Goal: Task Accomplishment & Management: Manage account settings

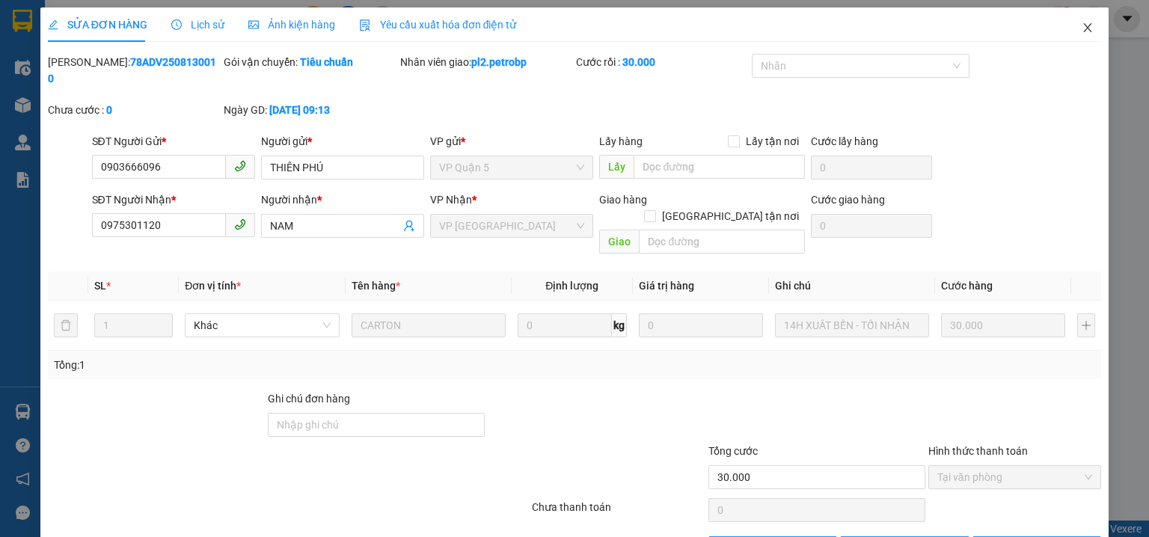
drag, startPoint x: 1083, startPoint y: 24, endPoint x: 266, endPoint y: 0, distance: 818.1
click at [1082, 25] on icon "close" at bounding box center [1088, 28] width 12 height 12
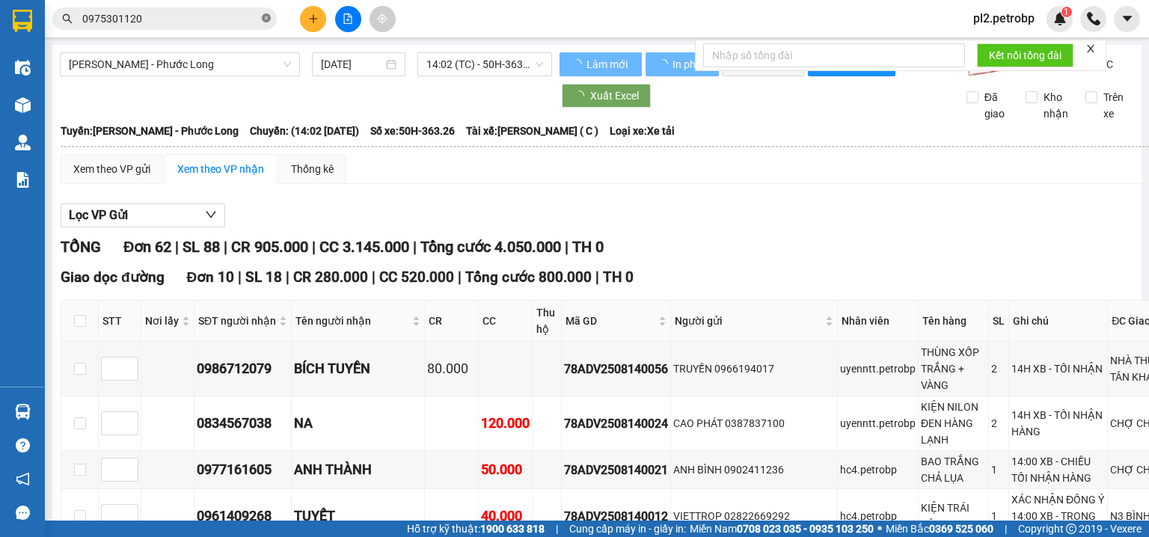
click at [269, 13] on span at bounding box center [266, 19] width 9 height 14
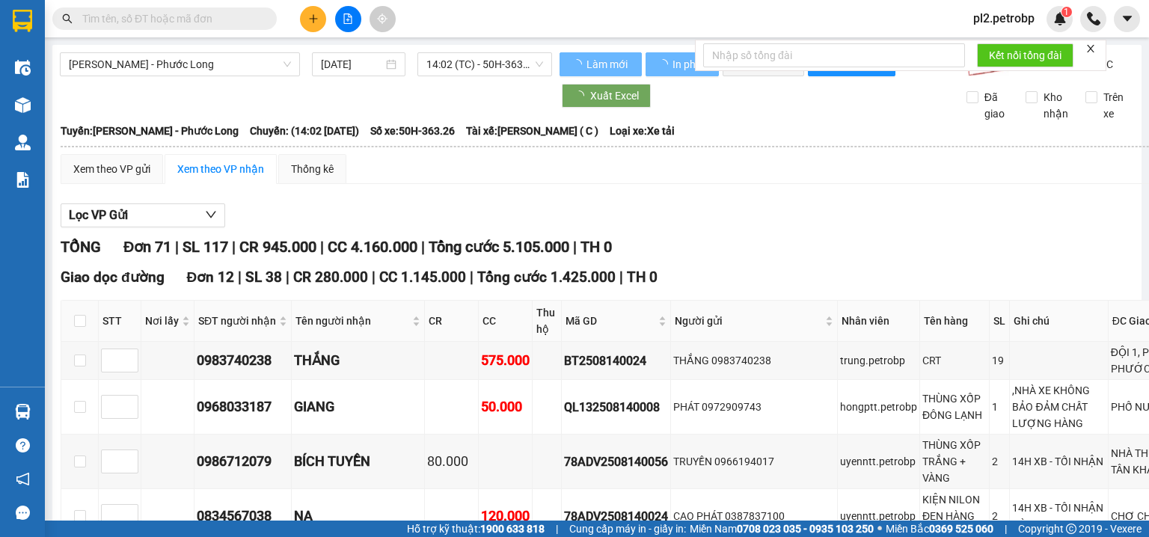
drag, startPoint x: 227, startPoint y: 19, endPoint x: 257, endPoint y: 96, distance: 82.7
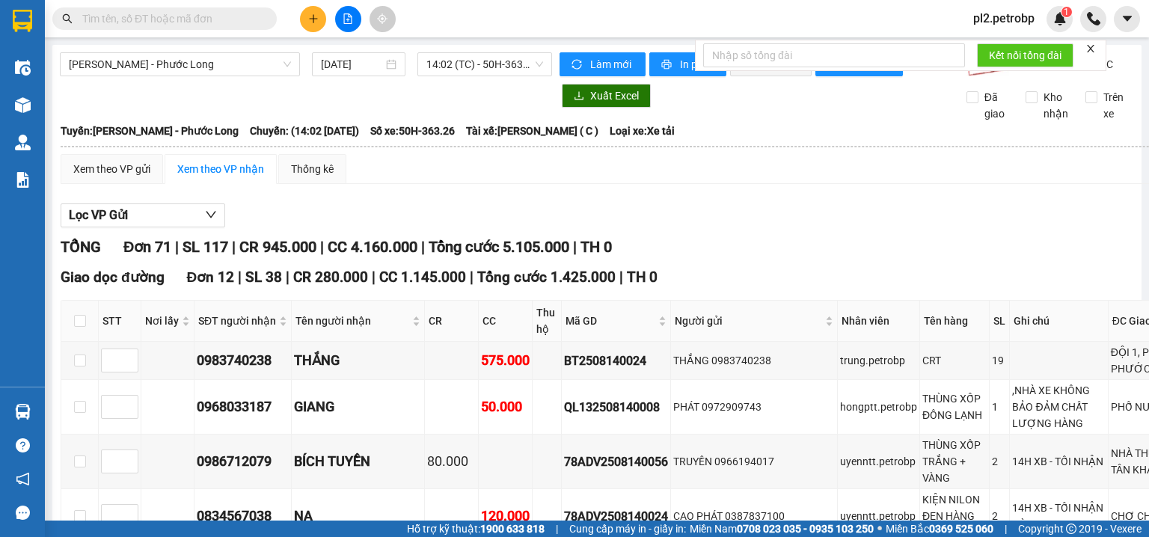
paste input "BT2508140024"
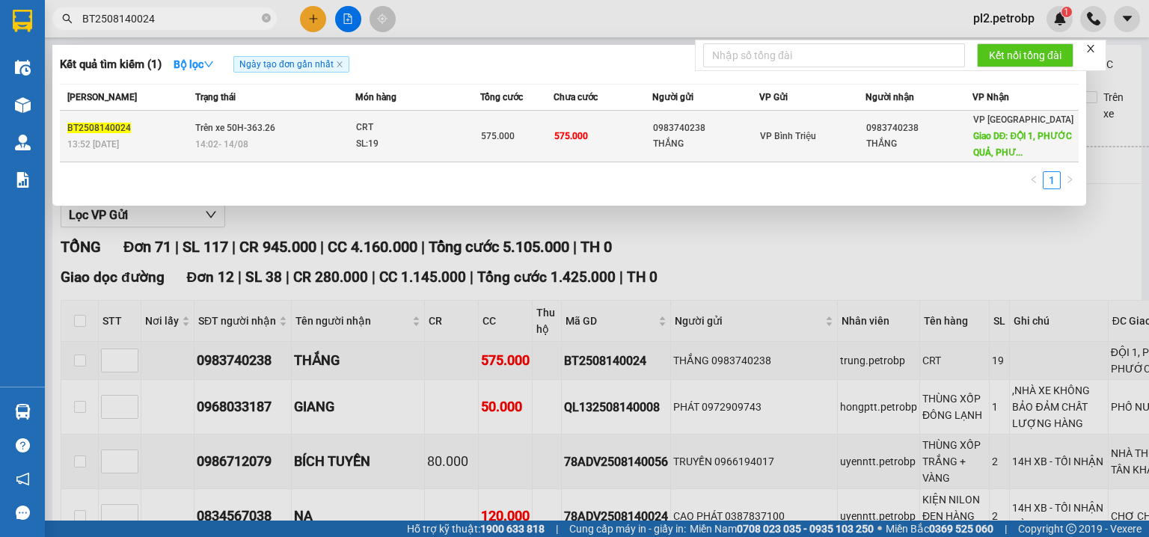
type input "BT2508140024"
click at [588, 144] on td "575.000" at bounding box center [603, 137] width 99 height 52
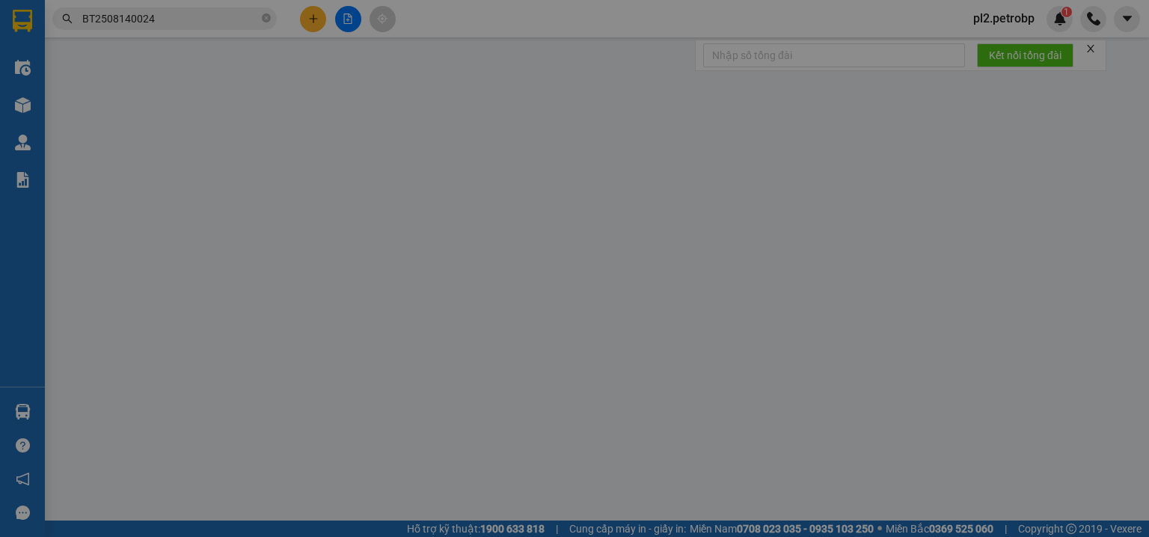
type input "0983740238"
type input "THẮNG"
type input "0983740238"
type input "THẮNG"
type input "ĐỘI 1, PHƯỚC QUẢ, PHƯỚC TÍN, PL"
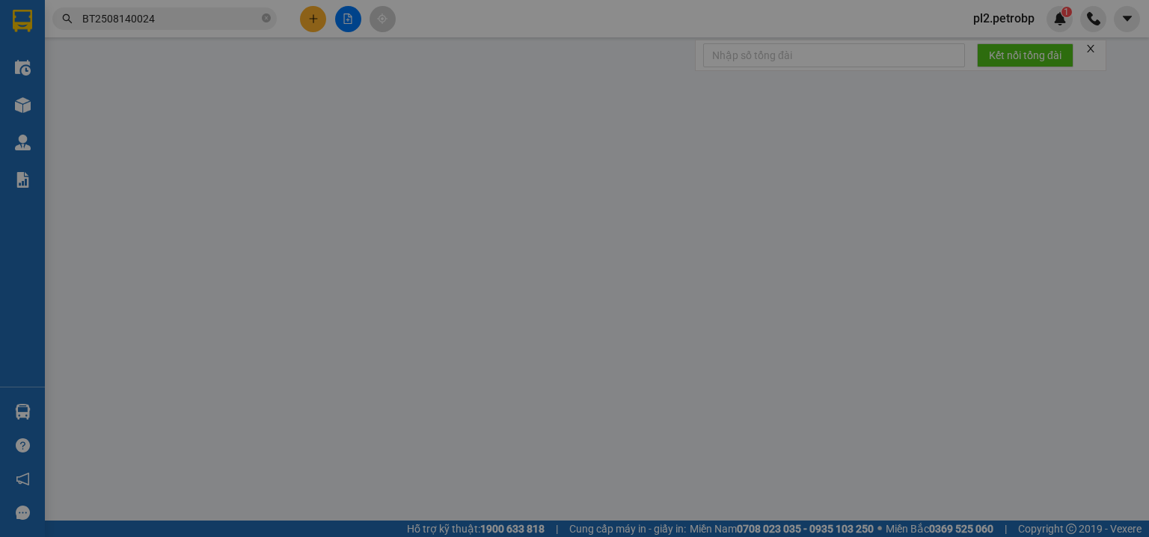
type input "100.000"
type input "575.000"
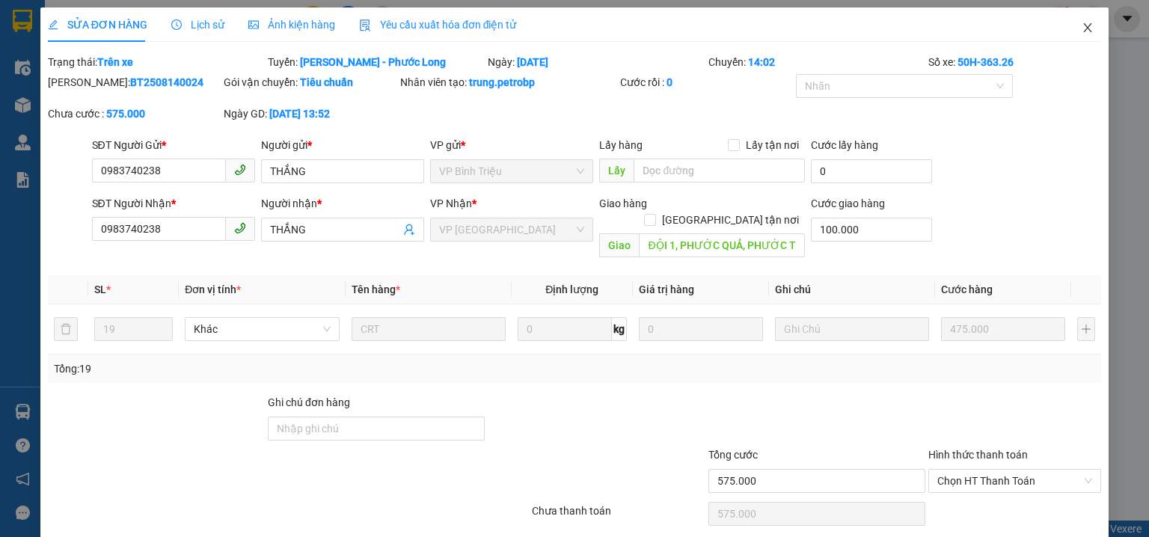
click at [1082, 28] on icon "close" at bounding box center [1088, 28] width 12 height 12
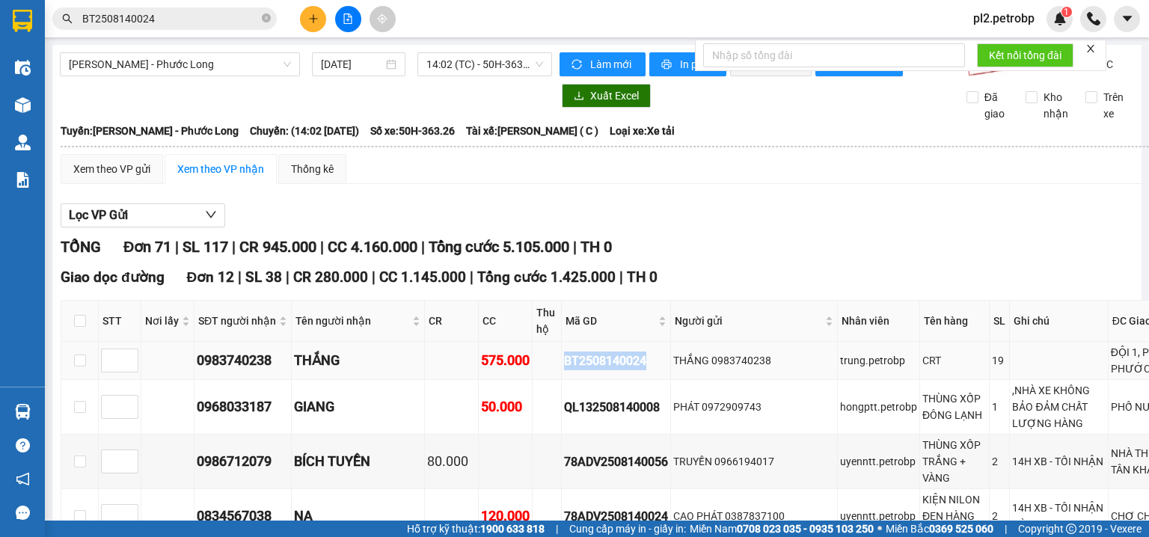
drag, startPoint x: 611, startPoint y: 380, endPoint x: 505, endPoint y: 380, distance: 106.2
click at [505, 380] on tr "0983740238 THẮNG 575.000 BT2508140024 THẮNG 0983740238 trung.petrobp CRT 19 ĐỘI…" at bounding box center [681, 361] width 1241 height 38
copy div "BT2508140024"
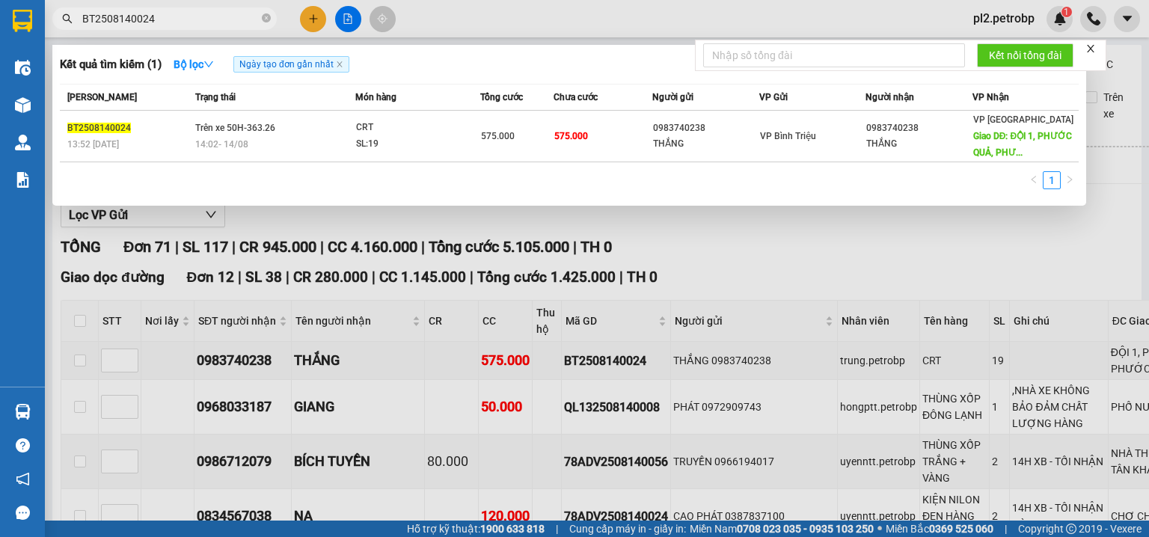
click at [162, 22] on input "BT2508140024" at bounding box center [170, 18] width 177 height 16
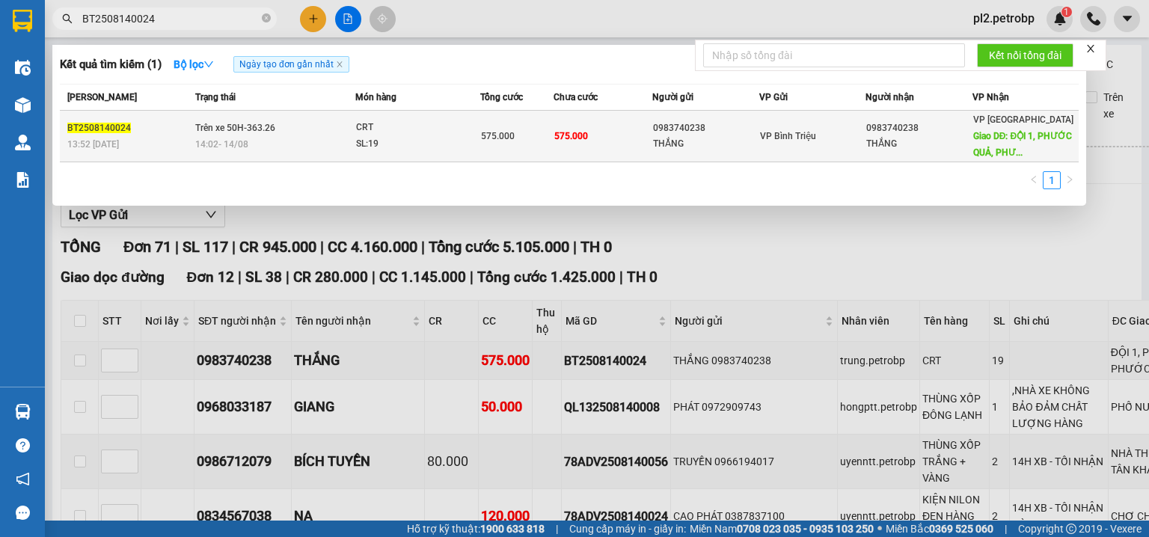
click at [550, 156] on td "575.000" at bounding box center [517, 137] width 74 height 52
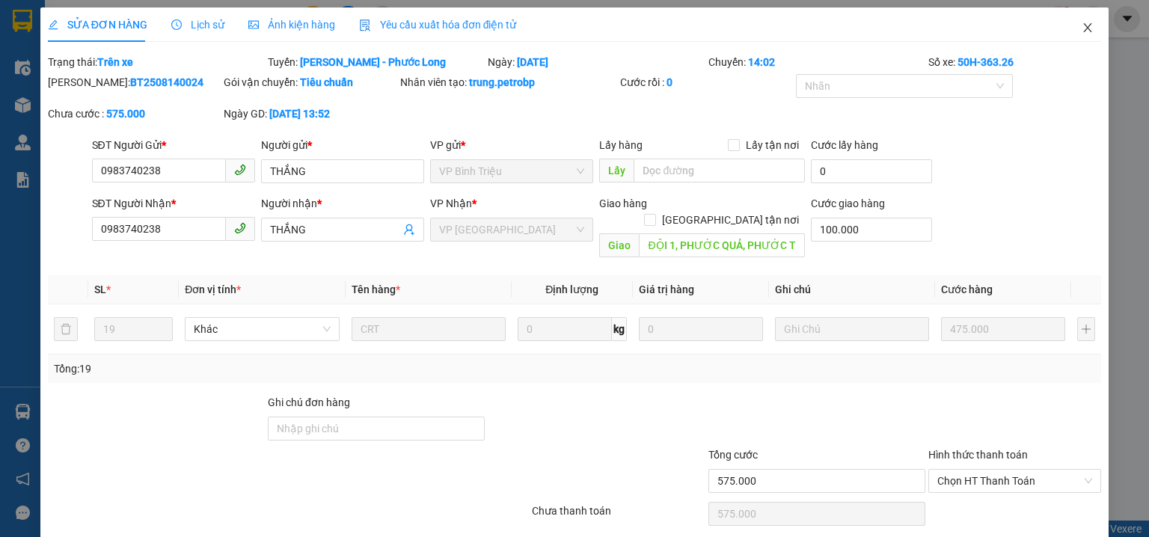
click at [1083, 28] on icon "close" at bounding box center [1088, 28] width 12 height 12
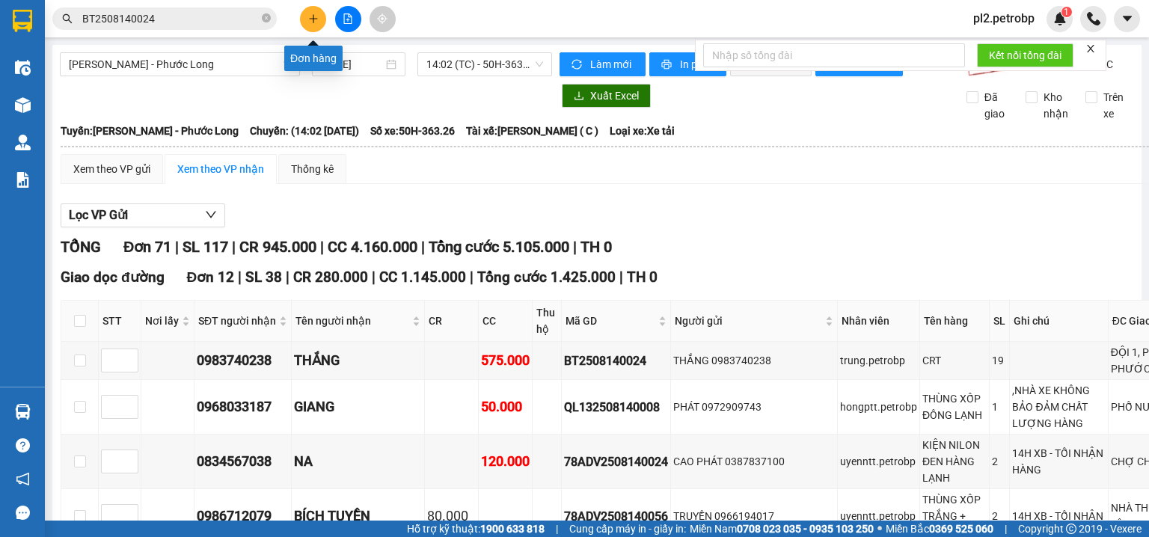
click at [319, 13] on button at bounding box center [313, 19] width 26 height 26
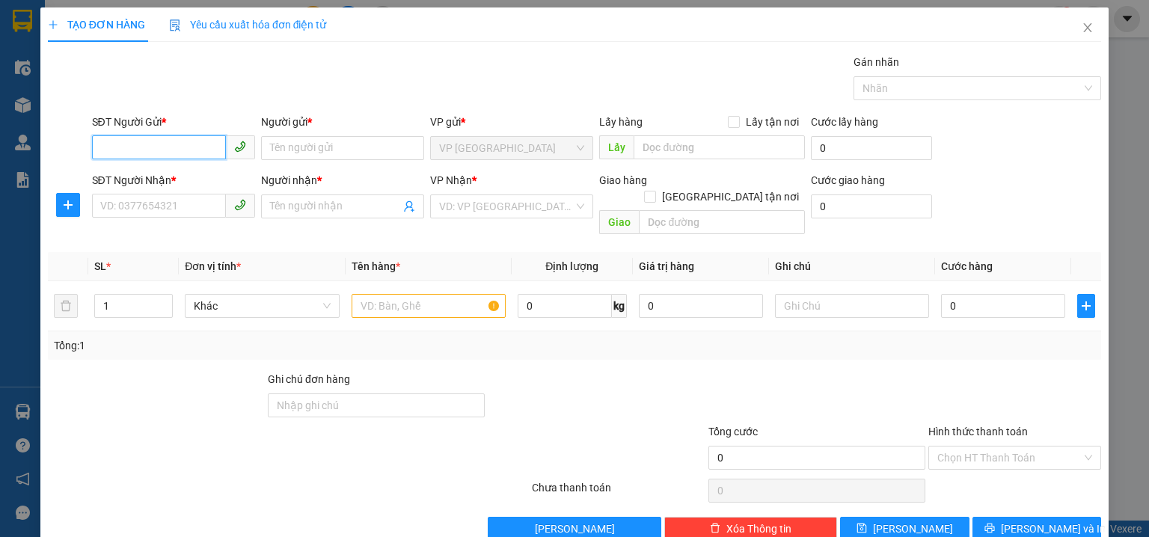
click at [147, 151] on input "SĐT Người Gửi *" at bounding box center [159, 147] width 134 height 24
click at [132, 174] on div "0918819131 - CHỊ THU" at bounding box center [172, 177] width 144 height 16
type input "0918819131"
type input "CHỊ THU"
type input "0976341890"
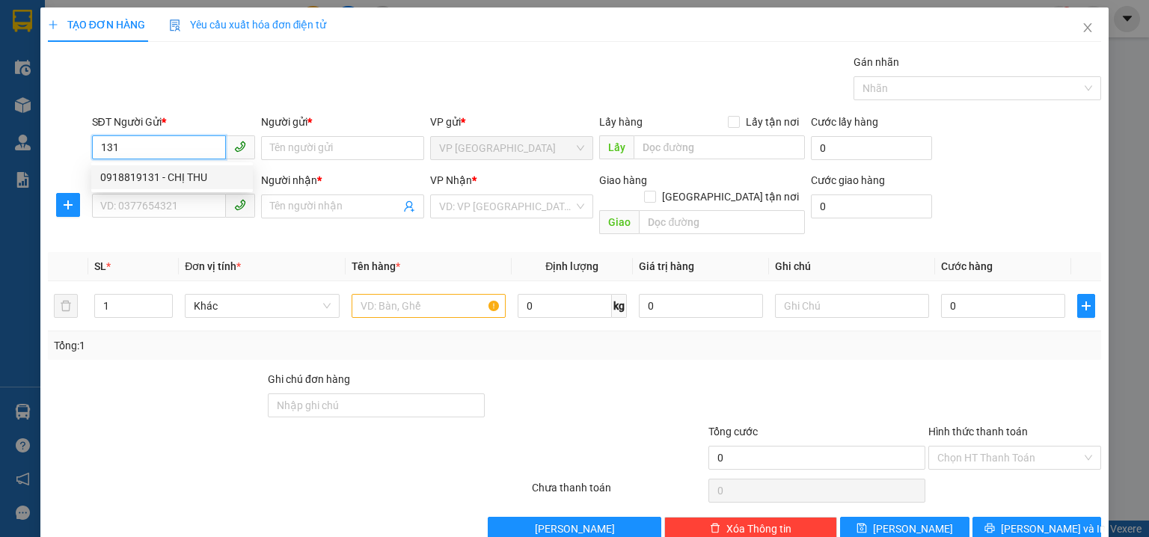
type input "ĐIỂU MIẾT"
type input "40.000"
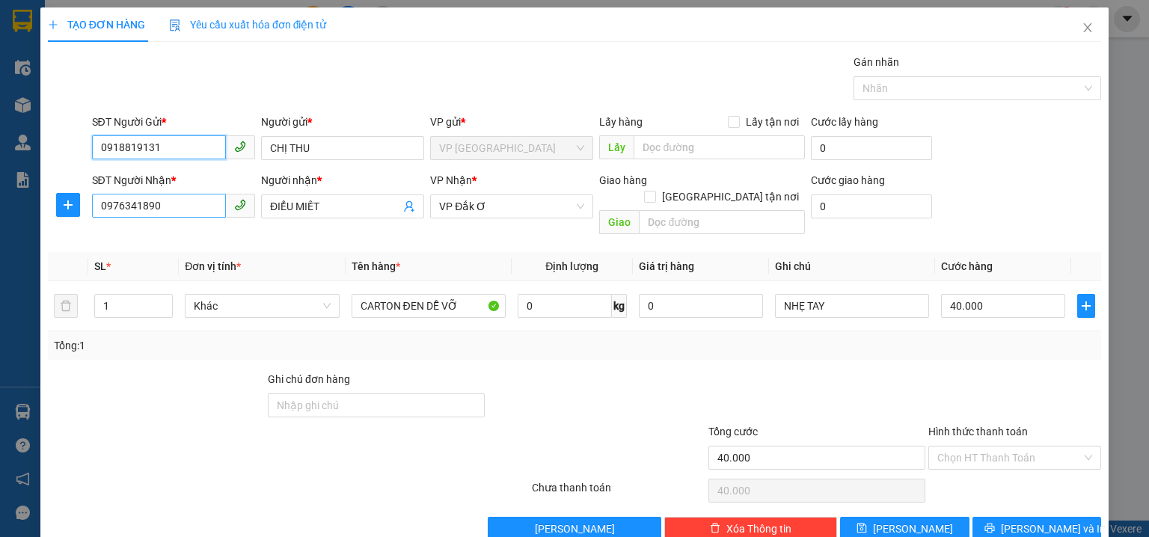
type input "0918819131"
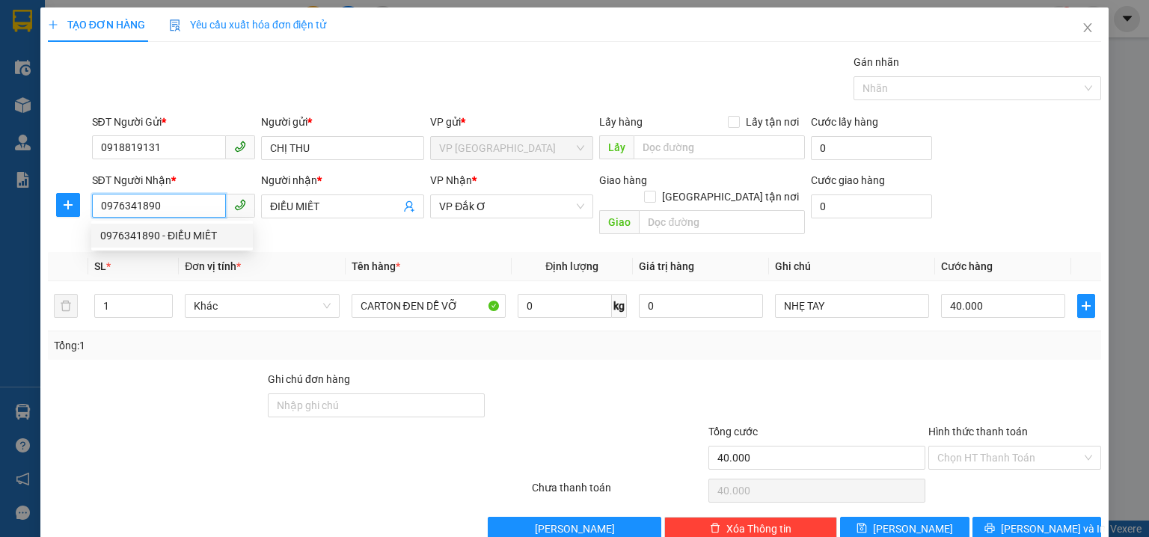
drag, startPoint x: 180, startPoint y: 207, endPoint x: 5, endPoint y: 202, distance: 174.4
click at [2, 204] on div "TẠO ĐƠN HÀNG Yêu cầu xuất hóa đơn điện tử Transit Pickup Surcharge Ids Transit …" at bounding box center [574, 268] width 1149 height 537
type input "0918538885"
click at [215, 242] on div "0918538885 - [GEOGRAPHIC_DATA]" at bounding box center [184, 235] width 168 height 16
type input "ĐẠI TÀI LỘC"
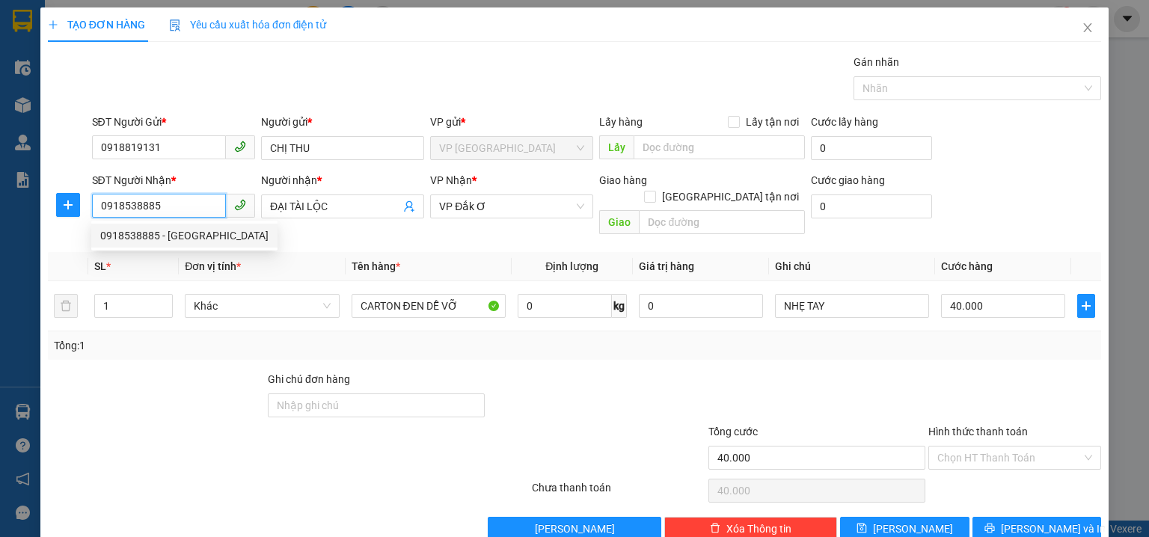
type input "30.000"
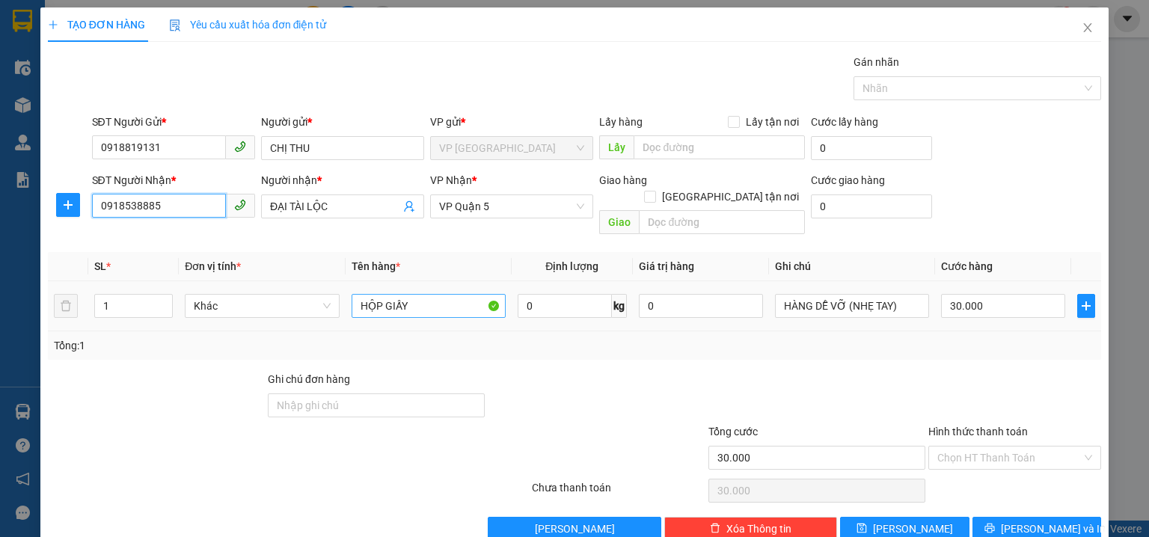
type input "0918538885"
click at [424, 294] on input "HỘP GIẤY" at bounding box center [429, 306] width 154 height 24
type input "HỘP GIẤY ĐEN"
click at [980, 294] on input "30.000" at bounding box center [1003, 306] width 124 height 24
type input "4"
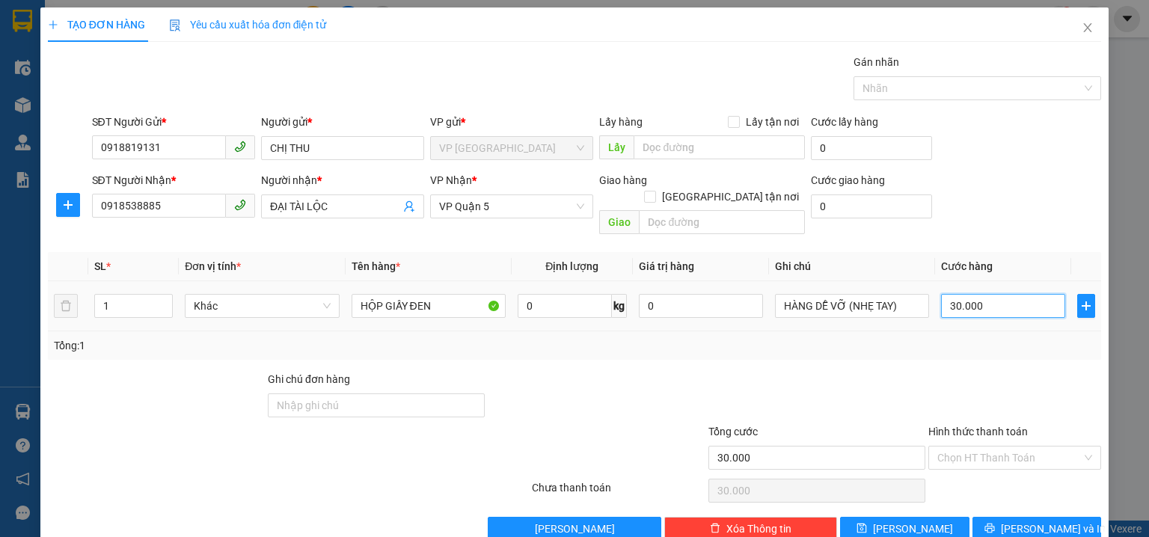
type input "4"
type input "40"
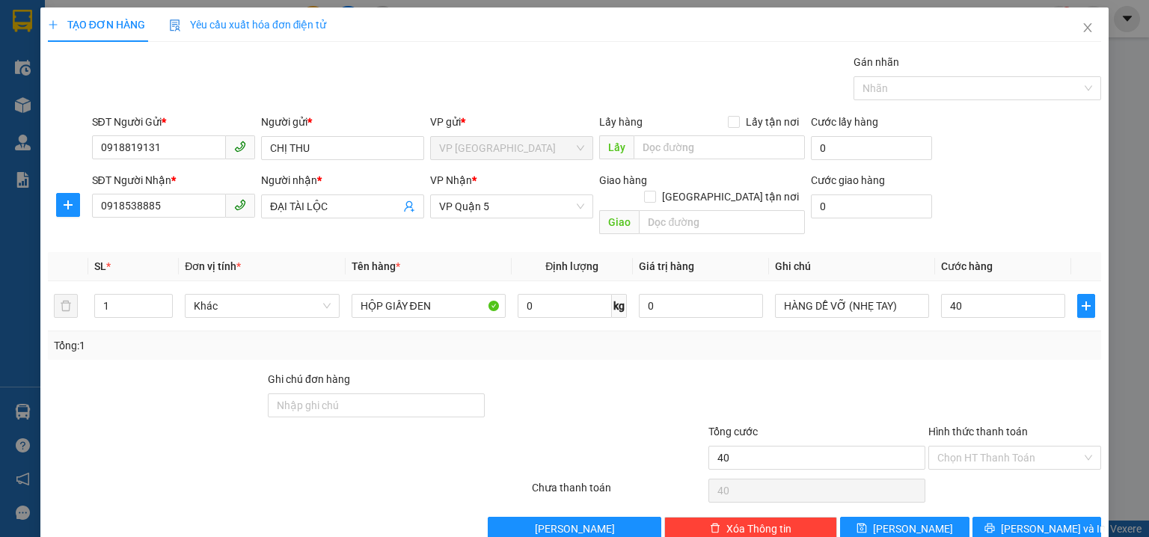
type input "40.000"
click at [1012, 174] on div "SĐT Người Nhận * 0918538885 Người nhận * ĐẠI TÀI LỘC VP Nhận * VP Quận 5 Giao h…" at bounding box center [597, 206] width 1016 height 69
click at [993, 447] on input "Hình thức thanh toán" at bounding box center [1009, 458] width 144 height 22
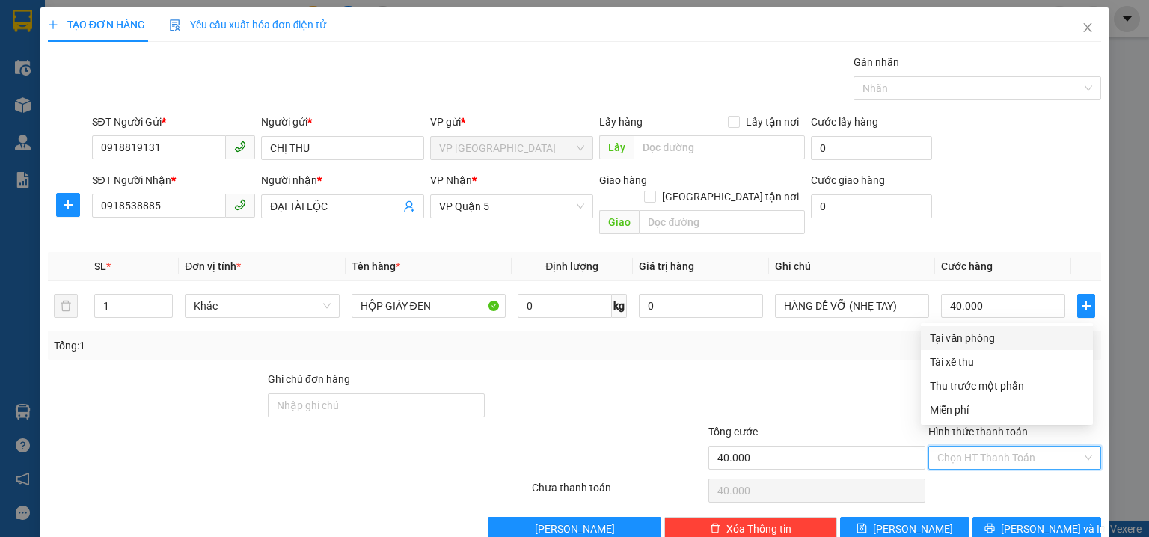
click at [976, 330] on div "Tại văn phòng" at bounding box center [1007, 338] width 154 height 16
type input "0"
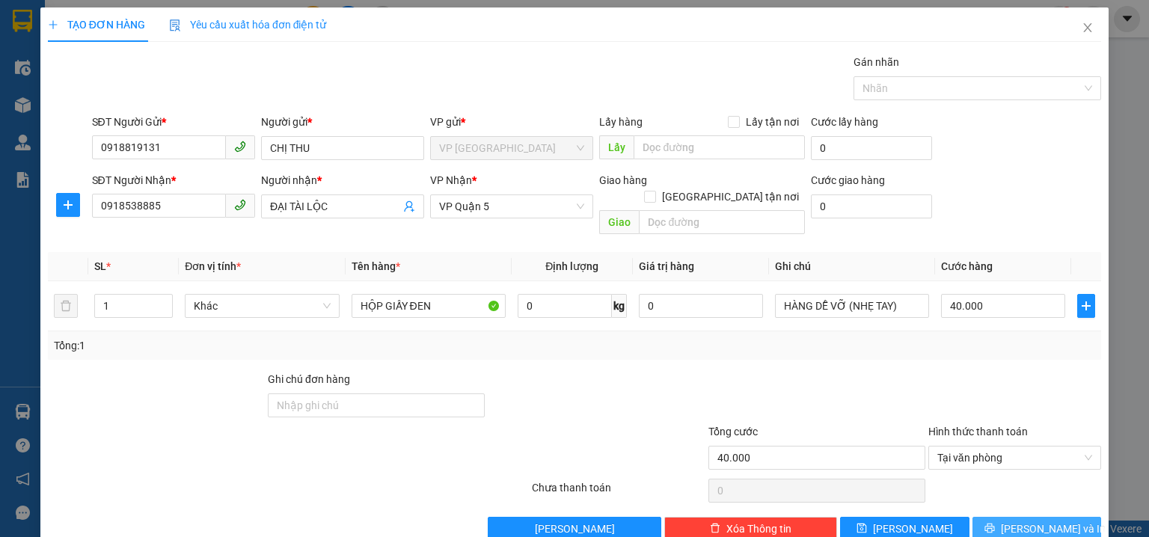
click at [1027, 521] on span "[PERSON_NAME] và In" at bounding box center [1053, 529] width 105 height 16
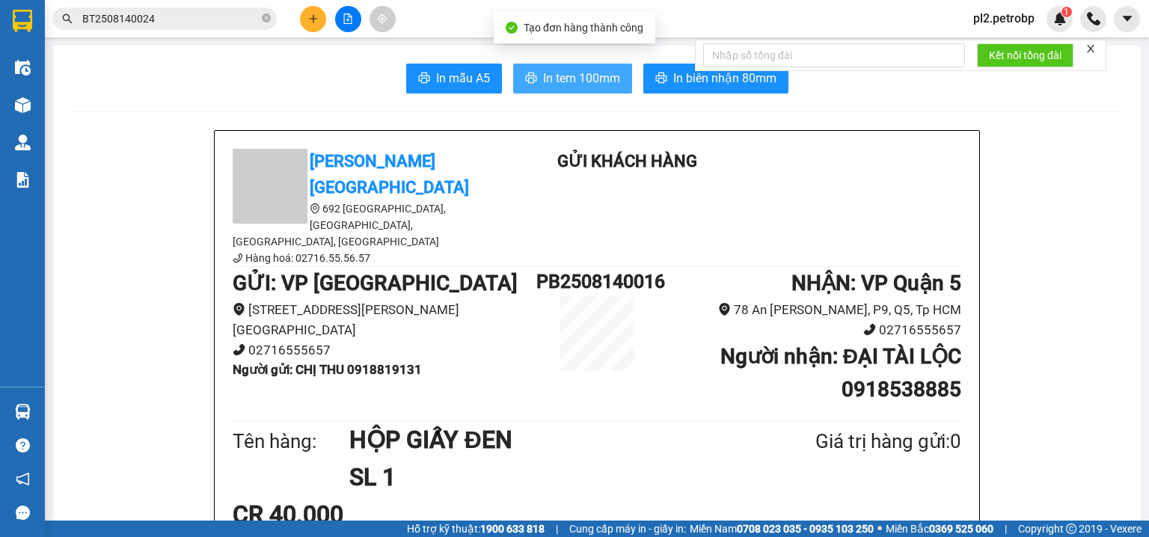
drag, startPoint x: 581, startPoint y: 78, endPoint x: 619, endPoint y: 3, distance: 84.0
click at [583, 67] on button "In tem 100mm" at bounding box center [572, 79] width 119 height 30
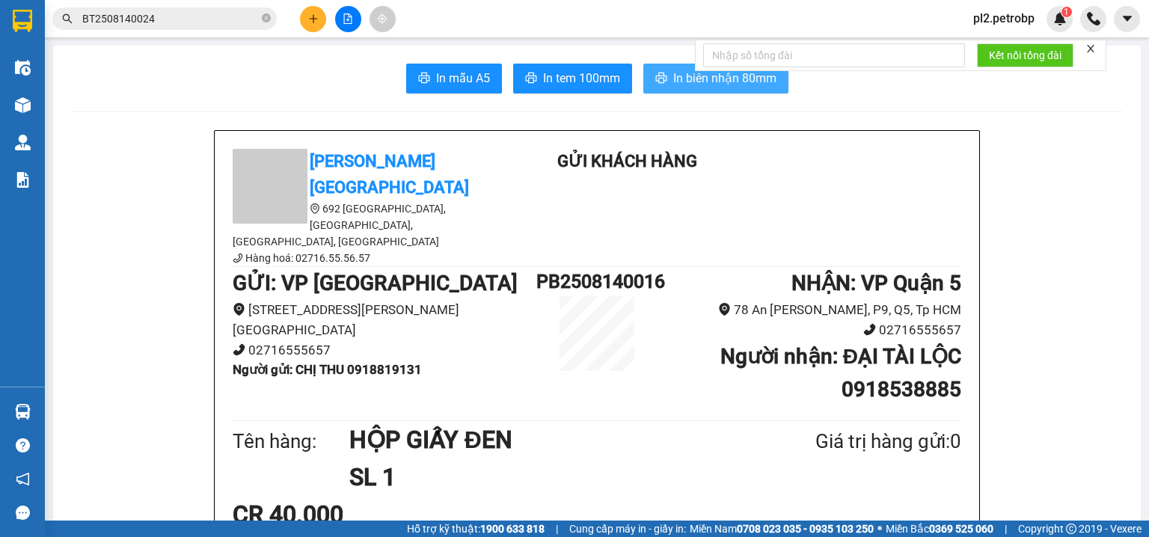
drag, startPoint x: 697, startPoint y: 80, endPoint x: 808, endPoint y: 6, distance: 133.2
click at [697, 78] on span "In biên nhận 80mm" at bounding box center [724, 78] width 103 height 19
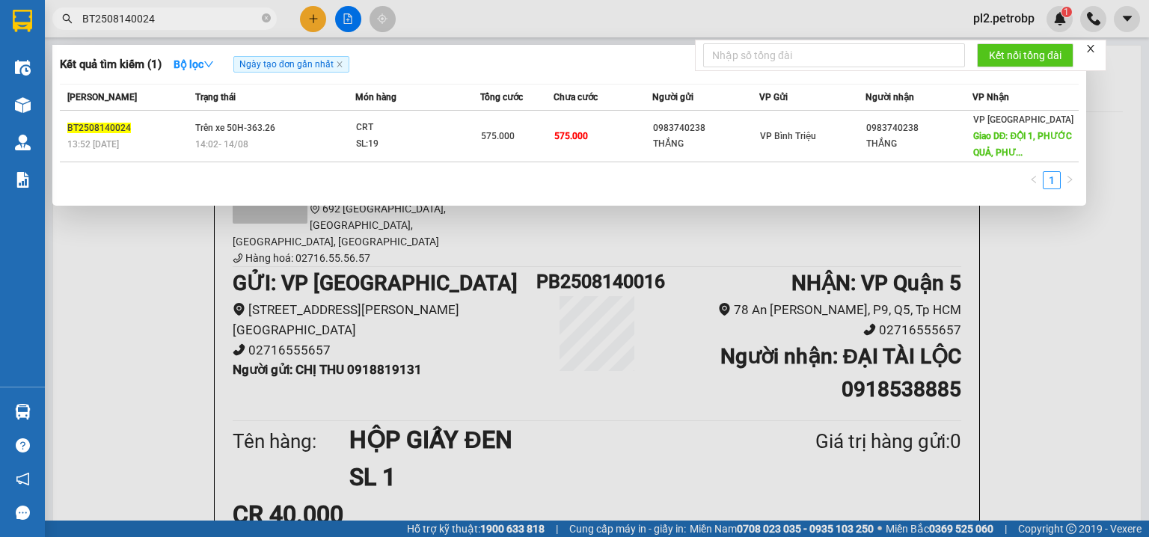
click at [271, 16] on span "BT2508140024" at bounding box center [164, 18] width 224 height 22
drag, startPoint x: 266, startPoint y: 16, endPoint x: 190, endPoint y: 24, distance: 76.7
click at [265, 17] on icon "close-circle" at bounding box center [266, 17] width 9 height 9
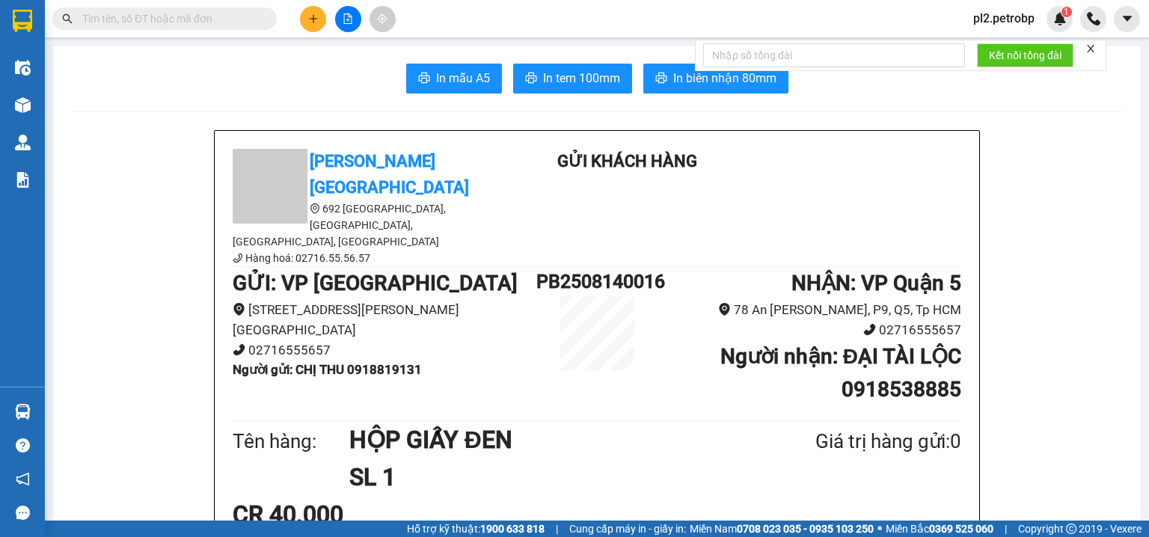
click at [190, 24] on input "text" at bounding box center [170, 18] width 177 height 16
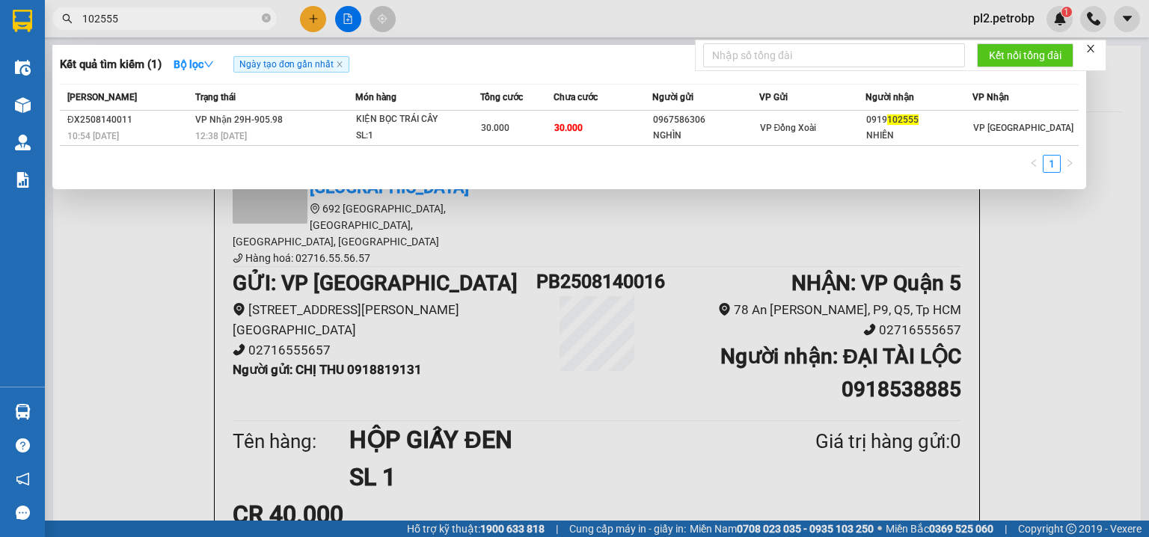
type input "102555"
click at [670, 145] on div "Mã ĐH Trạng thái Món hàng Tổng cước Chưa cước Người gửi VP Gửi Người nhận VP Nh…" at bounding box center [569, 133] width 1019 height 98
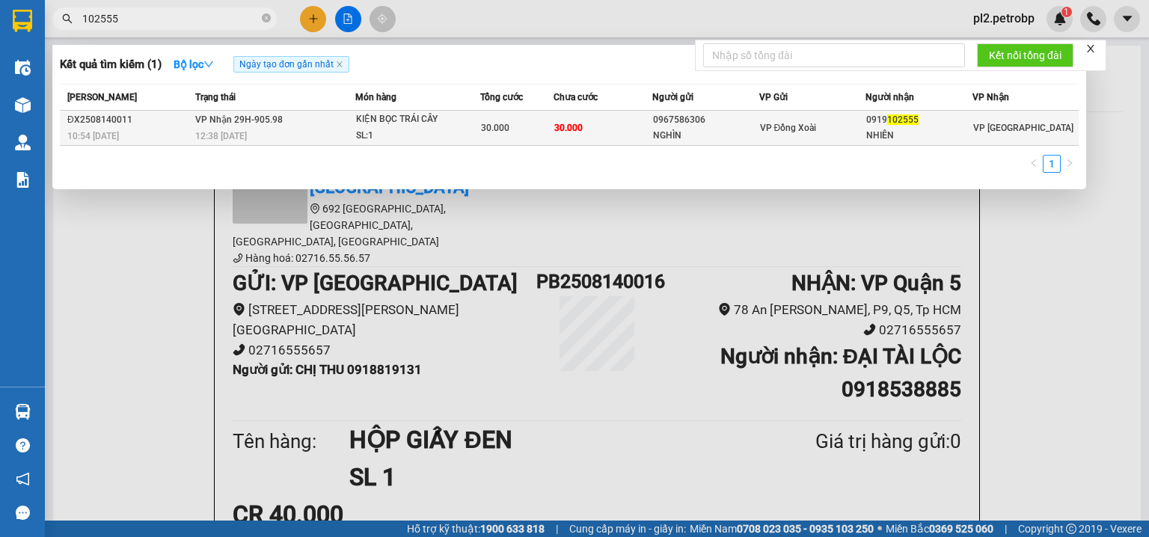
click at [687, 126] on div "0967586306" at bounding box center [705, 120] width 105 height 16
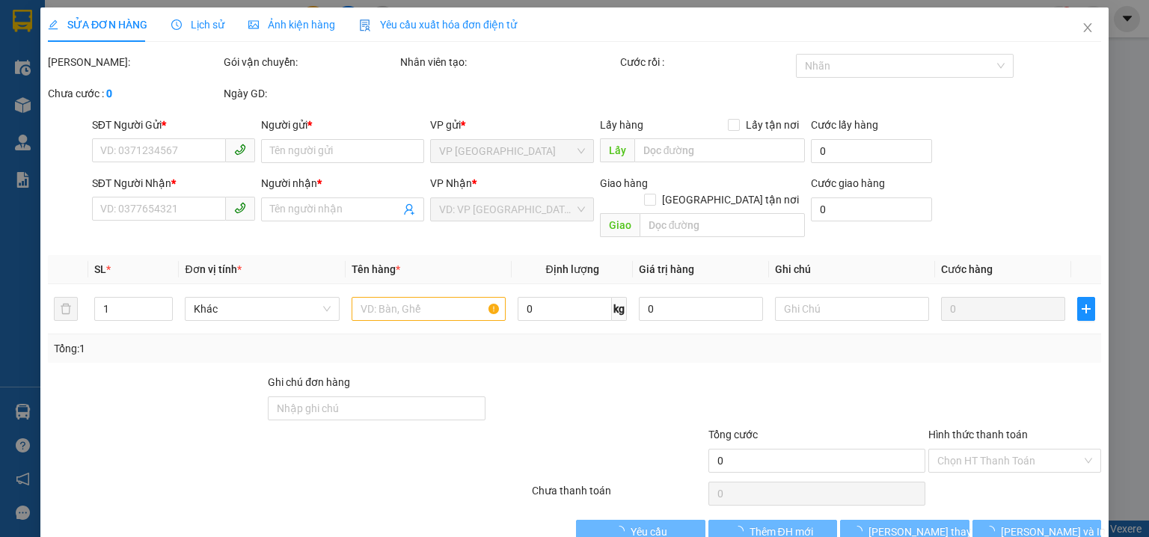
type input "0967586306"
type input "NGHÌN"
type input "0919102555"
type input "NHIÊN"
type input "30.000"
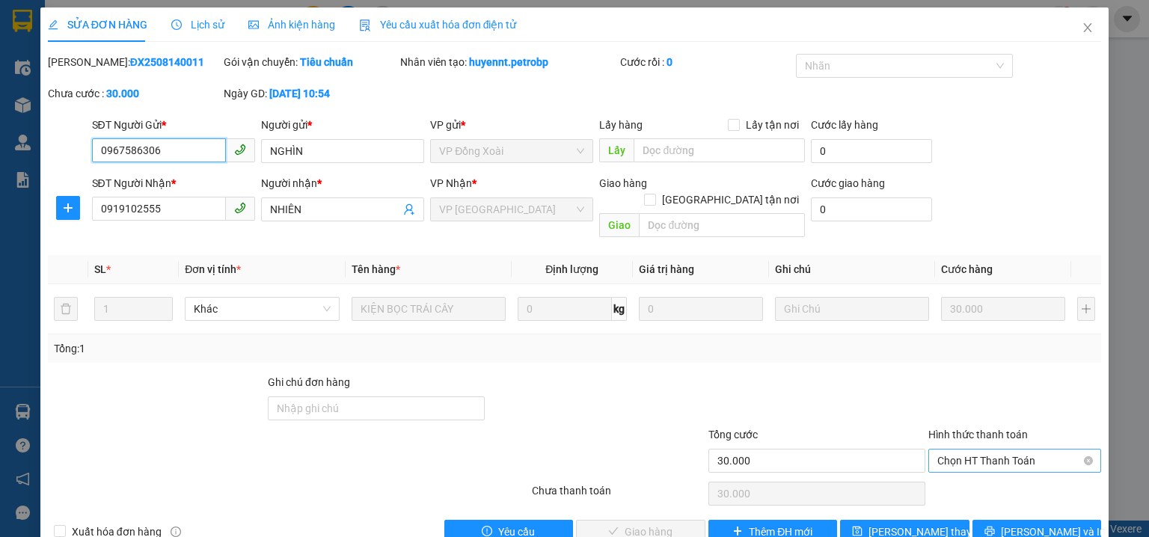
click at [953, 450] on span "Chọn HT Thanh Toán" at bounding box center [1014, 461] width 155 height 22
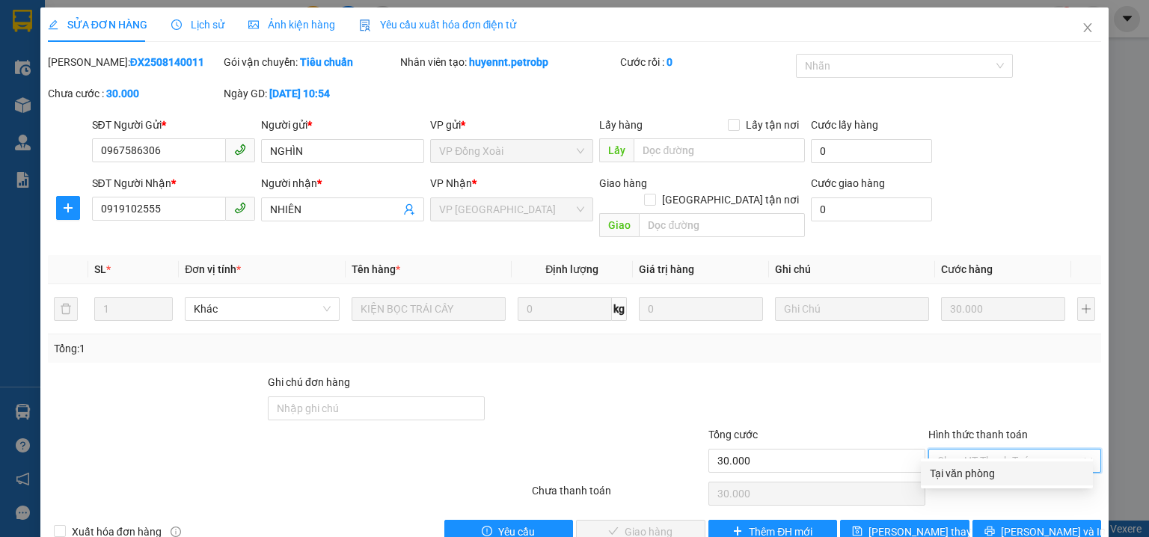
click at [959, 480] on div "Tại văn phòng" at bounding box center [1007, 473] width 154 height 16
type input "0"
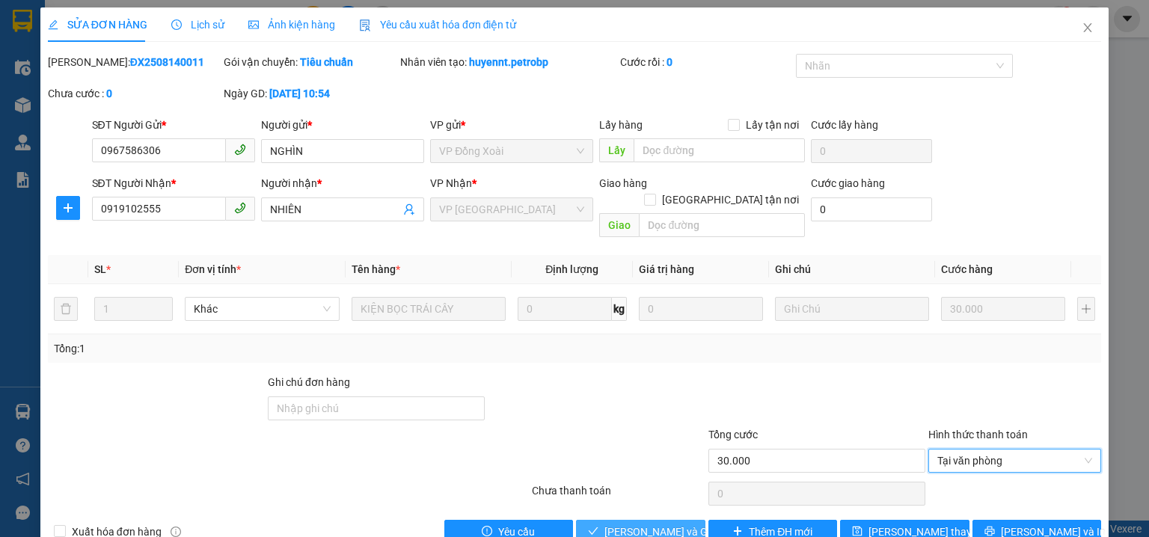
click at [629, 524] on span "[PERSON_NAME] và Giao hàng" at bounding box center [677, 532] width 144 height 16
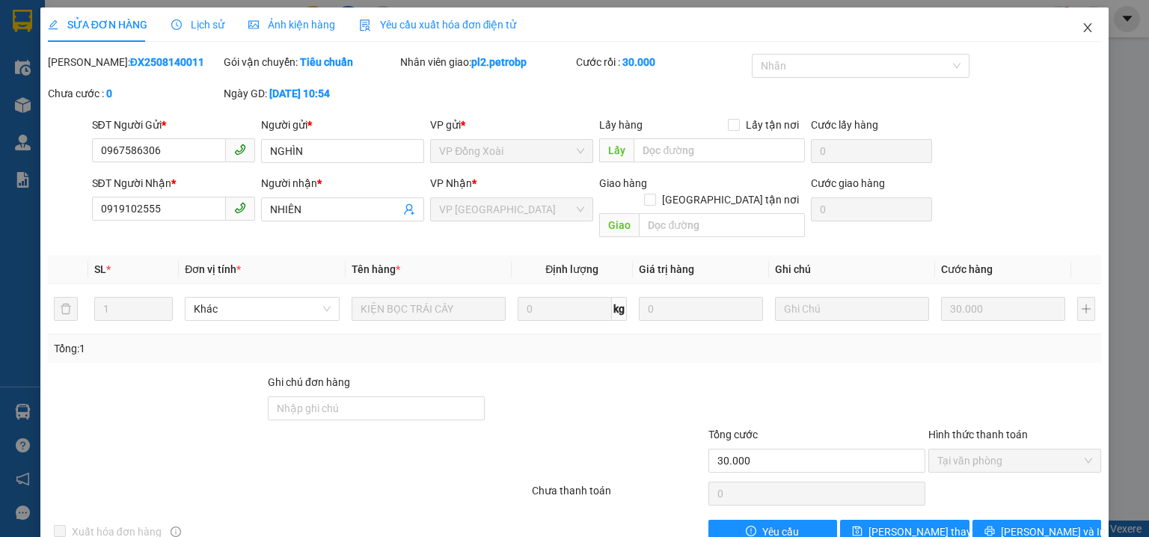
click at [1083, 28] on icon "close" at bounding box center [1088, 28] width 12 height 12
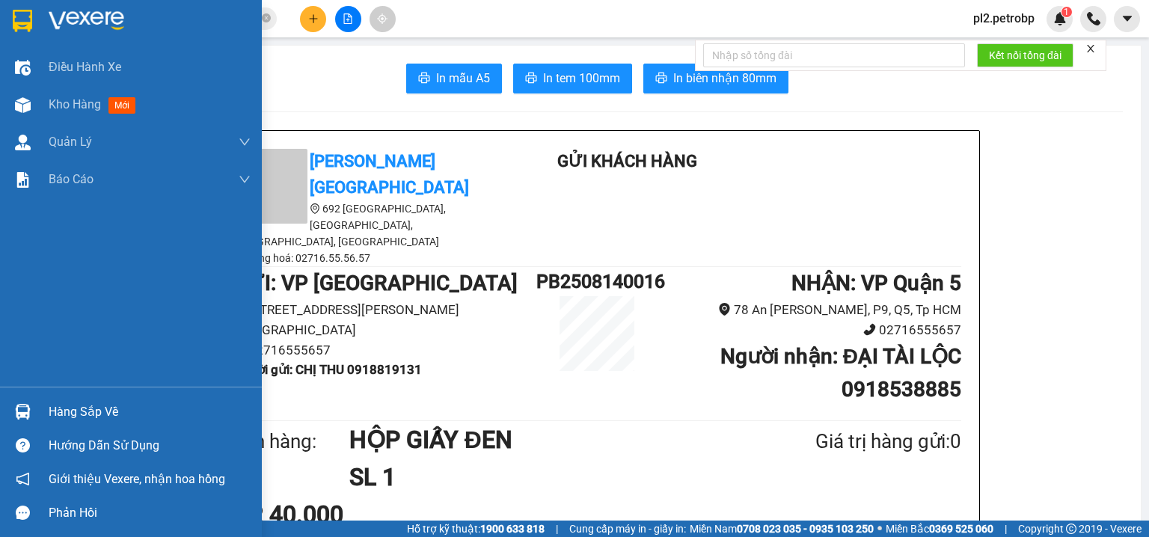
click at [37, 402] on div "Hàng sắp về" at bounding box center [131, 412] width 262 height 34
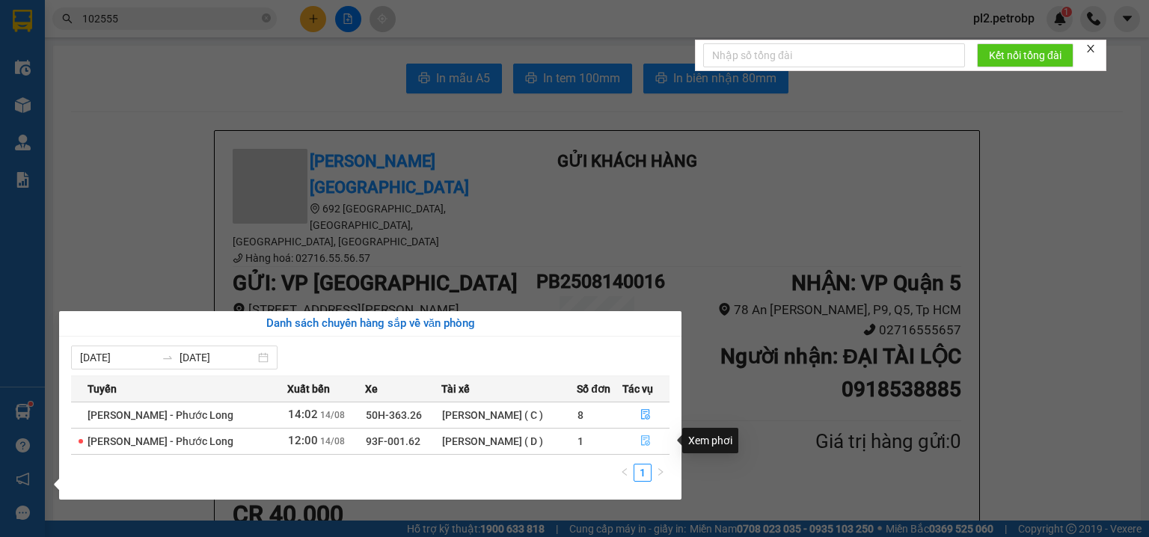
click at [646, 442] on icon "file-done" at bounding box center [646, 441] width 9 height 10
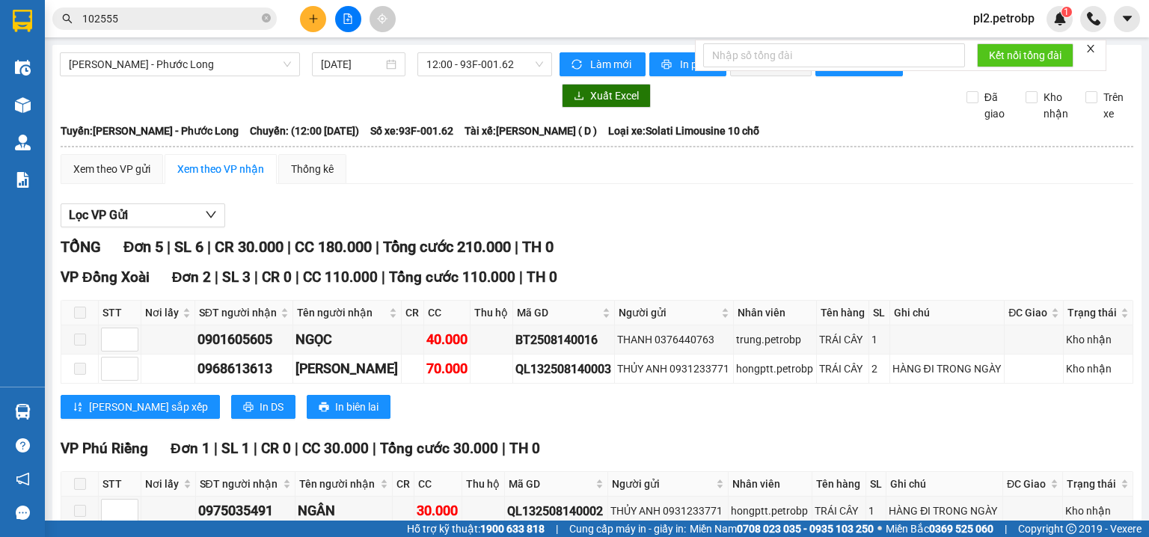
scroll to position [159, 0]
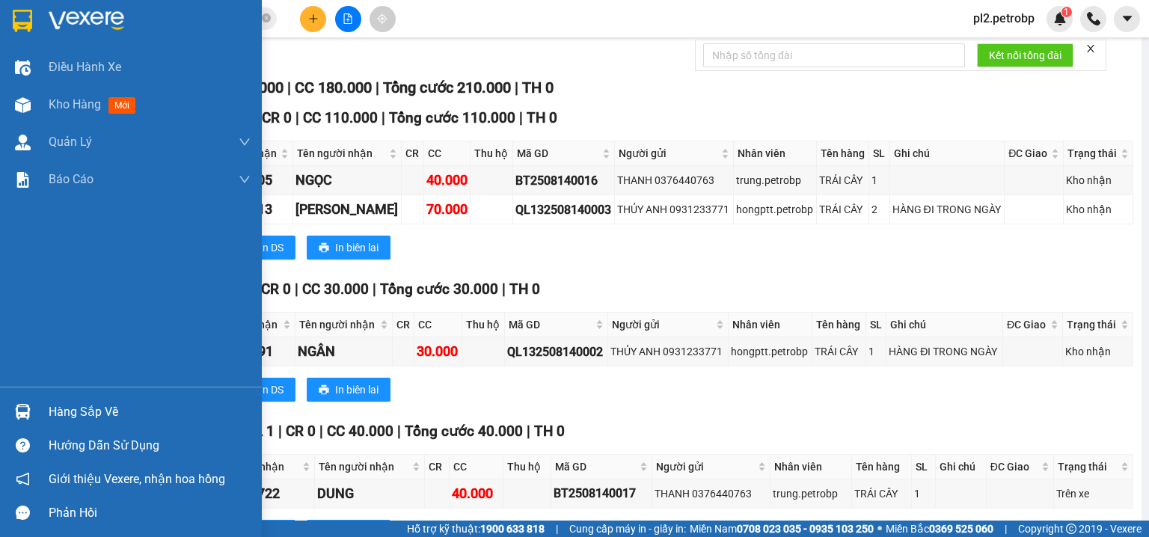
click at [84, 408] on div "Hàng sắp về" at bounding box center [150, 412] width 202 height 22
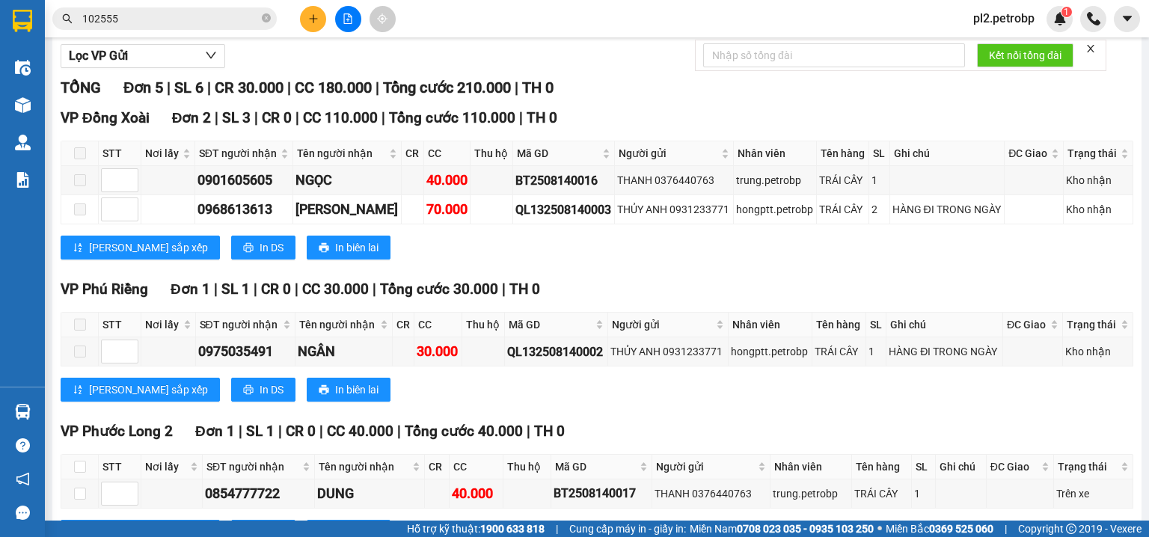
click at [798, 309] on section "Kết quả tìm kiếm ( 1 ) Bộ lọc Ngày tạo đơn gần nhất Mã ĐH Trạng thái Món hàng T…" at bounding box center [574, 268] width 1149 height 537
click at [207, 19] on input "102555" at bounding box center [170, 18] width 177 height 16
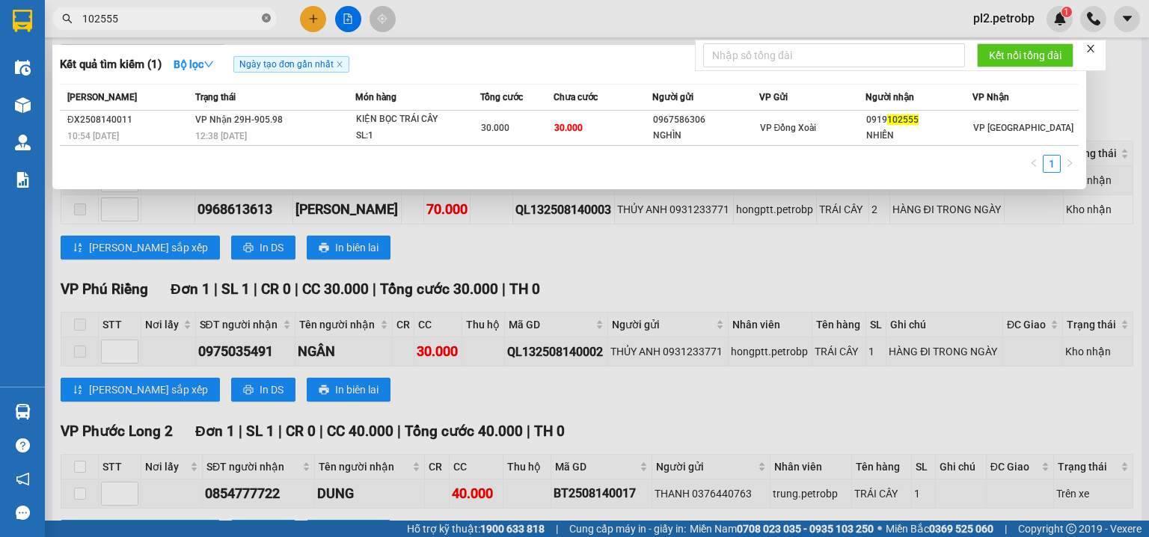
click at [270, 13] on span at bounding box center [266, 19] width 9 height 14
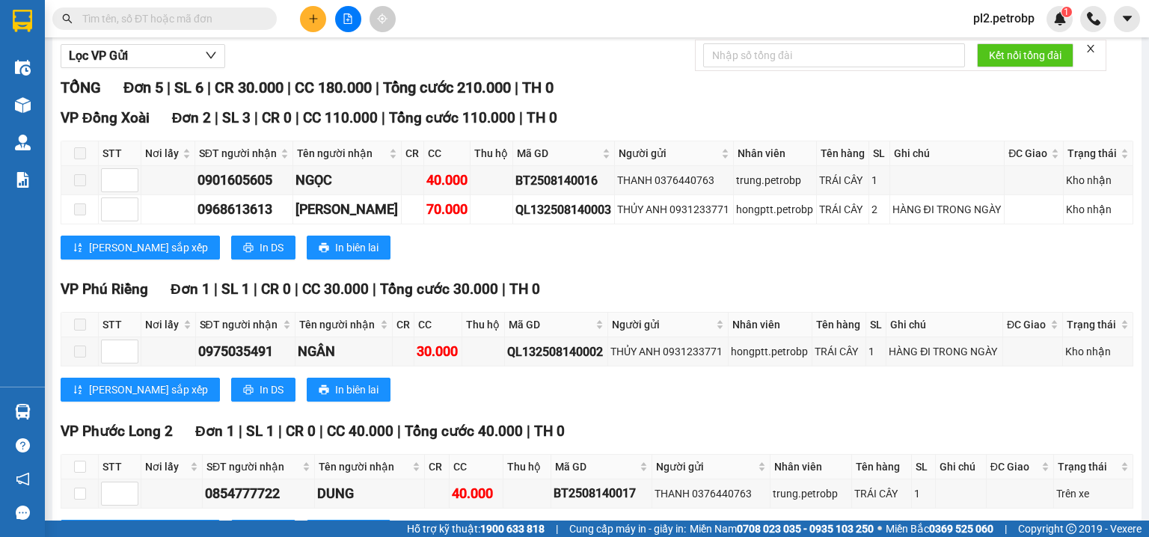
click at [227, 12] on input "text" at bounding box center [170, 18] width 177 height 16
paste input "BT2508140024"
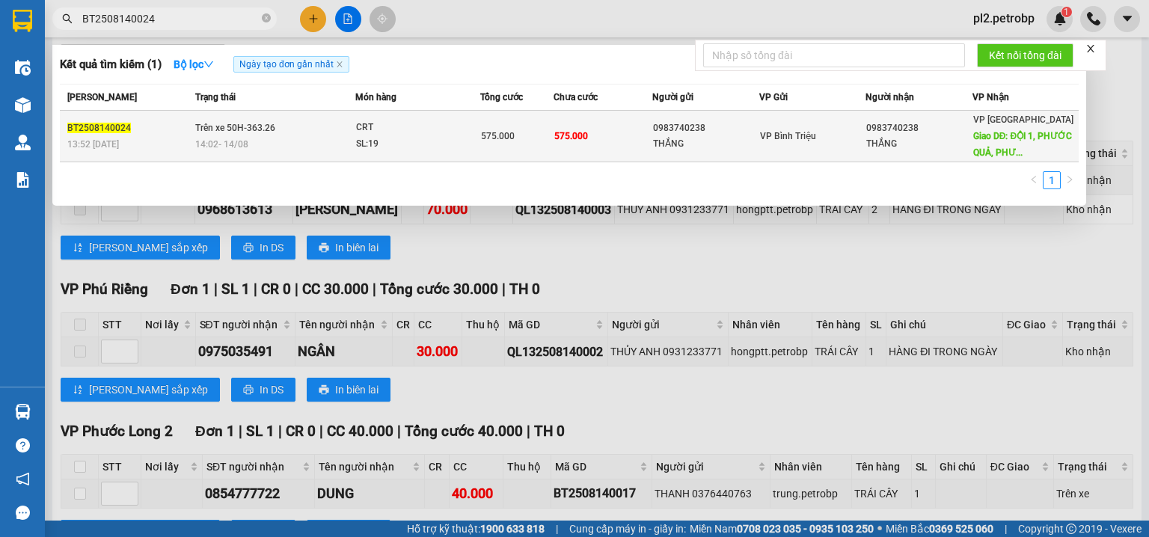
type input "BT2508140024"
click at [667, 135] on div "0983740238" at bounding box center [705, 128] width 105 height 16
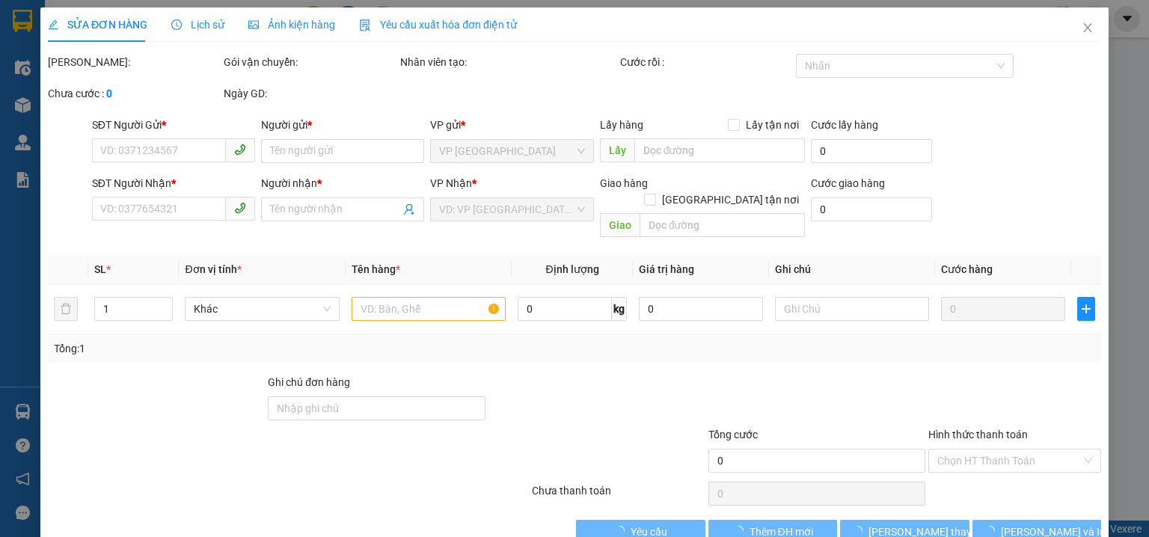
type input "0983740238"
type input "THẮNG"
type input "0983740238"
type input "THẮNG"
type input "ĐỘI 1, PHƯỚC QUẢ, PHƯỚC TÍN, PL"
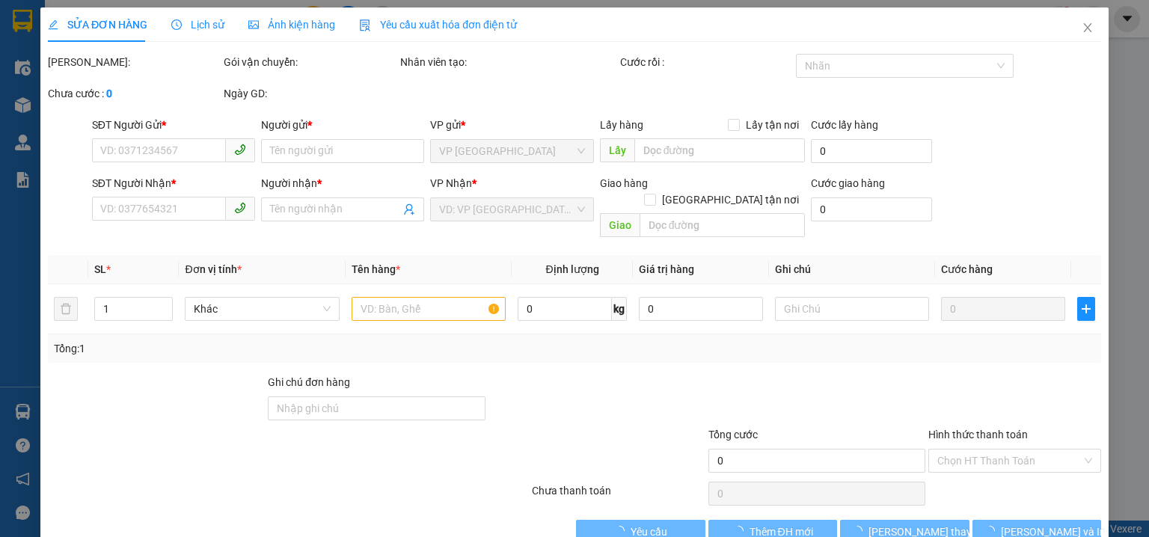
type input "100.000"
type input "575.000"
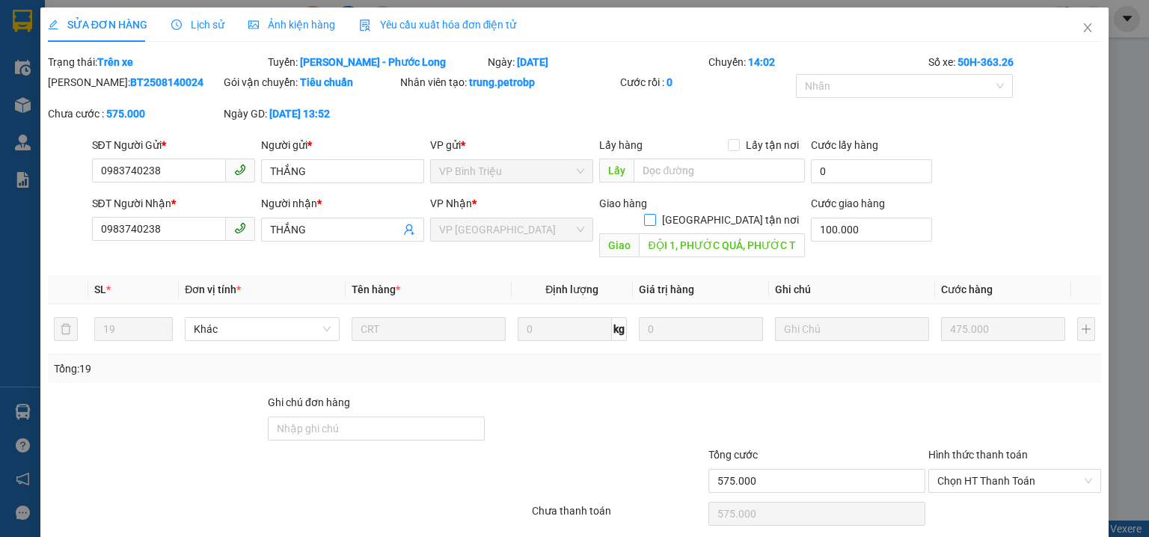
click at [655, 214] on input "[GEOGRAPHIC_DATA] tận nơi" at bounding box center [649, 219] width 10 height 10
checkbox input "true"
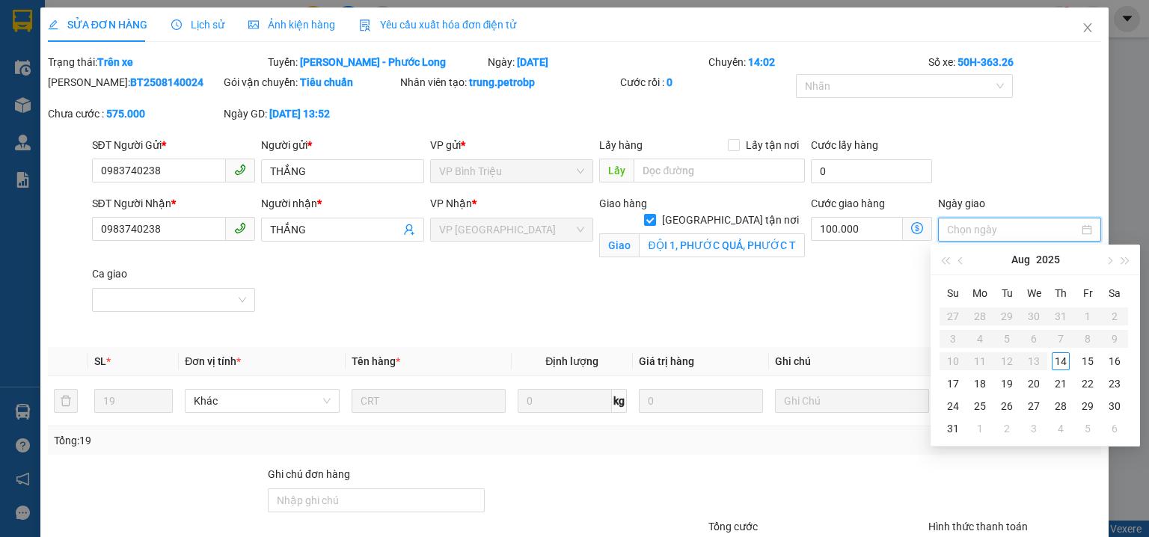
click at [989, 224] on input "Ngày giao" at bounding box center [1013, 229] width 132 height 16
type input "[DATE]"
click at [1065, 359] on div "14" at bounding box center [1061, 361] width 18 height 18
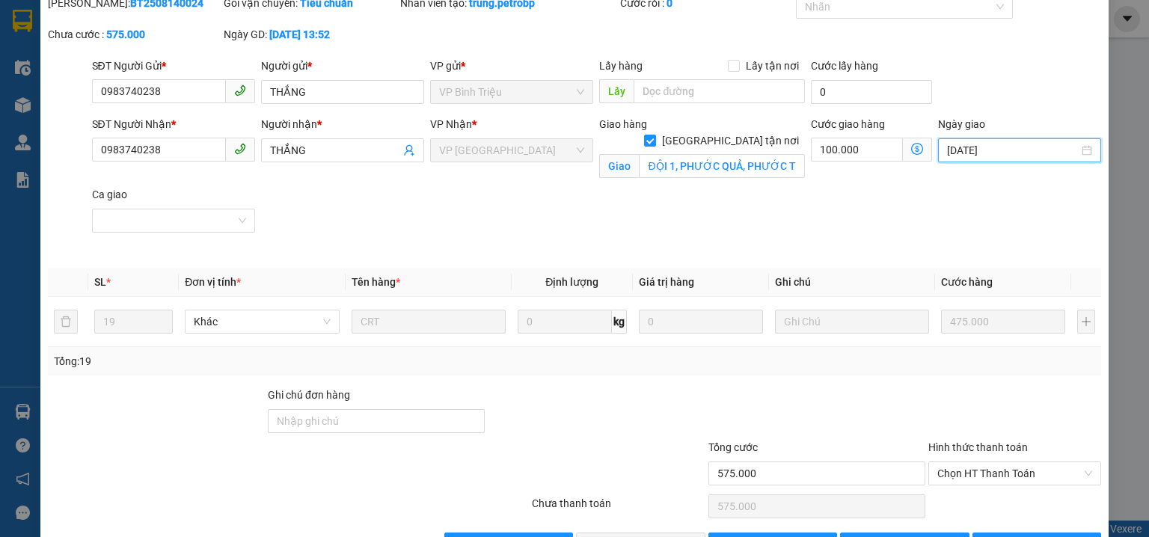
scroll to position [126, 0]
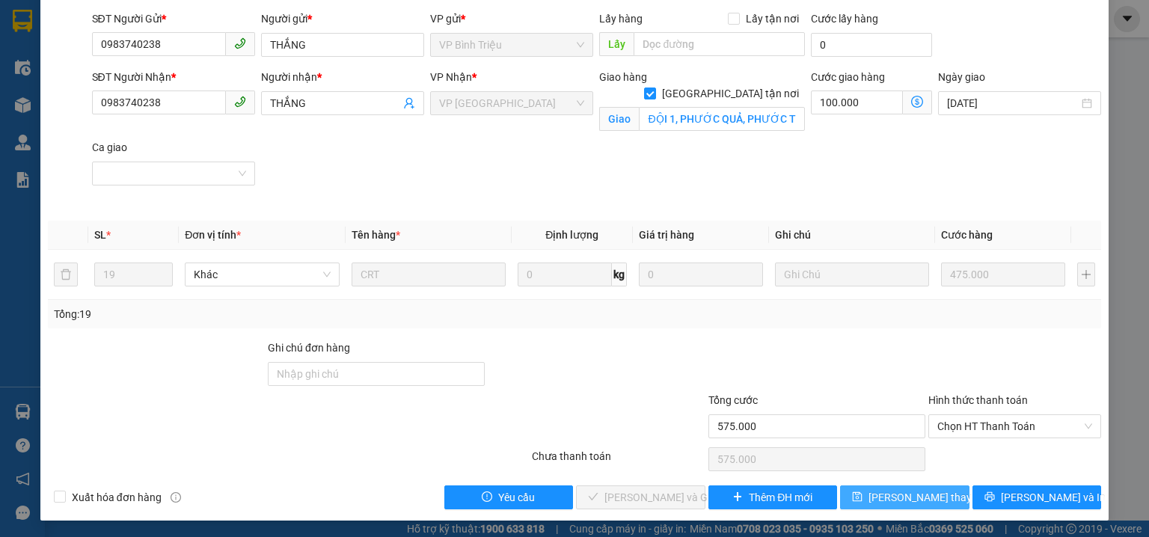
click at [926, 494] on span "[PERSON_NAME] thay đổi" at bounding box center [929, 497] width 120 height 16
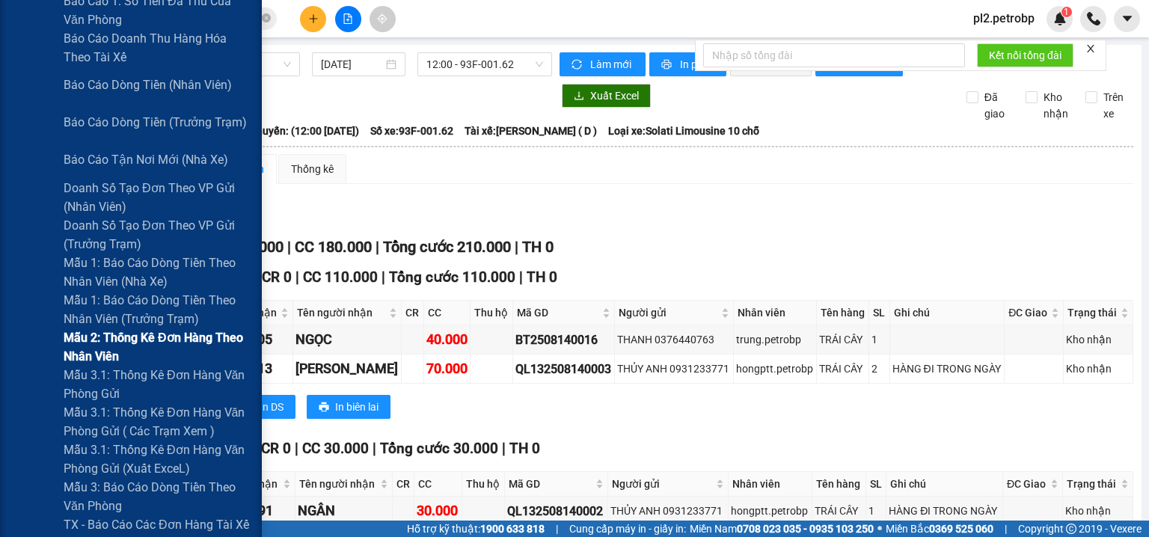
scroll to position [399, 0]
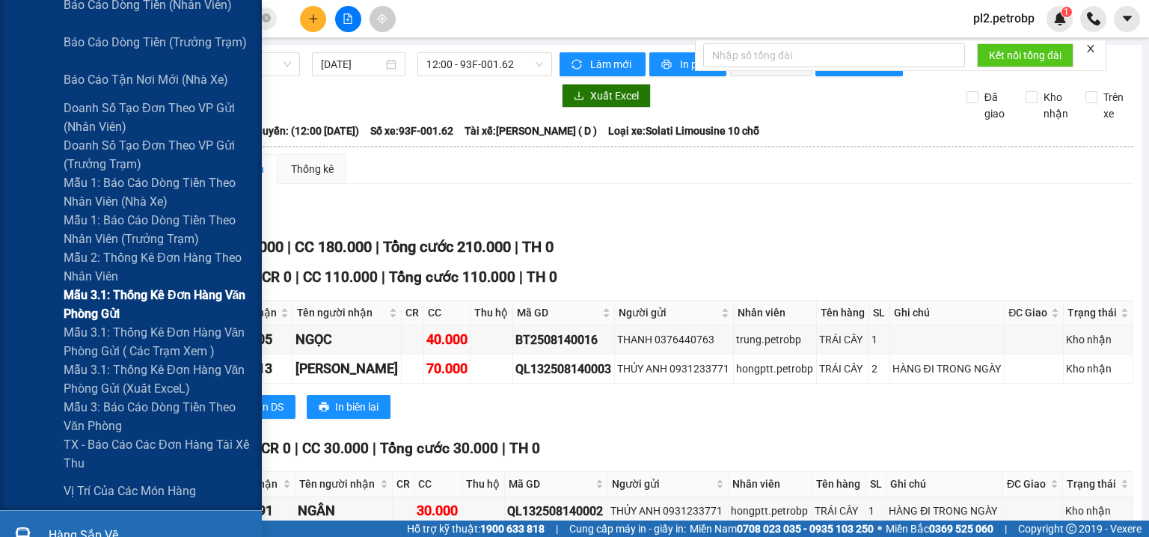
click at [133, 311] on span "Mẫu 3.1: Thống kê đơn hàng văn phòng gửi" at bounding box center [157, 304] width 187 height 37
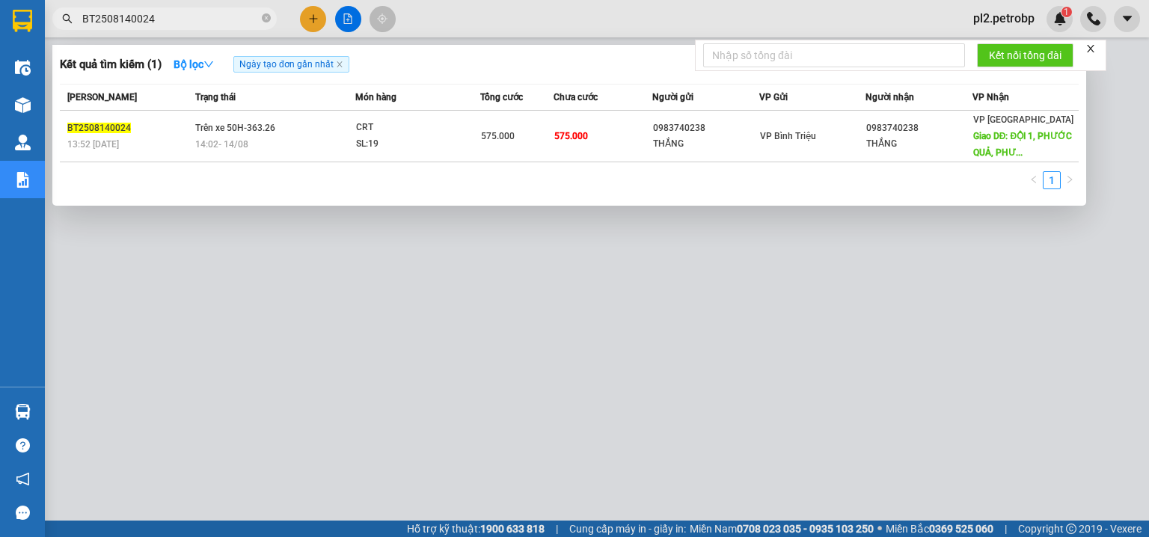
click at [192, 21] on input "BT2508140024" at bounding box center [170, 18] width 177 height 16
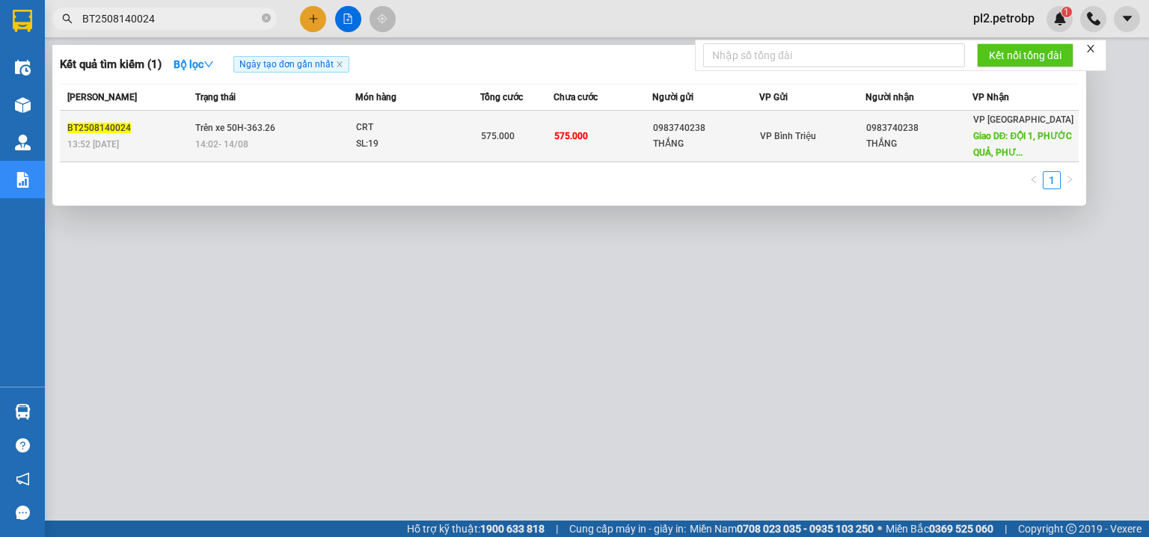
click at [468, 141] on span "CRT SL: 19" at bounding box center [417, 136] width 123 height 32
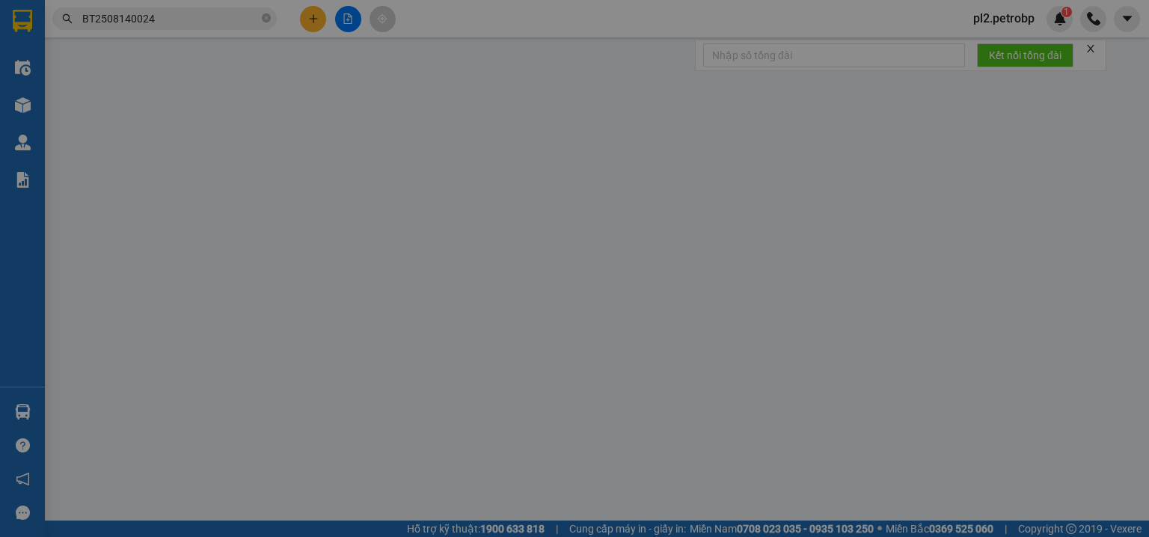
type input "0983740238"
type input "THẮNG"
type input "0983740238"
type input "THẮNG"
checkbox input "true"
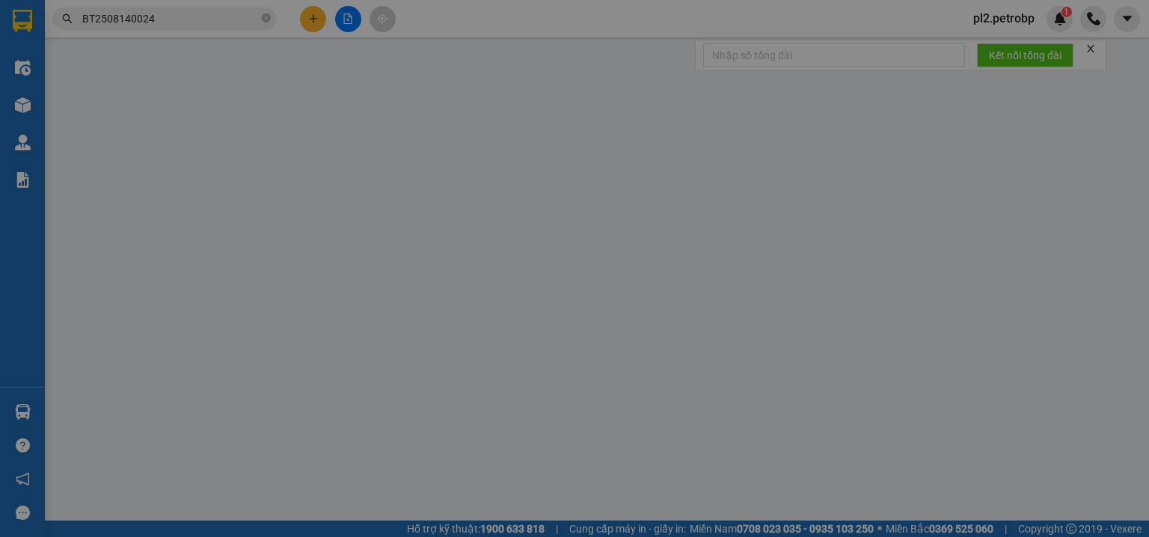
type input "ĐỘI 1, PHƯỚC QUẢ, PHƯỚC TÍN, PL"
type input "575.000"
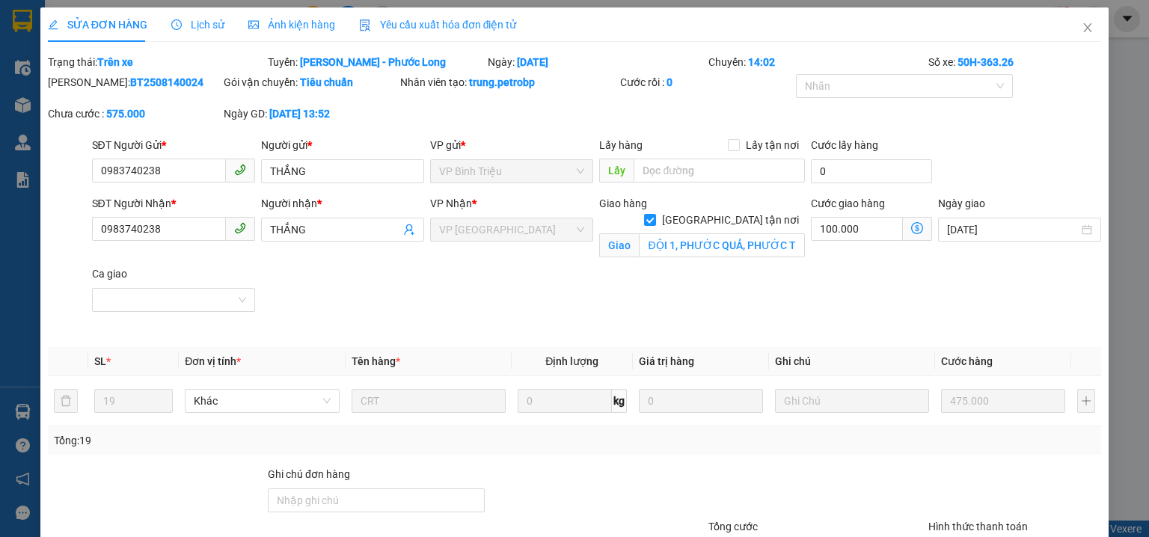
click at [194, 22] on span "Lịch sử" at bounding box center [197, 25] width 53 height 12
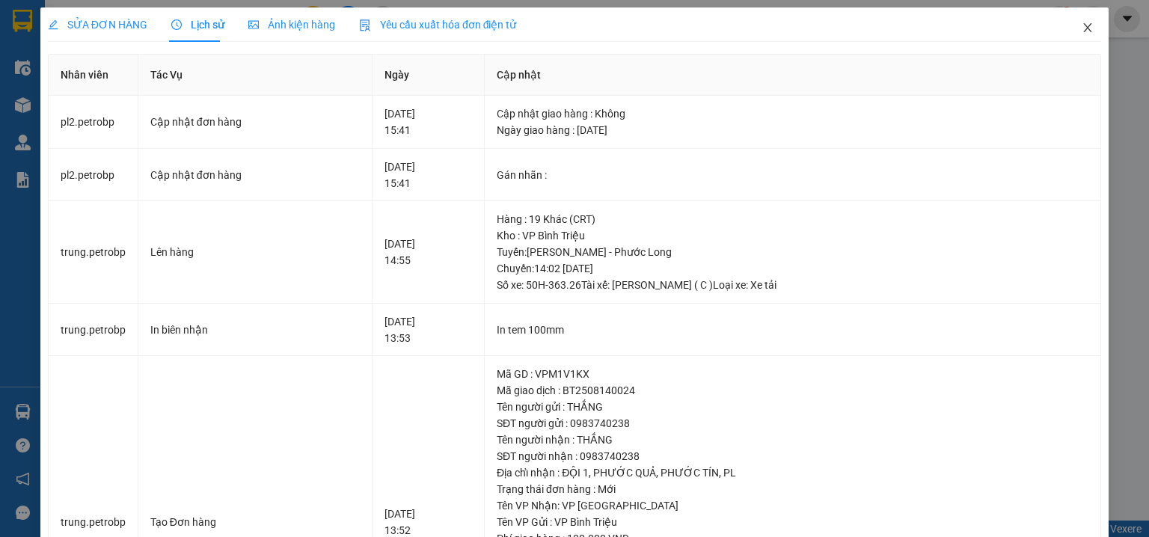
click at [1082, 30] on icon "close" at bounding box center [1088, 28] width 12 height 12
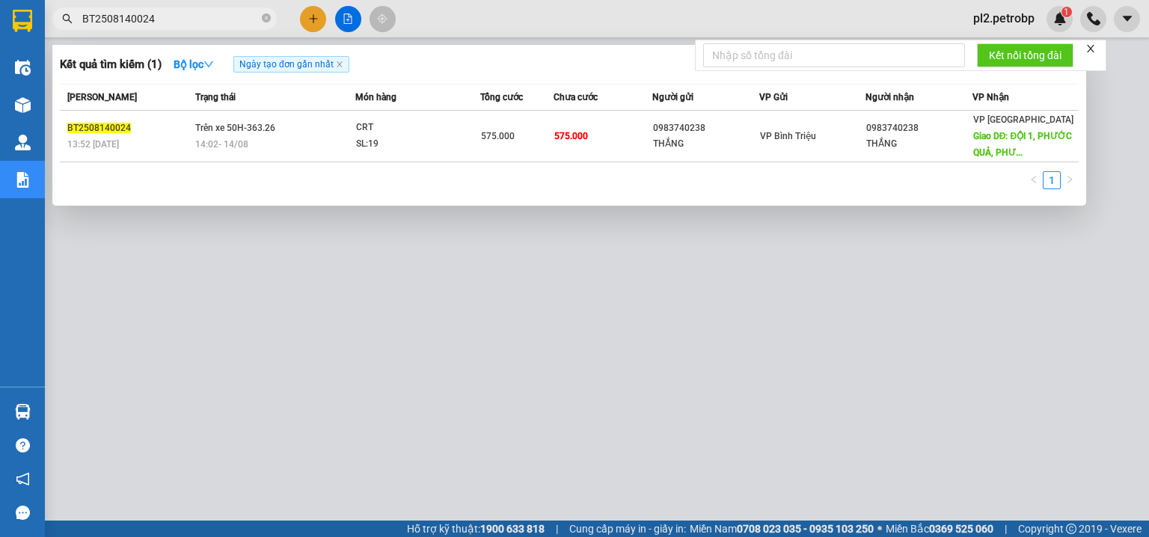
click at [199, 13] on input "BT2508140024" at bounding box center [170, 18] width 177 height 16
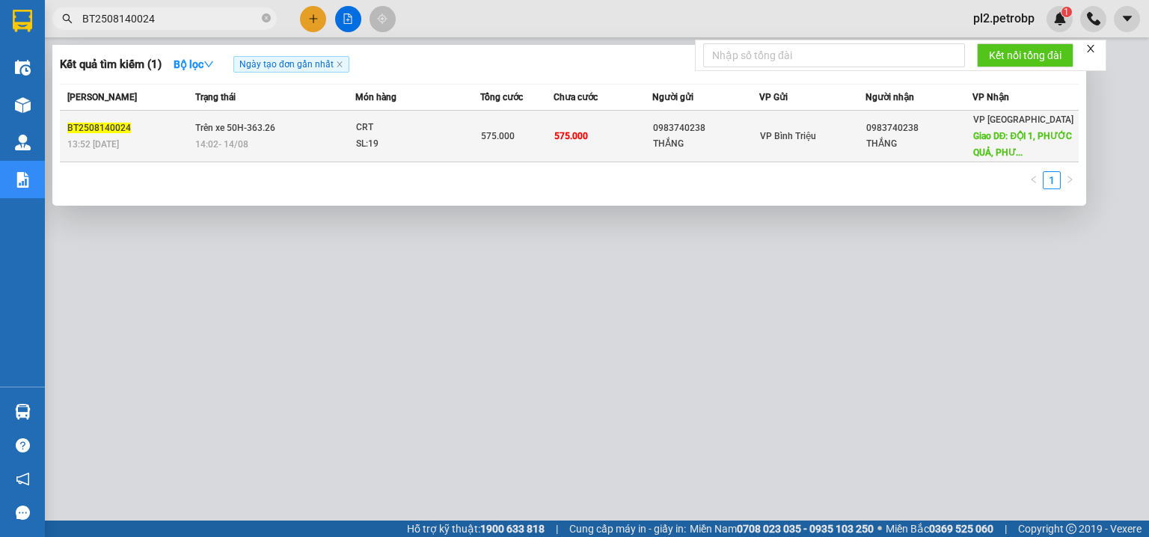
click at [477, 129] on span "CRT SL: 19" at bounding box center [417, 136] width 123 height 32
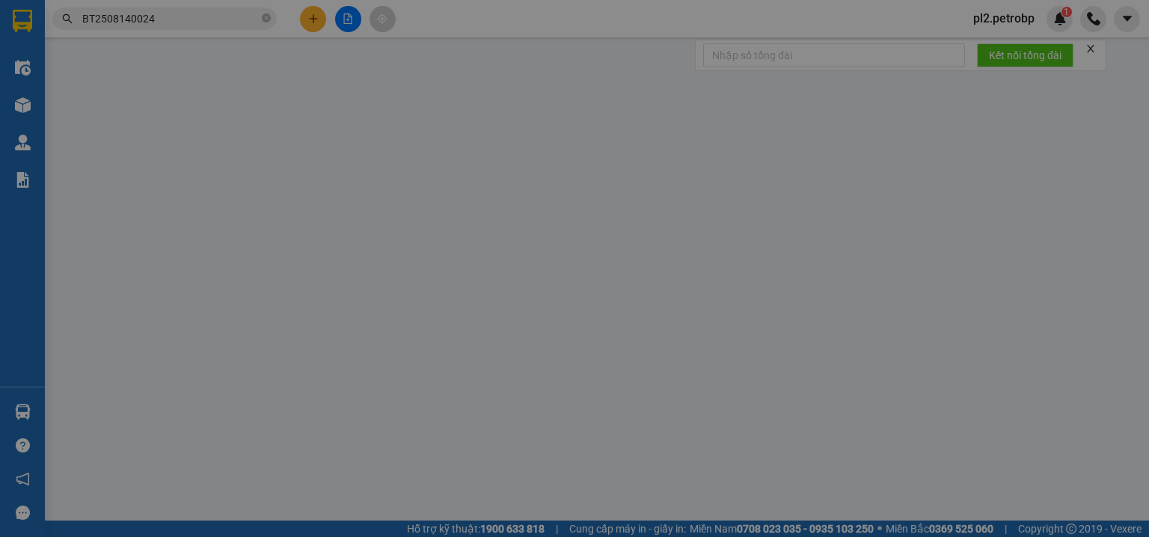
type input "0983740238"
type input "THẮNG"
type input "0983740238"
type input "THẮNG"
checkbox input "true"
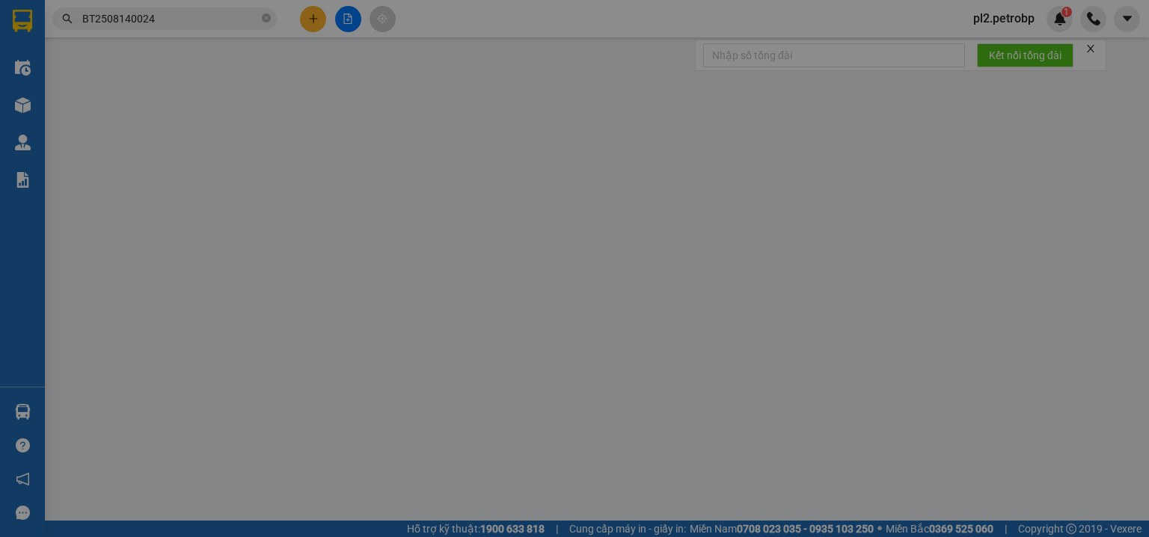
type input "ĐỘI 1, PHƯỚC QUẢ, PHƯỚC TÍN, PL"
type input "575.000"
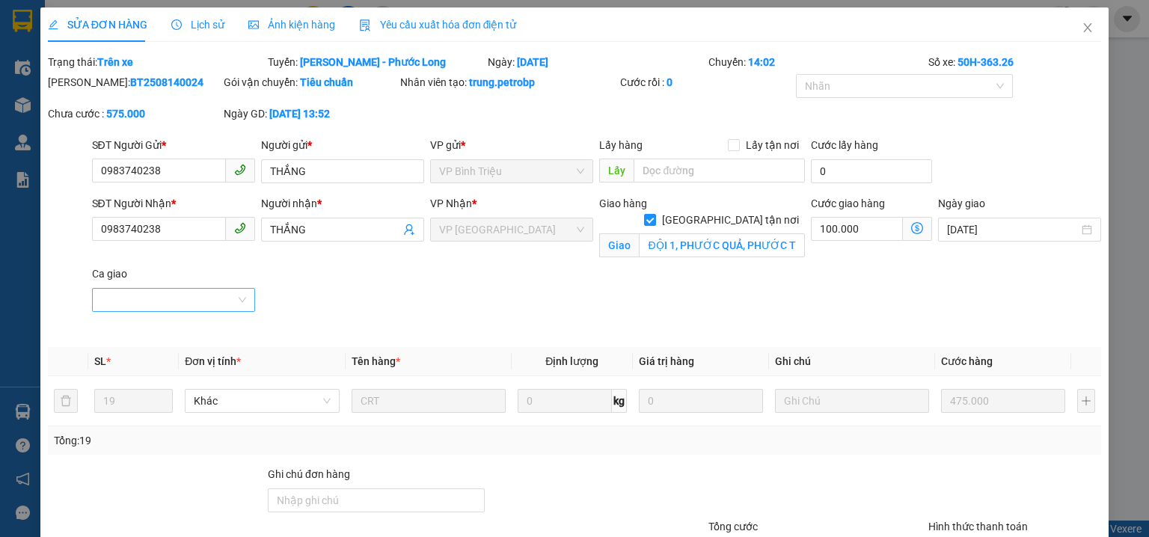
click at [224, 303] on input "Ca giao" at bounding box center [168, 300] width 135 height 22
click at [217, 344] on div "Chiều" at bounding box center [172, 354] width 162 height 24
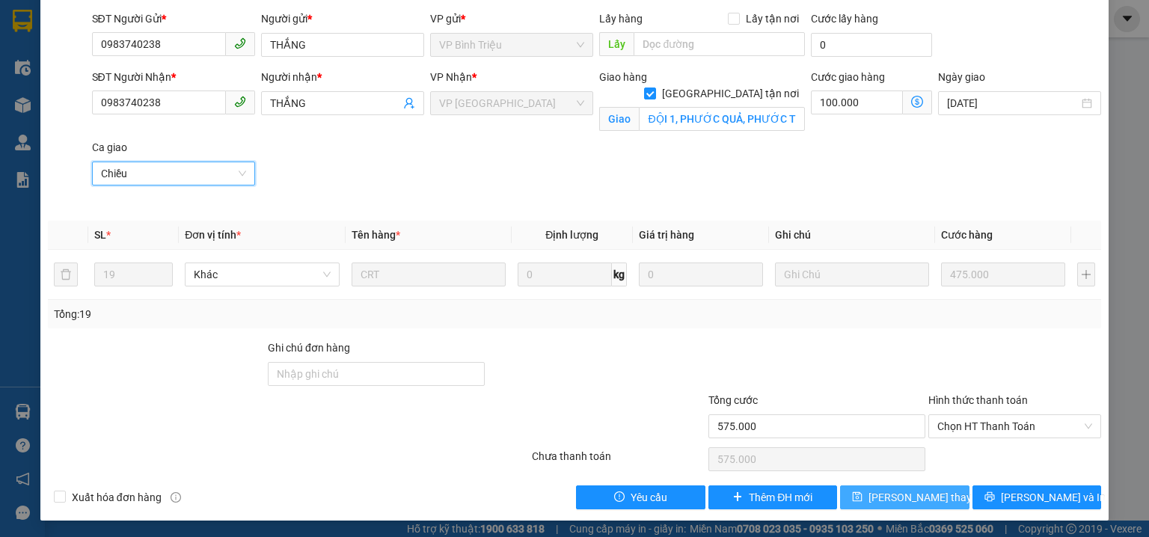
click at [908, 500] on span "[PERSON_NAME] thay đổi" at bounding box center [929, 497] width 120 height 16
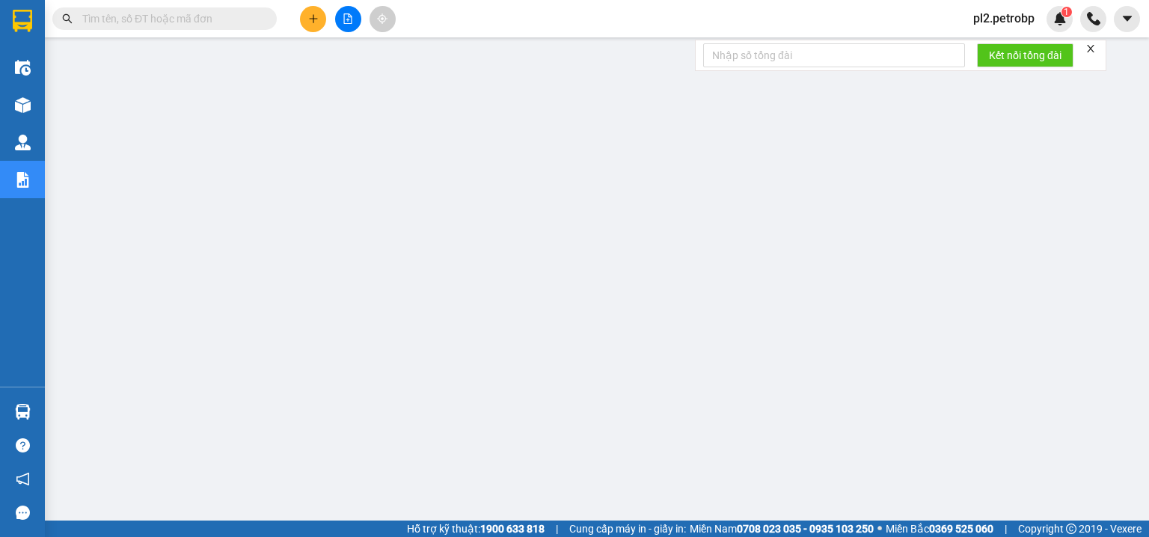
click at [186, 13] on input "text" at bounding box center [170, 18] width 177 height 16
paste input "PB2508100022"
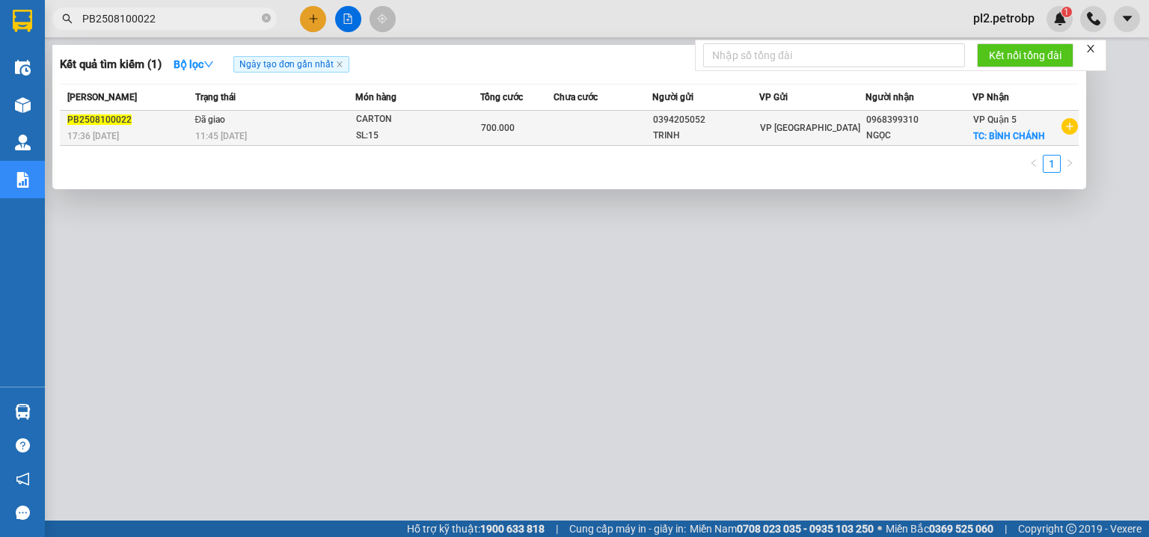
type input "PB2508100022"
click at [422, 126] on div "CARTON" at bounding box center [412, 119] width 112 height 16
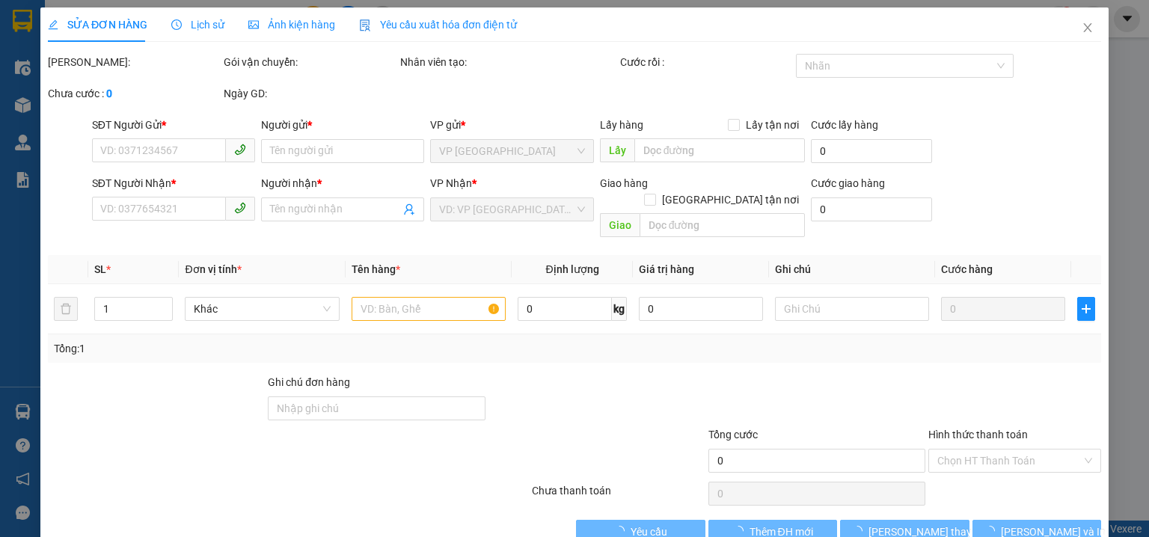
type input "0394205052"
type input "TRINH"
type input "0968399310"
type input "NGỌC"
checkbox input "true"
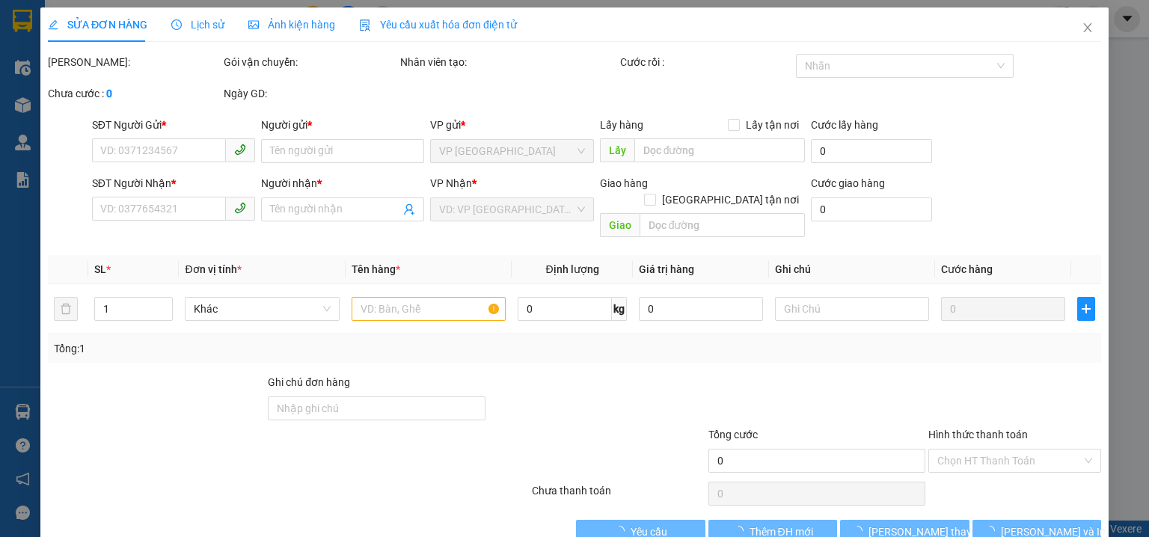
type input "BÌNH CHÁNH"
type input "250.000"
type input "700.000"
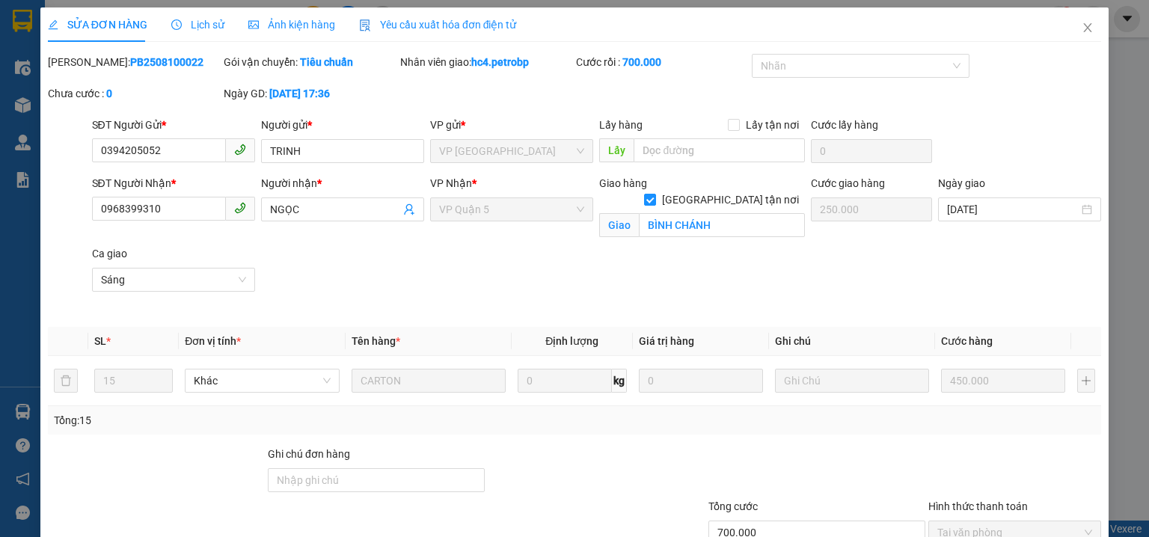
click at [197, 19] on span "Lịch sử" at bounding box center [197, 25] width 53 height 12
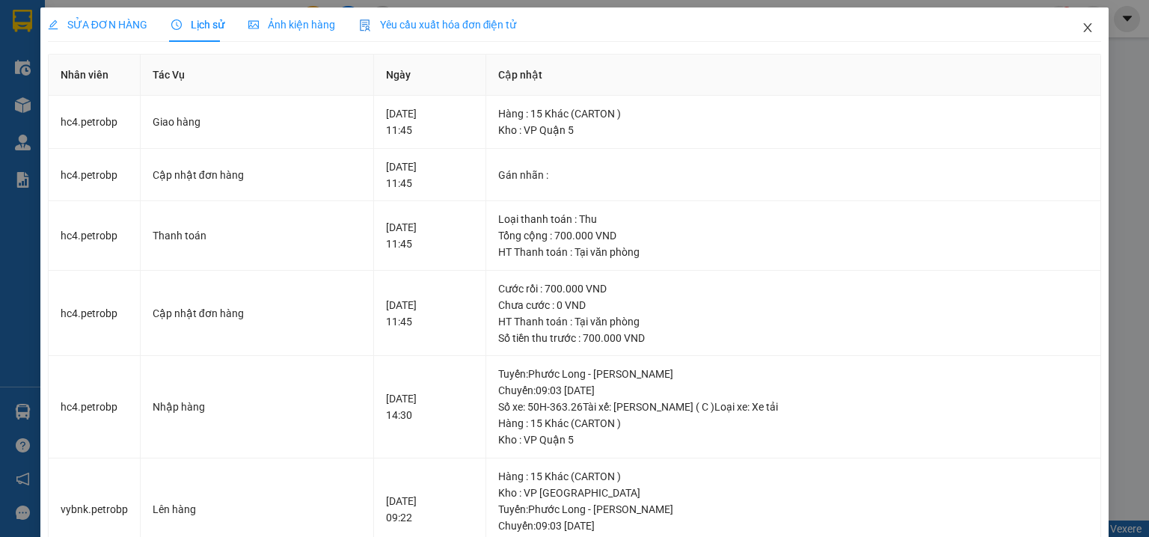
click at [1082, 31] on icon "close" at bounding box center [1088, 28] width 12 height 12
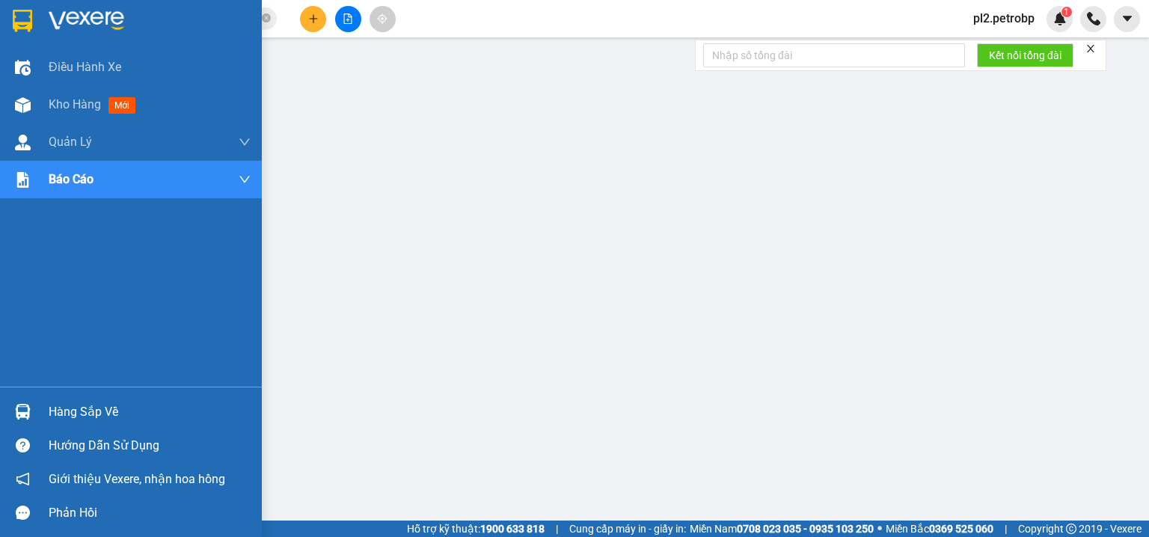
click at [56, 409] on div "Hàng sắp về" at bounding box center [150, 412] width 202 height 22
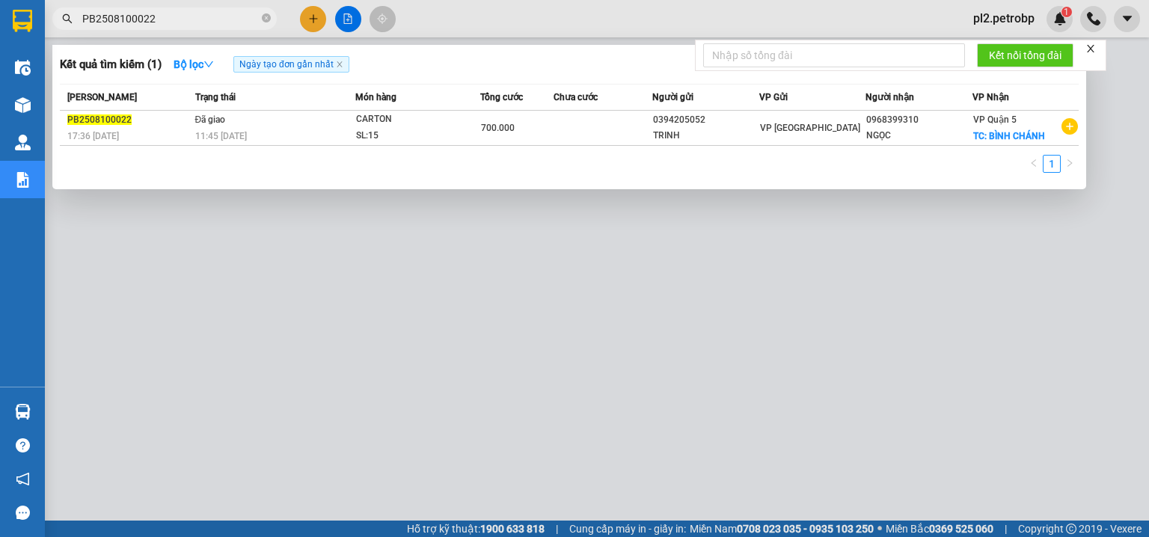
drag, startPoint x: 270, startPoint y: 13, endPoint x: 227, endPoint y: 18, distance: 42.9
click at [269, 13] on span at bounding box center [266, 19] width 9 height 14
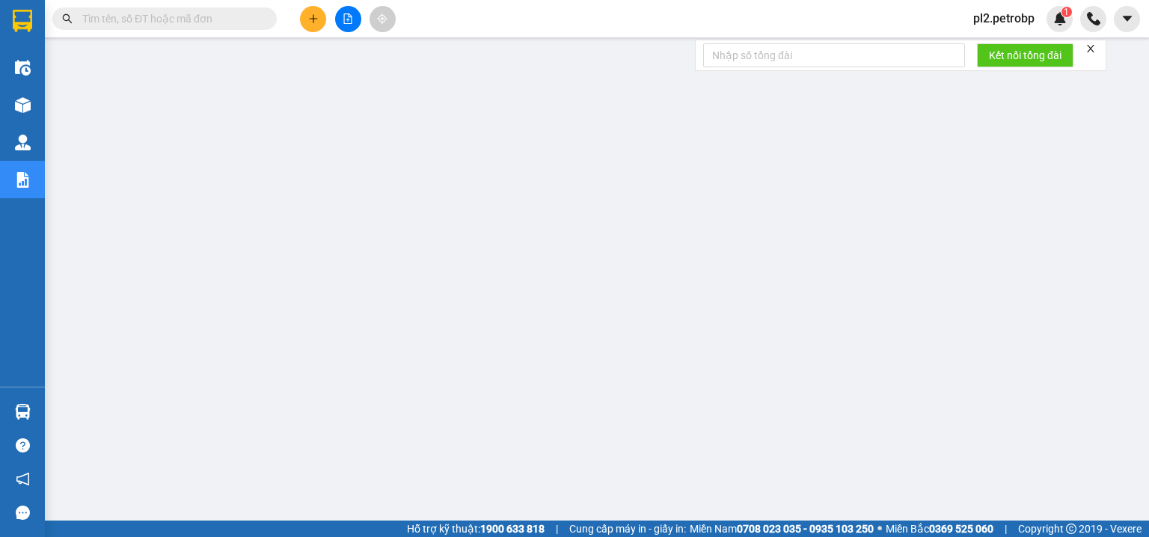
drag, startPoint x: 200, startPoint y: 19, endPoint x: 180, endPoint y: 30, distance: 22.8
click at [192, 22] on input "text" at bounding box center [170, 18] width 177 height 16
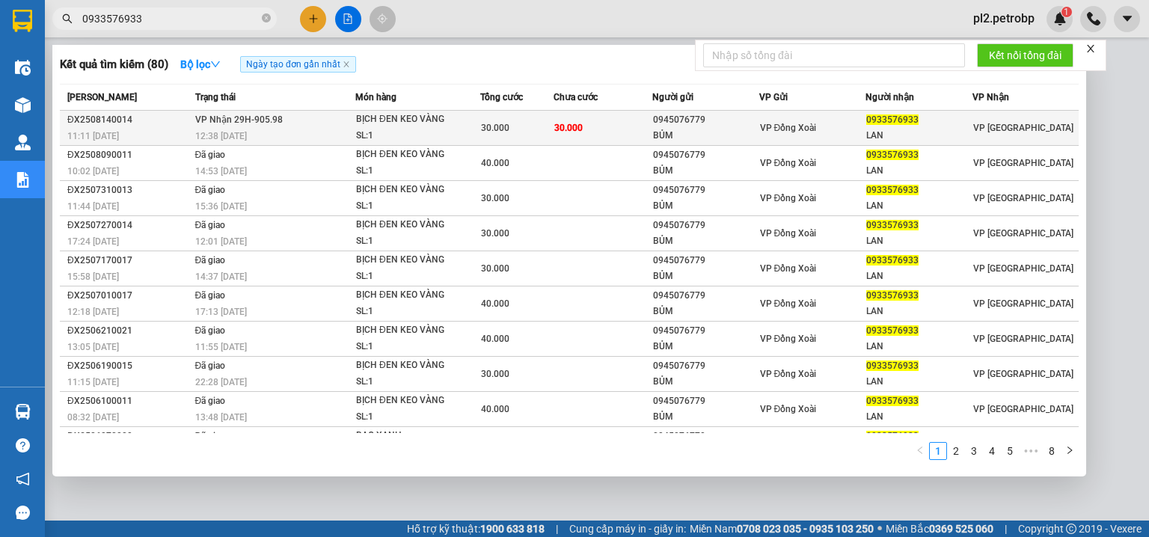
type input "0933576933"
click at [468, 124] on span "BỊCH ĐEN KEO VÀNG SL: 1" at bounding box center [417, 127] width 123 height 32
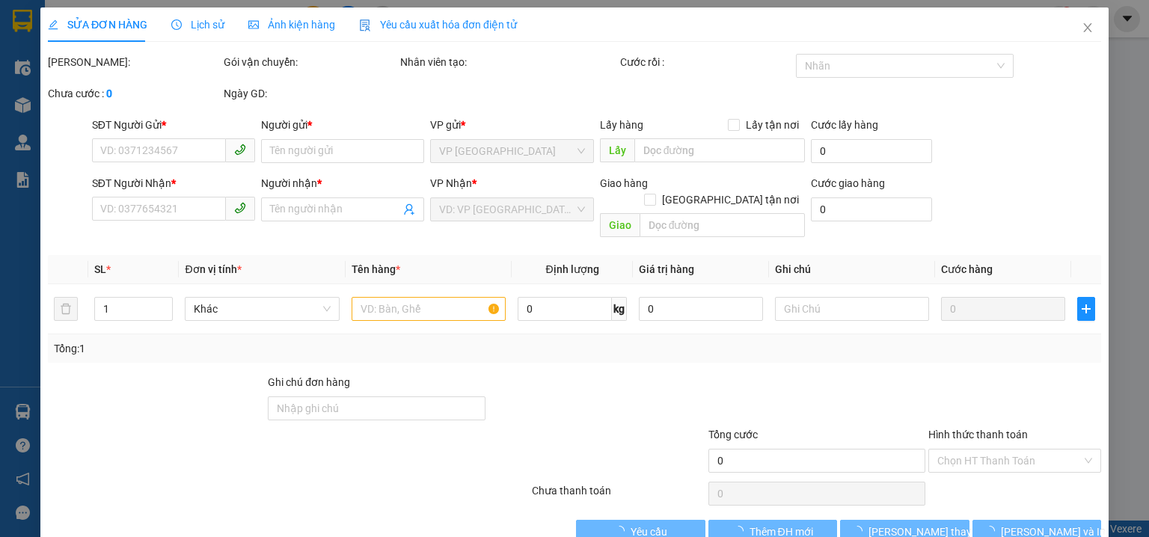
type input "0945076779"
type input "BỦM"
type input "0933576933"
type input "LAN"
type input "30.000"
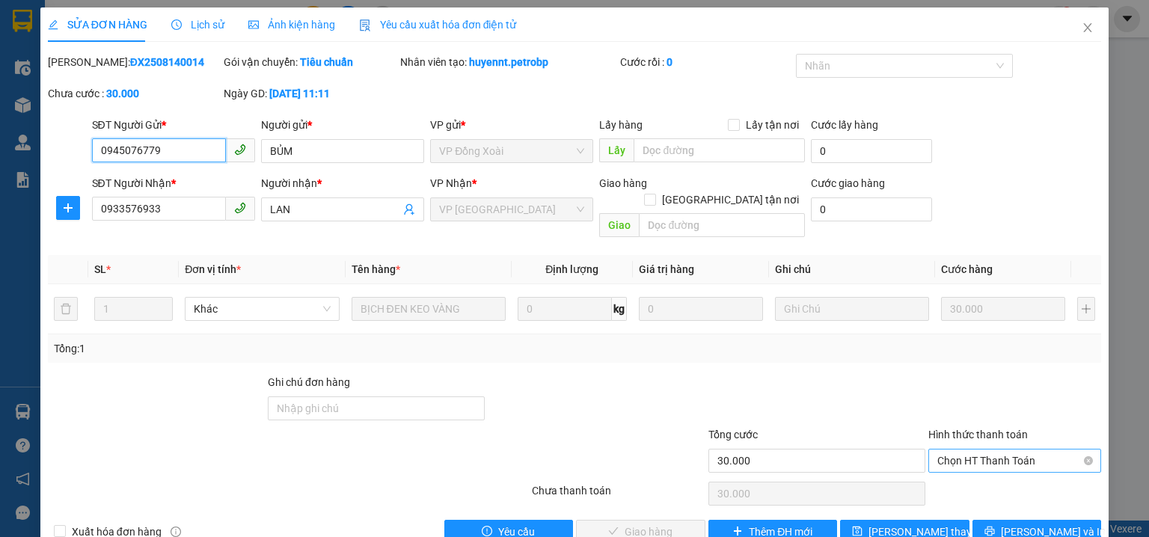
drag, startPoint x: 946, startPoint y: 437, endPoint x: 951, endPoint y: 452, distance: 15.9
click at [947, 450] on span "Chọn HT Thanh Toán" at bounding box center [1014, 461] width 155 height 22
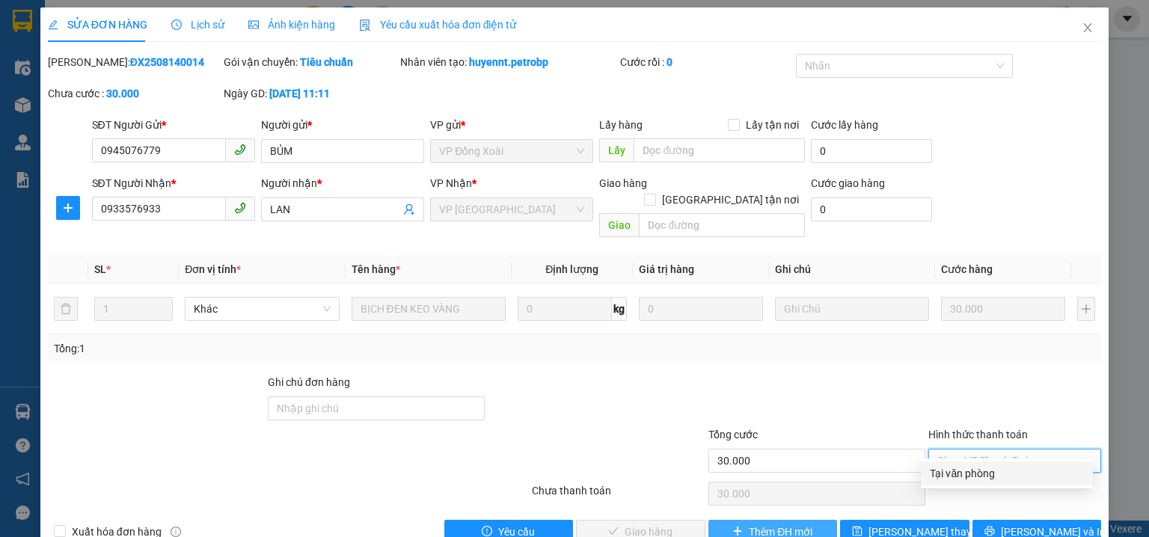
drag, startPoint x: 957, startPoint y: 471, endPoint x: 741, endPoint y: 512, distance: 219.4
click at [949, 477] on div "Tại văn phòng" at bounding box center [1007, 473] width 154 height 16
type input "0"
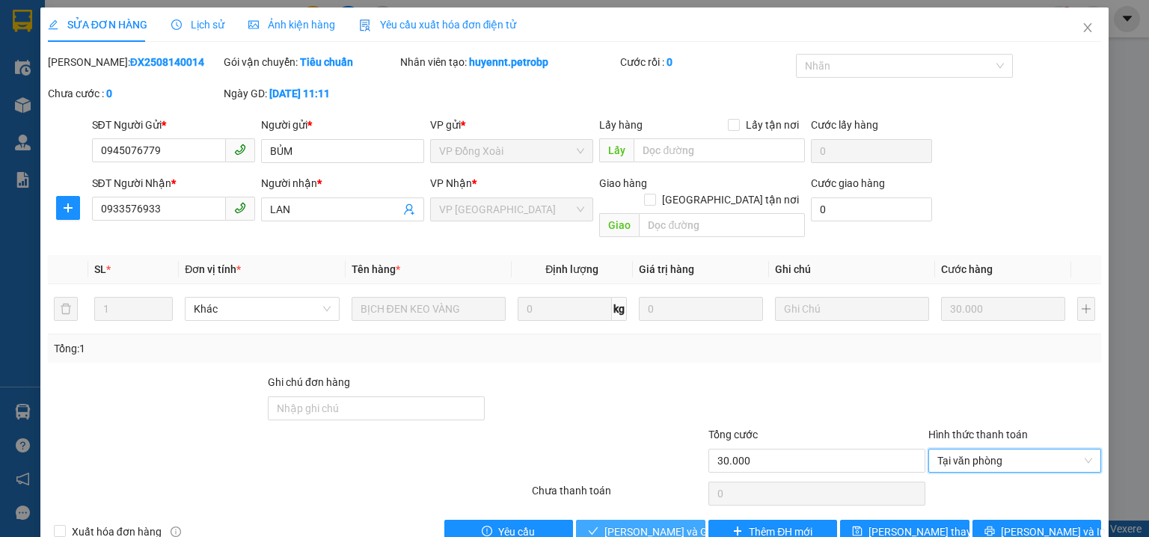
click at [620, 524] on span "[PERSON_NAME] và Giao hàng" at bounding box center [677, 532] width 144 height 16
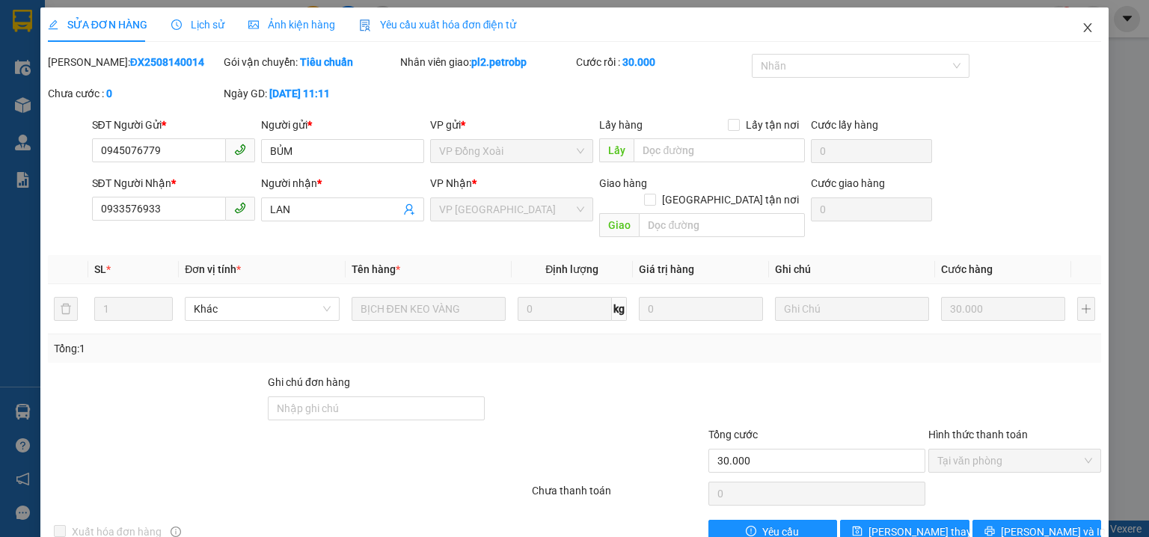
click at [1082, 30] on icon "close" at bounding box center [1088, 28] width 12 height 12
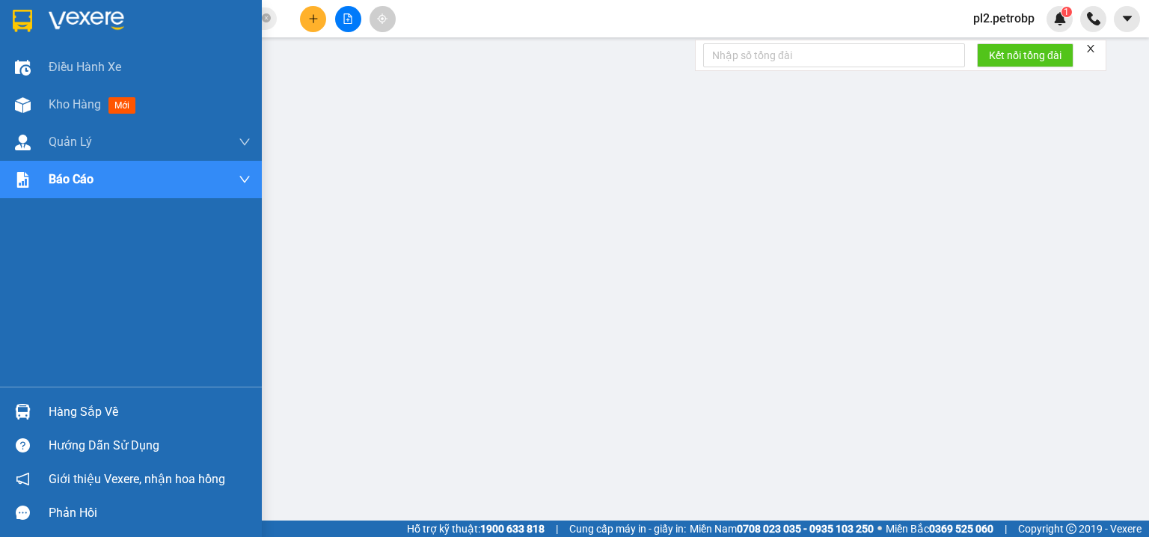
click at [79, 408] on div "Hàng sắp về" at bounding box center [150, 412] width 202 height 22
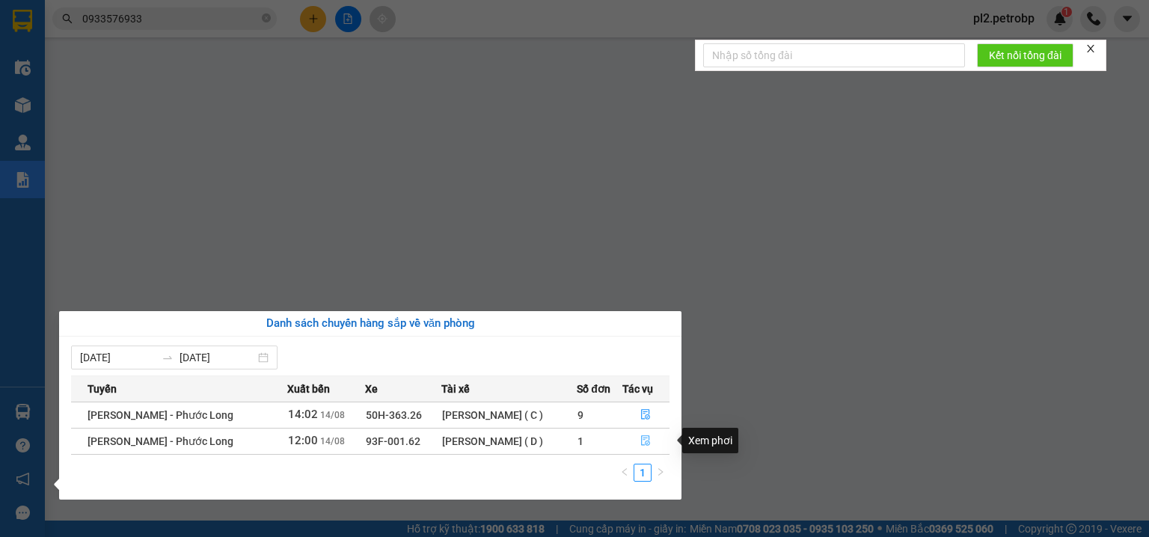
click at [651, 435] on button "button" at bounding box center [646, 441] width 46 height 24
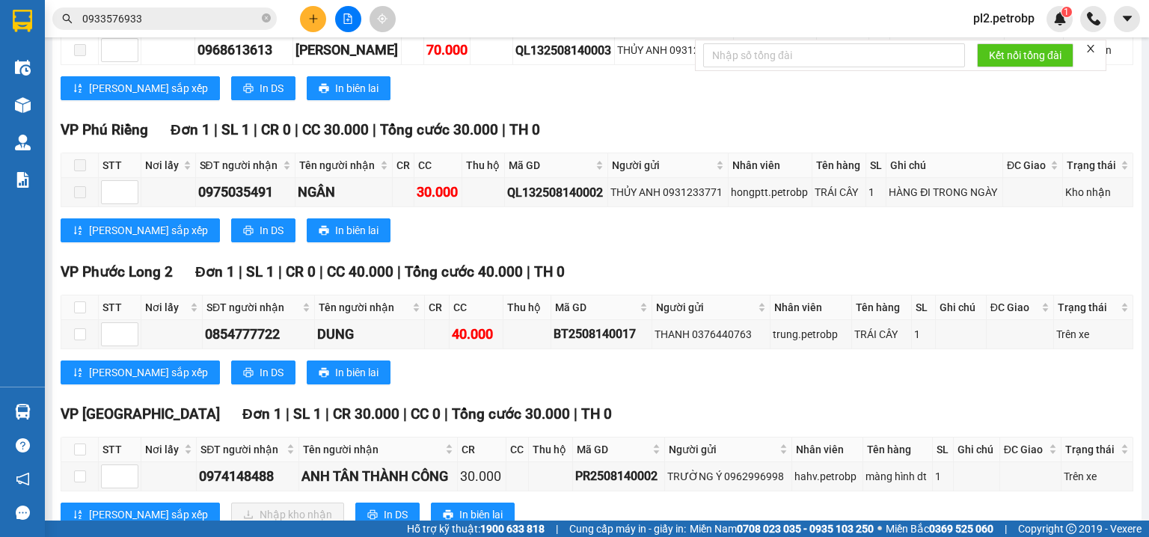
scroll to position [401, 0]
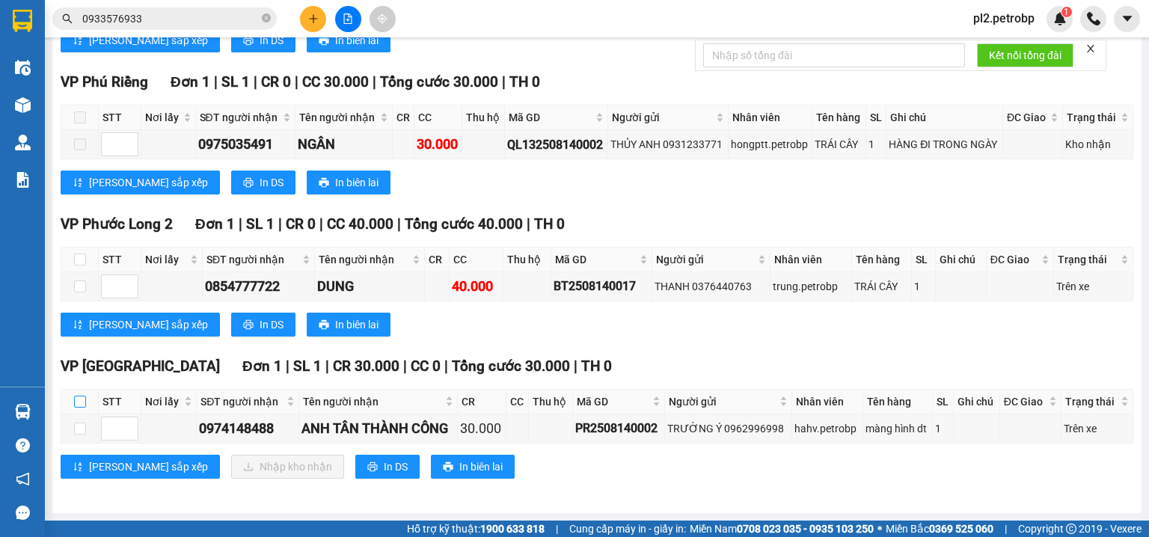
drag, startPoint x: 82, startPoint y: 401, endPoint x: 174, endPoint y: 444, distance: 101.1
click at [85, 403] on th at bounding box center [79, 402] width 37 height 25
click at [74, 399] on input "checkbox" at bounding box center [80, 402] width 12 height 12
checkbox input "true"
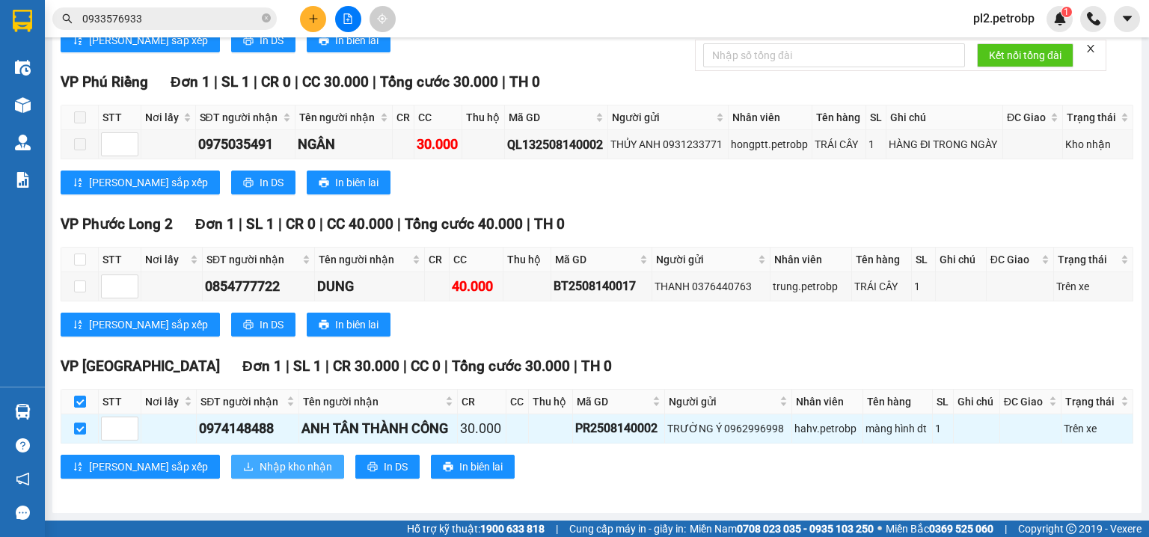
click at [260, 470] on span "Nhập kho nhận" at bounding box center [296, 467] width 73 height 16
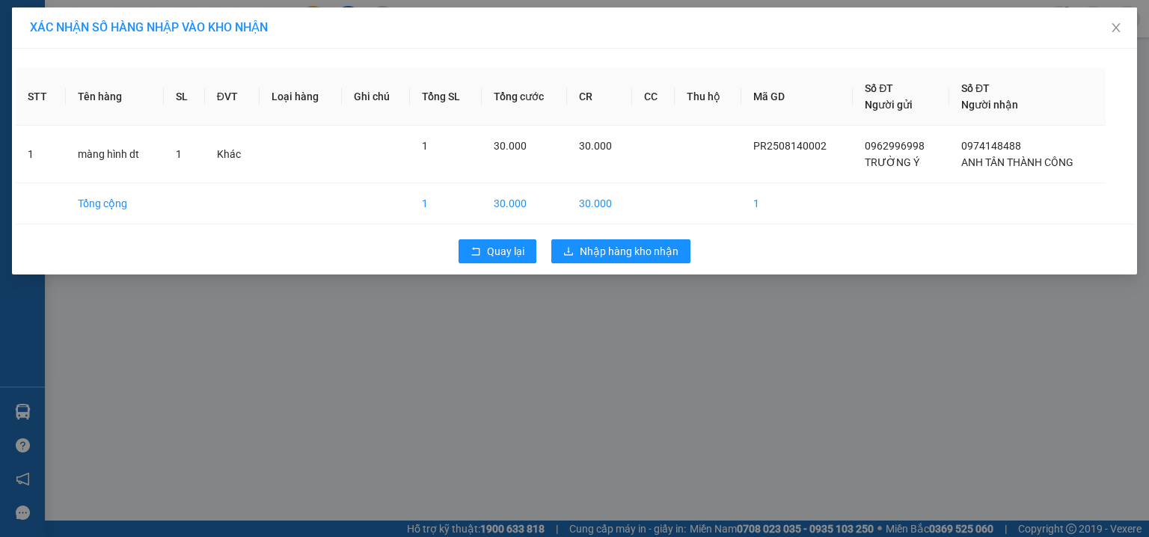
click at [596, 238] on div "Quay lại Nhập hàng kho nhận" at bounding box center [575, 251] width 1118 height 39
click at [601, 244] on span "Nhập hàng kho nhận" at bounding box center [629, 251] width 99 height 16
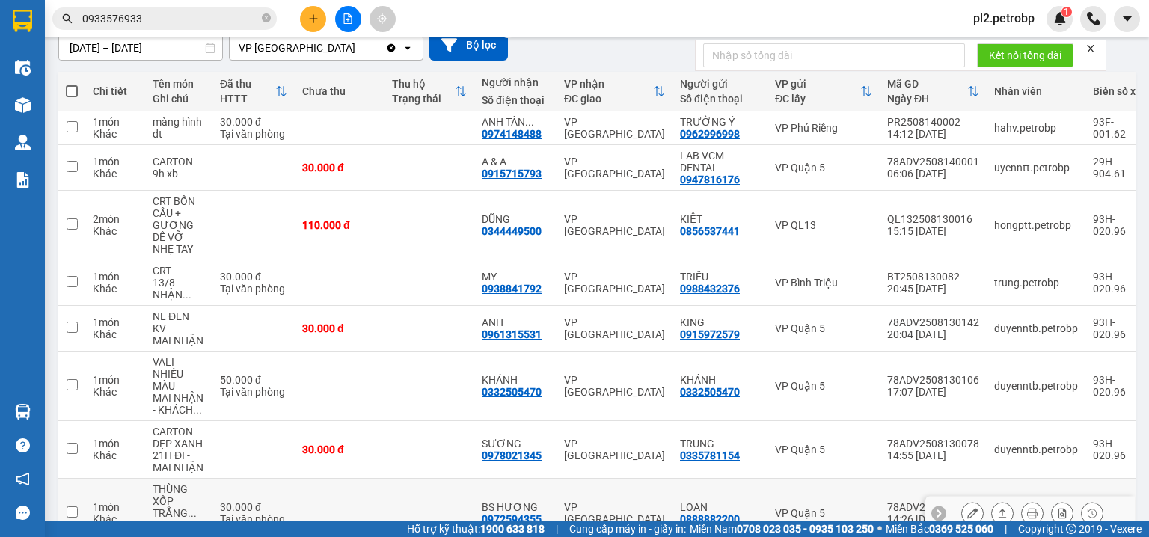
scroll to position [299, 0]
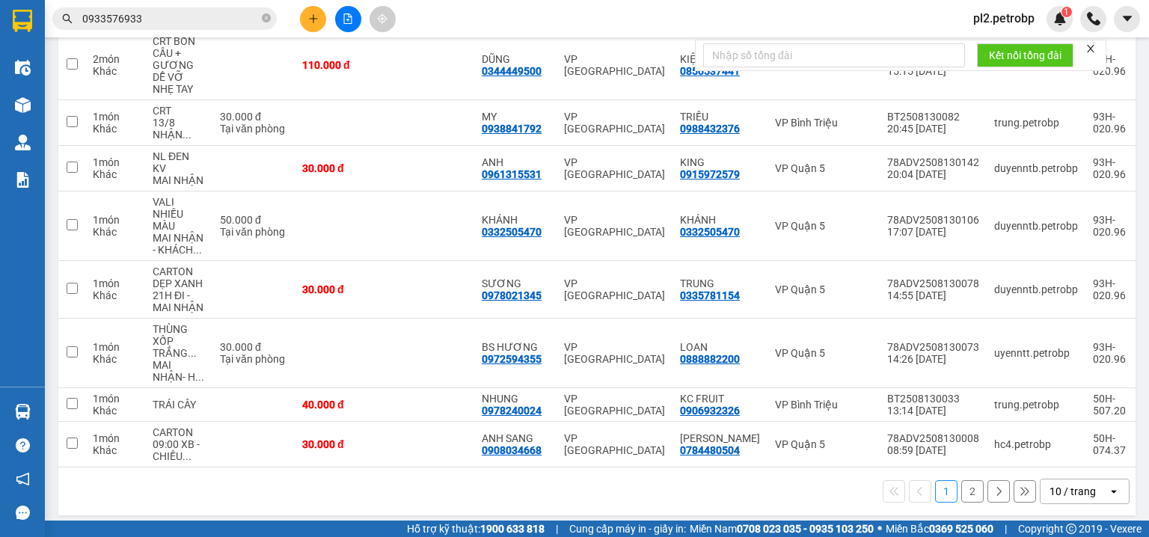
click at [973, 480] on button "2" at bounding box center [972, 491] width 22 height 22
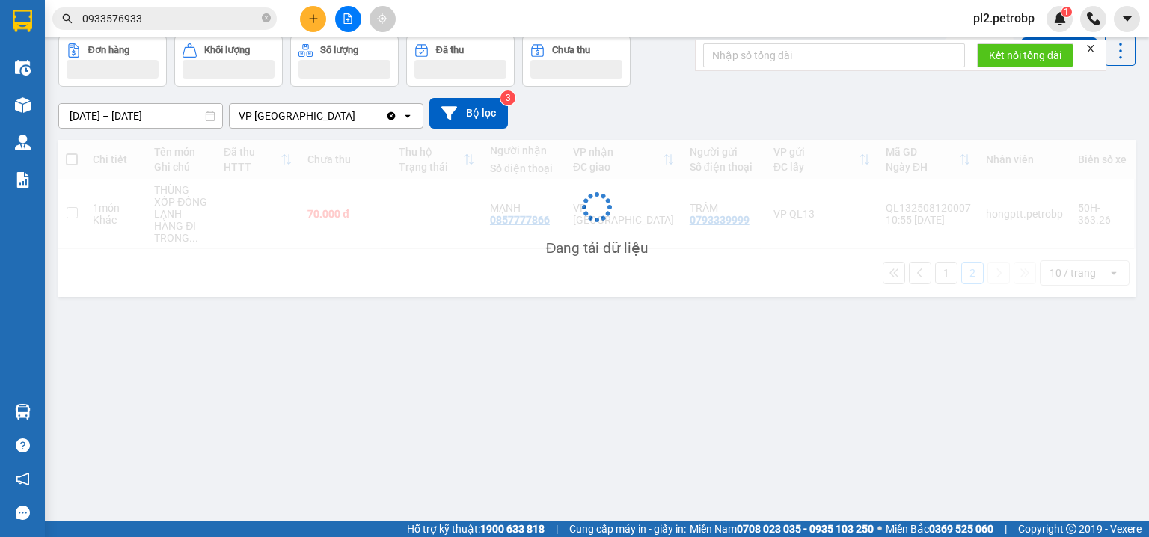
scroll to position [69, 0]
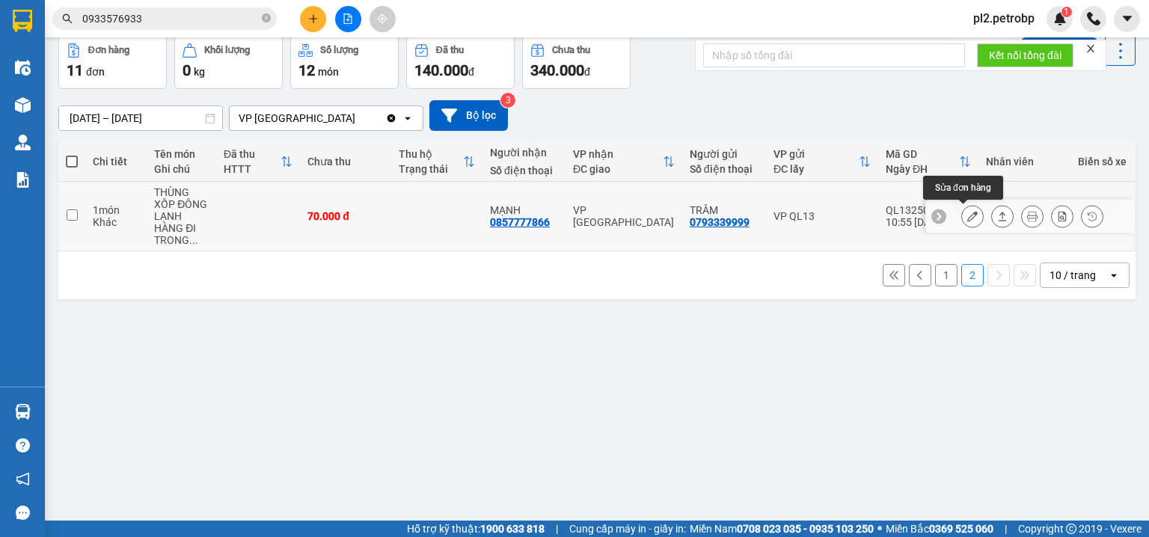
click at [970, 215] on button at bounding box center [972, 217] width 21 height 26
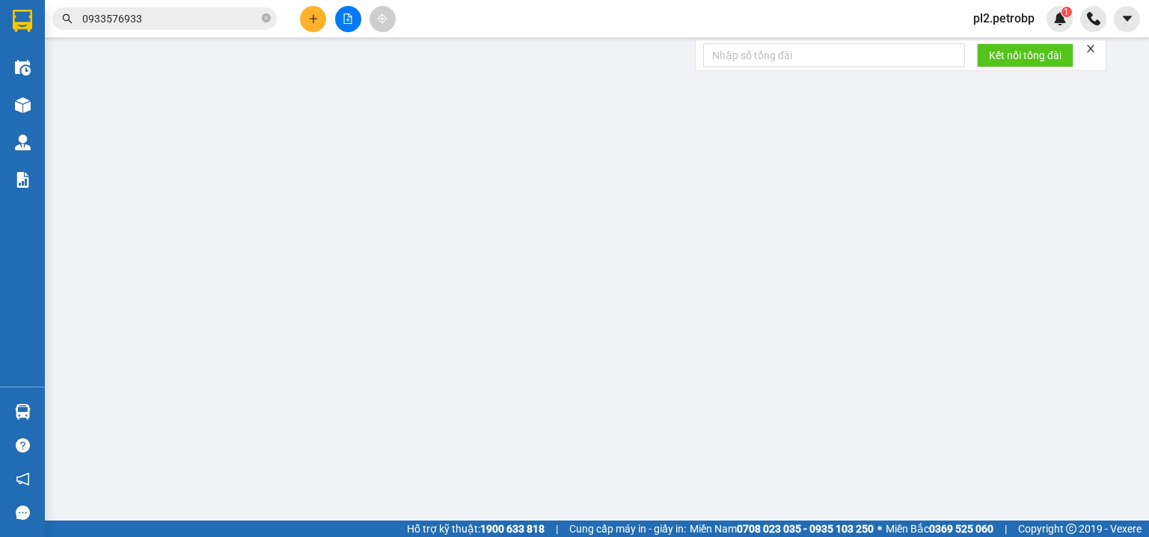
type input "0793339999"
type input "TRÂM"
type input "0857777866"
type input "MẠNH"
type input "70.000"
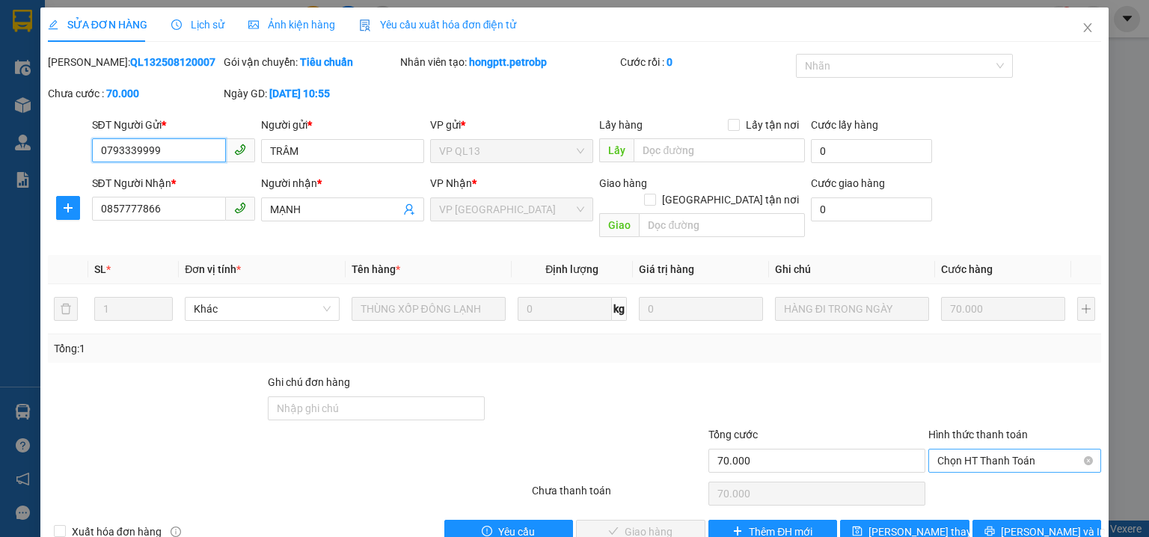
drag, startPoint x: 941, startPoint y: 441, endPoint x: 943, endPoint y: 450, distance: 9.8
click at [943, 450] on span "Chọn HT Thanh Toán" at bounding box center [1014, 461] width 155 height 22
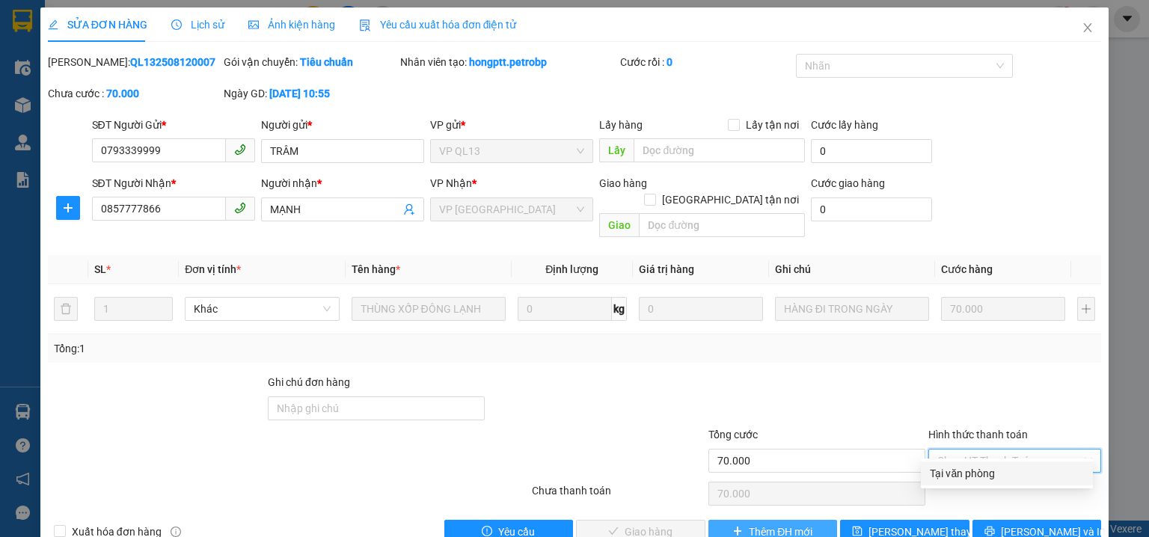
drag, startPoint x: 945, startPoint y: 473, endPoint x: 822, endPoint y: 503, distance: 126.3
click at [937, 479] on div "Tại văn phòng" at bounding box center [1007, 473] width 154 height 16
type input "0"
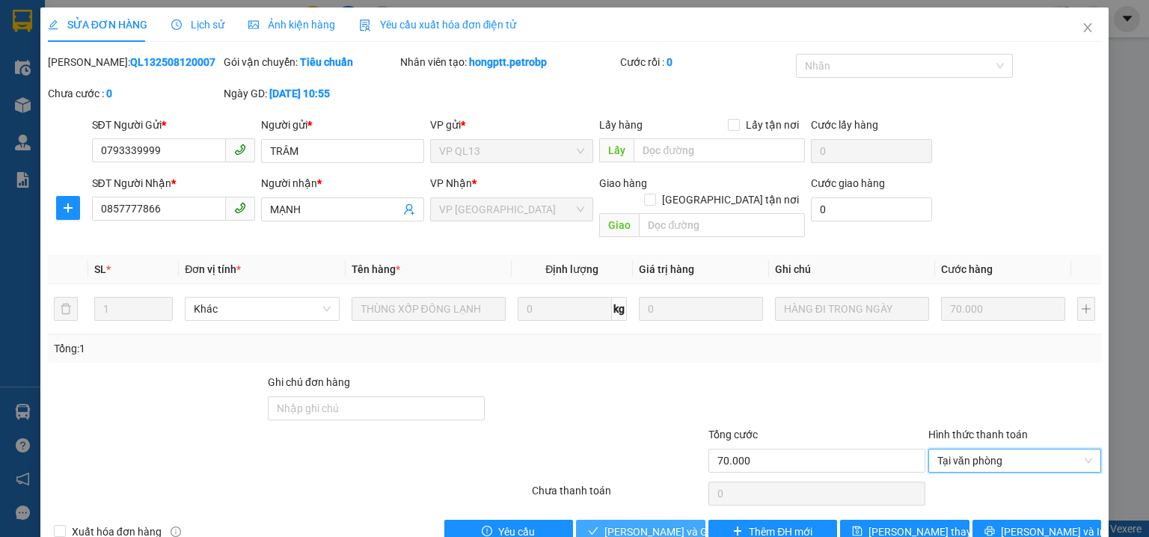
click at [618, 524] on span "[PERSON_NAME] và Giao hàng" at bounding box center [677, 532] width 144 height 16
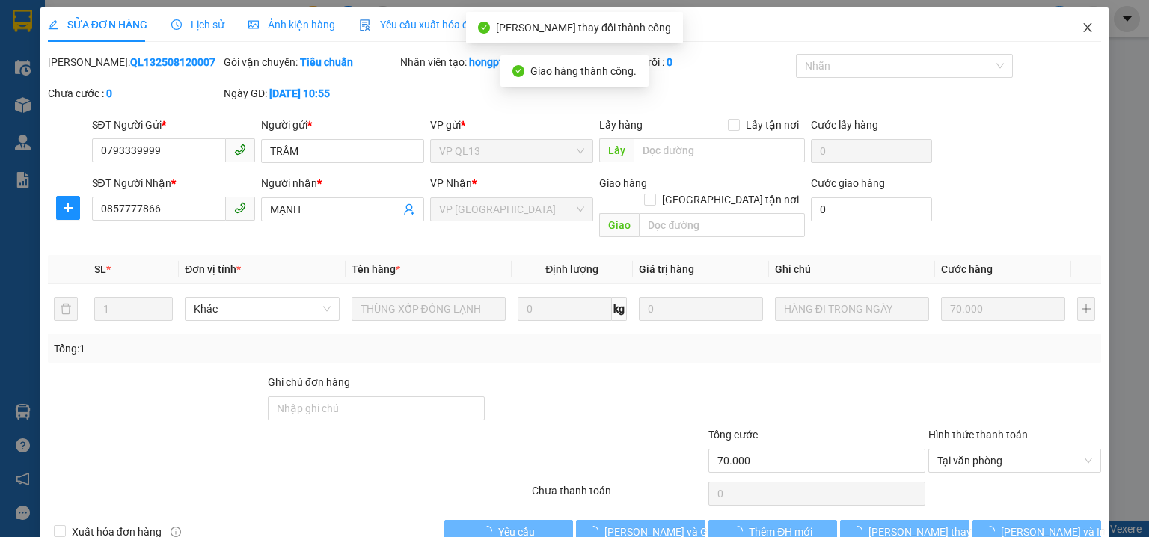
click at [1082, 26] on icon "close" at bounding box center [1088, 28] width 12 height 12
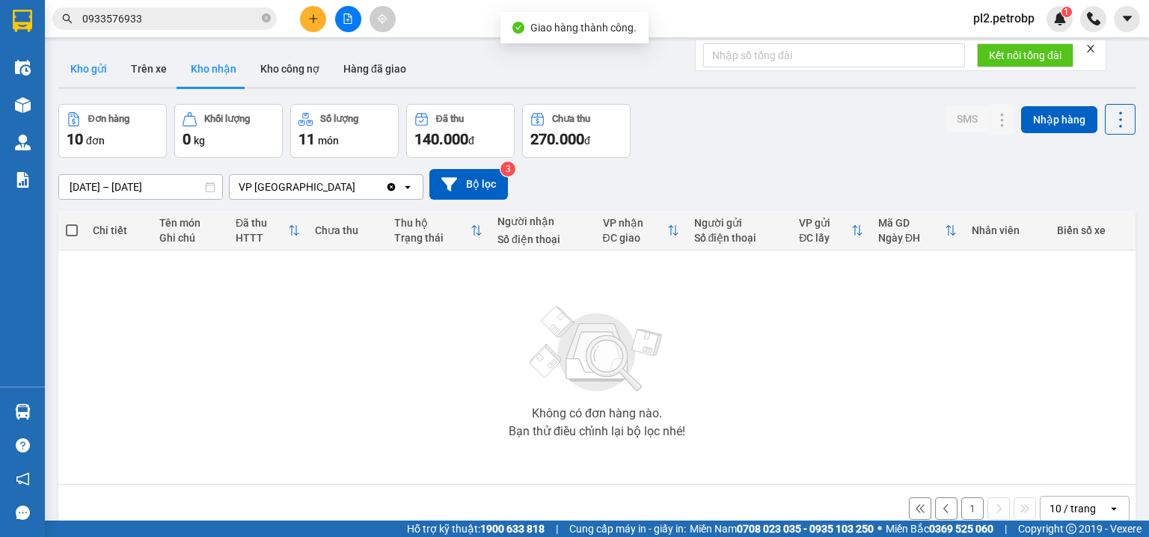
click at [94, 59] on button "Kho gửi" at bounding box center [88, 69] width 61 height 36
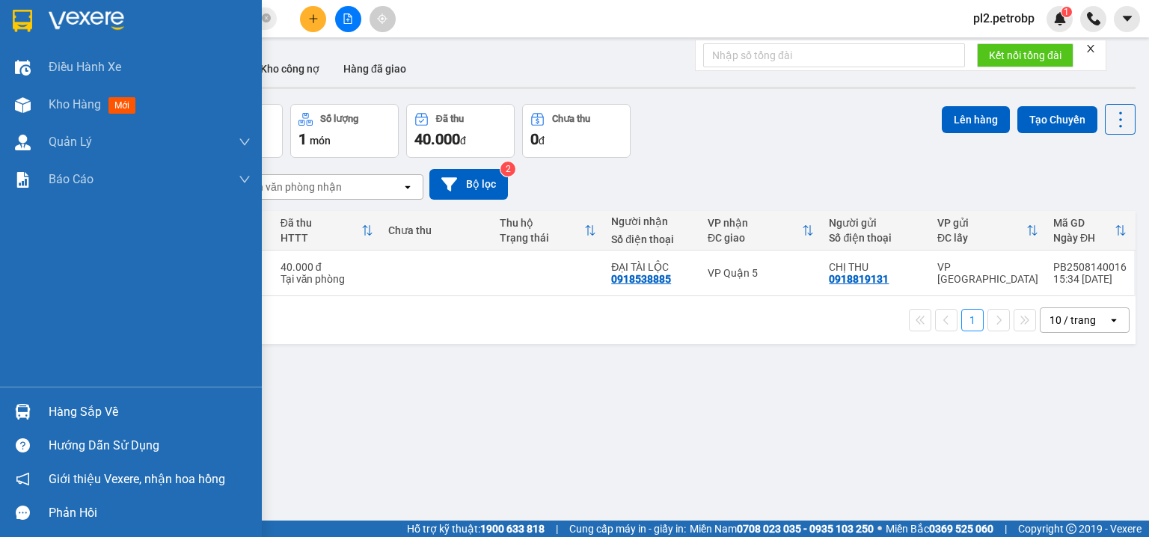
click at [25, 412] on img at bounding box center [23, 412] width 16 height 16
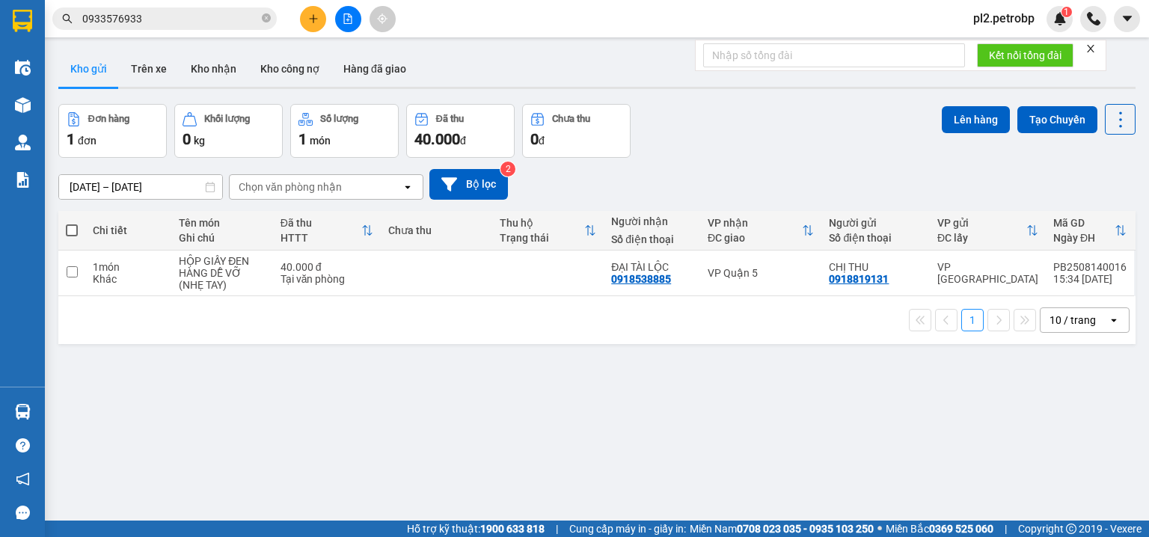
click at [721, 392] on section "Kết quả tìm kiếm ( 80 ) Bộ lọc Ngày tạo đơn gần nhất Mã ĐH Trạng thái Món hàng …" at bounding box center [574, 268] width 1149 height 537
click at [226, 62] on button "Kho nhận" at bounding box center [214, 69] width 70 height 36
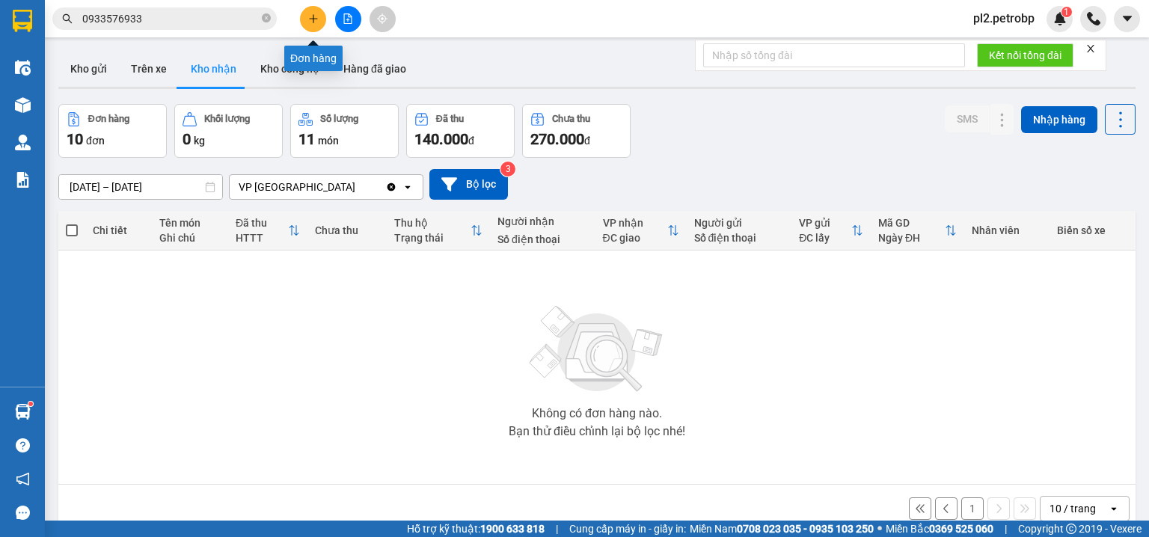
click at [311, 13] on icon "plus" at bounding box center [313, 18] width 10 height 10
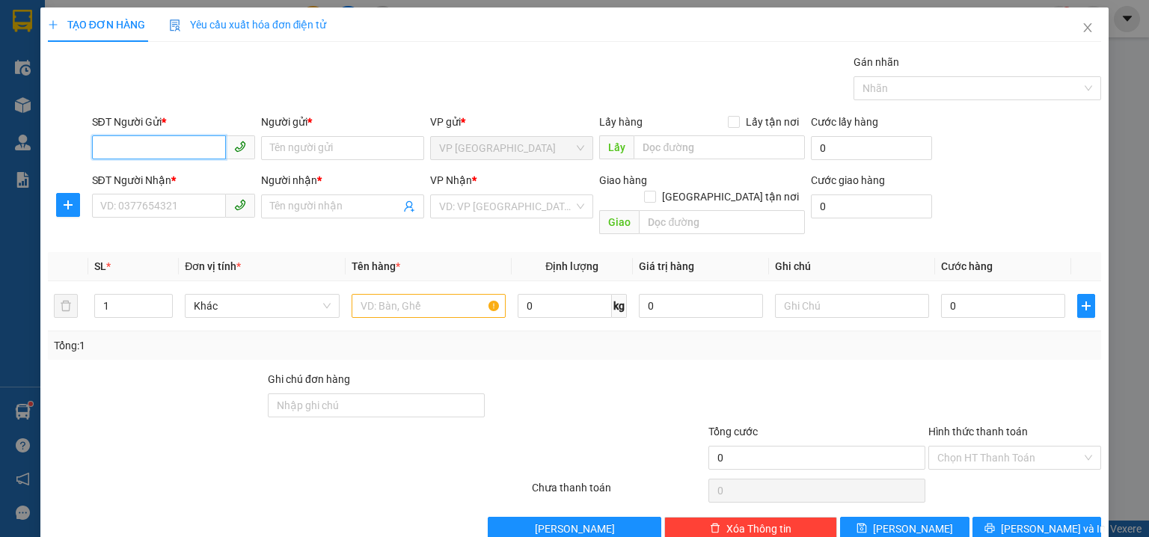
click at [176, 150] on input "SĐT Người Gửi *" at bounding box center [159, 147] width 134 height 24
click at [183, 177] on div "0986897281 - TRINH" at bounding box center [173, 177] width 147 height 16
type input "0986897281"
type input "TRINH"
type input "0916685686"
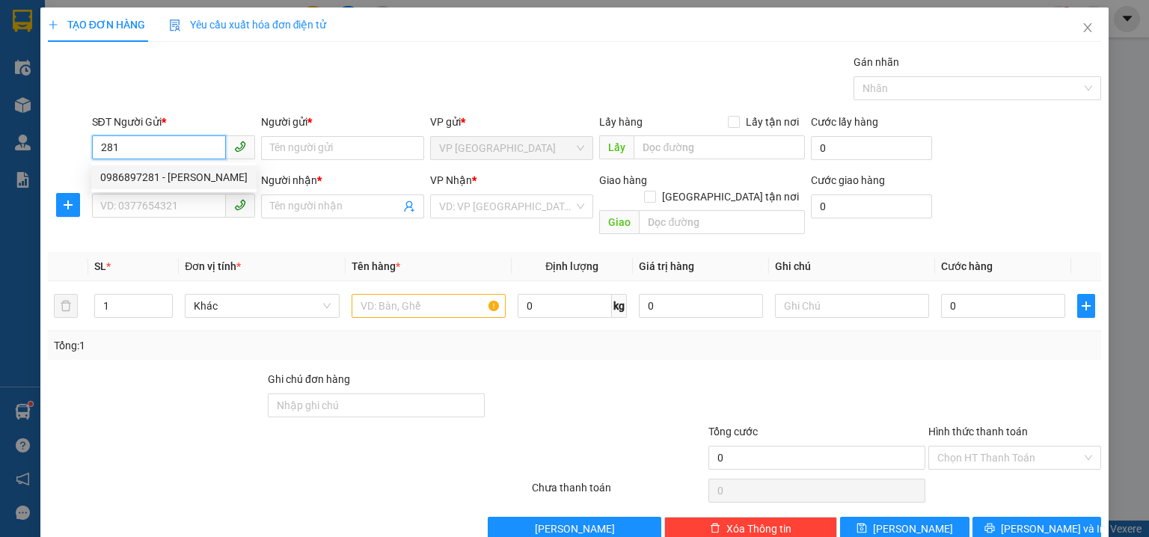
type input "KO TÊN"
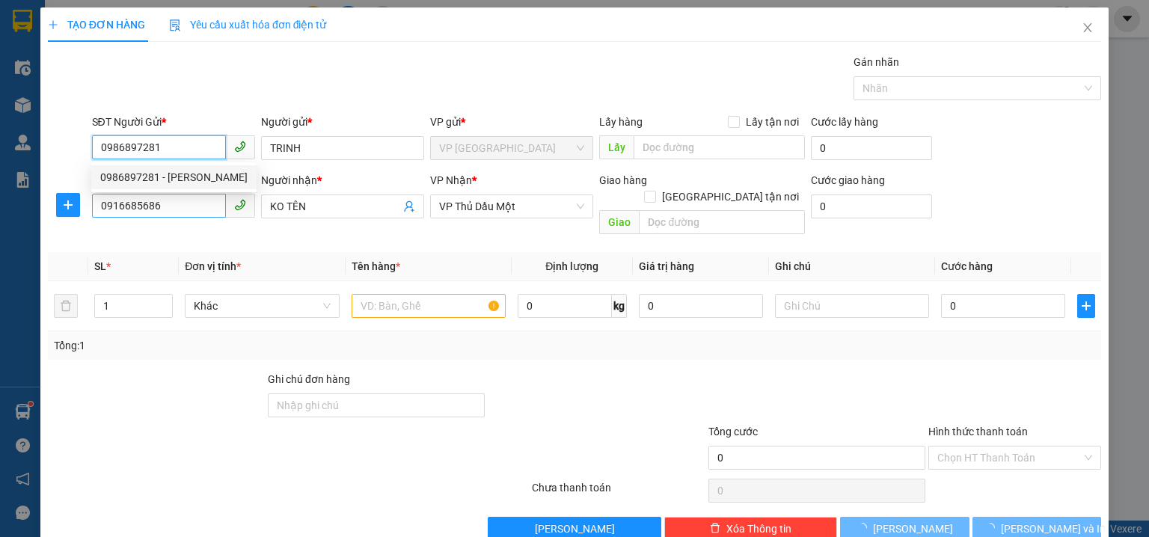
type input "80.000"
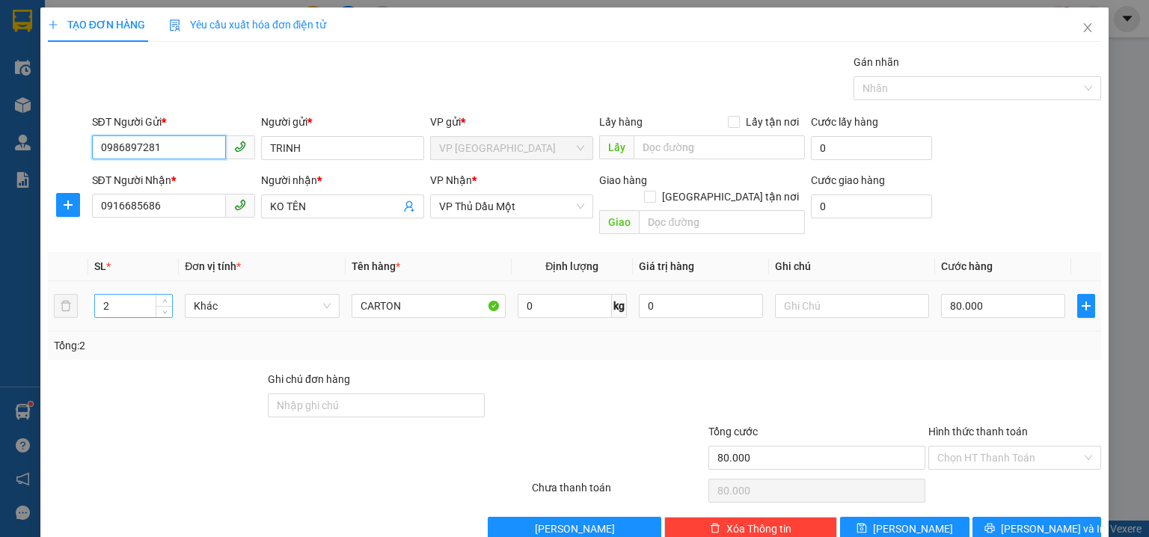
type input "0986897281"
drag, startPoint x: 122, startPoint y: 293, endPoint x: 0, endPoint y: 281, distance: 122.5
click at [0, 281] on div "TẠO ĐƠN HÀNG Yêu cầu xuất hóa đơn điện tử Transit Pickup Surcharge Ids Transit …" at bounding box center [574, 268] width 1149 height 537
type input "3"
click at [180, 203] on input "0916685686" at bounding box center [159, 206] width 134 height 24
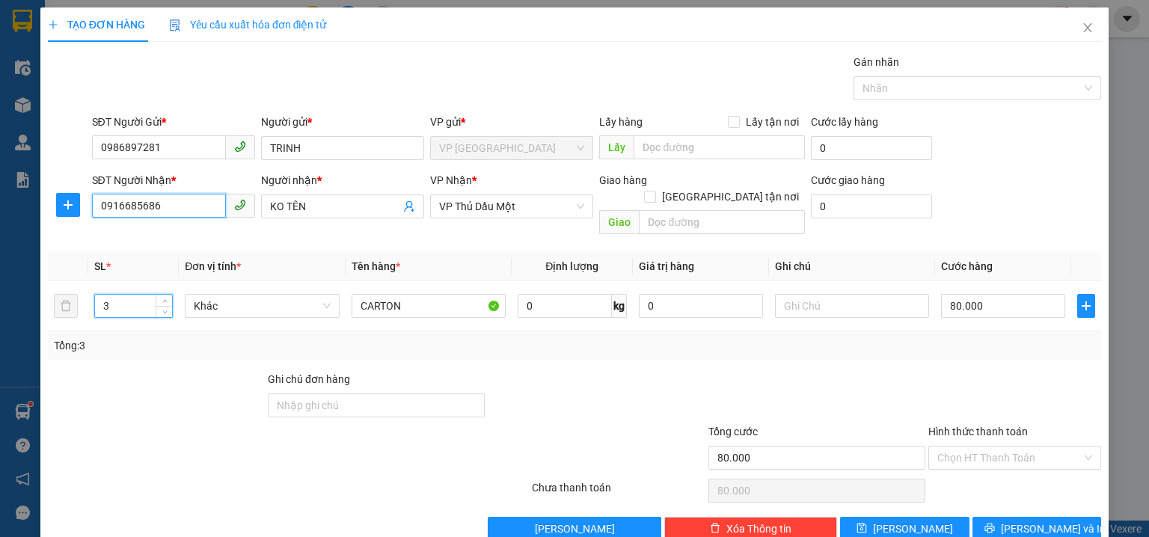
type input "0"
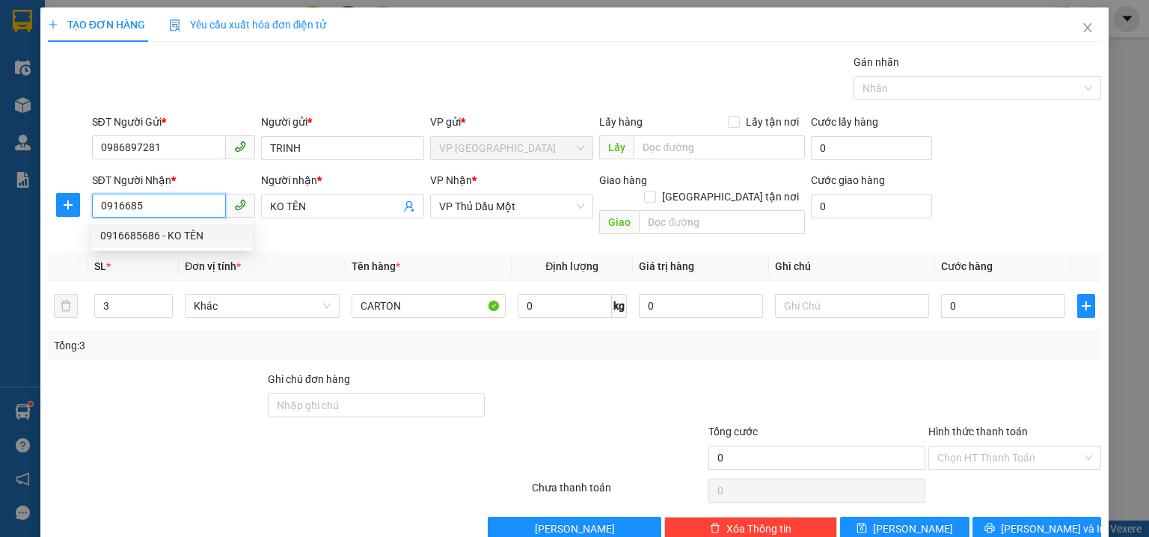
click at [193, 242] on div "0916685686 - KO TÊN" at bounding box center [172, 235] width 144 height 16
type input "0916685686"
type input "80.000"
type input "2"
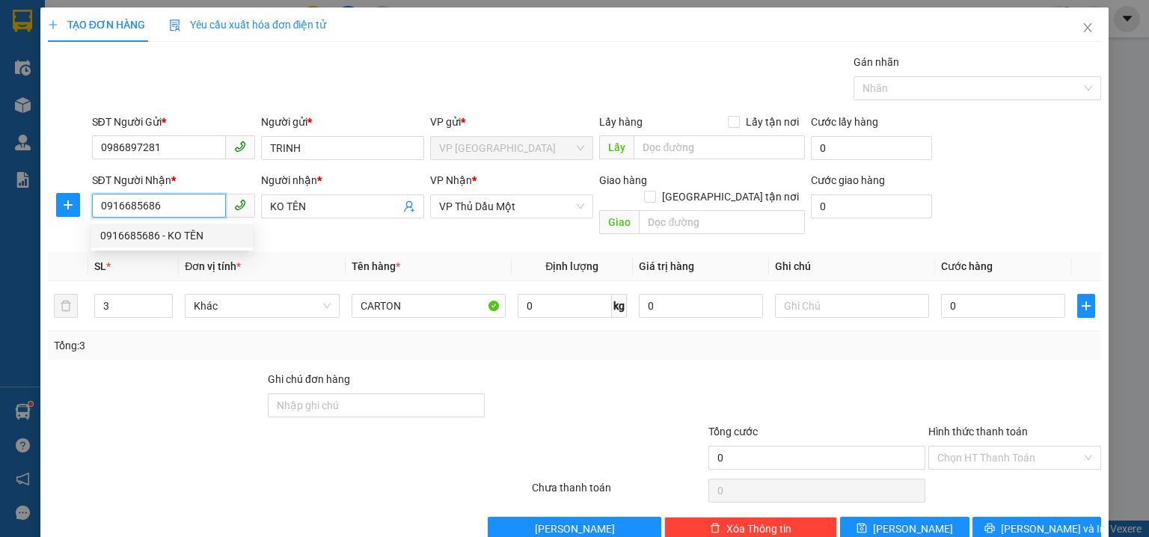
type input "80.000"
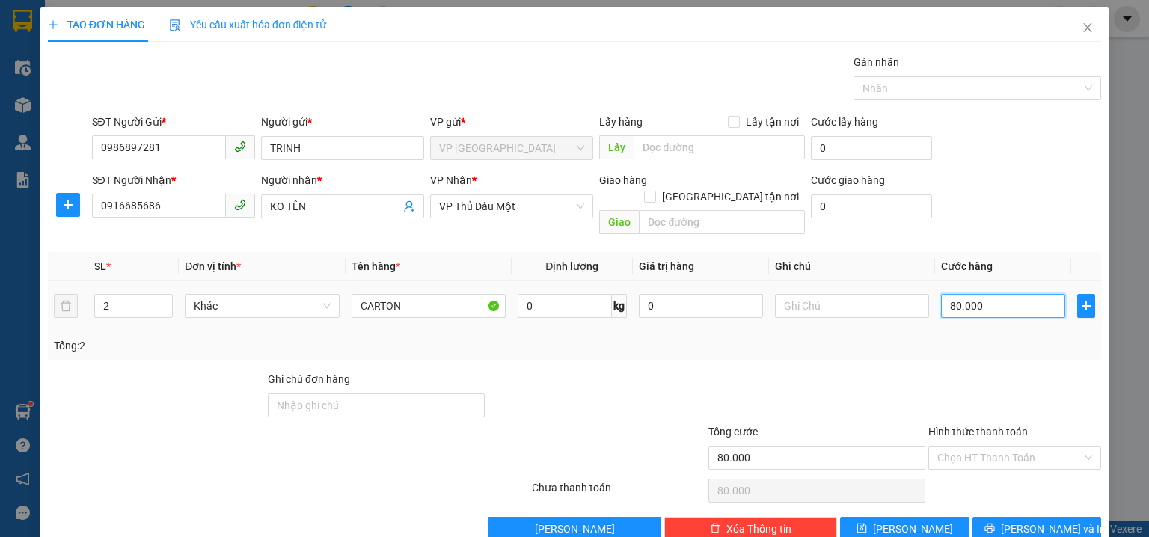
type input "1"
type input "12"
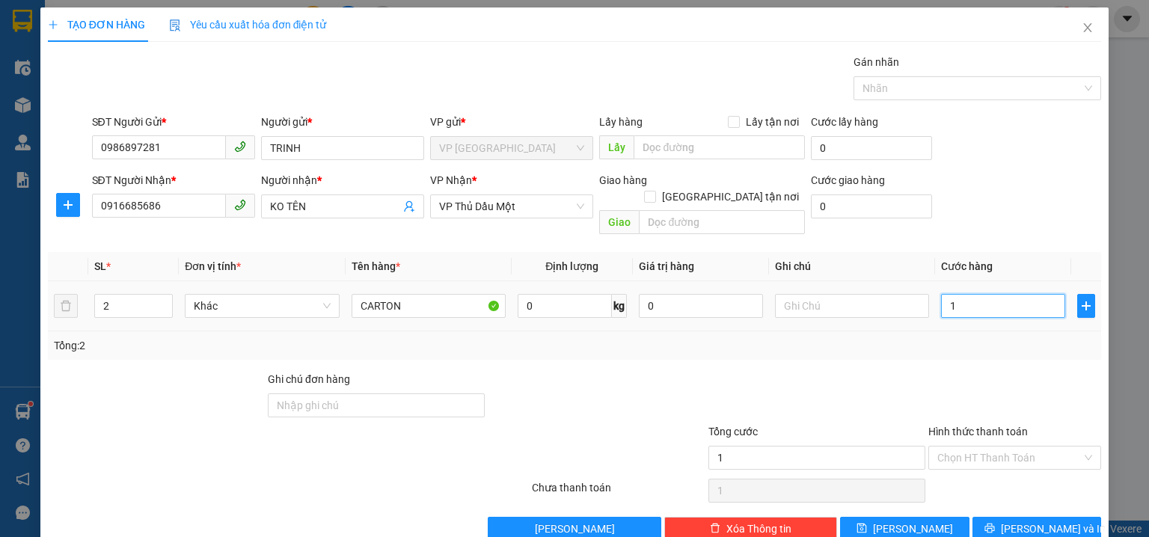
type input "12"
type input "120"
type input "120.000"
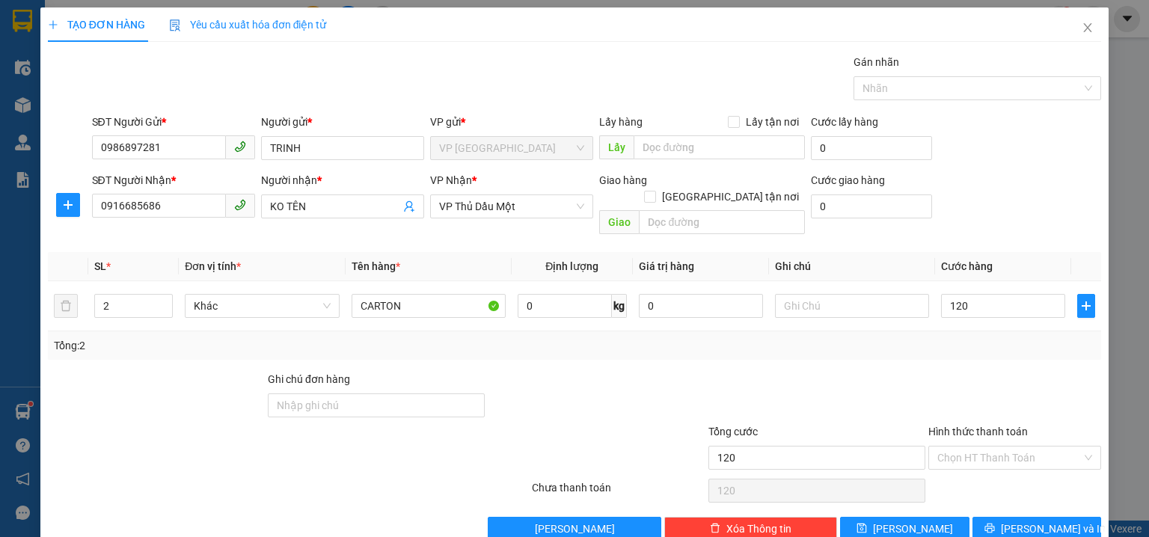
type input "120.000"
click at [981, 227] on div "Transit Pickup Surcharge Ids Transit Deliver Surcharge Ids Transit Deliver Surc…" at bounding box center [574, 297] width 1053 height 487
drag, startPoint x: 599, startPoint y: 373, endPoint x: 466, endPoint y: 334, distance: 137.8
click at [596, 371] on div at bounding box center [596, 397] width 220 height 52
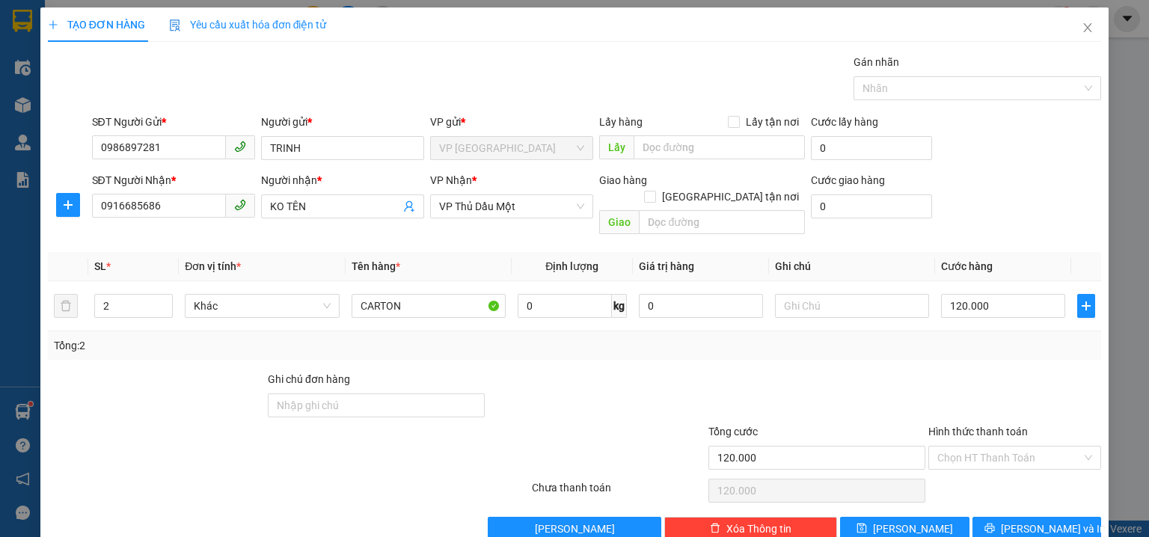
click at [1131, 117] on div "TẠO ĐƠN HÀNG Yêu cầu xuất hóa đơn điện tử Transit Pickup Surcharge Ids Transit …" at bounding box center [574, 268] width 1149 height 537
drag, startPoint x: 1039, startPoint y: 510, endPoint x: 524, endPoint y: 153, distance: 626.4
click at [1039, 521] on span "[PERSON_NAME] và In" at bounding box center [1053, 529] width 105 height 16
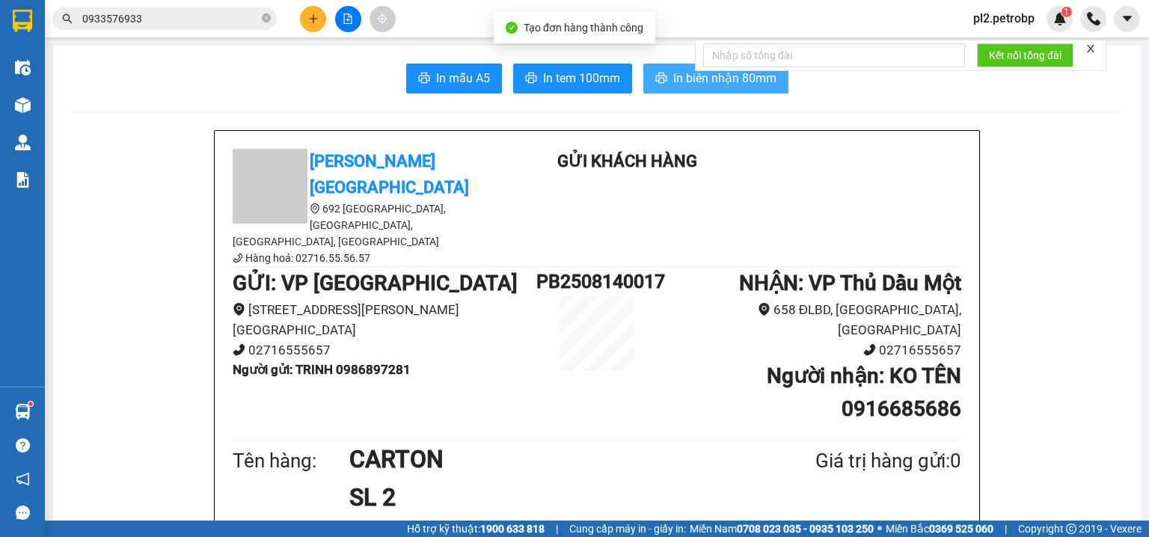
drag, startPoint x: 730, startPoint y: 87, endPoint x: 783, endPoint y: 14, distance: 89.5
click at [734, 79] on span "In biên nhận 80mm" at bounding box center [724, 78] width 103 height 19
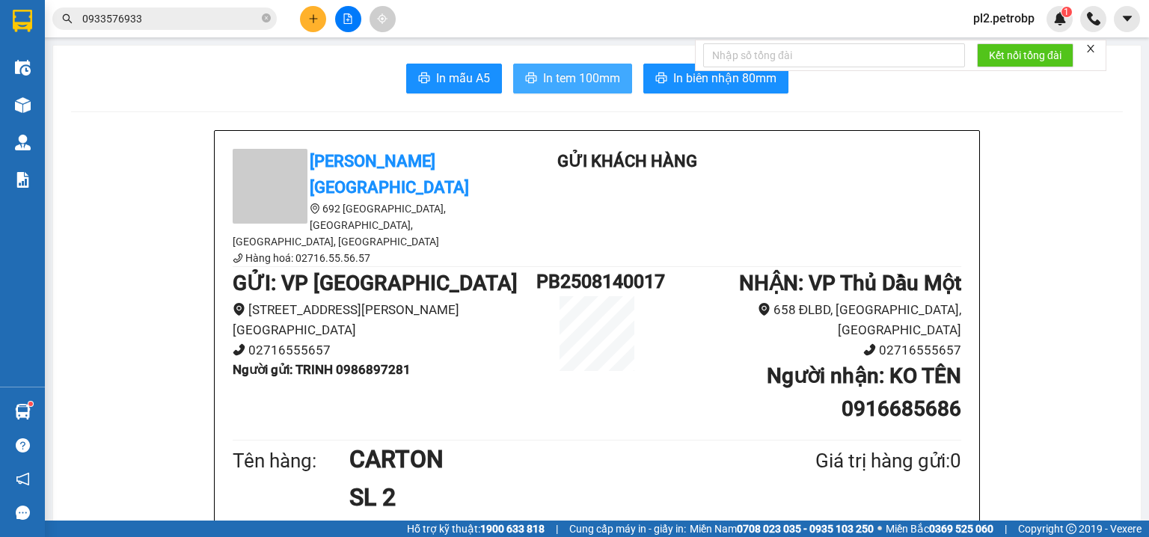
drag, startPoint x: 585, startPoint y: 79, endPoint x: 697, endPoint y: 1, distance: 136.1
click at [593, 73] on span "In tem 100mm" at bounding box center [581, 78] width 77 height 19
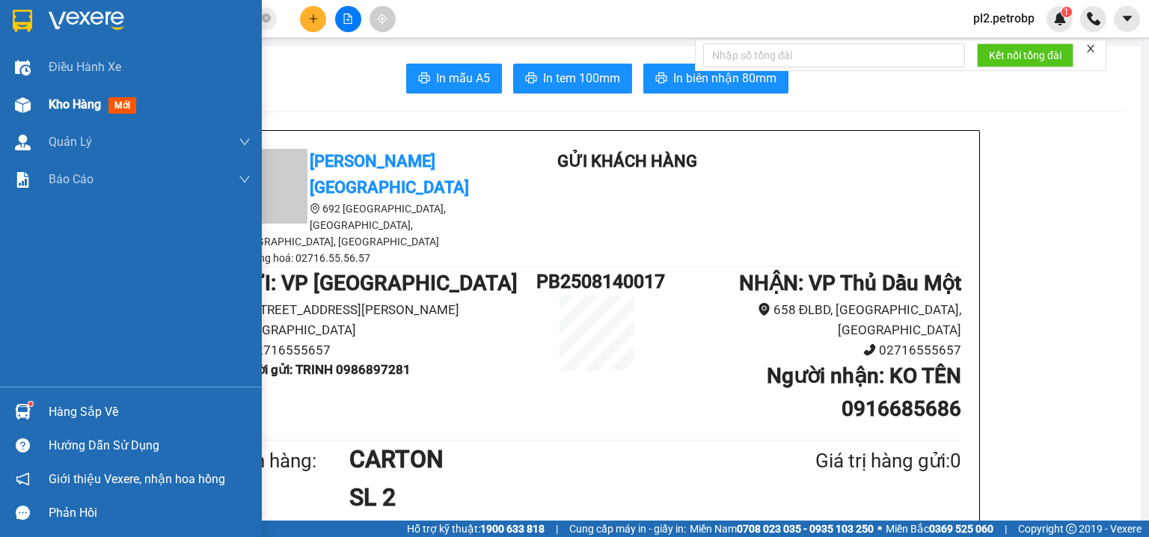
click at [58, 113] on div "Kho hàng mới" at bounding box center [96, 104] width 94 height 19
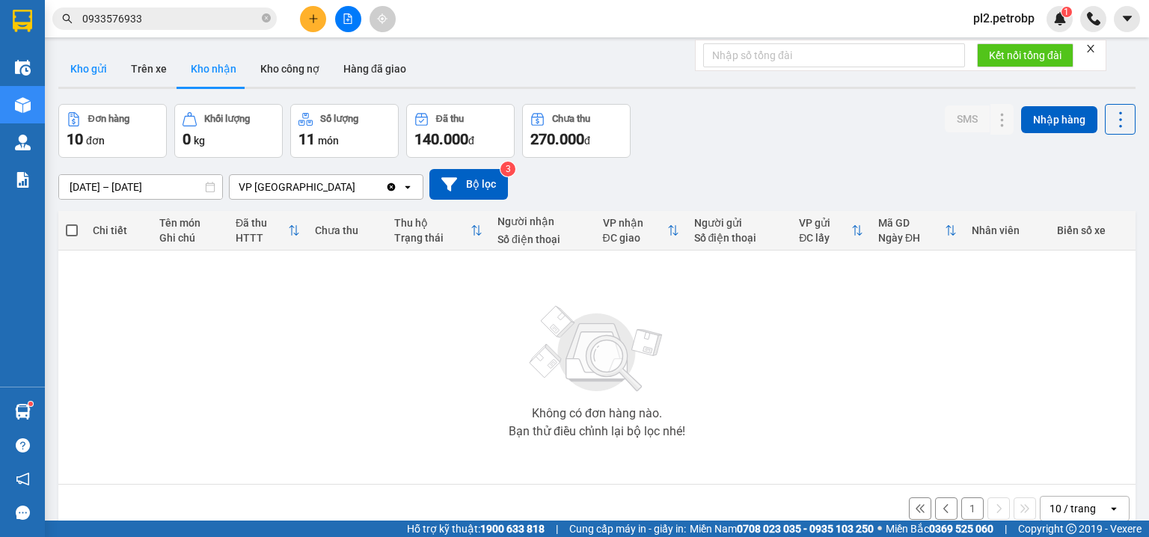
click at [84, 64] on button "Kho gửi" at bounding box center [88, 69] width 61 height 36
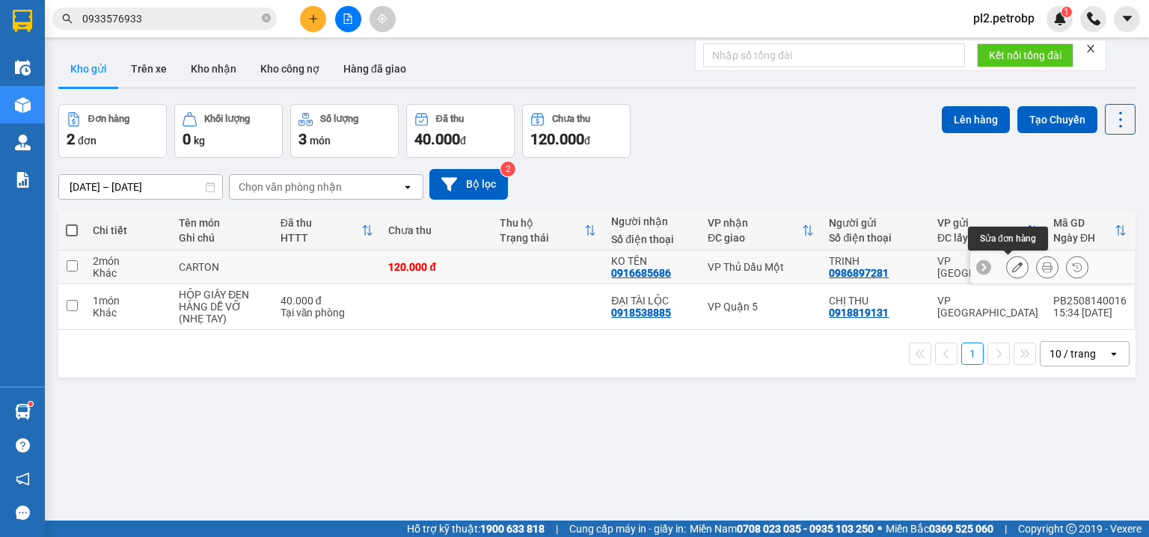
click at [1012, 262] on icon at bounding box center [1017, 267] width 10 height 10
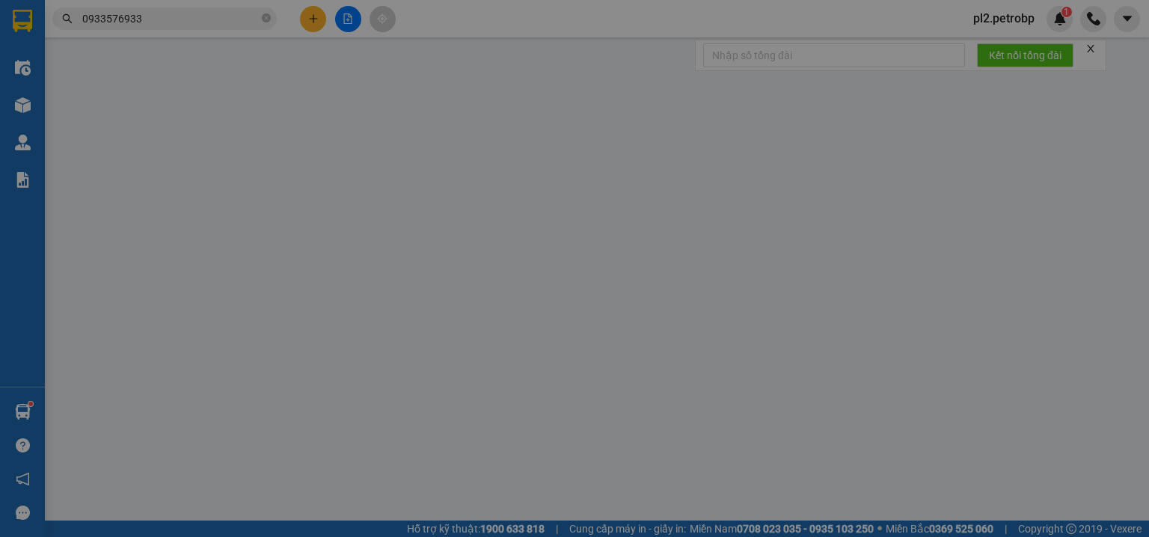
type input "0986897281"
type input "TRINH"
type input "0916685686"
type input "KO TÊN"
type input "120.000"
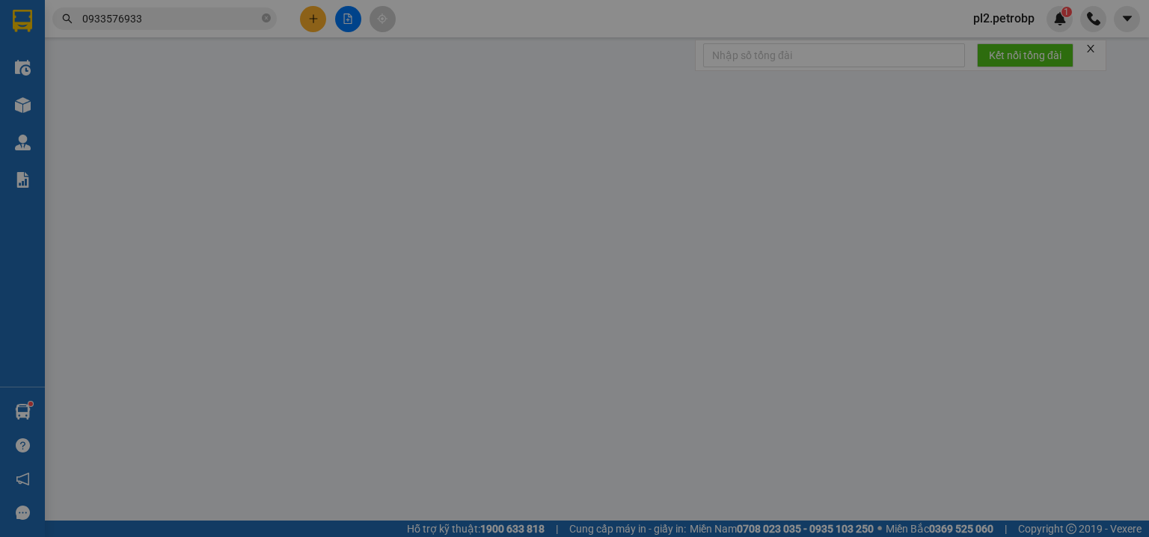
type input "120.000"
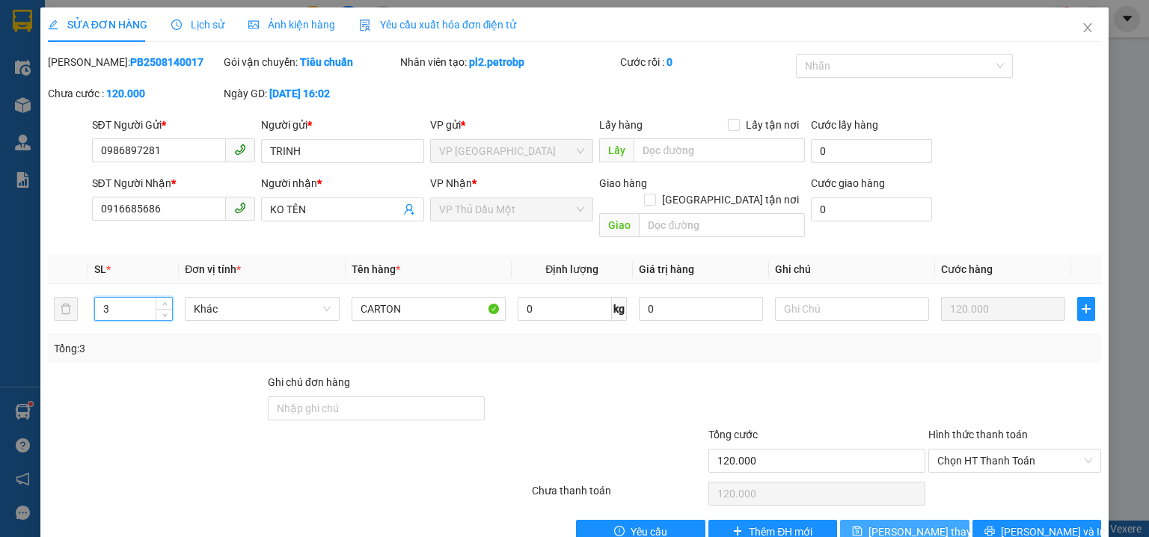
type input "3"
click at [934, 524] on span "[PERSON_NAME] thay đổi" at bounding box center [929, 532] width 120 height 16
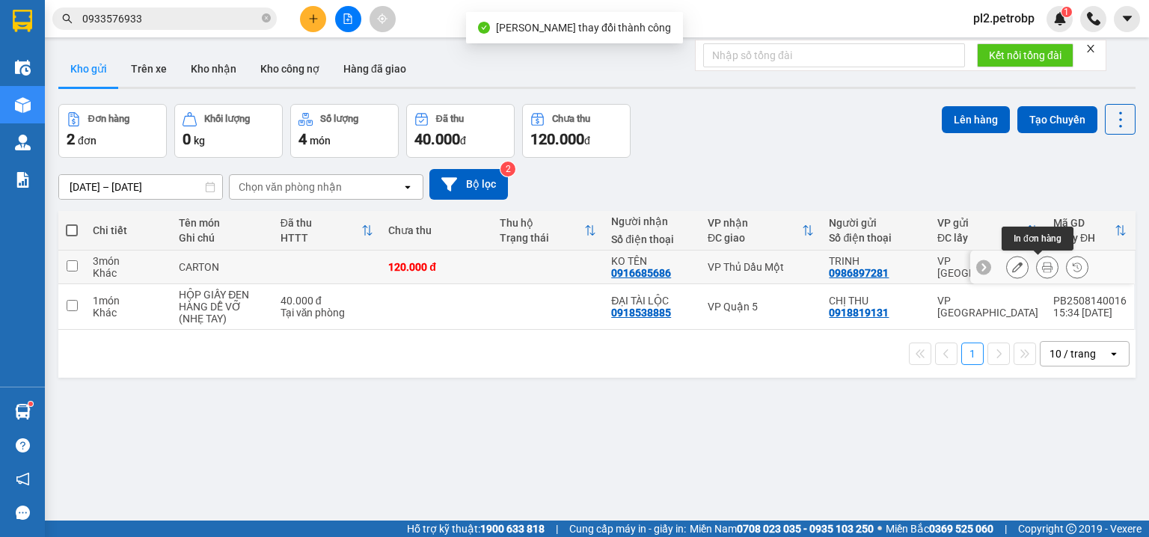
click at [1042, 268] on icon at bounding box center [1047, 267] width 10 height 10
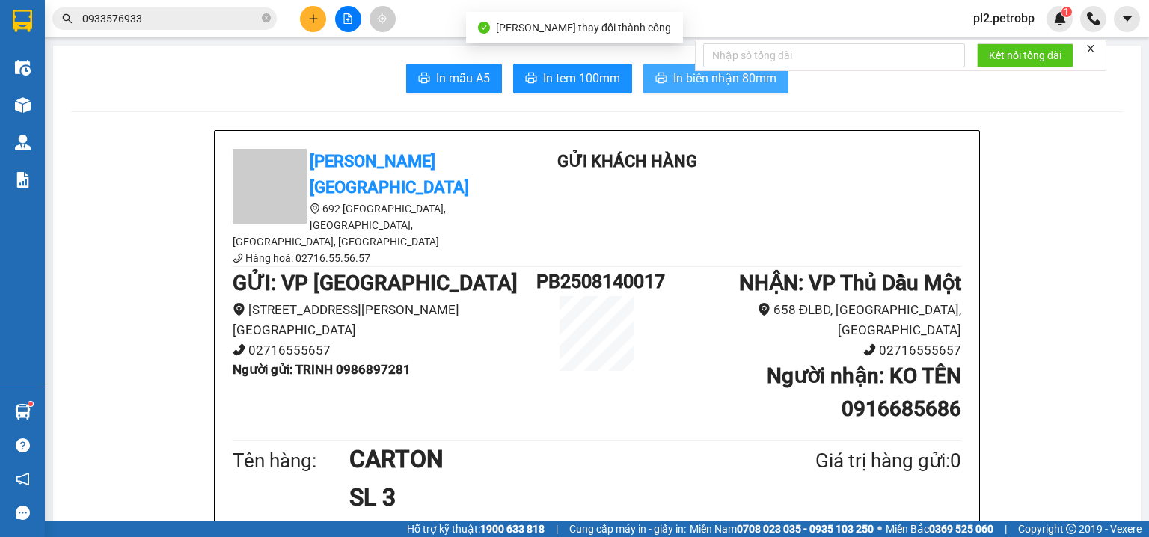
drag, startPoint x: 680, startPoint y: 73, endPoint x: 919, endPoint y: 3, distance: 248.6
click at [685, 70] on span "In biên nhận 80mm" at bounding box center [724, 78] width 103 height 19
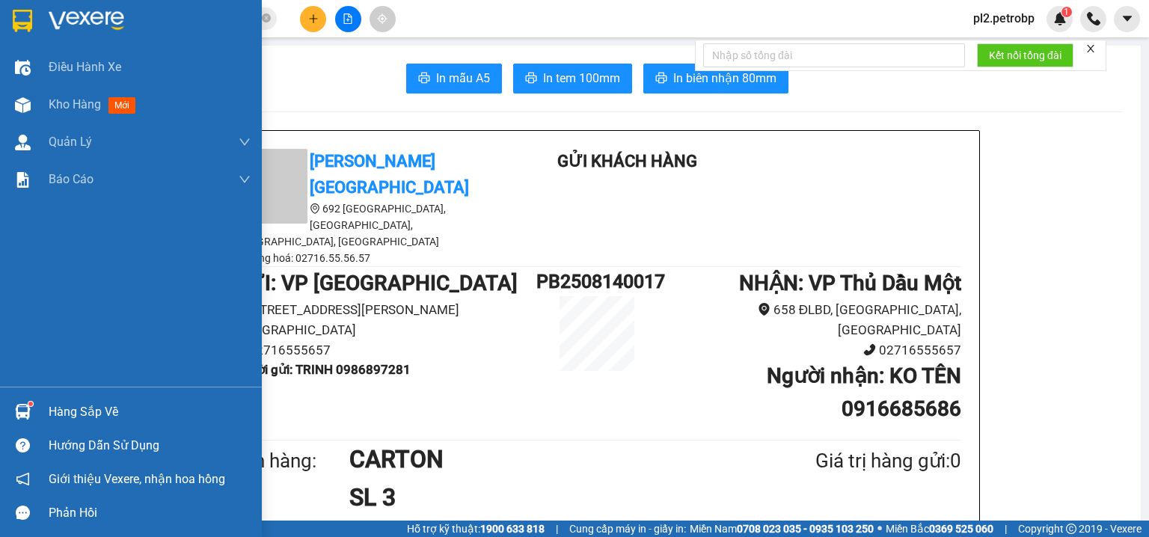
click at [75, 409] on div "Hàng sắp về" at bounding box center [150, 412] width 202 height 22
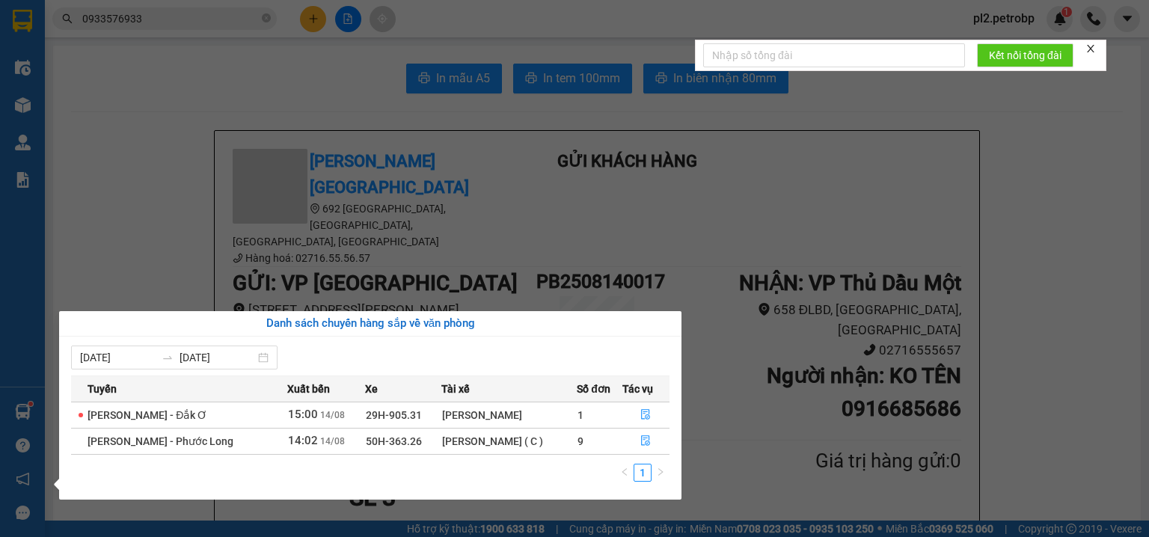
click at [144, 215] on section "Kết quả tìm kiếm ( 80 ) Bộ lọc Ngày tạo đơn gần nhất Mã ĐH Trạng thái Món hàng …" at bounding box center [574, 268] width 1149 height 537
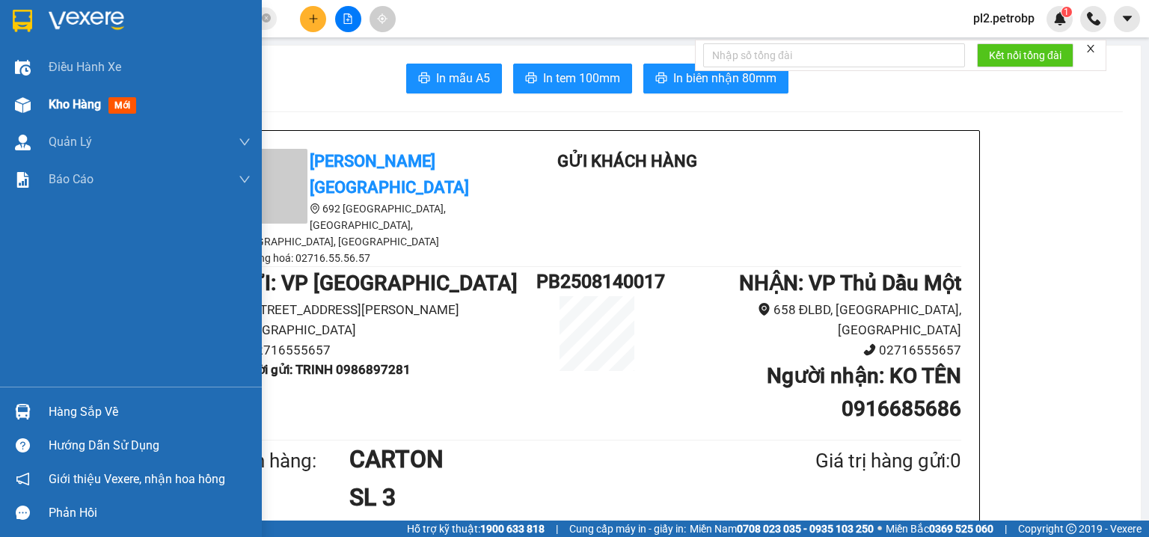
click at [81, 93] on div "Kho hàng mới" at bounding box center [150, 104] width 202 height 37
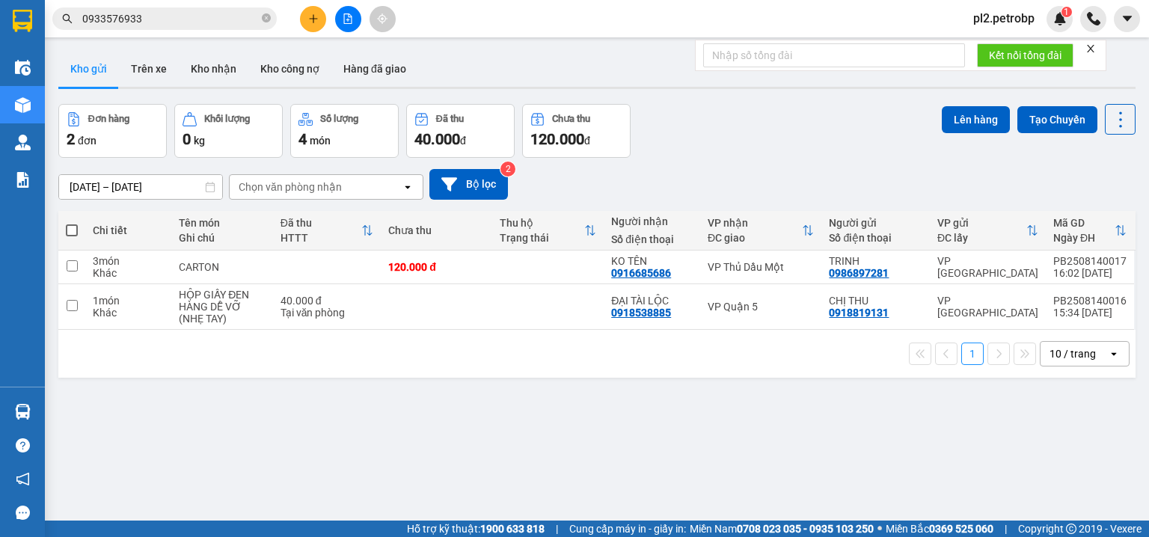
click at [328, 11] on div at bounding box center [348, 19] width 112 height 26
click at [317, 17] on icon "plus" at bounding box center [313, 18] width 10 height 10
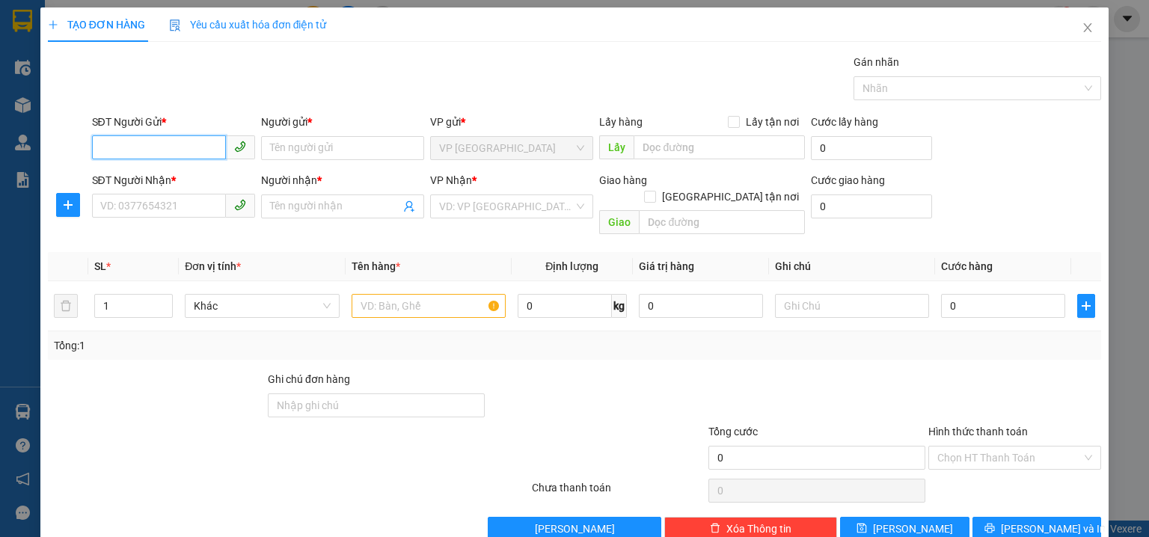
click at [135, 150] on input "SĐT Người Gửi *" at bounding box center [159, 147] width 134 height 24
click at [153, 147] on input "SĐT Người Gửi *" at bounding box center [159, 147] width 134 height 24
click at [188, 179] on div "0902720944 - PHƯƠNG" at bounding box center [172, 177] width 144 height 16
type input "0902720944"
type input "PHƯƠNG"
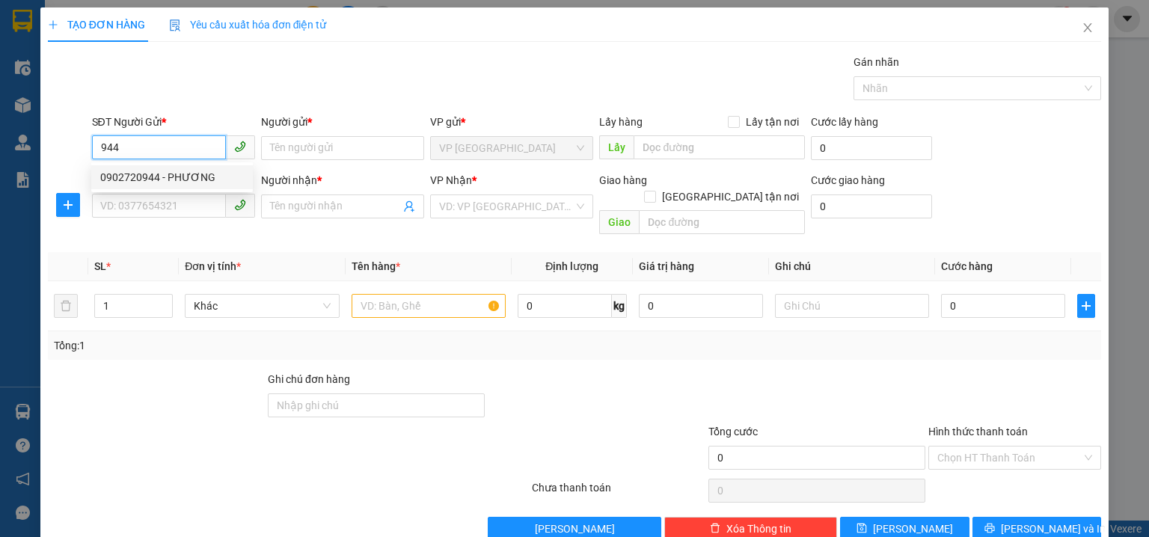
type input "0902720944"
type input "PHƯƠNG"
type input "40.000"
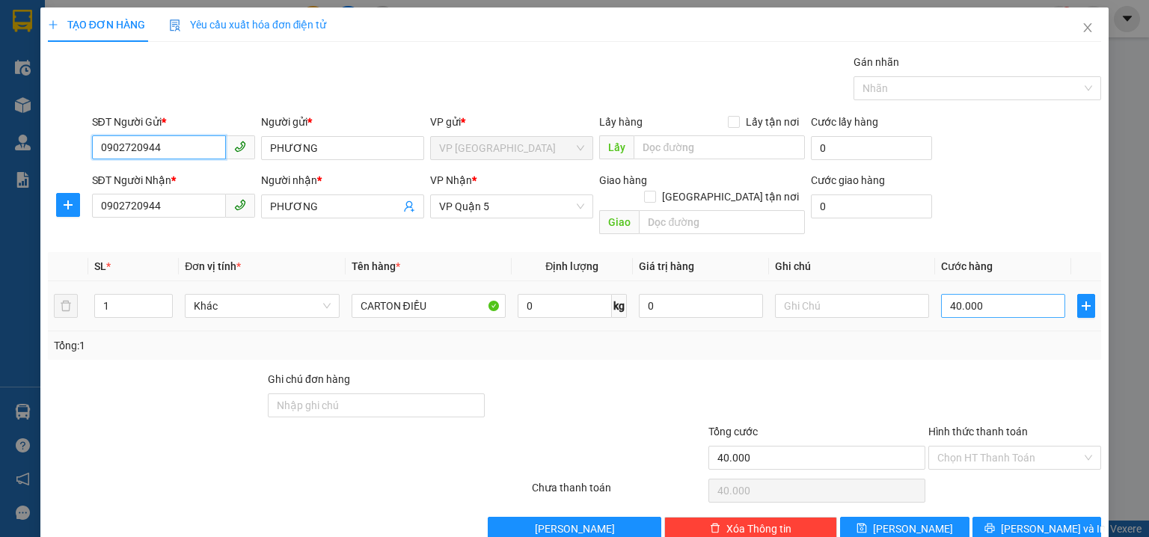
type input "0902720944"
click at [993, 294] on input "40.000" at bounding box center [1003, 306] width 124 height 24
type input "3"
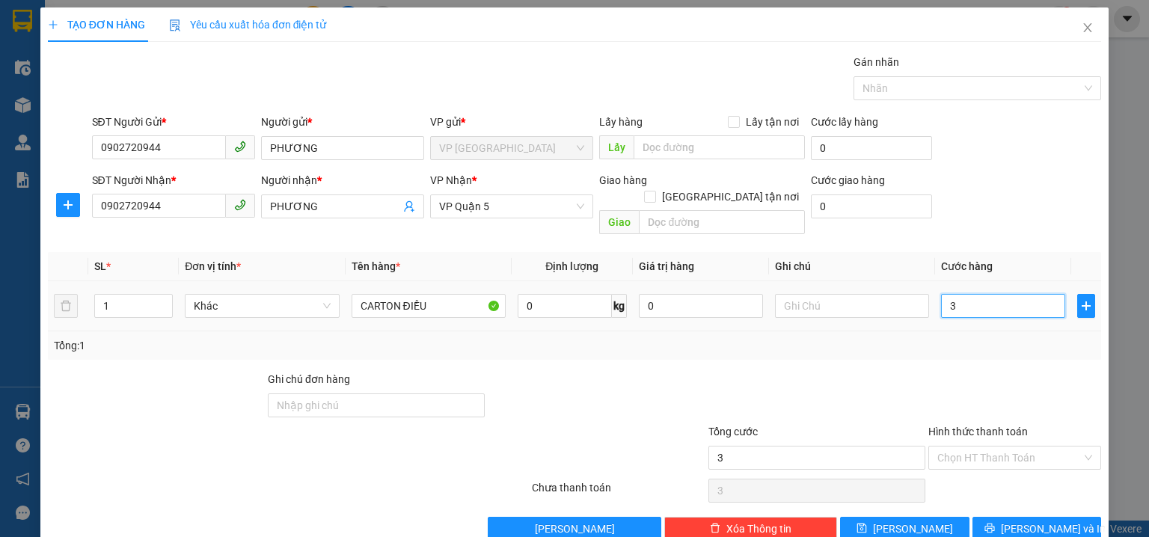
type input "30"
type input "30.000"
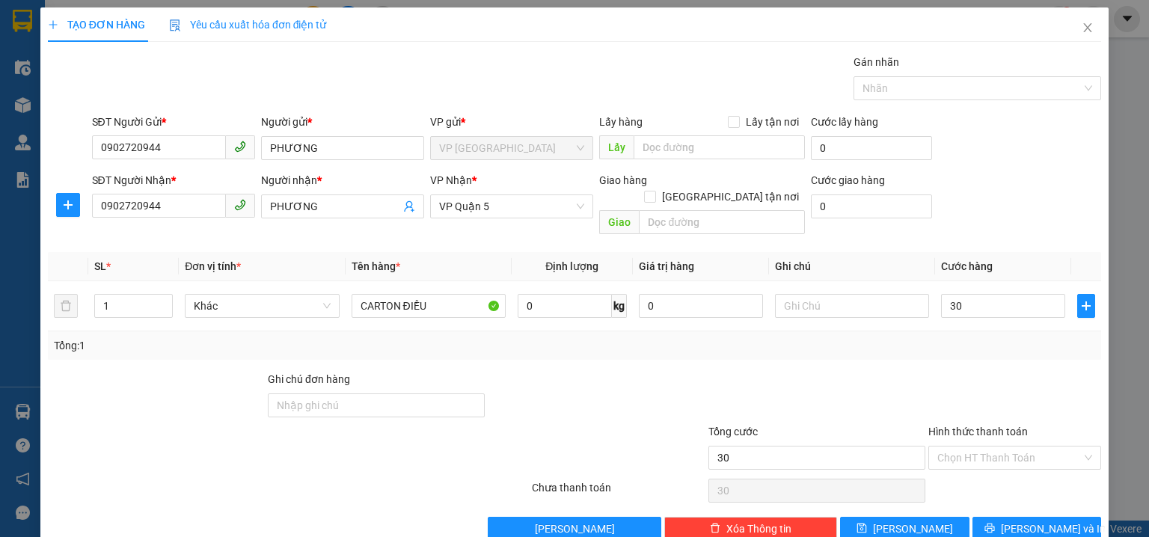
type input "30.000"
click at [1053, 160] on div "SĐT Người Gửi * 0902720944 Người gửi * PHƯƠNG VP gửi * VP Phước Bình Lấy hàng L…" at bounding box center [597, 140] width 1016 height 52
click at [980, 451] on div "Chọn HT Thanh Toán" at bounding box center [1015, 458] width 173 height 24
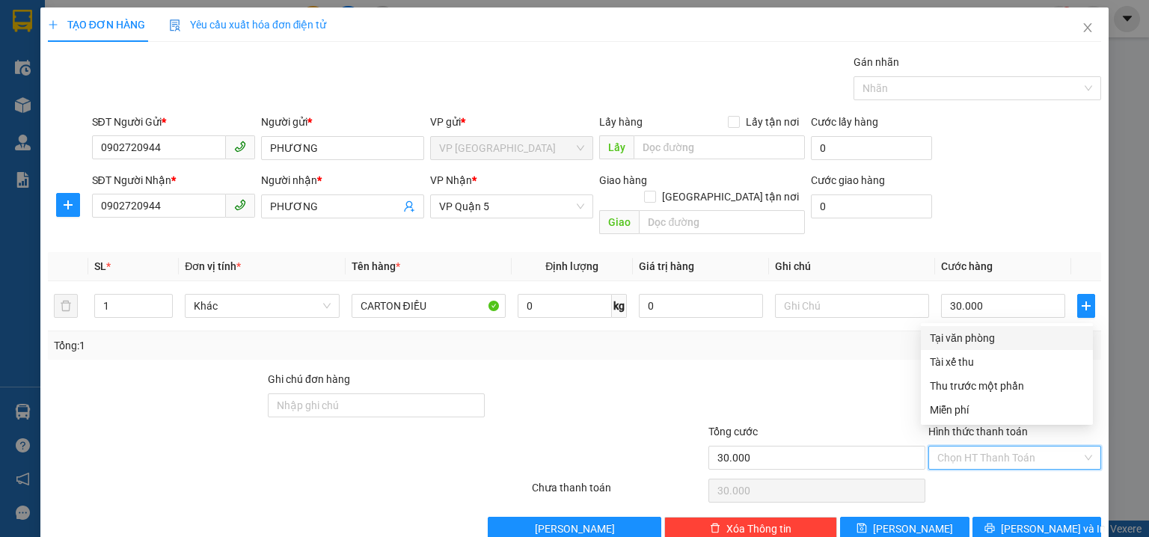
click at [982, 447] on input "Hình thức thanh toán" at bounding box center [1009, 458] width 144 height 22
click at [985, 332] on div "Tại văn phòng" at bounding box center [1007, 338] width 154 height 16
type input "0"
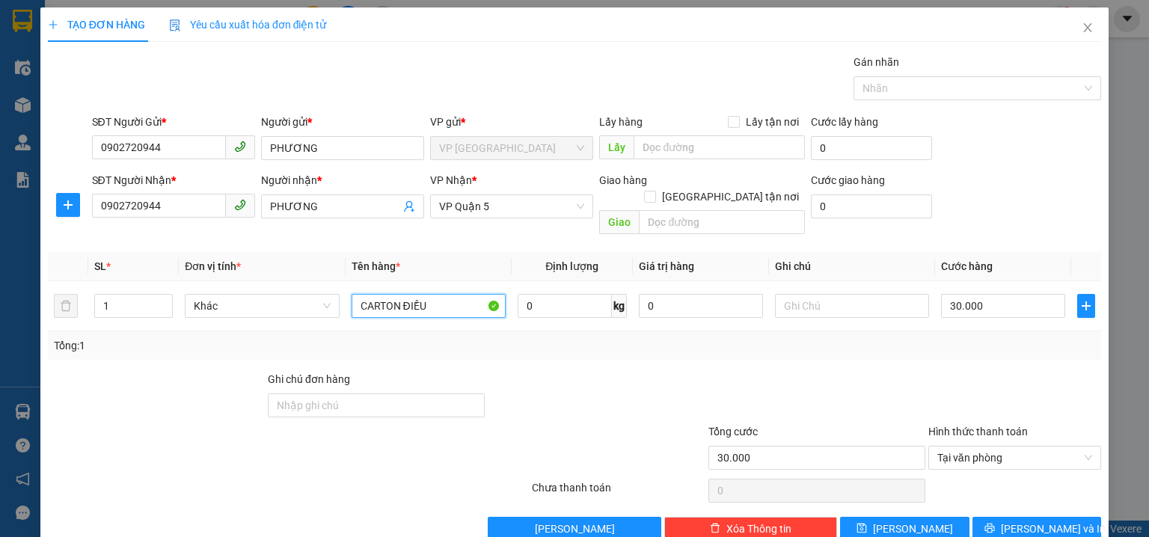
drag, startPoint x: 398, startPoint y: 290, endPoint x: 0, endPoint y: 281, distance: 398.1
click at [0, 281] on div "TẠO ĐƠN HÀNG Yêu cầu xuất hóa đơn điện tử Transit Pickup Surcharge Ids Transit …" at bounding box center [574, 268] width 1149 height 537
type input "CÂY ĐIỀU"
drag, startPoint x: 1041, startPoint y: 513, endPoint x: 526, endPoint y: 260, distance: 574.2
click at [1015, 492] on div "Transit Pickup Surcharge Ids Transit Deliver Surcharge Ids Transit Deliver Surc…" at bounding box center [574, 297] width 1053 height 487
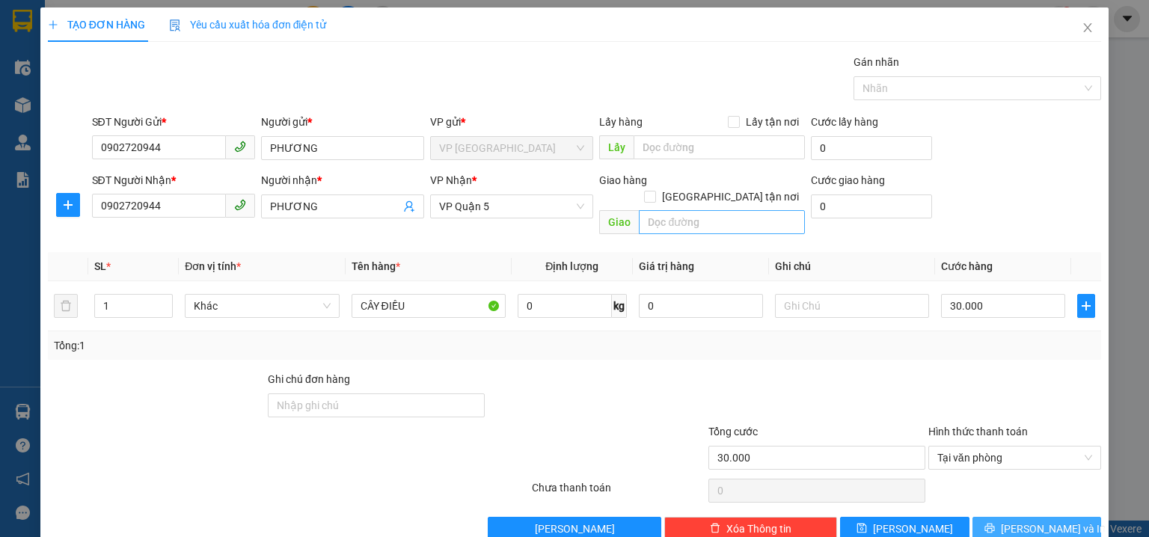
drag, startPoint x: 1026, startPoint y: 504, endPoint x: 767, endPoint y: 207, distance: 394.0
click at [1027, 517] on button "[PERSON_NAME] và In" at bounding box center [1037, 529] width 129 height 24
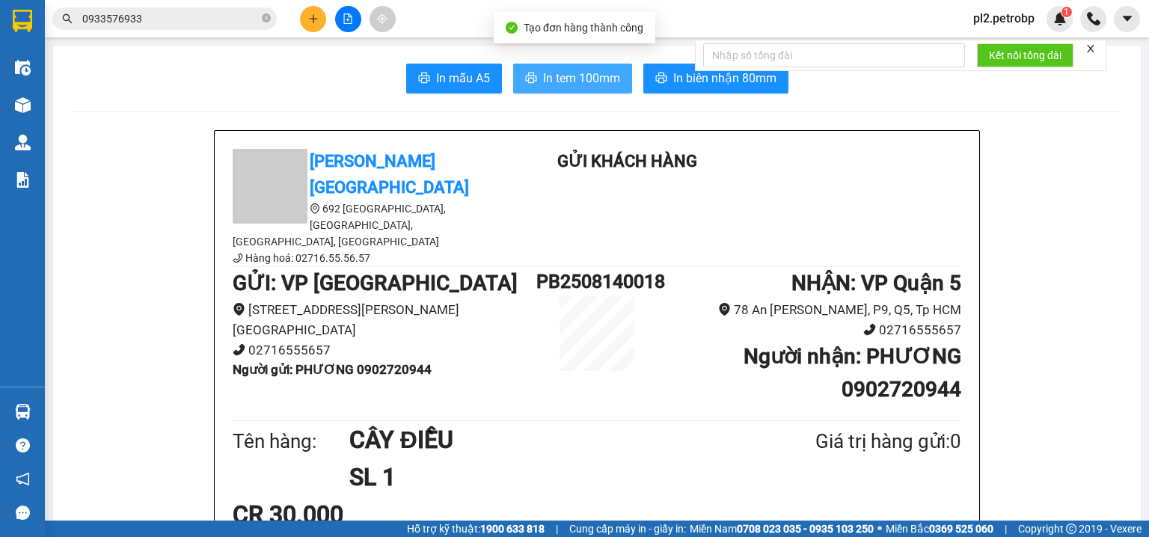
drag, startPoint x: 560, startPoint y: 81, endPoint x: 749, endPoint y: 0, distance: 205.1
click at [560, 80] on span "In tem 100mm" at bounding box center [581, 78] width 77 height 19
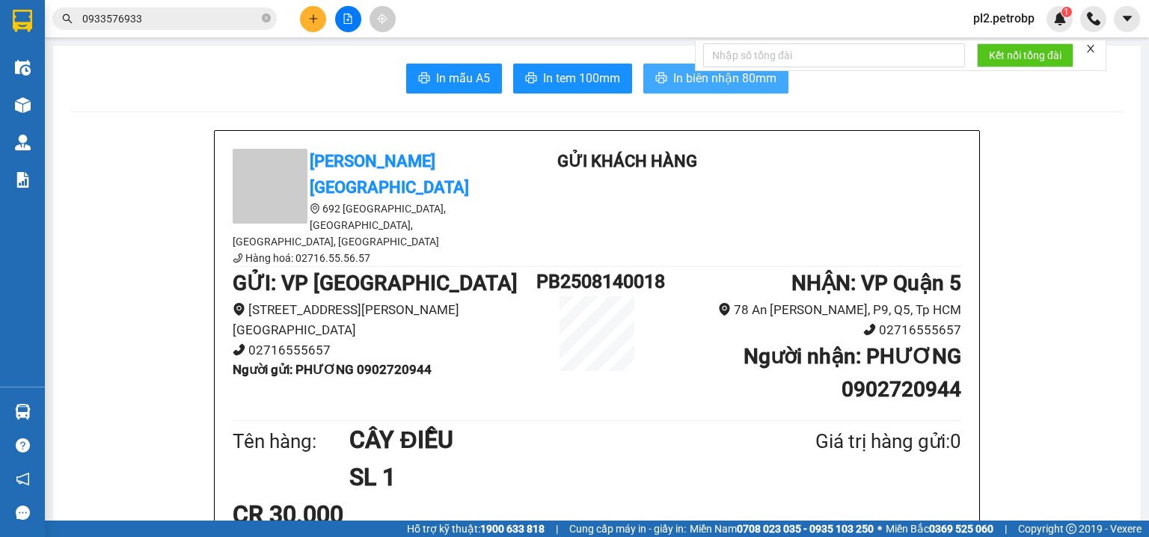
drag, startPoint x: 729, startPoint y: 80, endPoint x: 915, endPoint y: 4, distance: 201.3
click at [729, 79] on span "In biên nhận 80mm" at bounding box center [724, 78] width 103 height 19
drag, startPoint x: 711, startPoint y: 81, endPoint x: 812, endPoint y: 42, distance: 108.2
click at [712, 80] on span "In biên nhận 80mm" at bounding box center [724, 78] width 103 height 19
click at [313, 25] on button at bounding box center [313, 19] width 26 height 26
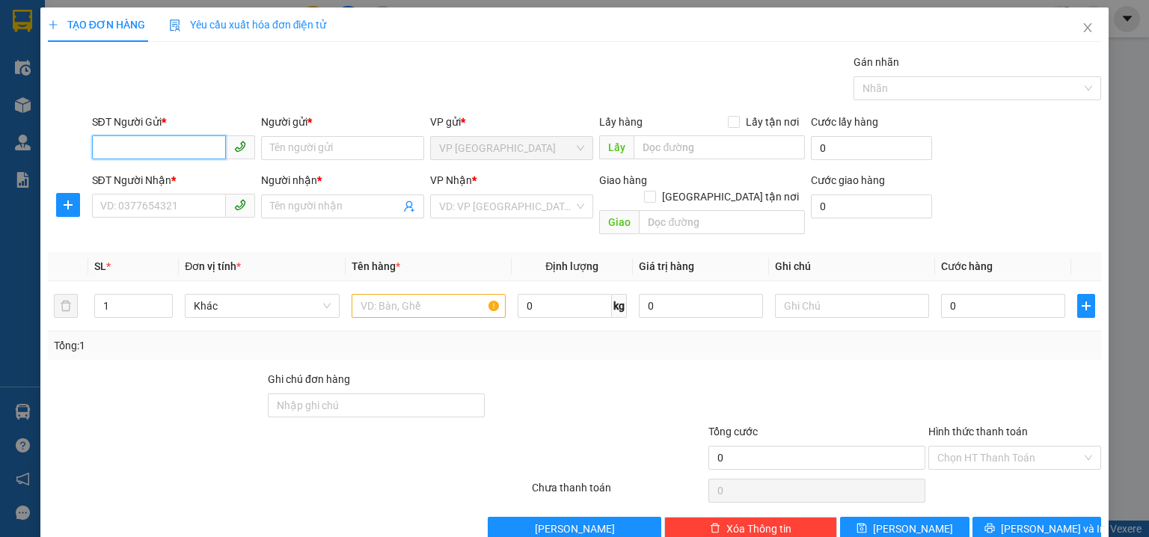
click at [159, 153] on input "SĐT Người Gửi *" at bounding box center [159, 147] width 134 height 24
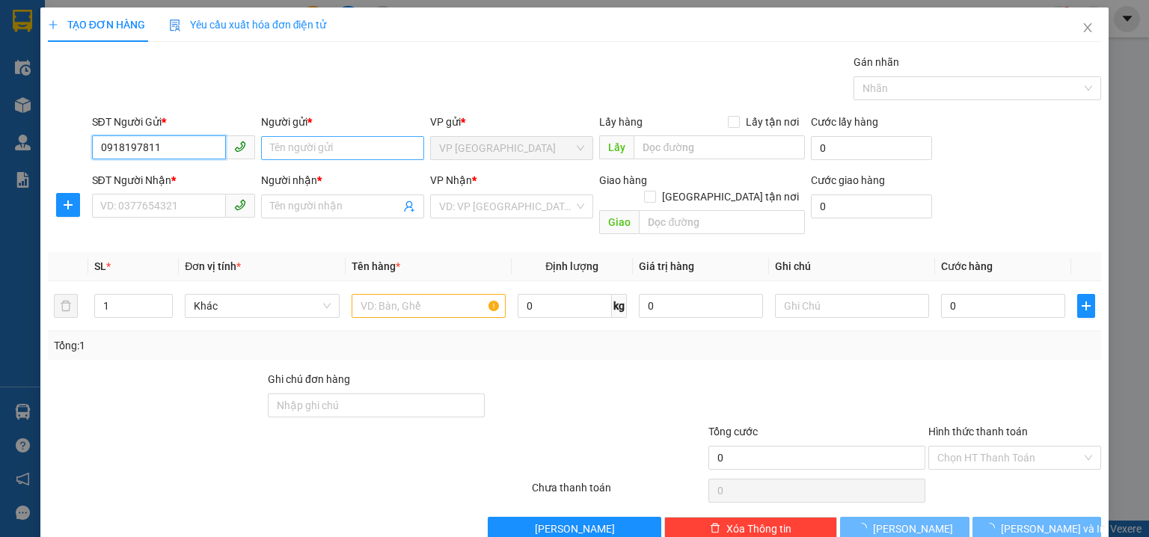
type input "0918197811"
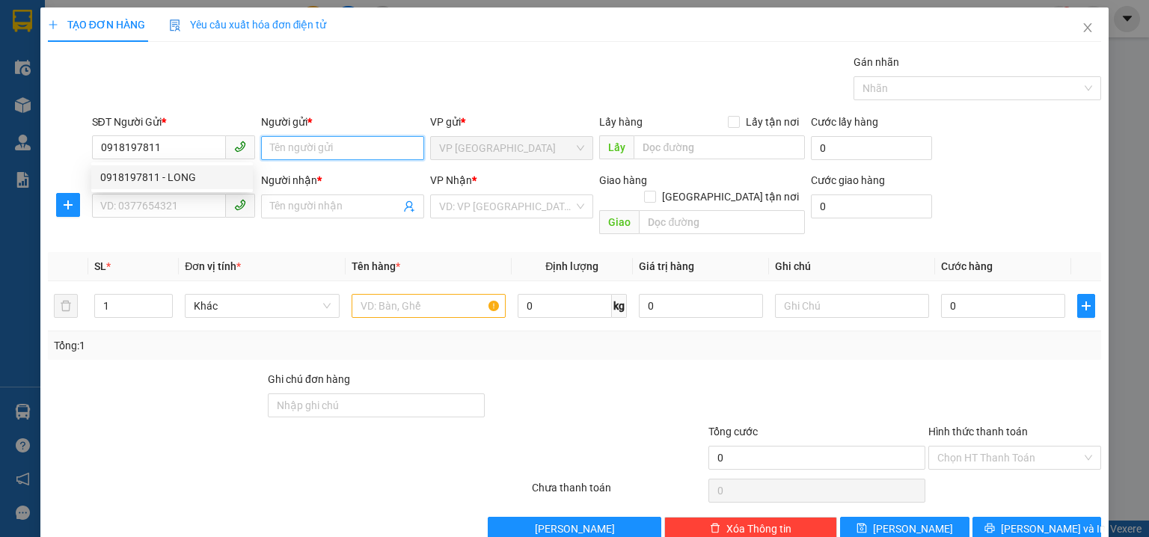
click at [331, 154] on input "Người gửi *" at bounding box center [342, 148] width 163 height 24
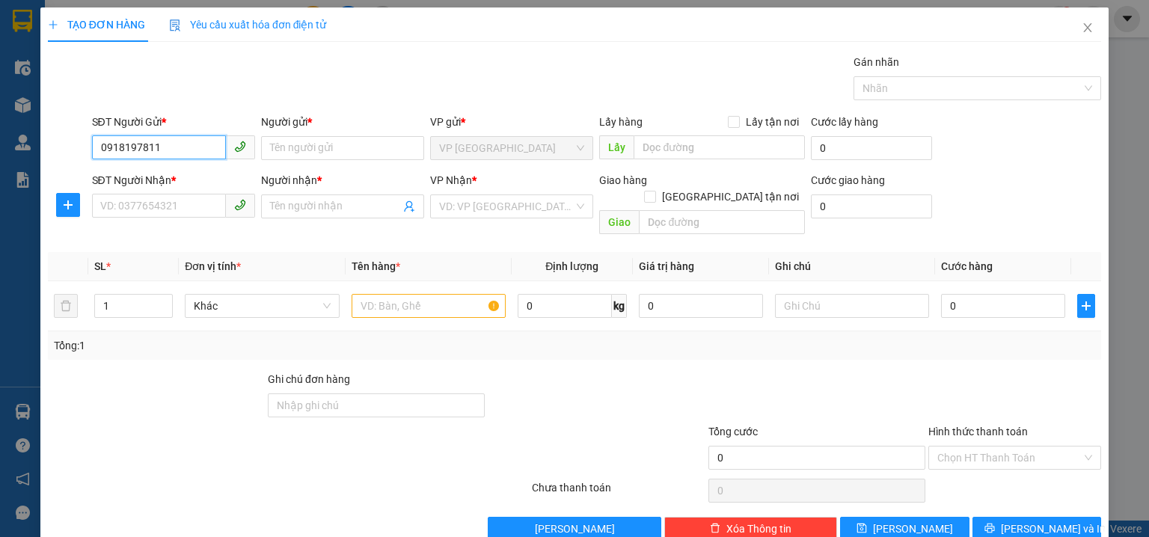
click at [175, 141] on input "0918197811" at bounding box center [159, 147] width 134 height 24
click at [189, 177] on div "0918197811 - LONG" at bounding box center [172, 177] width 144 height 16
type input "LONG"
type input "0988224588"
type input "hào"
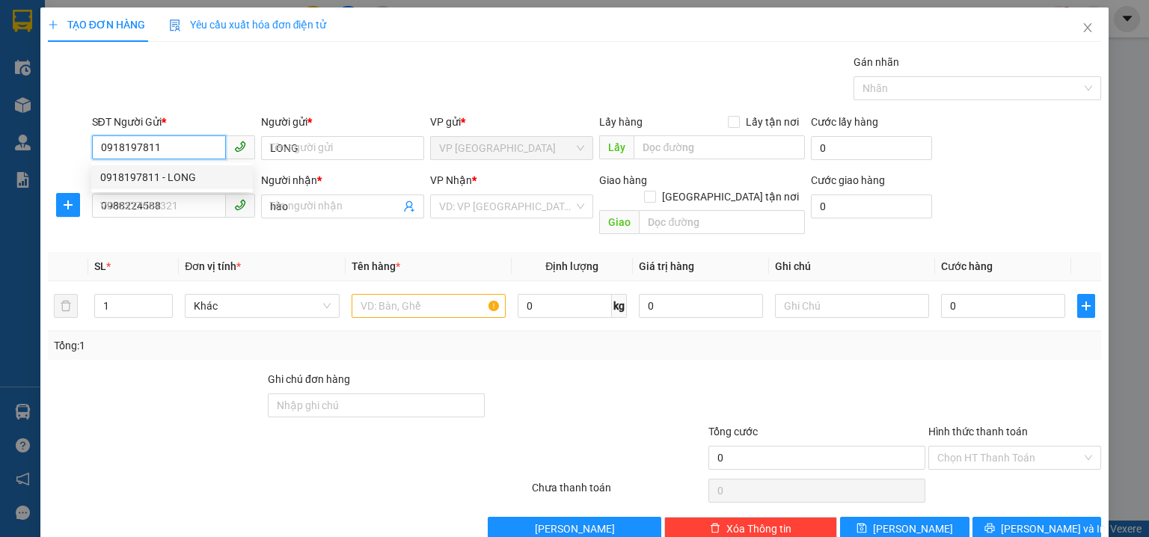
type input "30.000"
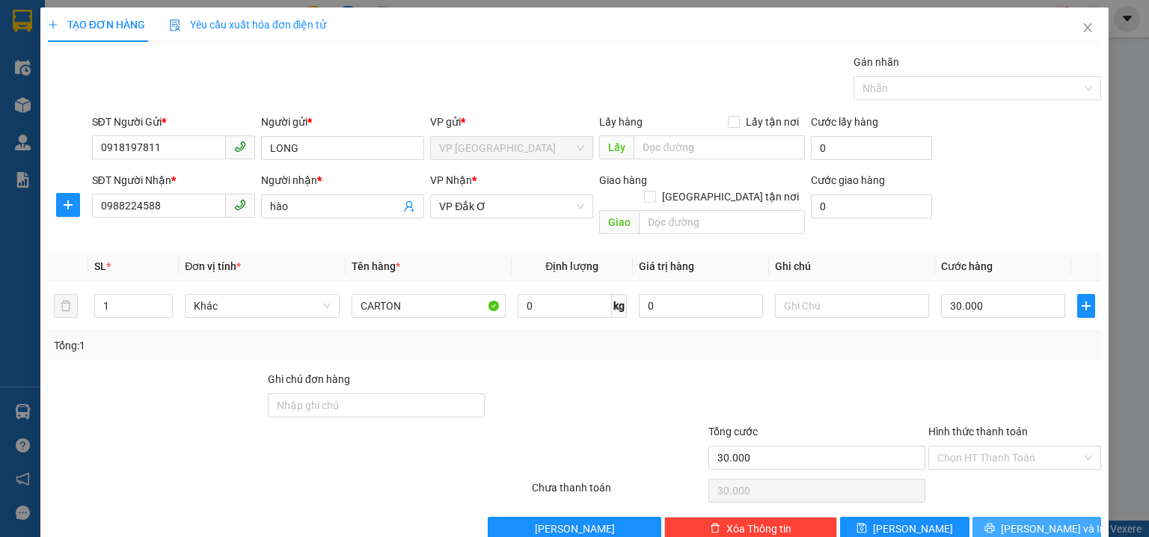
click at [1028, 521] on span "[PERSON_NAME] và In" at bounding box center [1053, 529] width 105 height 16
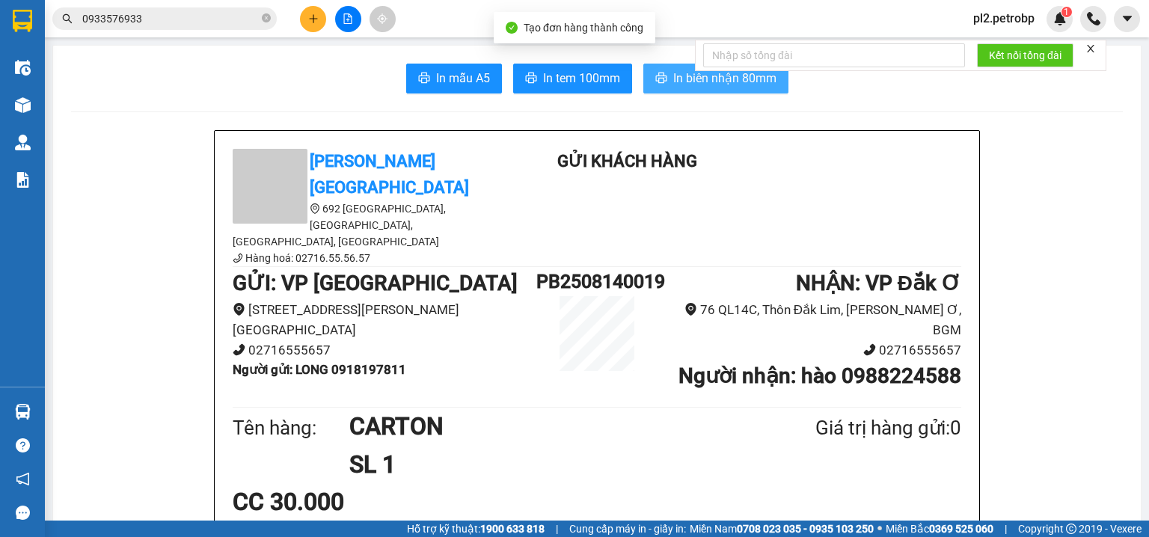
drag, startPoint x: 673, startPoint y: 88, endPoint x: 777, endPoint y: 3, distance: 134.5
click at [678, 83] on button "In biên nhận 80mm" at bounding box center [715, 79] width 145 height 30
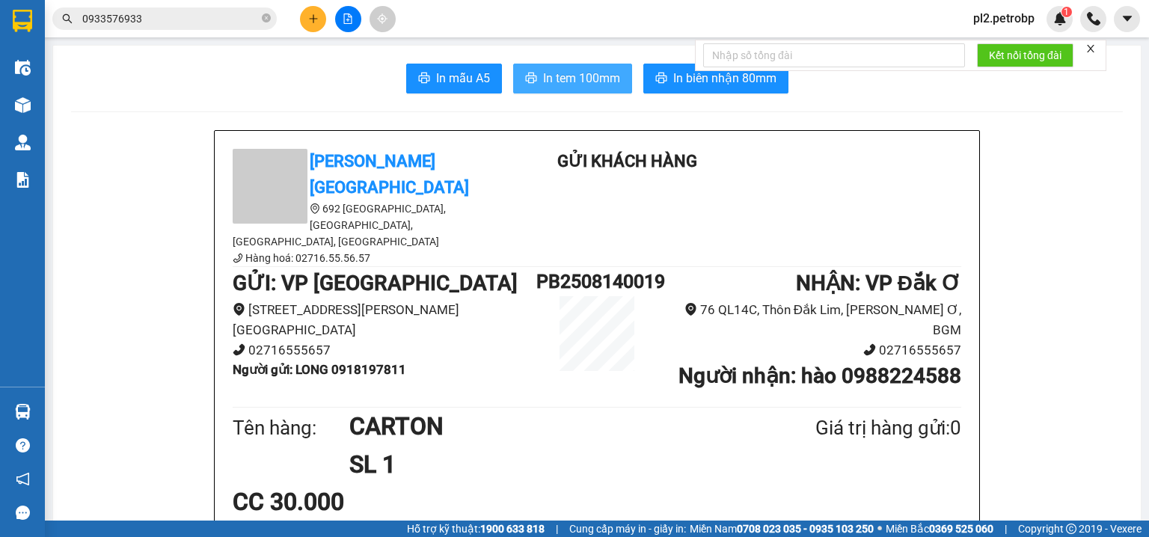
drag, startPoint x: 569, startPoint y: 70, endPoint x: 702, endPoint y: 4, distance: 147.9
click at [575, 66] on button "In tem 100mm" at bounding box center [572, 79] width 119 height 30
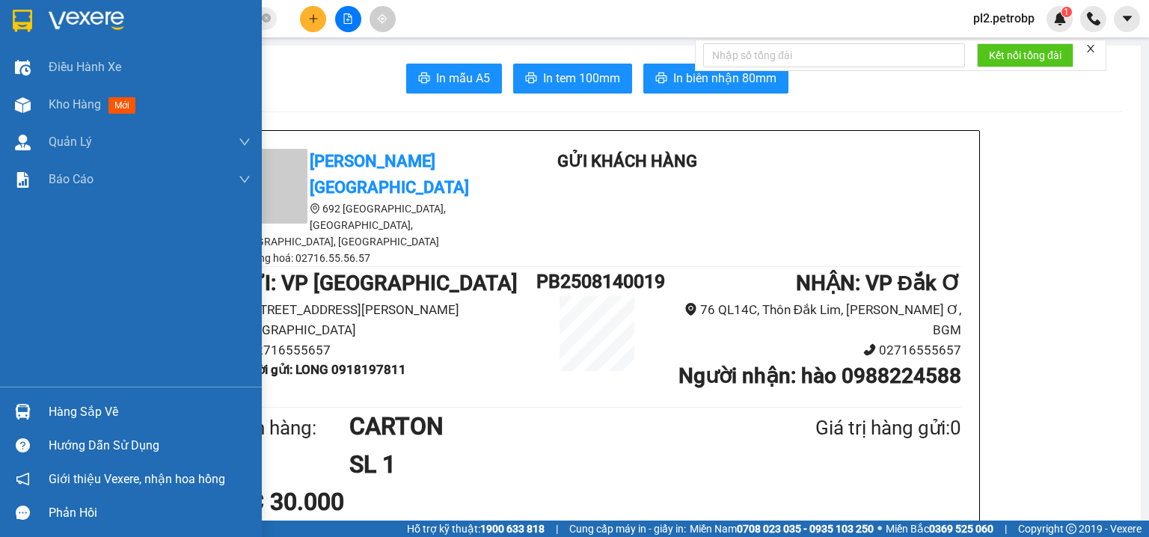
click at [87, 407] on div "Hàng sắp về" at bounding box center [150, 412] width 202 height 22
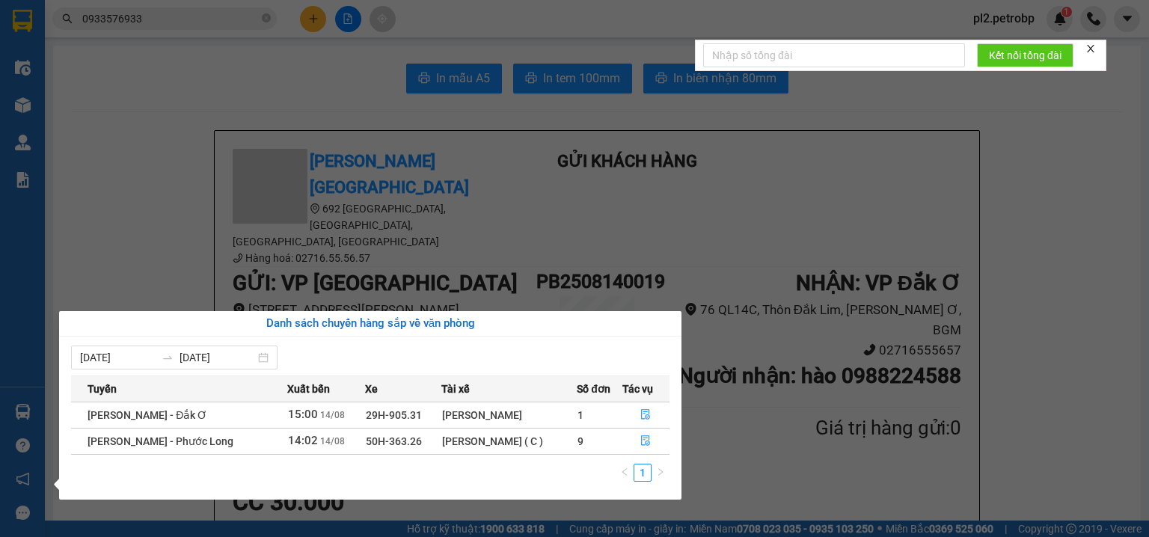
click at [148, 161] on section "Kết quả tìm kiếm ( 80 ) Bộ lọc Ngày tạo đơn gần nhất Mã ĐH Trạng thái Món hàng …" at bounding box center [574, 268] width 1149 height 537
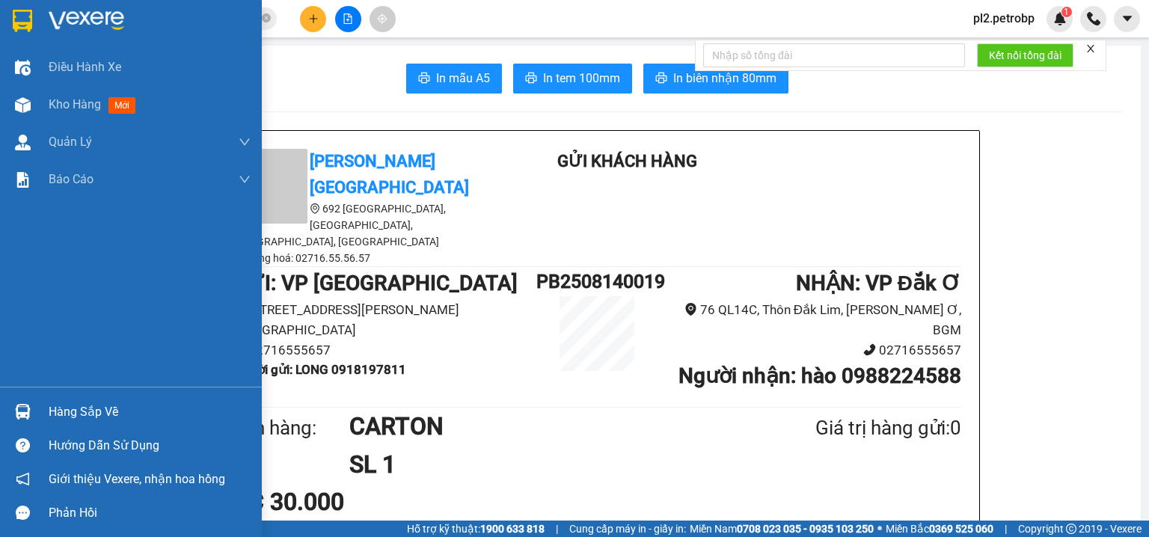
click at [54, 397] on div "Hàng sắp về" at bounding box center [131, 412] width 262 height 34
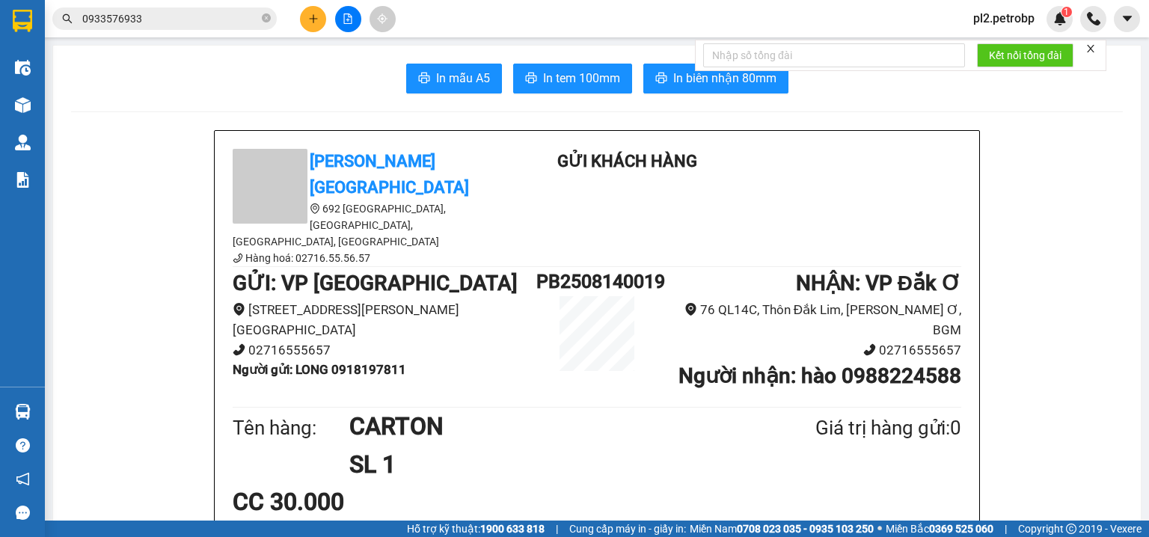
click at [121, 162] on section "Kết quả tìm kiếm ( 80 ) Bộ lọc Ngày tạo đơn gần nhất Mã ĐH Trạng thái Món hàng …" at bounding box center [574, 268] width 1149 height 537
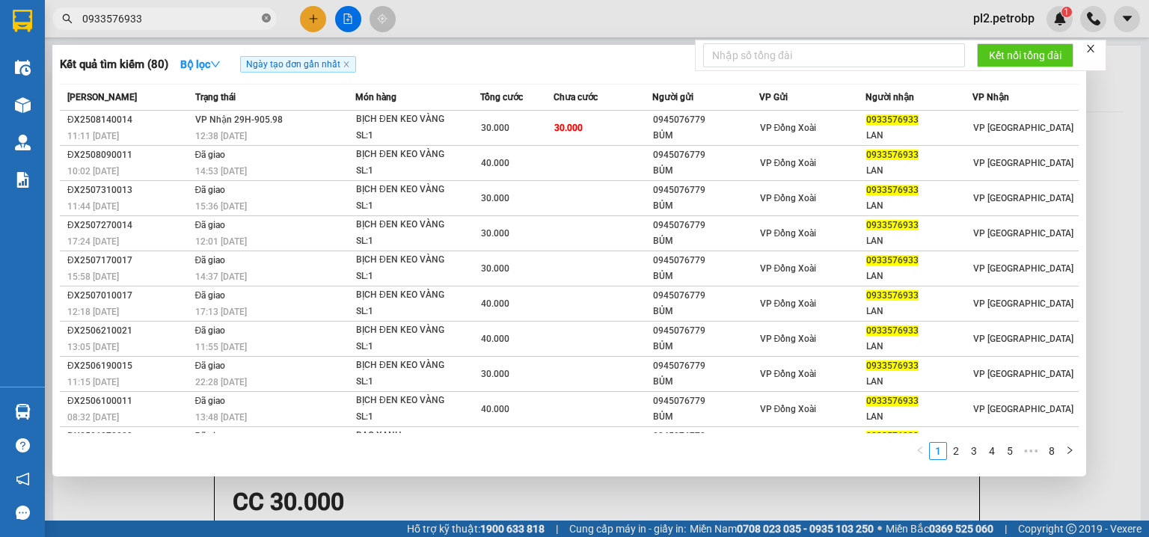
click at [269, 15] on icon "close-circle" at bounding box center [266, 17] width 9 height 9
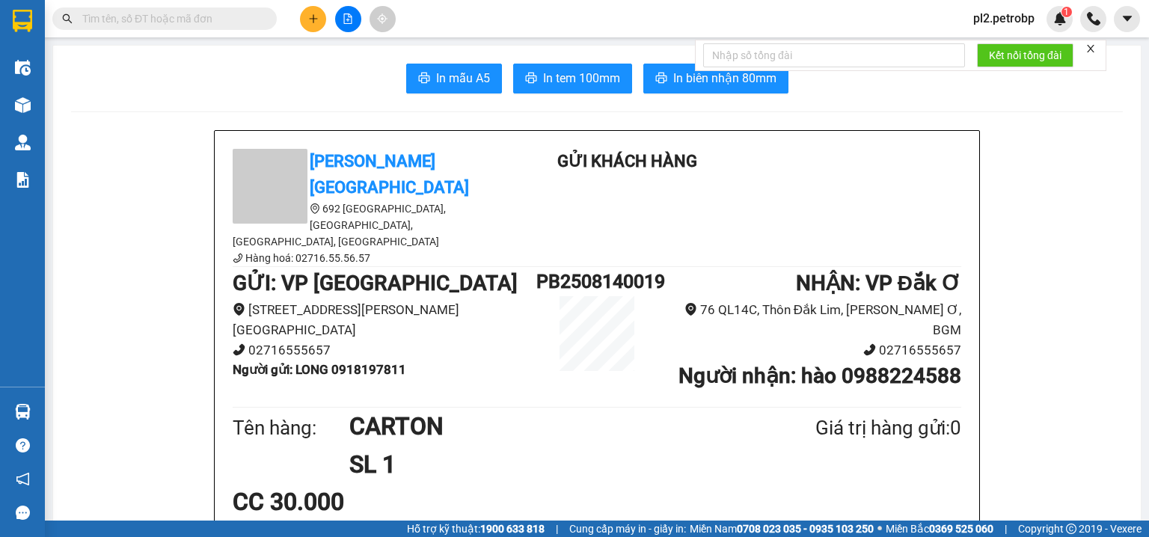
click at [242, 13] on input "text" at bounding box center [170, 18] width 177 height 16
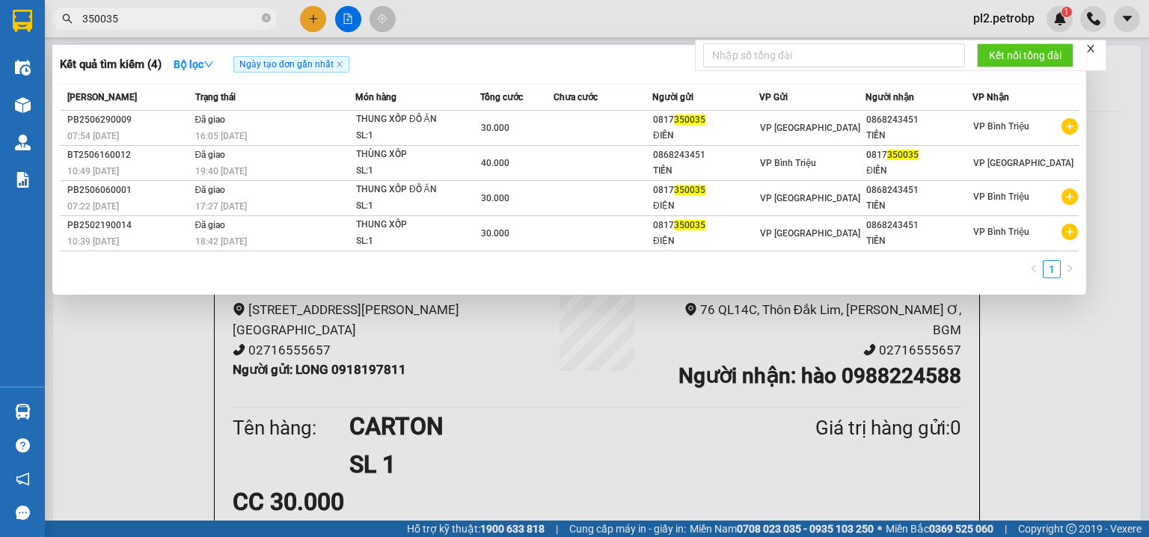
type input "350035"
click at [313, 14] on div at bounding box center [574, 268] width 1149 height 537
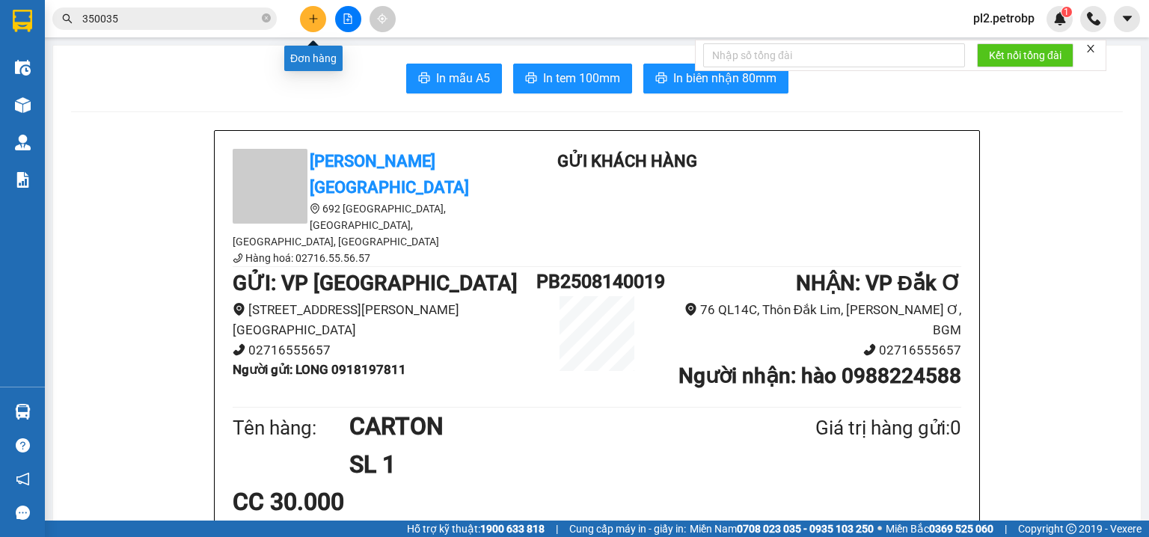
click at [317, 13] on icon "plus" at bounding box center [313, 18] width 10 height 10
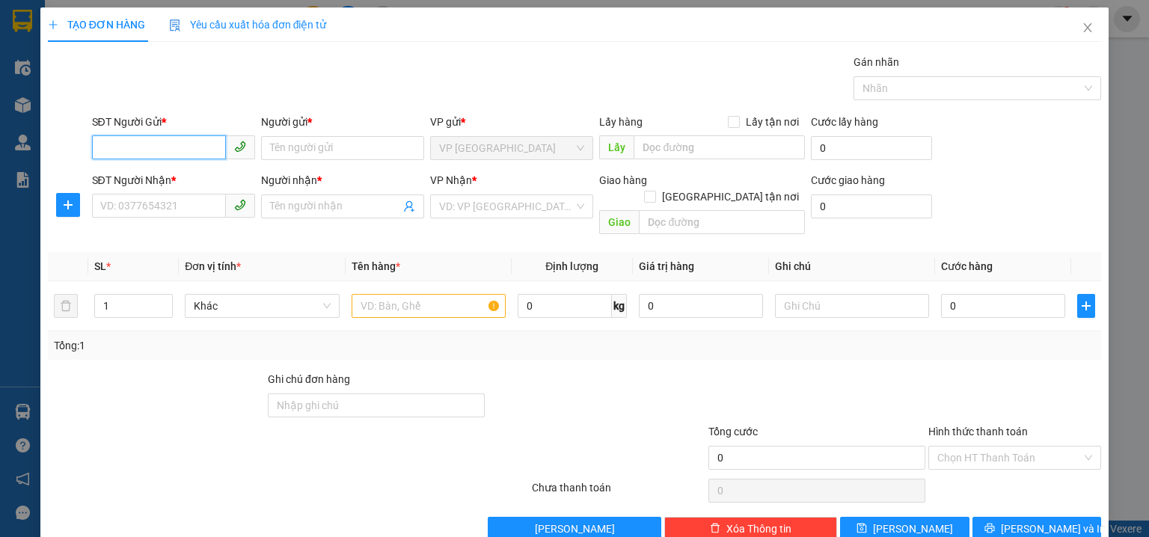
click at [144, 147] on input "SĐT Người Gửi *" at bounding box center [159, 147] width 134 height 24
click at [161, 181] on div "0363010941 - ĐỈNH" at bounding box center [172, 177] width 144 height 16
type input "0363010941"
type input "ĐỈNH"
type input "0918252222"
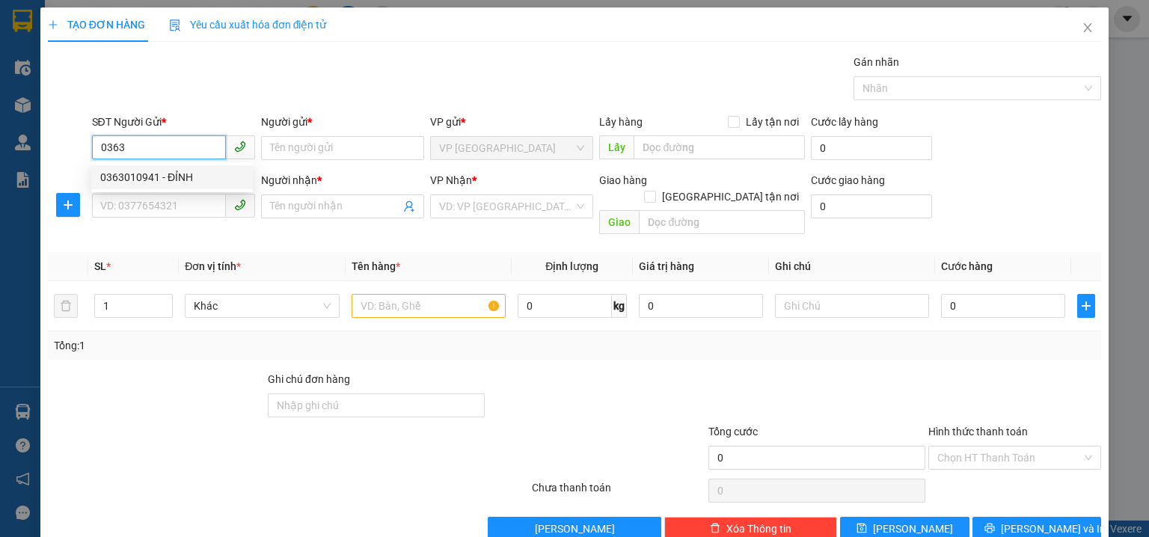
type input "TÂM NGUYÊN"
type input "40.000"
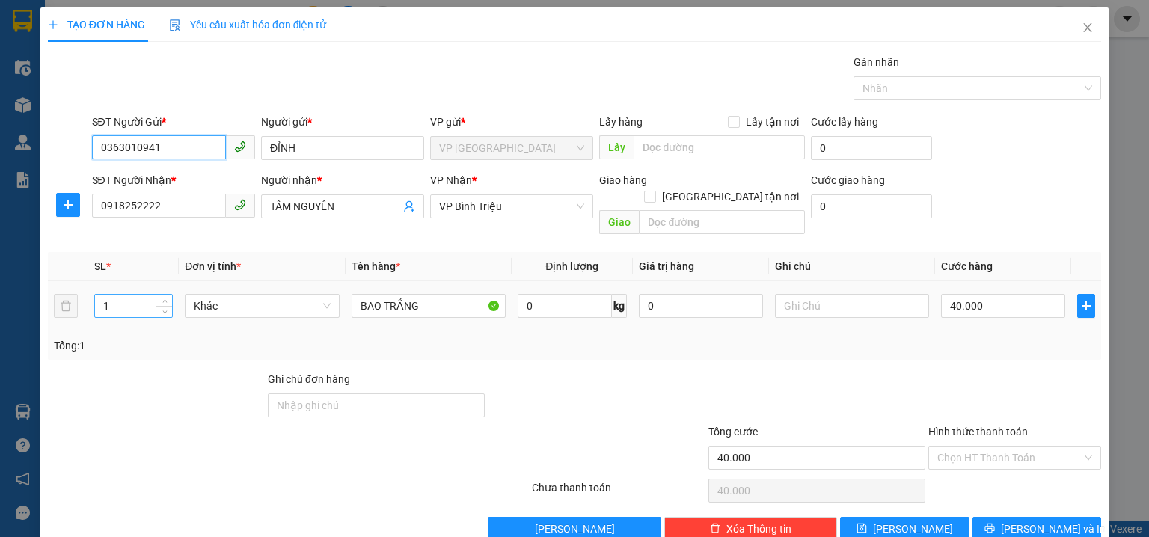
type input "0363010941"
drag, startPoint x: 120, startPoint y: 293, endPoint x: 0, endPoint y: 288, distance: 120.5
click at [0, 288] on div "TẠO ĐƠN HÀNG Yêu cầu xuất hóa đơn điện tử Transit Pickup Surcharge Ids Transit …" at bounding box center [574, 268] width 1149 height 537
type input "4"
drag, startPoint x: 1004, startPoint y: 287, endPoint x: 987, endPoint y: 296, distance: 19.1
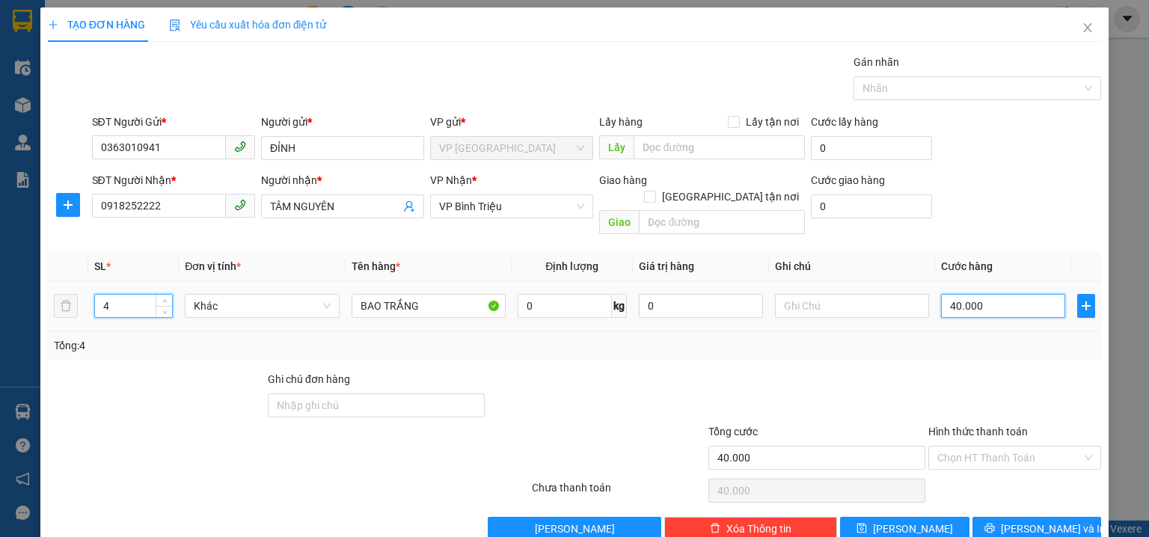
click at [1000, 294] on input "40.000" at bounding box center [1003, 306] width 124 height 24
type input "0"
type input "1"
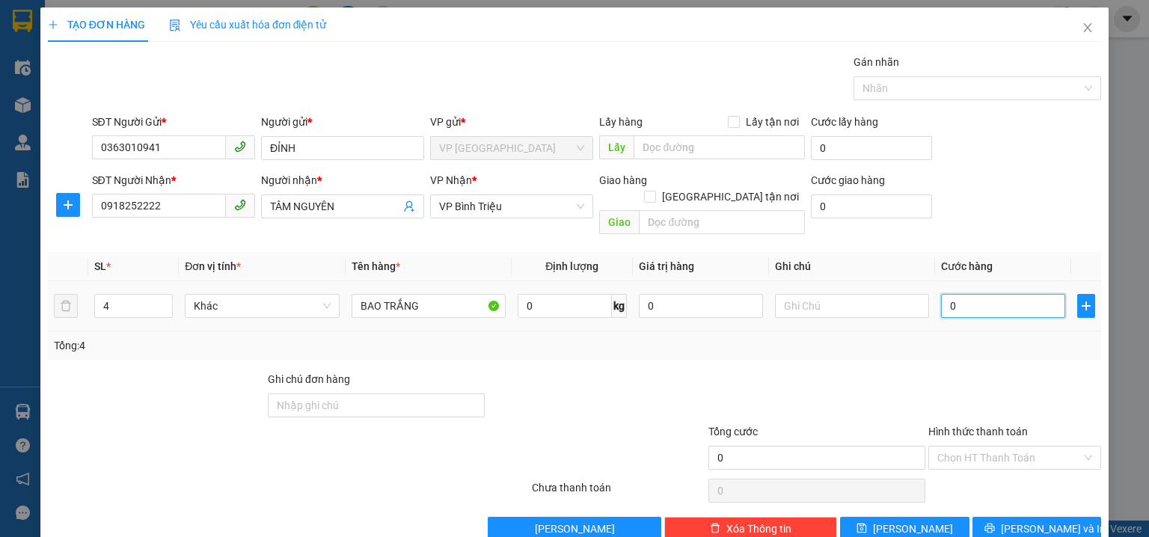
type input "1"
type input "01"
type input "18"
type input "018"
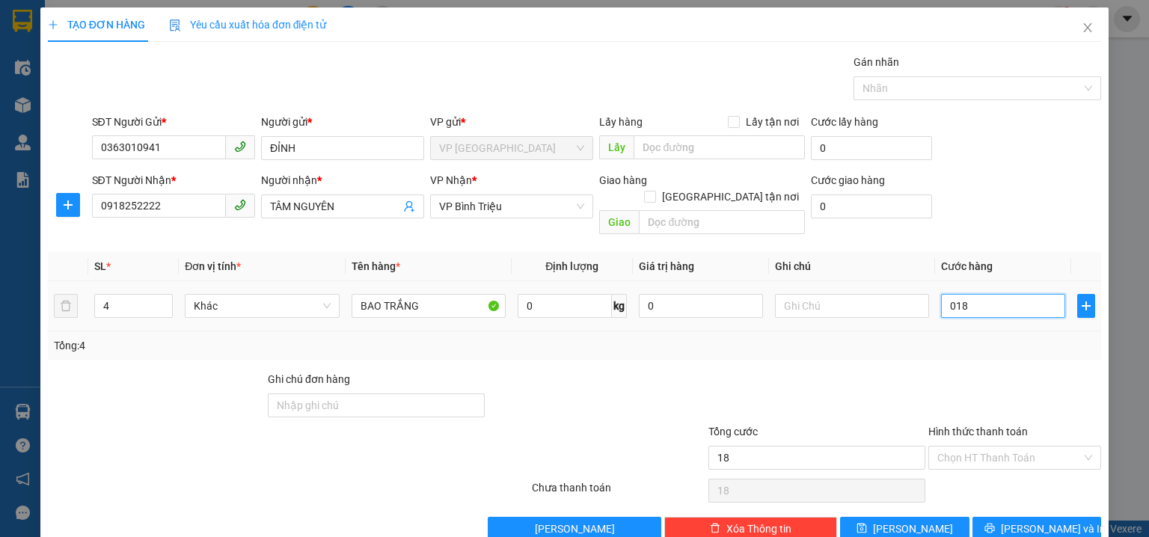
type input "180"
type input "0.180"
type input "180.000"
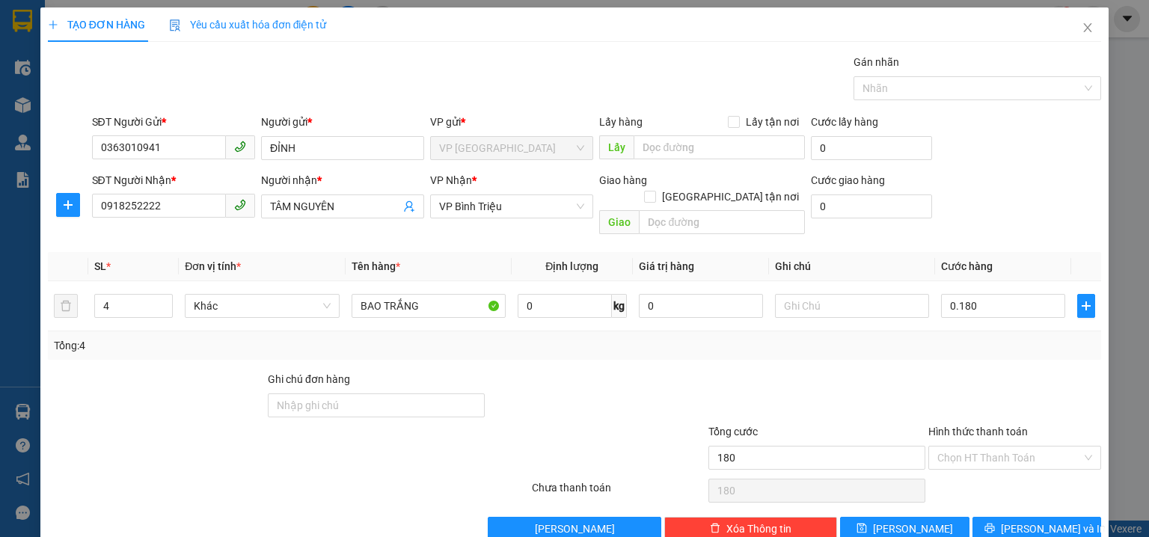
type input "180.000"
click at [984, 204] on div "SĐT Người Nhận * 0918252222 Người nhận * TÂM NGUYÊN VP Nhận * VP Bình Triệu Gia…" at bounding box center [597, 206] width 1016 height 69
click at [966, 447] on input "Hình thức thanh toán" at bounding box center [1009, 458] width 144 height 22
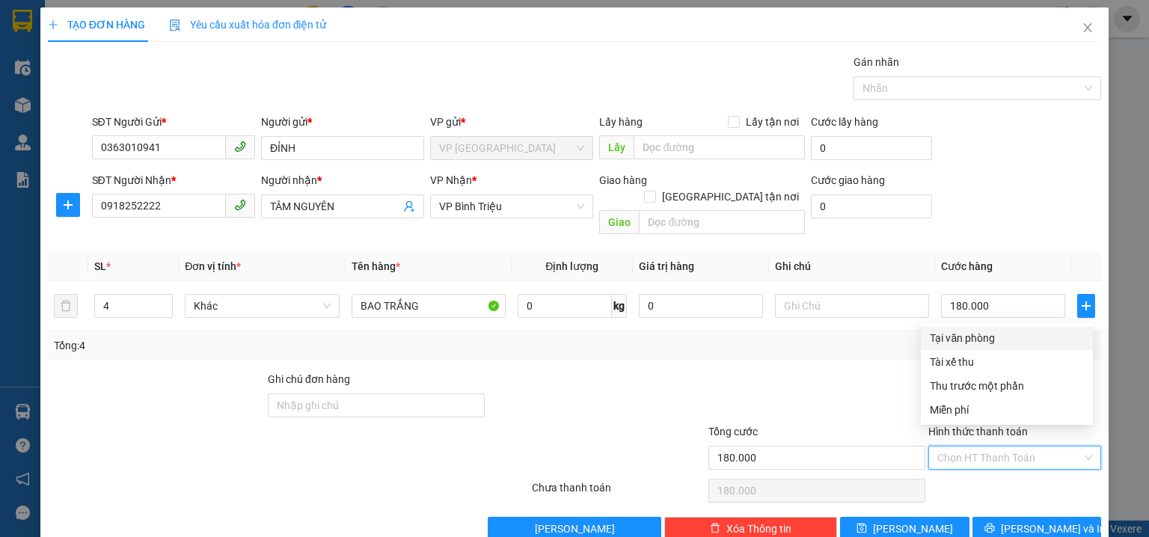
click at [968, 337] on div "Tại văn phòng" at bounding box center [1007, 338] width 154 height 16
type input "0"
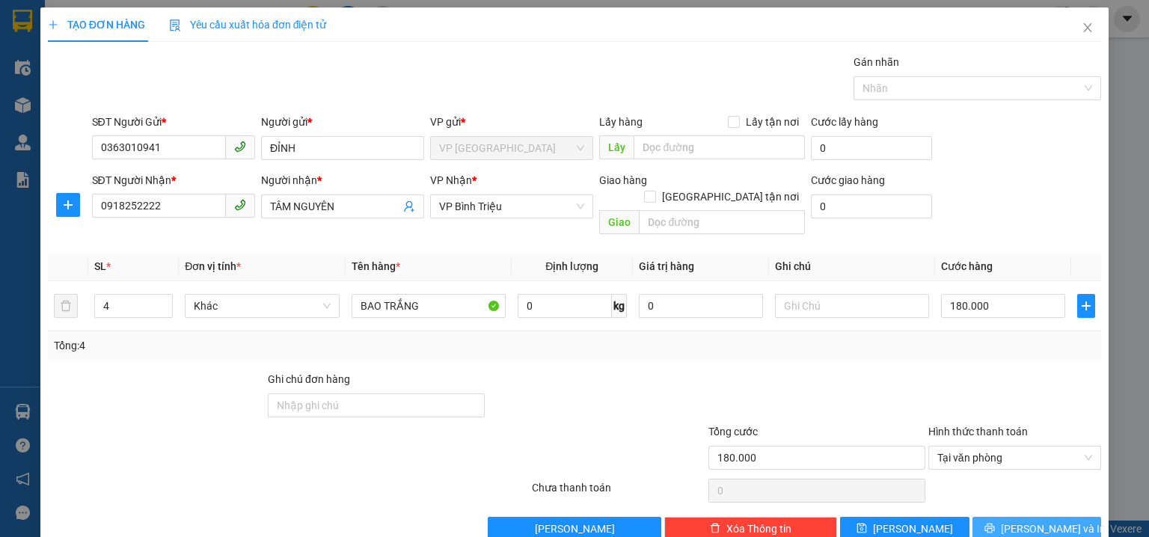
click at [1025, 521] on span "[PERSON_NAME] và In" at bounding box center [1053, 529] width 105 height 16
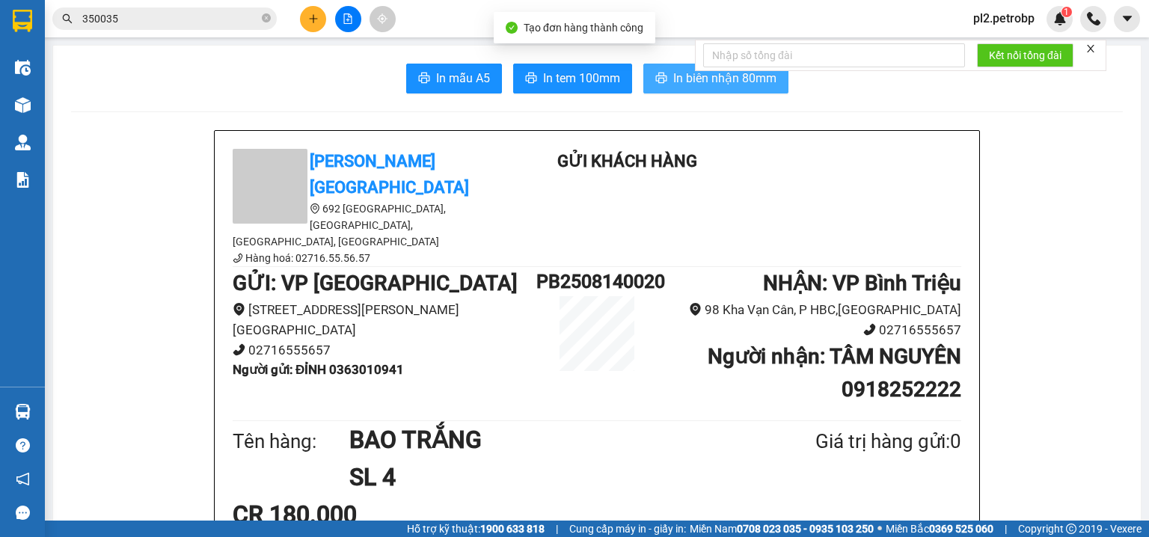
click at [673, 72] on span "In biên nhận 80mm" at bounding box center [724, 78] width 103 height 19
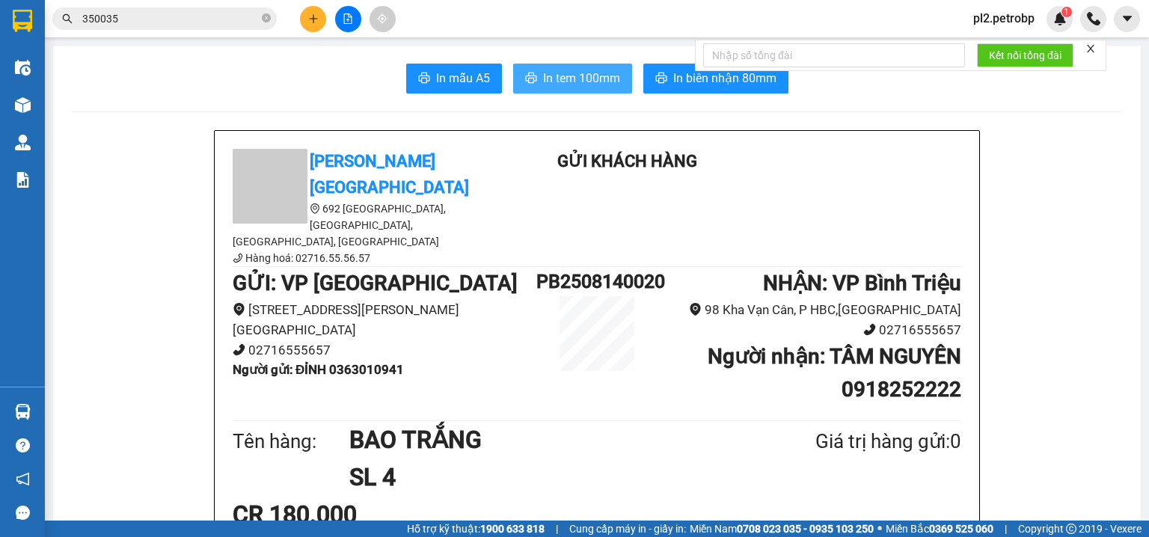
click at [586, 72] on span "In tem 100mm" at bounding box center [581, 78] width 77 height 19
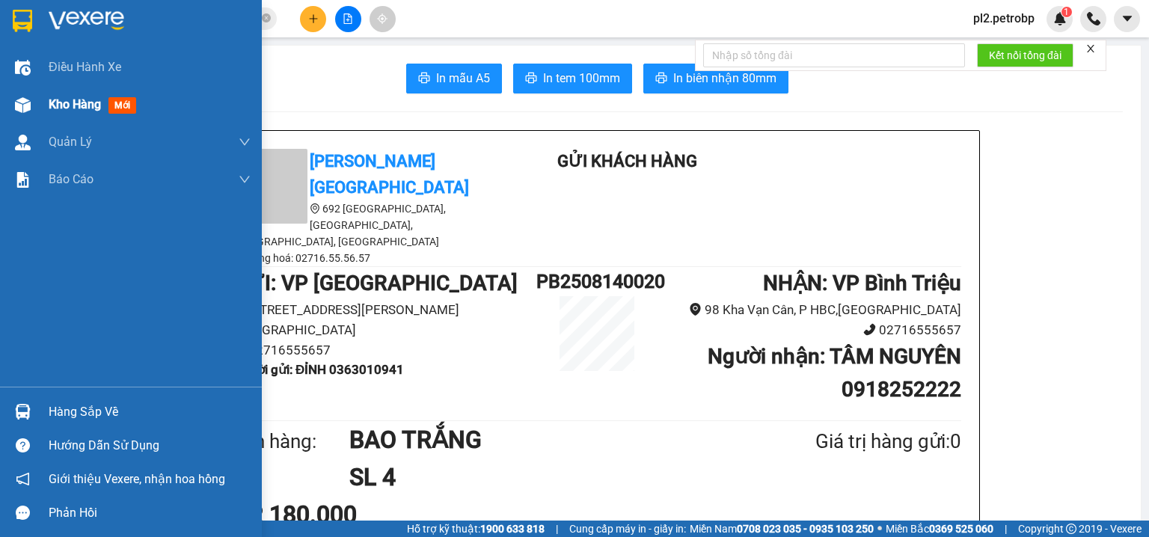
click at [93, 111] on span "Kho hàng" at bounding box center [75, 104] width 52 height 14
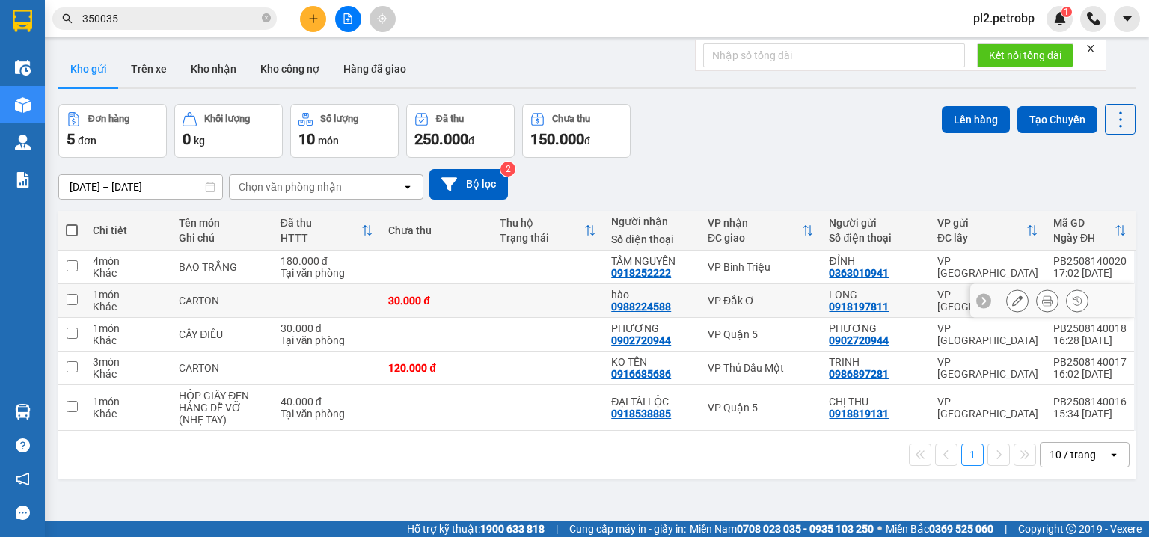
click at [545, 302] on td at bounding box center [547, 301] width 111 height 34
checkbox input "true"
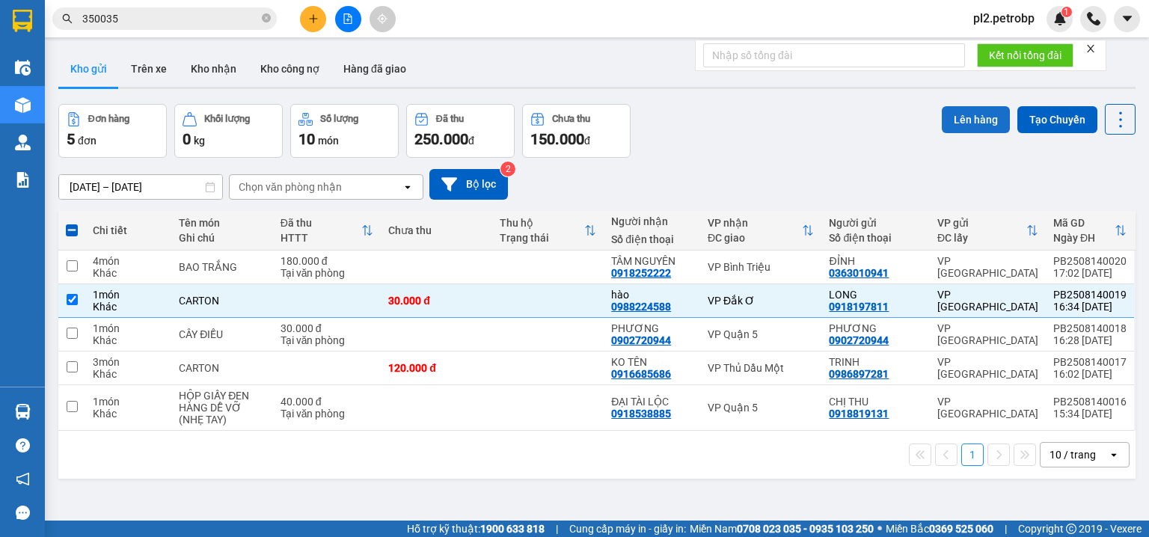
click at [958, 111] on button "Lên hàng" at bounding box center [976, 119] width 68 height 27
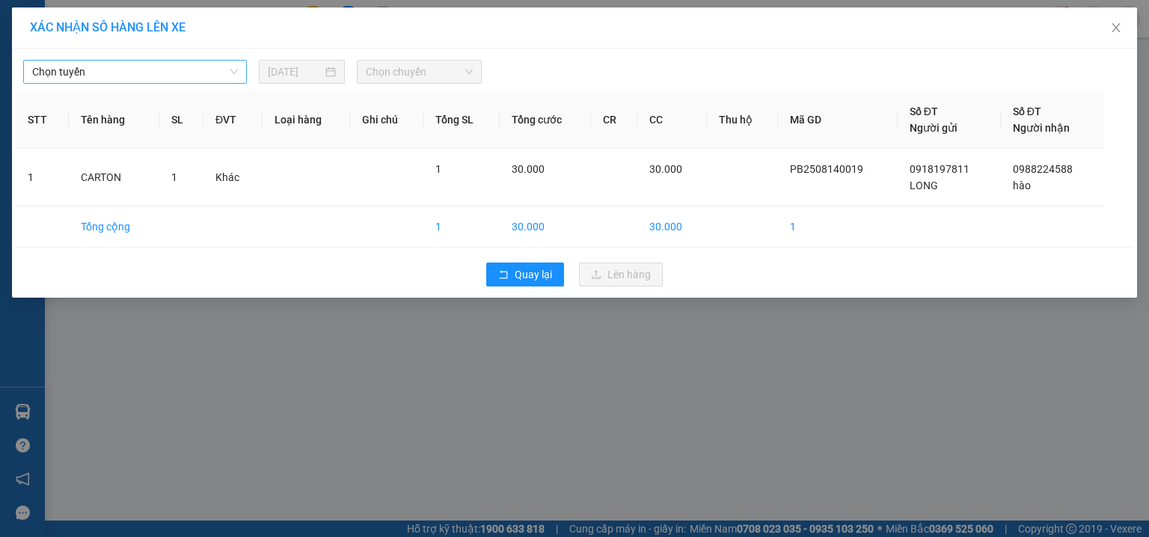
click at [162, 73] on span "Chọn tuyến" at bounding box center [135, 72] width 206 height 22
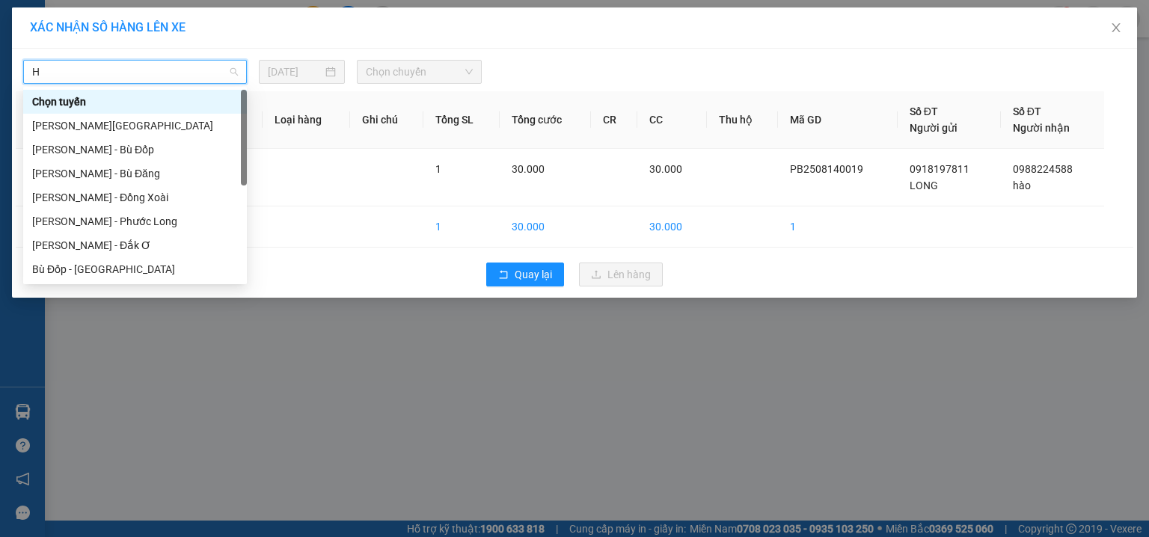
type input "HÔ"
click at [156, 250] on div "Hồ Chí Minh - Đắk Ơ" at bounding box center [135, 245] width 206 height 16
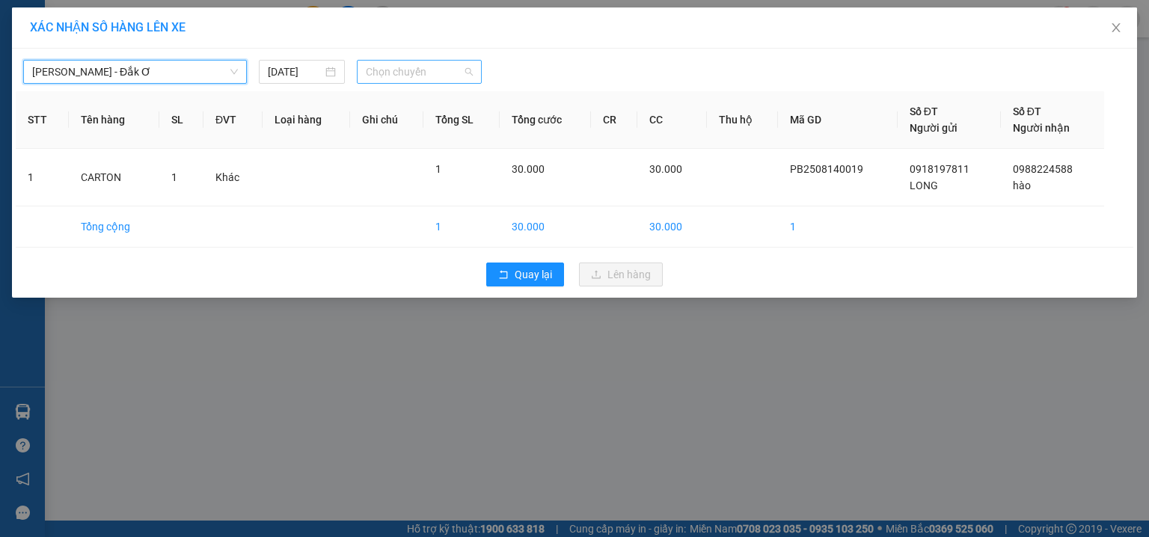
click at [413, 75] on span "Chọn chuyến" at bounding box center [420, 72] width 108 height 22
type input "439"
click at [425, 105] on div "13:00 - 29H-904.39" at bounding box center [424, 102] width 117 height 16
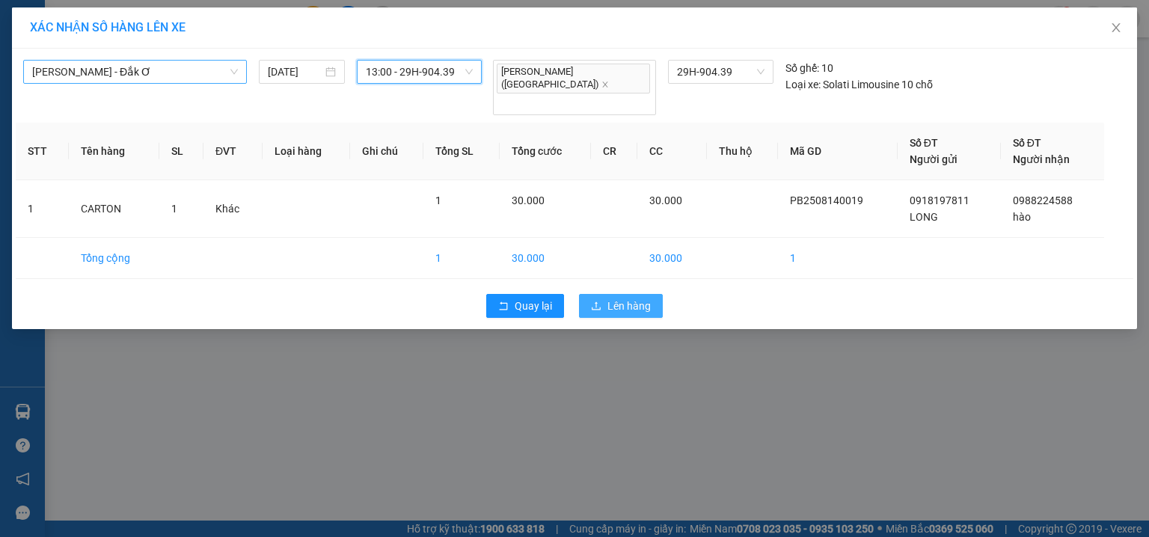
click at [617, 298] on span "Lên hàng" at bounding box center [629, 306] width 43 height 16
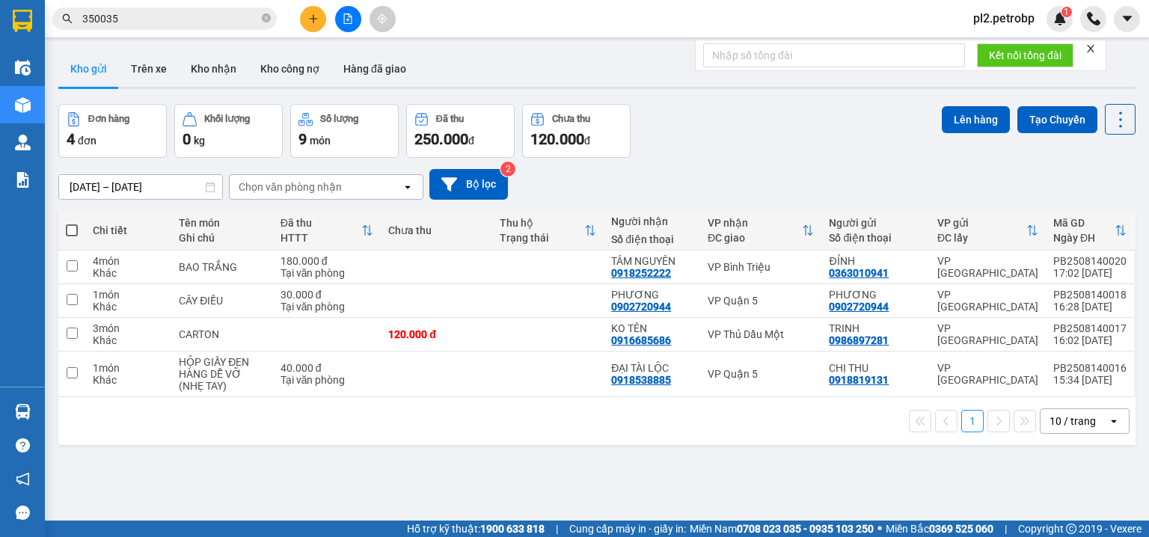
click at [314, 12] on button at bounding box center [313, 19] width 26 height 26
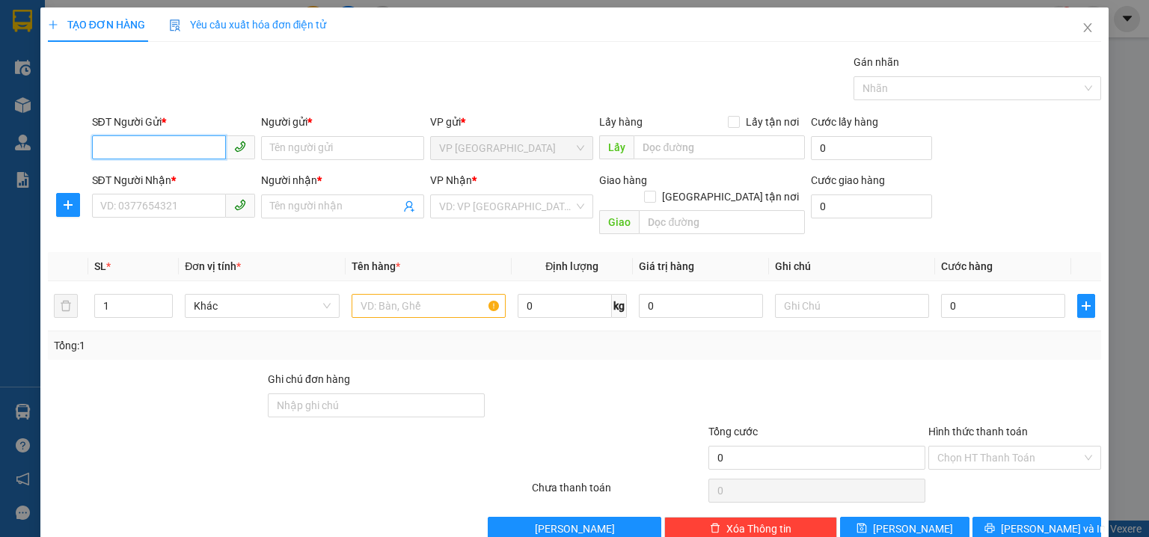
click at [148, 144] on input "SĐT Người Gửi *" at bounding box center [159, 147] width 134 height 24
click at [158, 144] on input "SĐT Người Gửi *" at bounding box center [159, 147] width 134 height 24
click at [198, 181] on div "0981507137 - ĐÔ" at bounding box center [172, 177] width 144 height 16
type input "0981507137"
type input "ĐÔ"
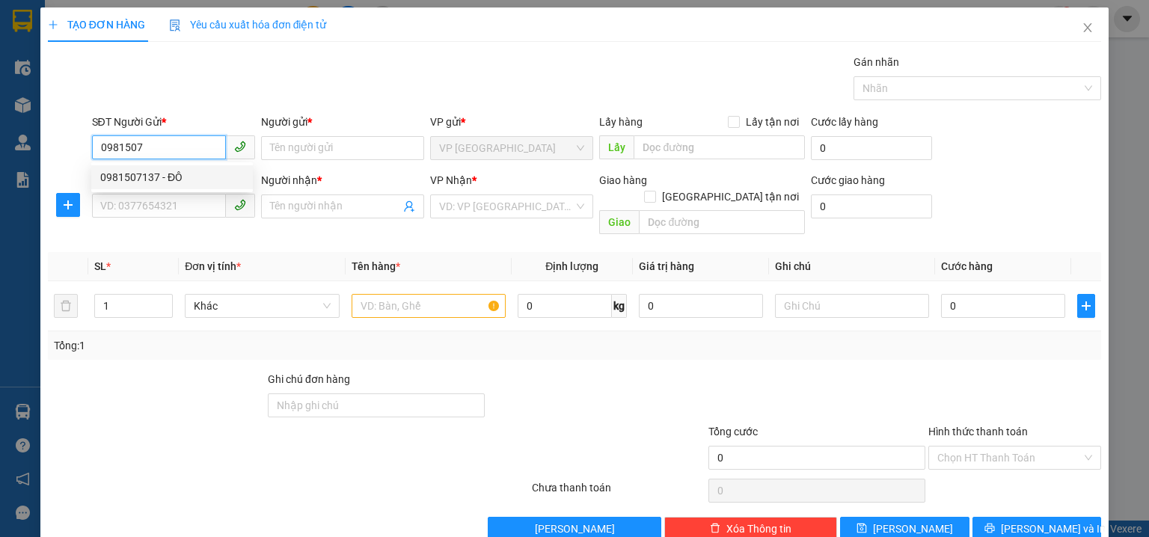
type input "0918252222"
type input "TÂM NGUYÊN"
checkbox input "true"
type input "80BHTQ"
type input "20.000"
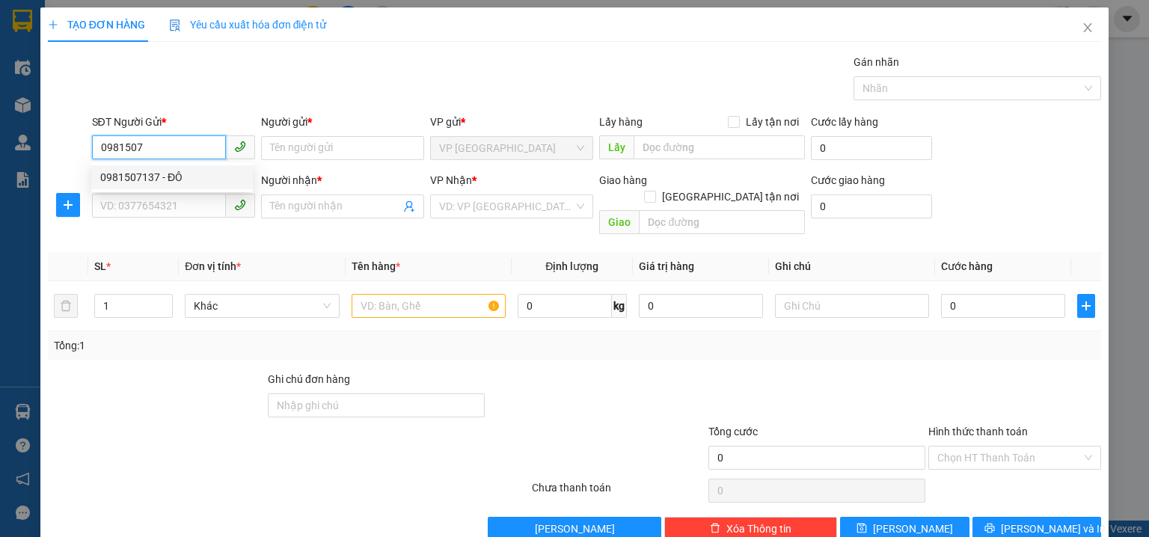
type input "20.000"
type input "80.000"
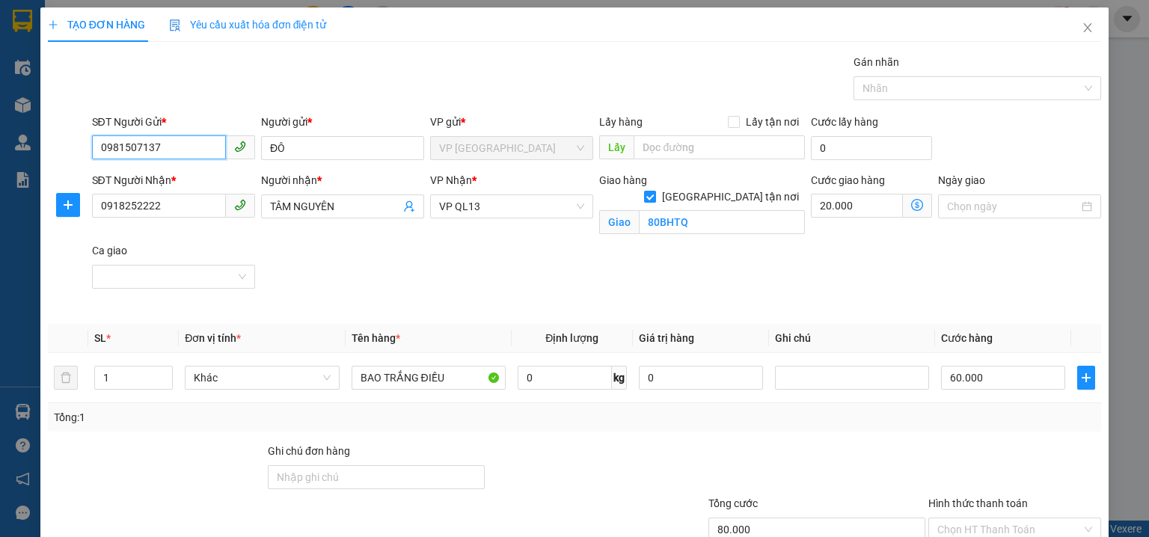
type input "0981507137"
click at [656, 191] on span at bounding box center [650, 197] width 12 height 12
drag, startPoint x: 727, startPoint y: 182, endPoint x: 721, endPoint y: 195, distance: 14.1
click at [655, 191] on input "[GEOGRAPHIC_DATA] tận nơi" at bounding box center [649, 196] width 10 height 10
checkbox input "false"
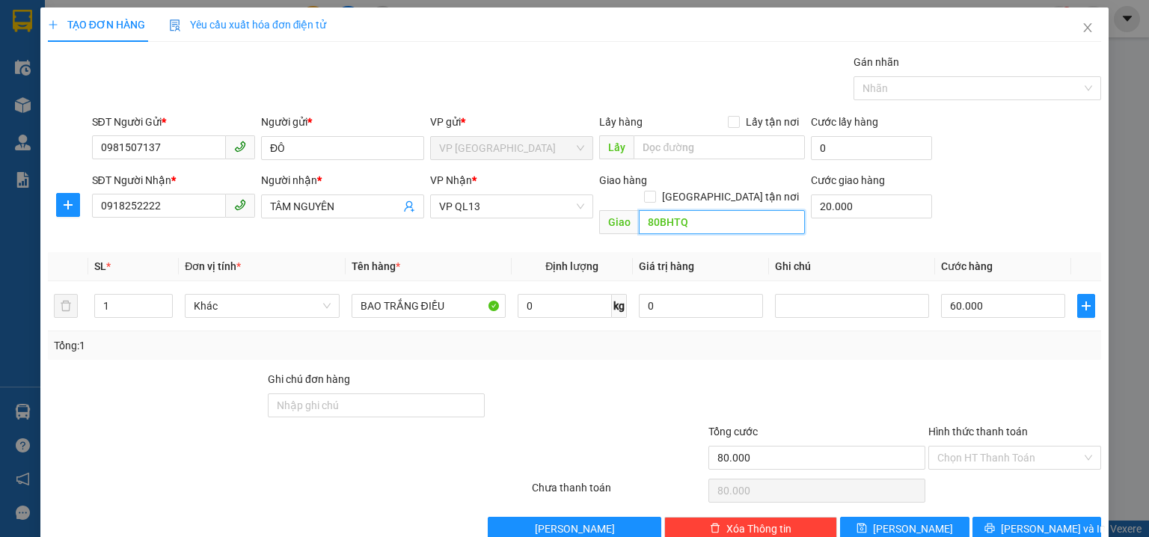
click at [768, 210] on input "80BHTQ" at bounding box center [722, 222] width 166 height 24
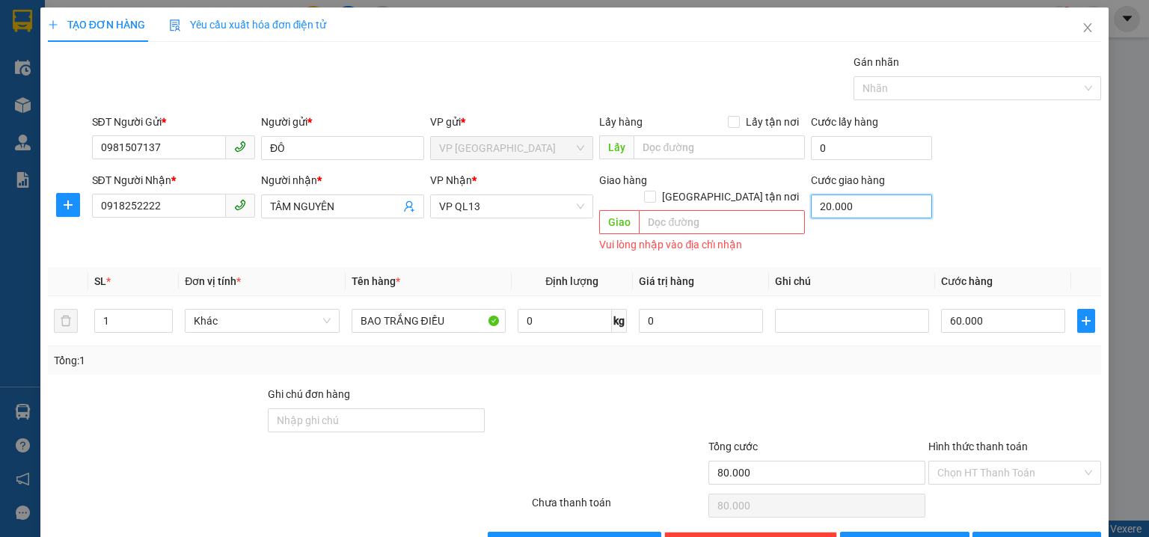
click at [857, 207] on input "20.000" at bounding box center [871, 207] width 121 height 24
type input "60.000"
type input "0"
click at [1031, 309] on input "60.000" at bounding box center [1003, 321] width 124 height 24
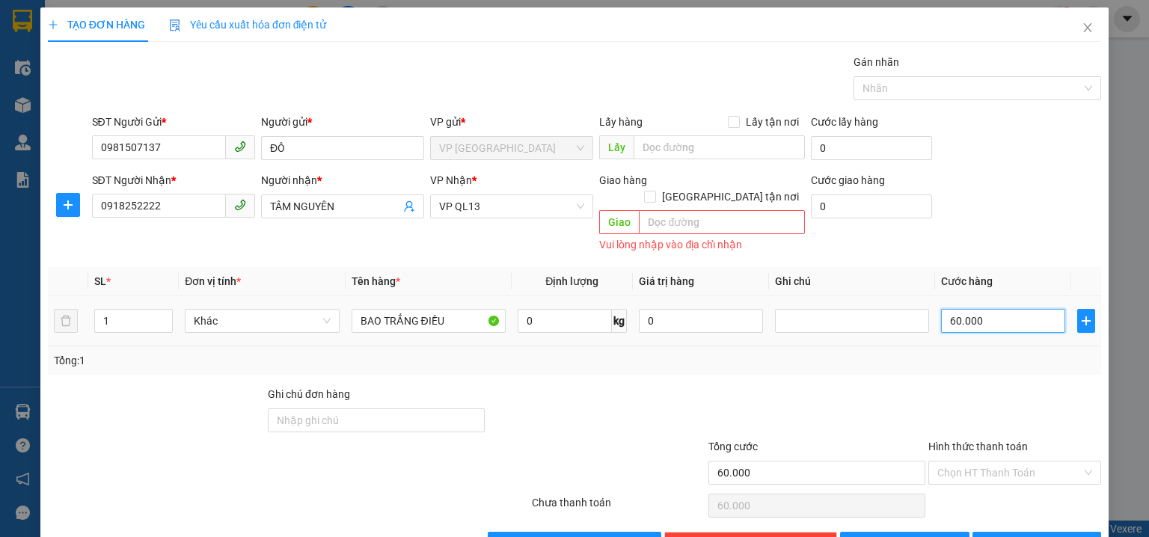
type input "4"
type input "40"
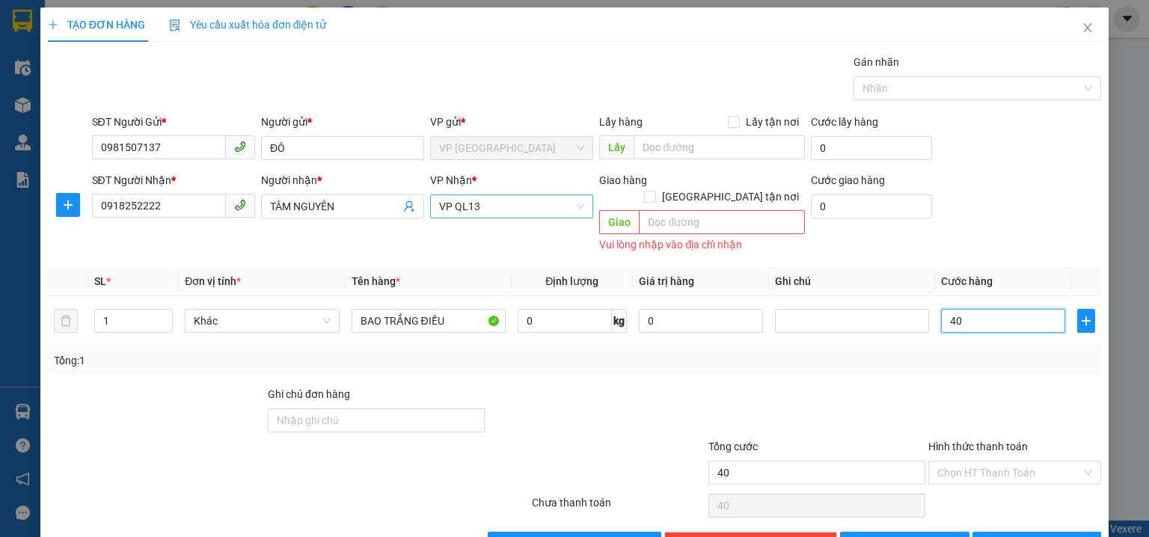
click at [483, 201] on span "VP QL13" at bounding box center [511, 206] width 145 height 22
type input "40"
type input "40.000"
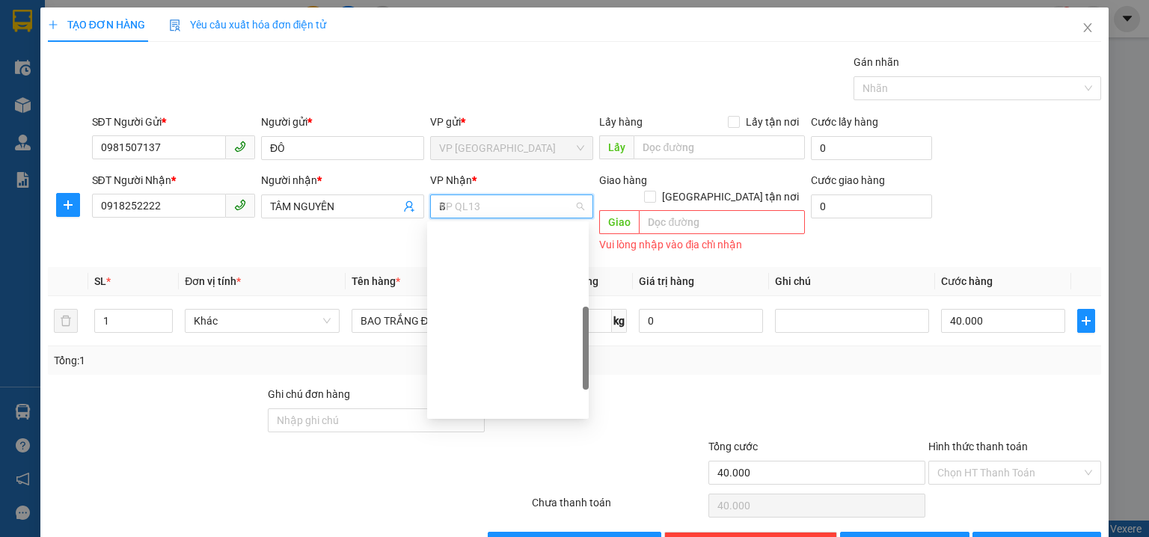
type input "BI"
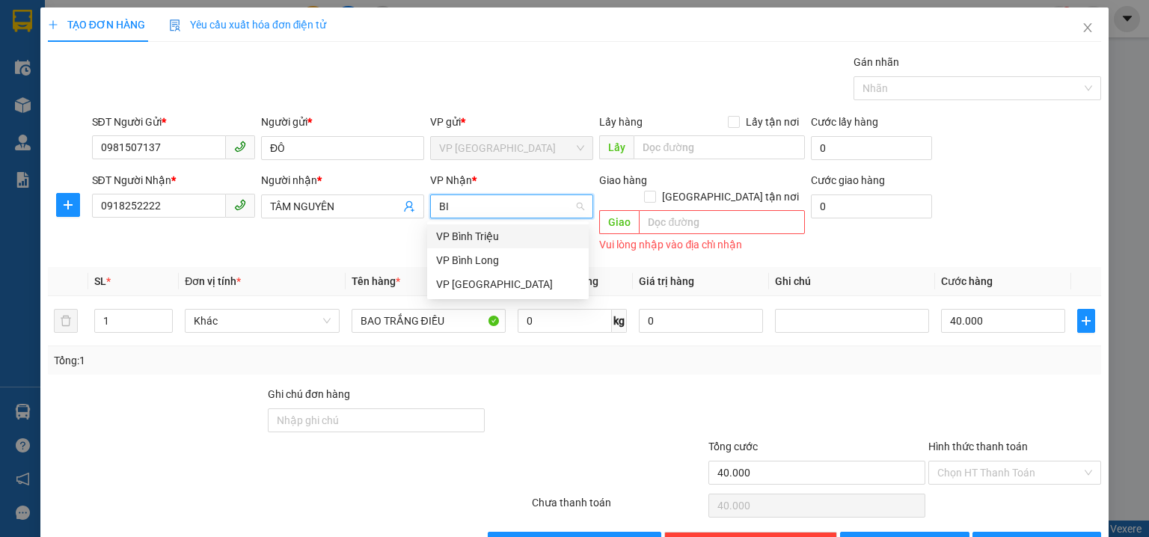
click at [499, 245] on div "VP Bình Triệu" at bounding box center [508, 236] width 162 height 24
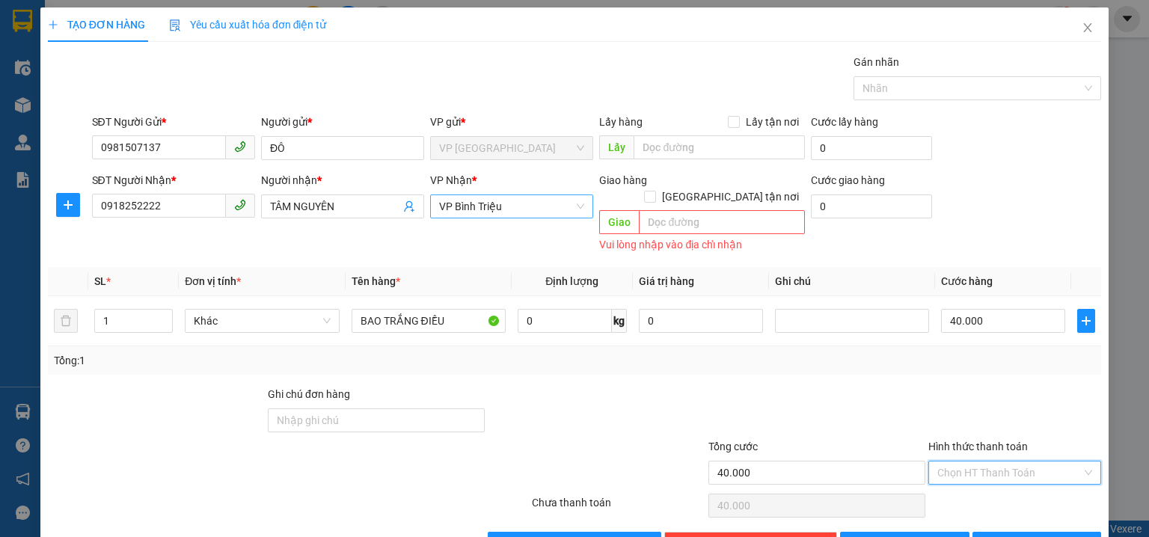
click at [947, 462] on input "Hình thức thanh toán" at bounding box center [1009, 473] width 144 height 22
click at [1019, 355] on div "Tại văn phòng" at bounding box center [1007, 353] width 154 height 16
type input "0"
click at [1051, 536] on span "[PERSON_NAME] và In" at bounding box center [1053, 544] width 105 height 16
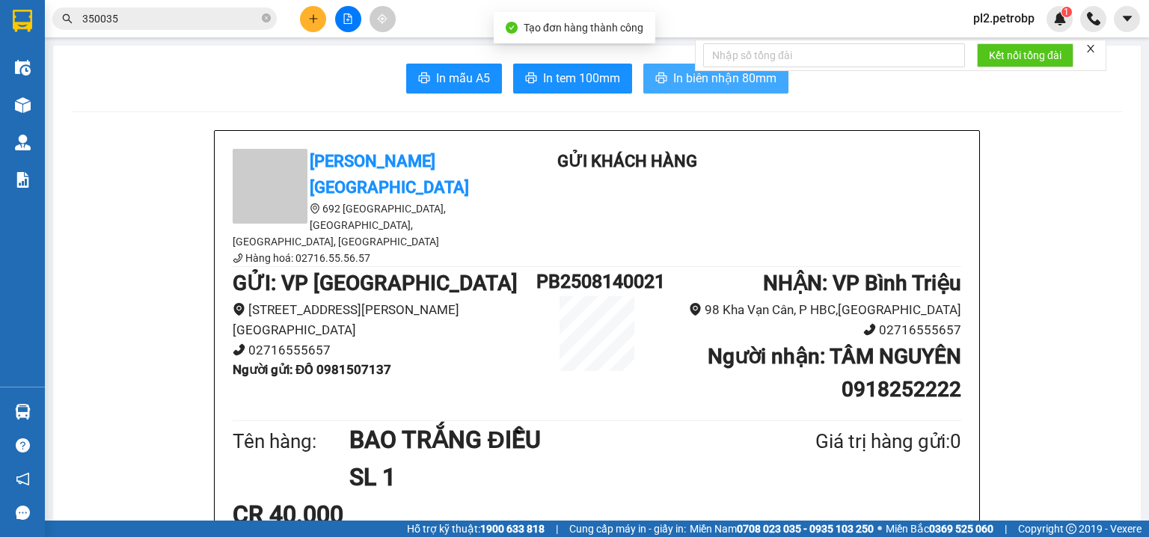
click at [673, 69] on span "In biên nhận 80mm" at bounding box center [724, 78] width 103 height 19
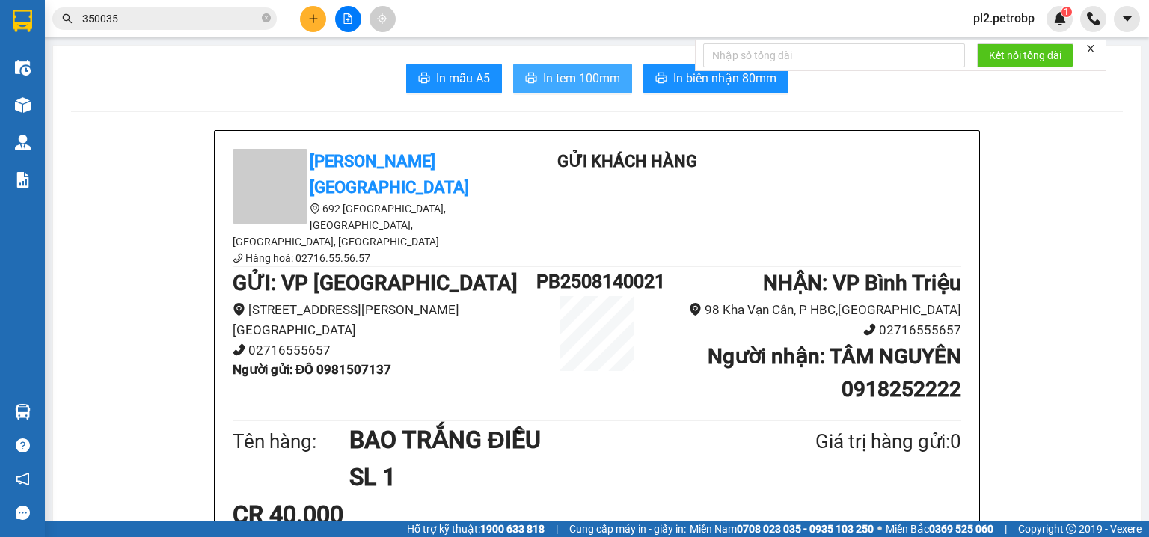
drag, startPoint x: 602, startPoint y: 75, endPoint x: 662, endPoint y: 4, distance: 92.9
click at [602, 76] on span "In tem 100mm" at bounding box center [581, 78] width 77 height 19
click at [320, 7] on div at bounding box center [348, 19] width 112 height 26
click at [313, 22] on icon "plus" at bounding box center [313, 18] width 1 height 8
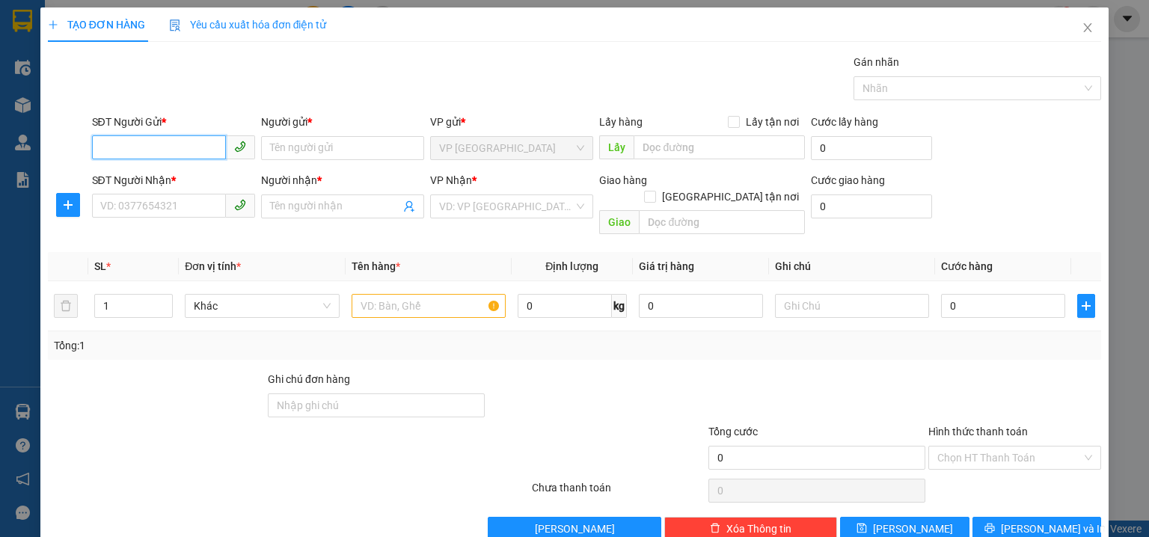
click at [135, 156] on input "SĐT Người Gửi *" at bounding box center [159, 147] width 134 height 24
click at [204, 128] on div "SĐT Người Gửi *" at bounding box center [173, 122] width 163 height 16
click at [204, 135] on input "SĐT Người Gửi *" at bounding box center [159, 147] width 134 height 24
click at [187, 150] on input "SĐT Người Gửi *" at bounding box center [159, 147] width 134 height 24
click at [165, 177] on div "0937843393 - NG THÁI" at bounding box center [172, 177] width 144 height 16
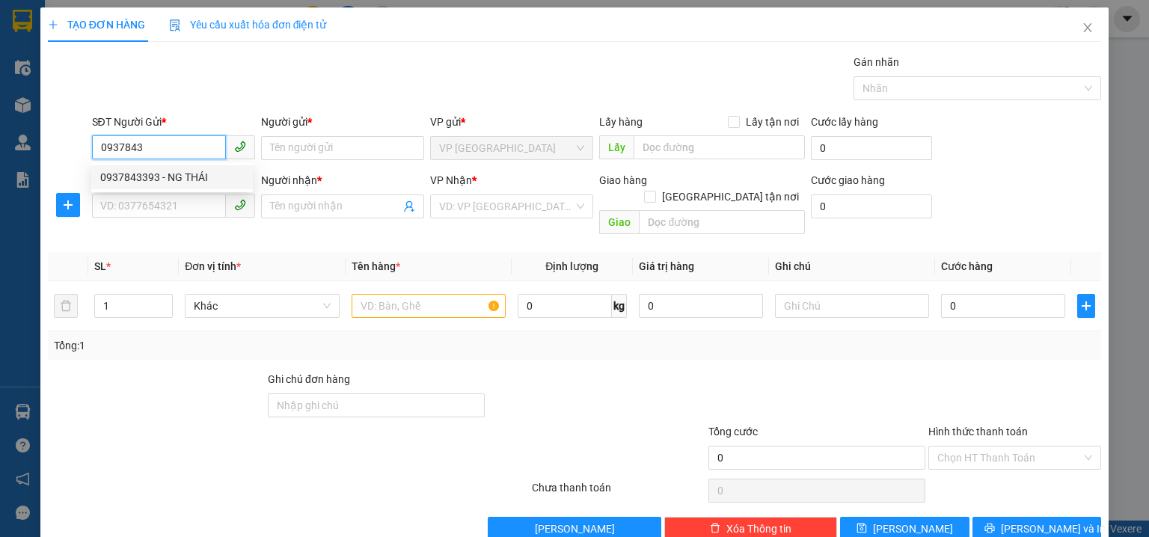
type input "0937843393"
type input "NG THÁI"
type input "0965896313"
type input "THOA"
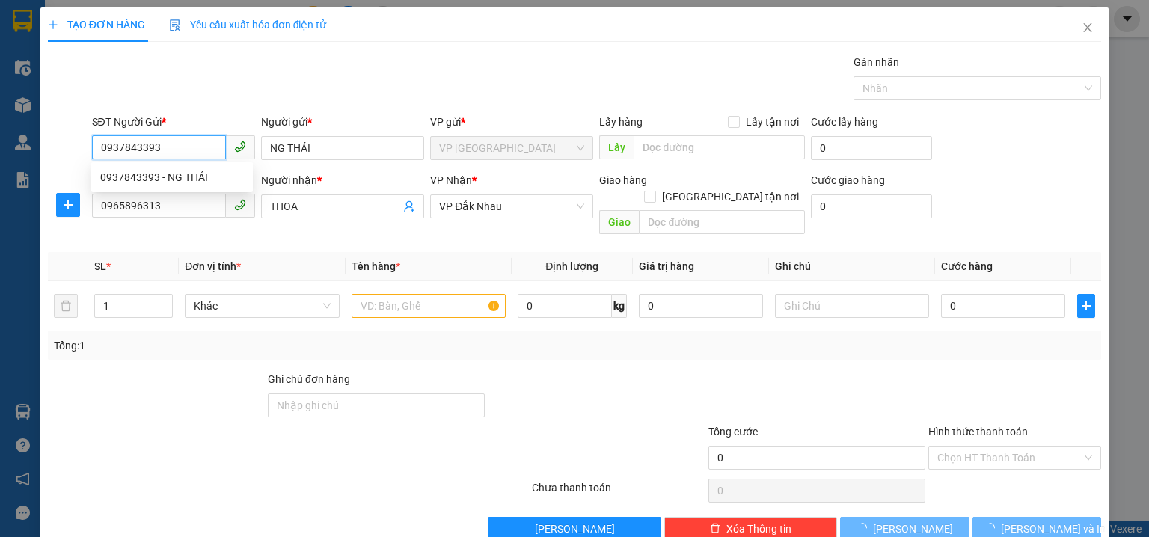
type input "30.000"
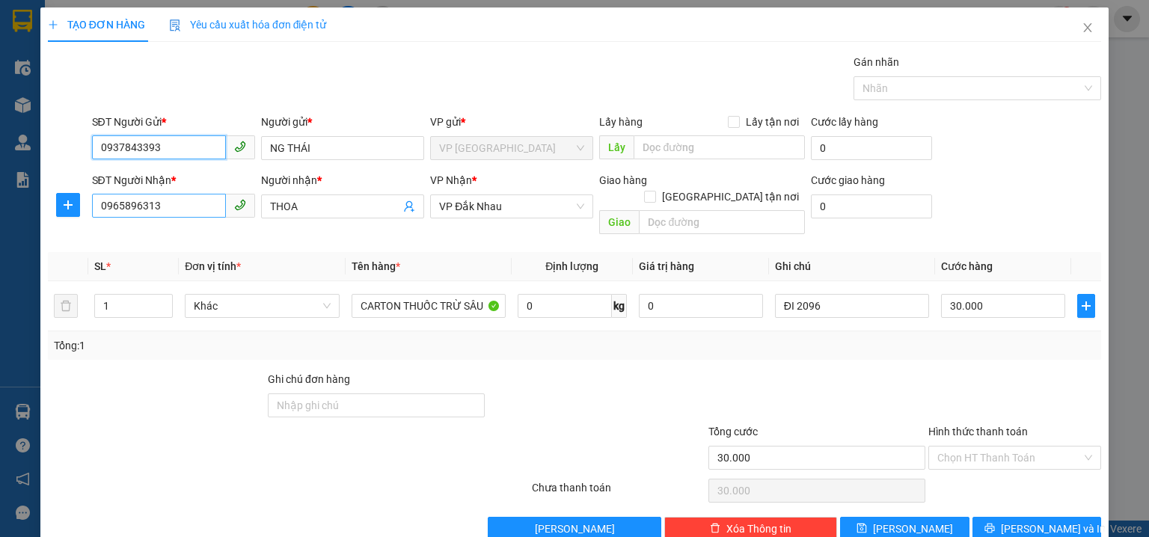
type input "0937843393"
drag, startPoint x: 174, startPoint y: 212, endPoint x: 0, endPoint y: 211, distance: 173.6
click at [0, 211] on div "TẠO ĐƠN HÀNG Yêu cầu xuất hóa đơn điện tử Transit Pickup Surcharge Ids Transit …" at bounding box center [574, 268] width 1149 height 537
type input "0985651570"
drag, startPoint x: 315, startPoint y: 209, endPoint x: 210, endPoint y: 204, distance: 104.9
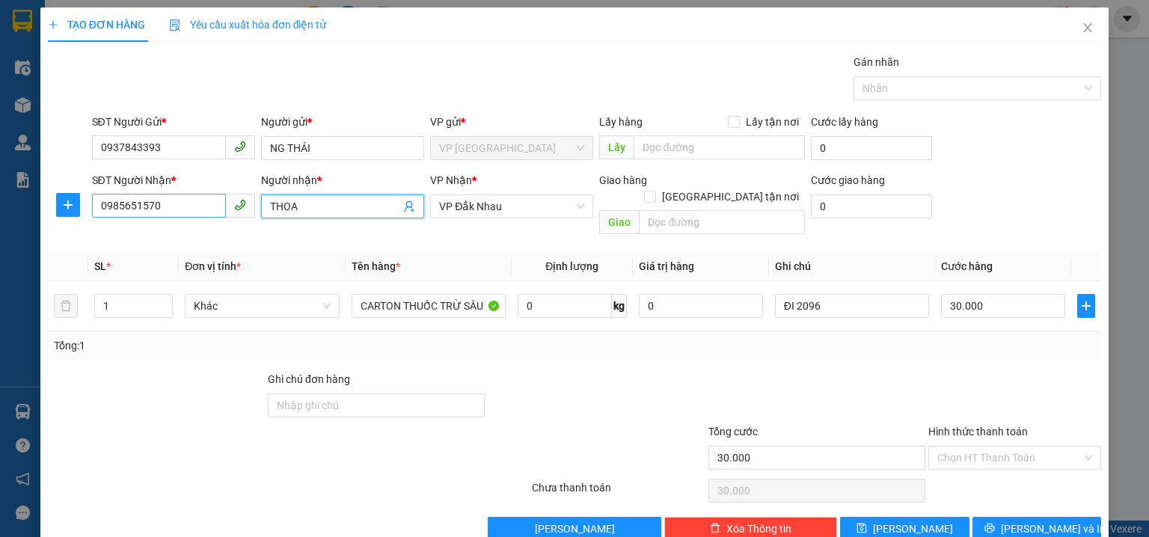
click at [210, 204] on div "SĐT Người Nhận * 0985651570 Người nhận * THOA THOA VP Nhận * VP Đắk Nhau Giao h…" at bounding box center [597, 206] width 1016 height 69
type input "KO TÊN"
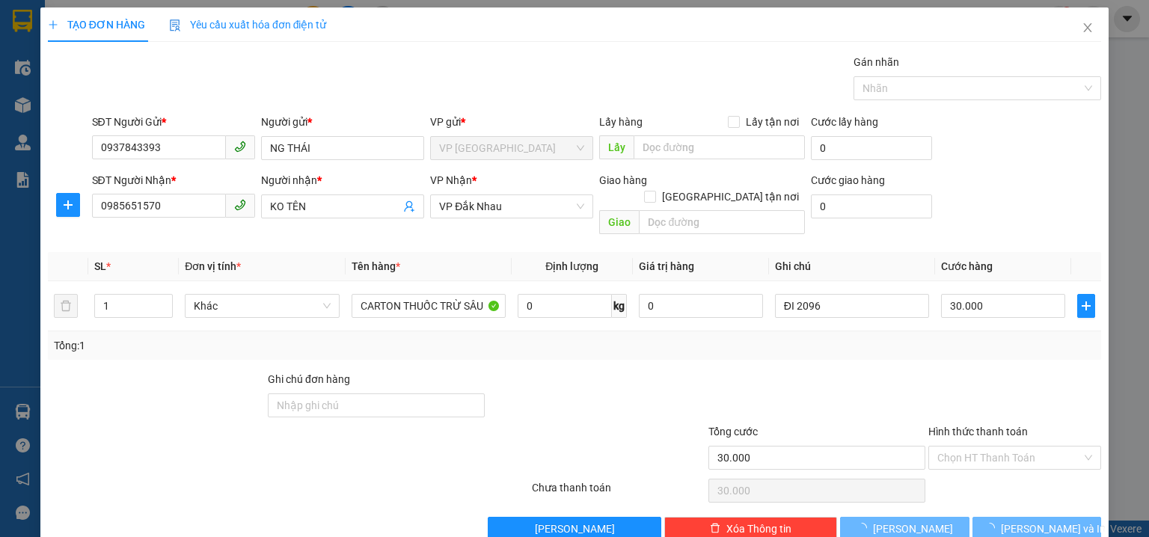
drag, startPoint x: 566, startPoint y: 46, endPoint x: 493, endPoint y: 147, distance: 124.2
click at [566, 47] on div "TẠO ĐƠN HÀNG Yêu cầu xuất hóa đơn điện tử Transit Pickup Surcharge Ids Transit …" at bounding box center [574, 273] width 1053 height 533
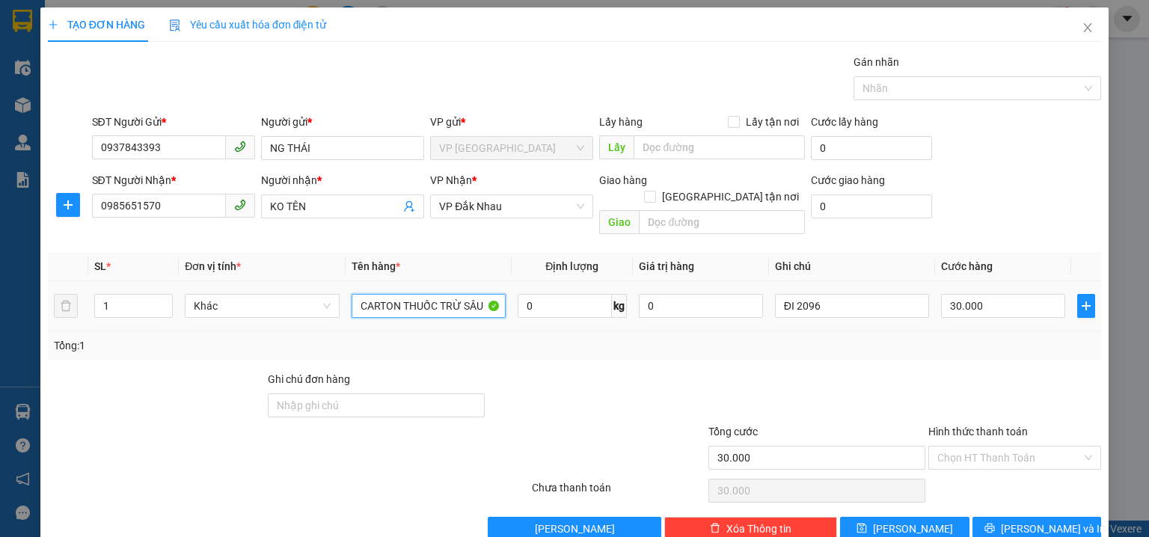
drag, startPoint x: 400, startPoint y: 288, endPoint x: 540, endPoint y: 250, distance: 145.0
click at [537, 287] on tr "1 Khác CARTON THUỐC TRỪ SÂU 0 kg 0 ĐI 2096 30.000" at bounding box center [574, 306] width 1053 height 50
type input "CARTON"
click at [979, 294] on input "30.000" at bounding box center [1003, 306] width 124 height 24
type input "4"
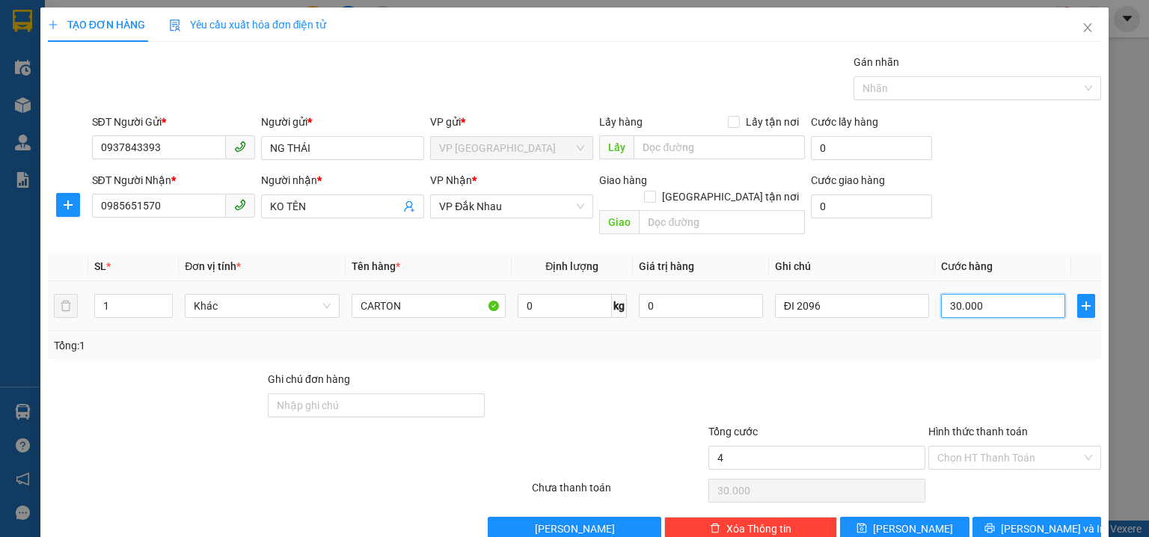
type input "4"
type input "40"
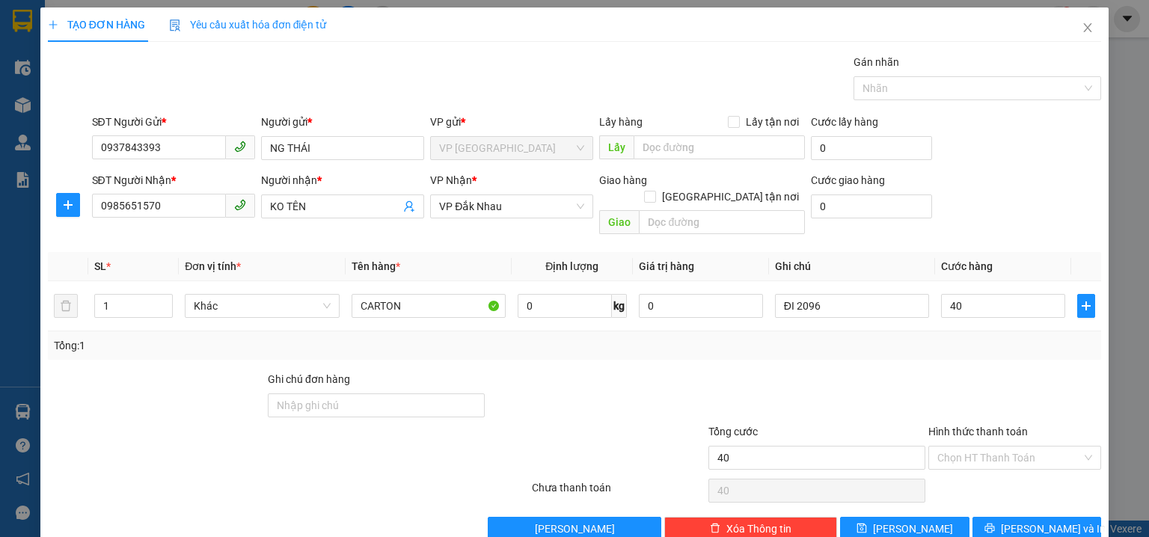
type input "40.000"
drag, startPoint x: 1024, startPoint y: 153, endPoint x: 988, endPoint y: 177, distance: 43.6
click at [1020, 156] on div "SĐT Người Gửi * 0937843393 Người gửi * NG THÁI VP gửi * VP Phước Bình Lấy hàng …" at bounding box center [597, 140] width 1016 height 52
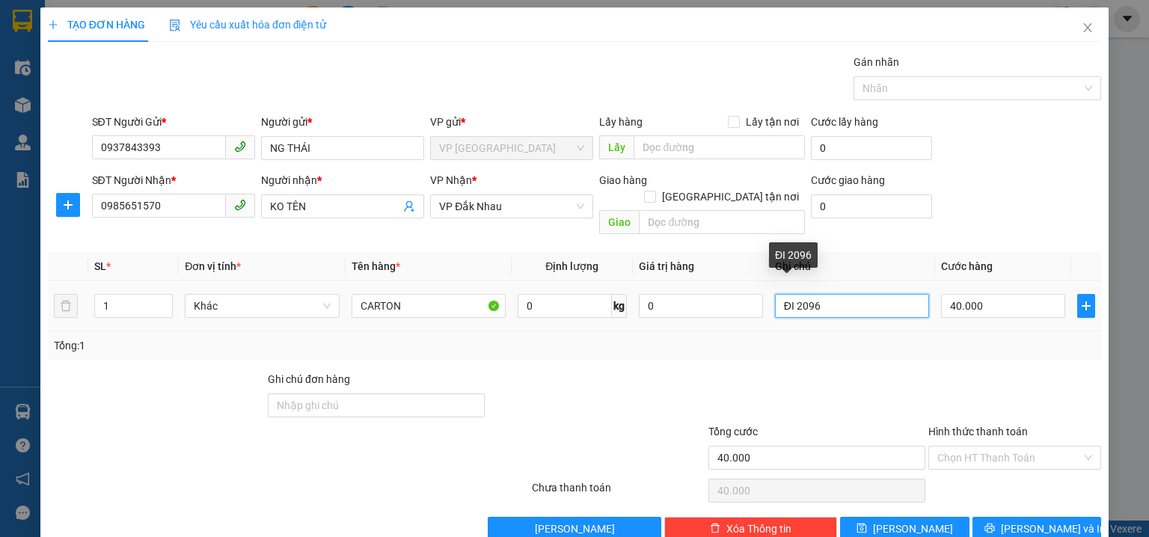
click at [858, 294] on input "ĐI 2096" at bounding box center [852, 306] width 154 height 24
type input "Đ"
click at [513, 206] on span "VP Đắk Nhau" at bounding box center [511, 206] width 145 height 22
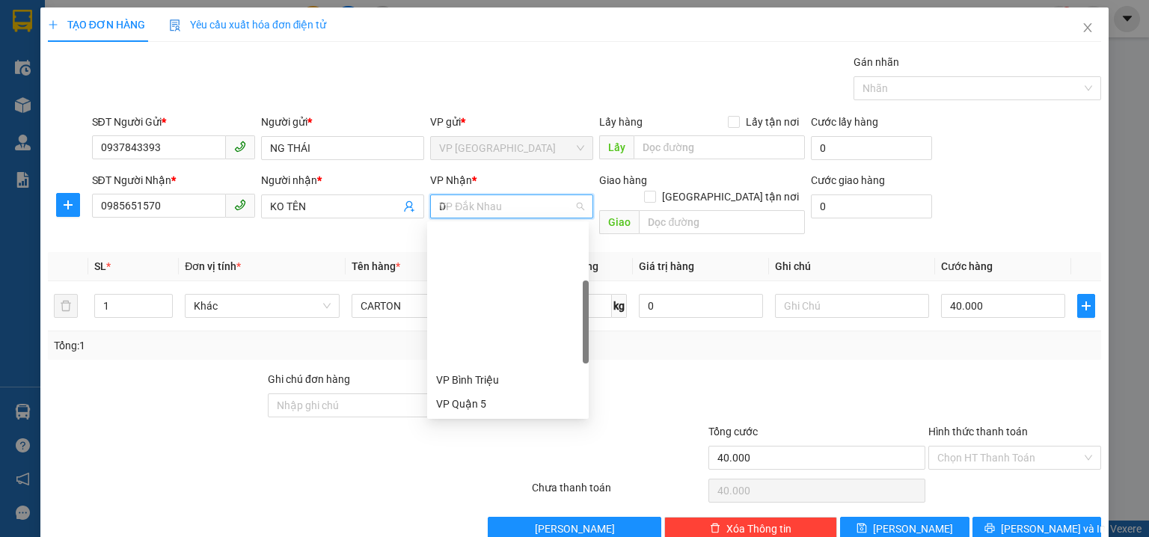
type input "D"
type input "Đ"
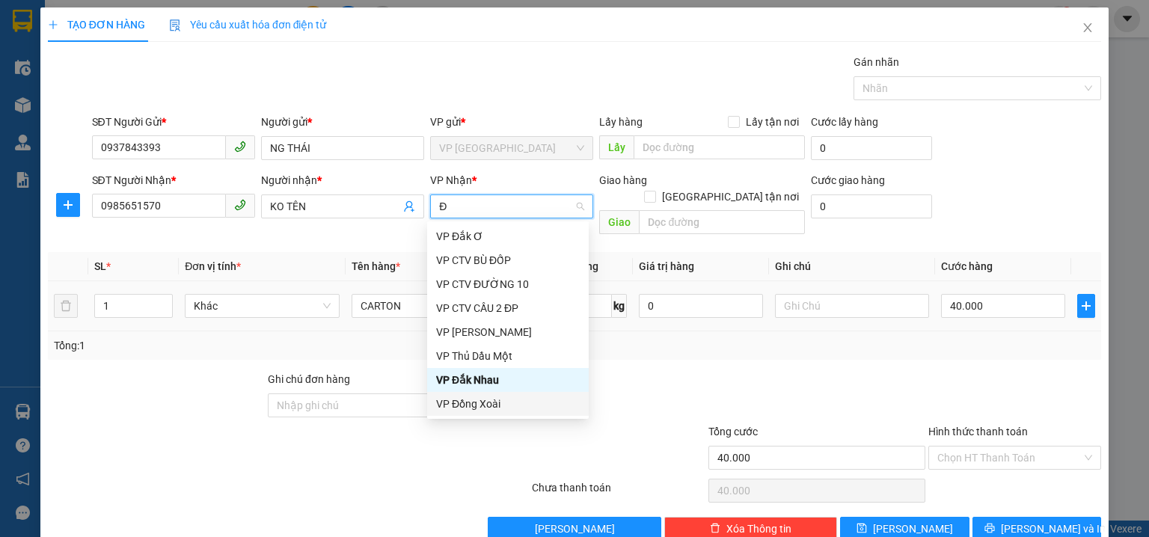
drag, startPoint x: 496, startPoint y: 406, endPoint x: 139, endPoint y: 270, distance: 382.0
click at [496, 406] on div "VP Đồng Xoài" at bounding box center [508, 404] width 144 height 16
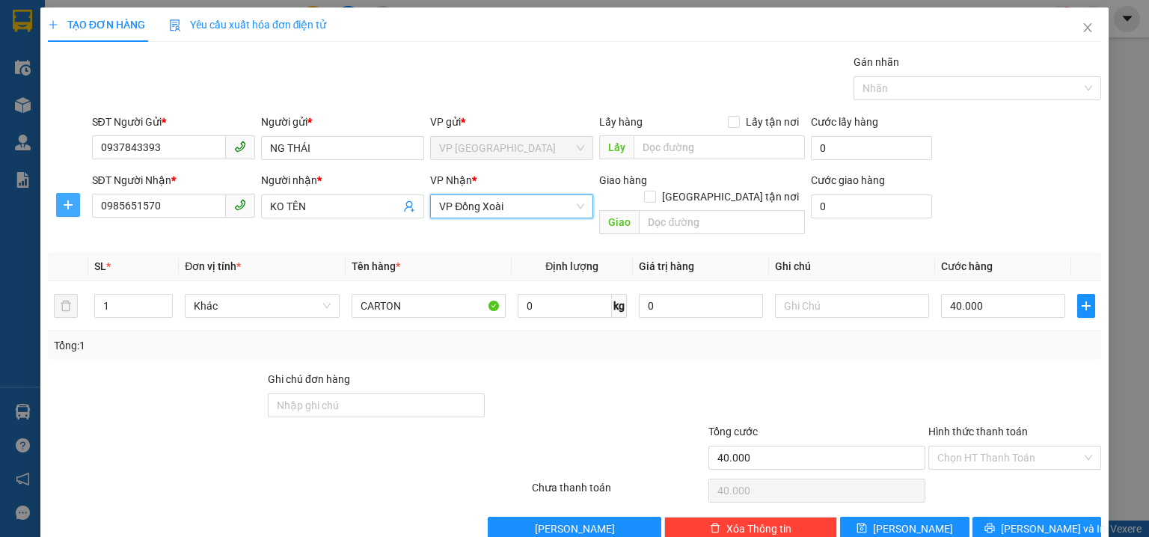
click at [60, 204] on span "plus" at bounding box center [68, 205] width 22 height 12
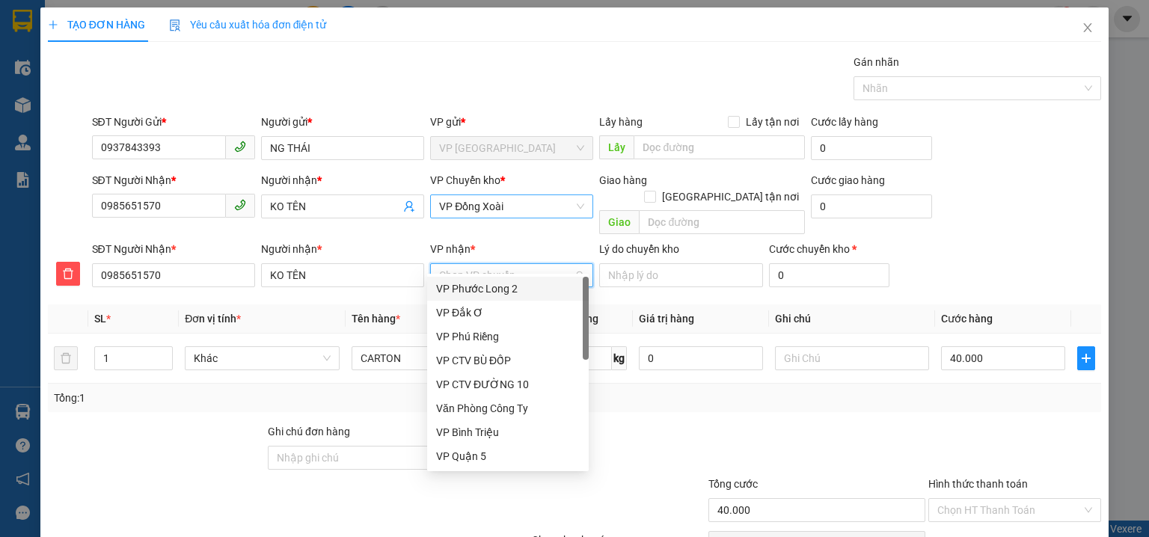
click at [493, 264] on input "VP nhận *" at bounding box center [506, 275] width 135 height 22
type input "D"
type input "ĐA"
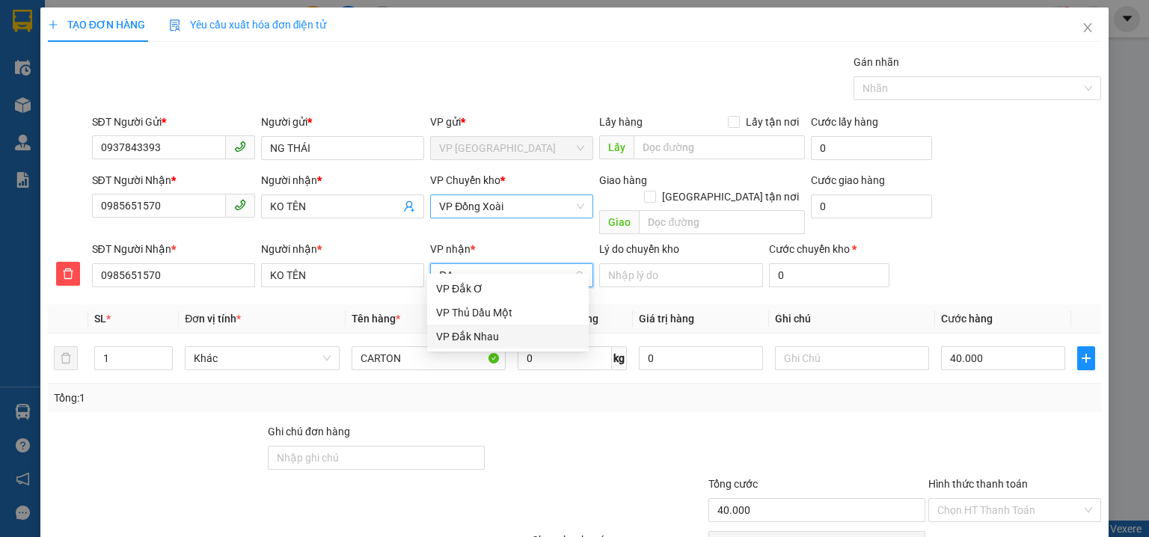
click at [486, 331] on div "VP Đắk Nhau" at bounding box center [508, 336] width 144 height 16
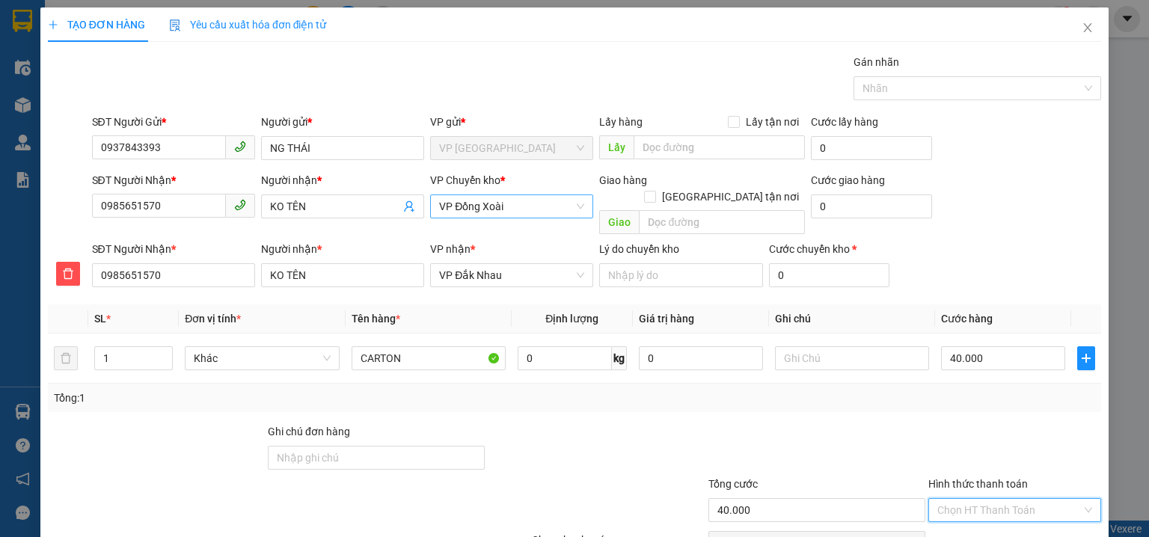
click at [987, 499] on input "Hình thức thanh toán" at bounding box center [1009, 510] width 144 height 22
click at [996, 389] on div "Tại văn phòng" at bounding box center [1007, 390] width 154 height 16
type input "0"
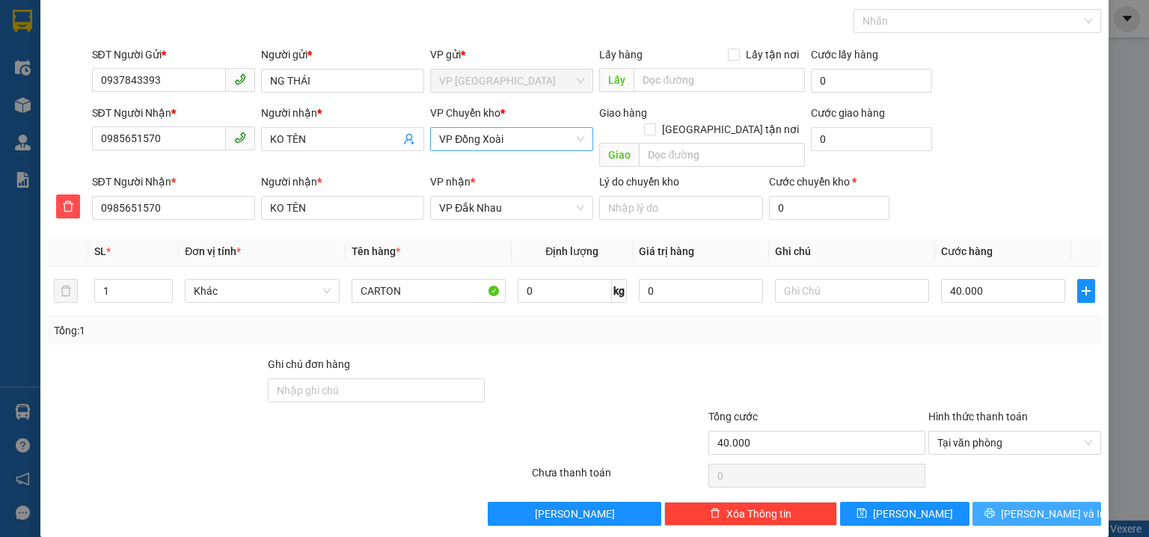
drag, startPoint x: 1012, startPoint y: 498, endPoint x: 752, endPoint y: 171, distance: 418.1
click at [1012, 502] on button "[PERSON_NAME] và In" at bounding box center [1037, 514] width 129 height 24
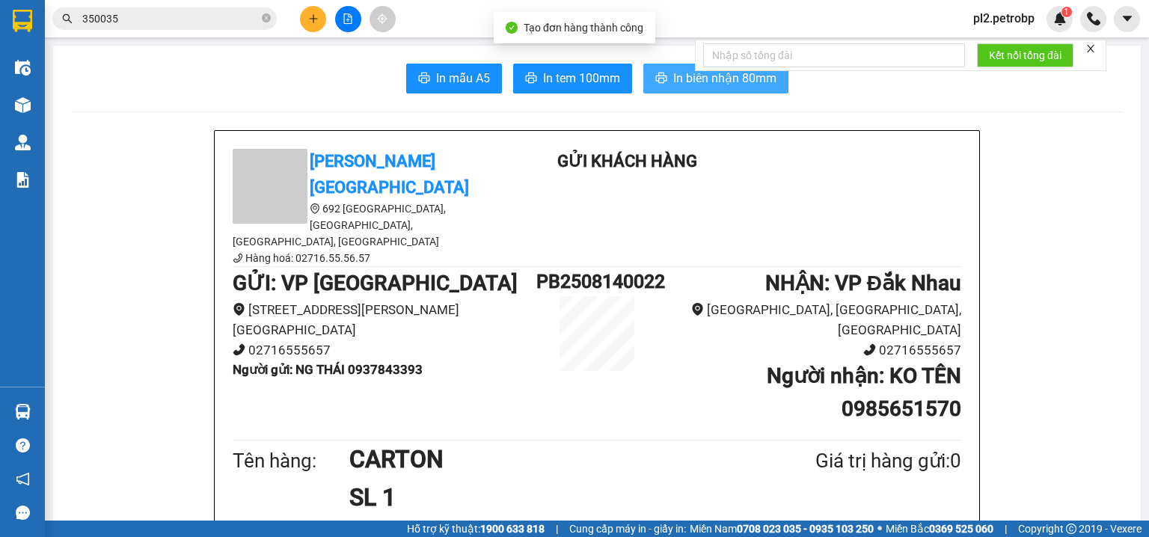
drag, startPoint x: 686, startPoint y: 75, endPoint x: 820, endPoint y: 7, distance: 149.9
click at [711, 60] on body "Kết quả tìm kiếm ( 4 ) Bộ lọc Ngày tạo đơn gần nhất Mã ĐH Trạng thái Món hàng T…" at bounding box center [574, 268] width 1149 height 537
drag, startPoint x: 729, startPoint y: 78, endPoint x: 840, endPoint y: 0, distance: 136.0
click at [729, 77] on span "In biên nhận 80mm" at bounding box center [724, 78] width 103 height 19
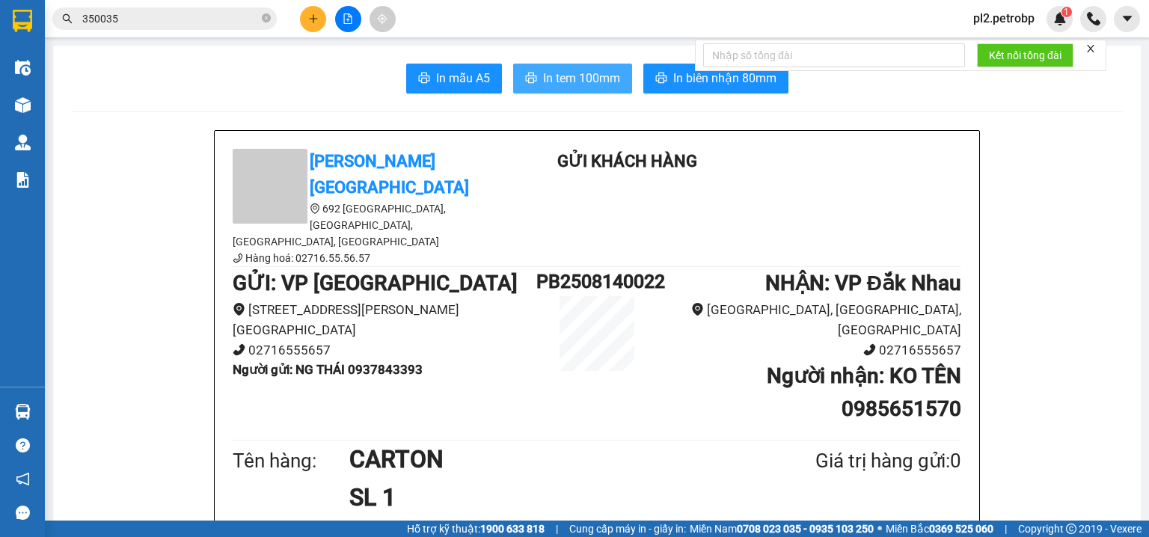
drag, startPoint x: 569, startPoint y: 82, endPoint x: 676, endPoint y: 2, distance: 134.2
click at [572, 75] on span "In tem 100mm" at bounding box center [581, 78] width 77 height 19
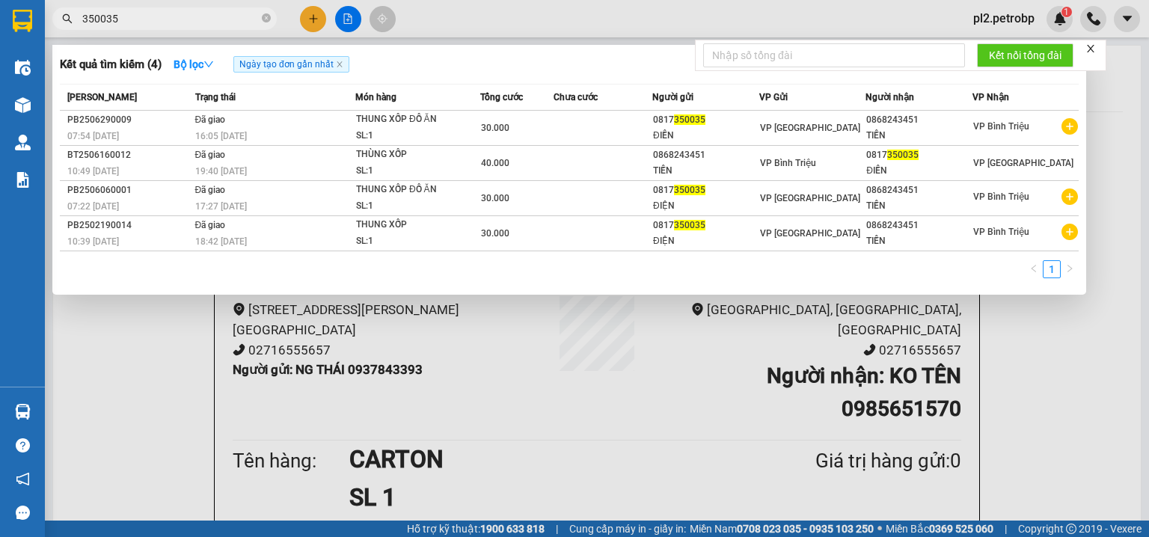
drag, startPoint x: 266, startPoint y: 15, endPoint x: 255, endPoint y: 17, distance: 10.7
click at [266, 16] on icon "close-circle" at bounding box center [266, 17] width 9 height 9
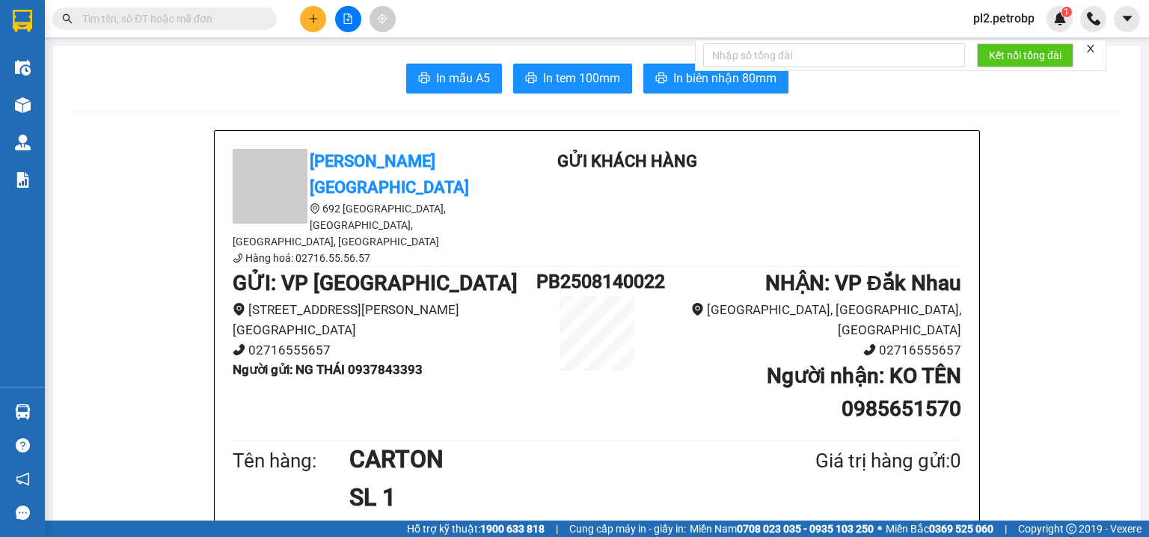
drag, startPoint x: 252, startPoint y: 18, endPoint x: 236, endPoint y: 20, distance: 16.6
click at [242, 21] on input "text" at bounding box center [170, 18] width 177 height 16
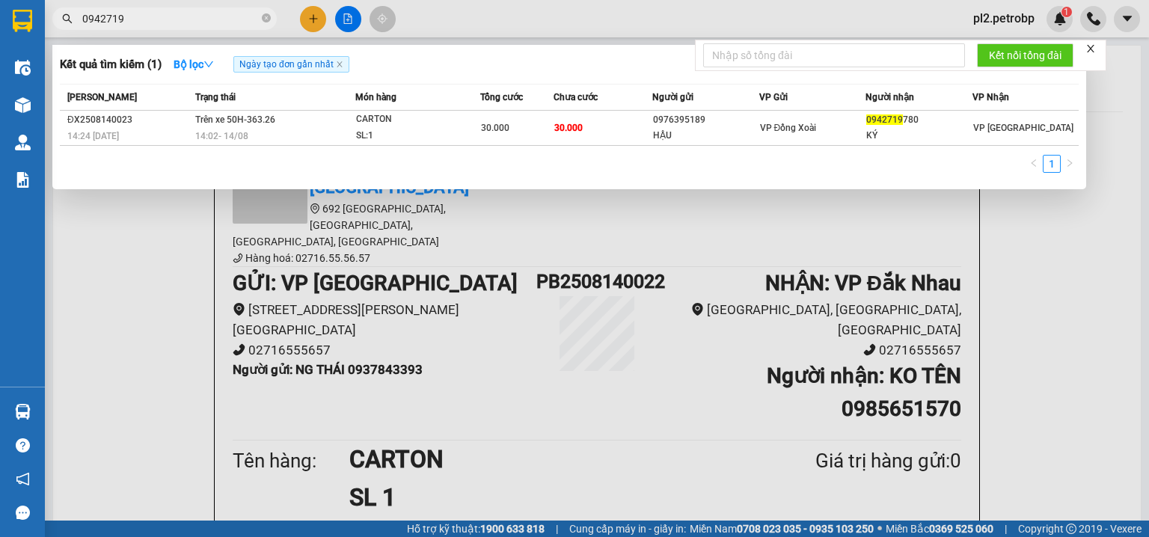
type input "0942719"
click at [263, 16] on icon "close-circle" at bounding box center [266, 17] width 9 height 9
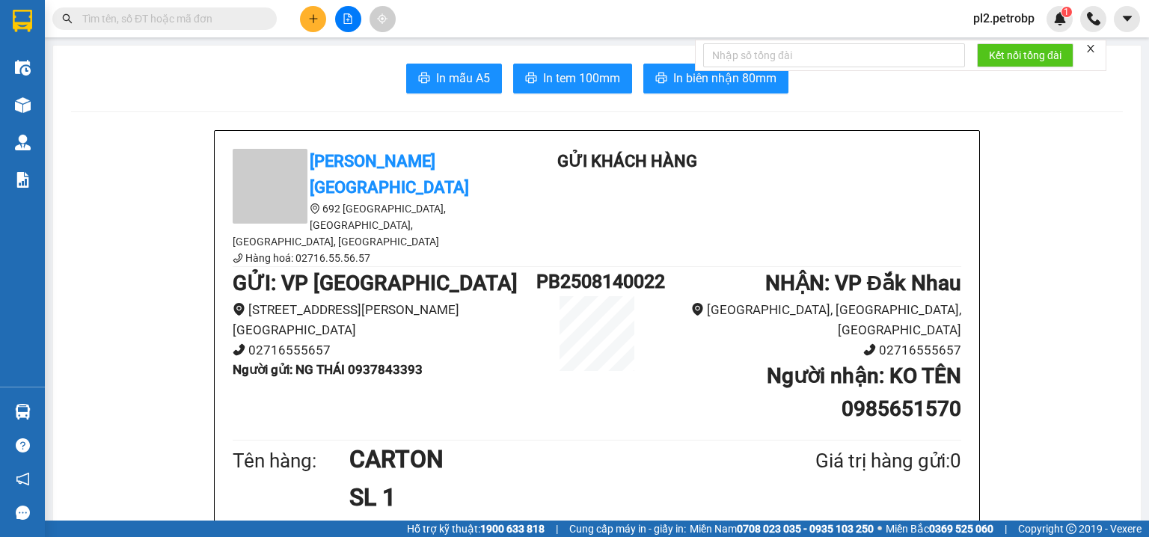
click at [198, 20] on input "text" at bounding box center [170, 18] width 177 height 16
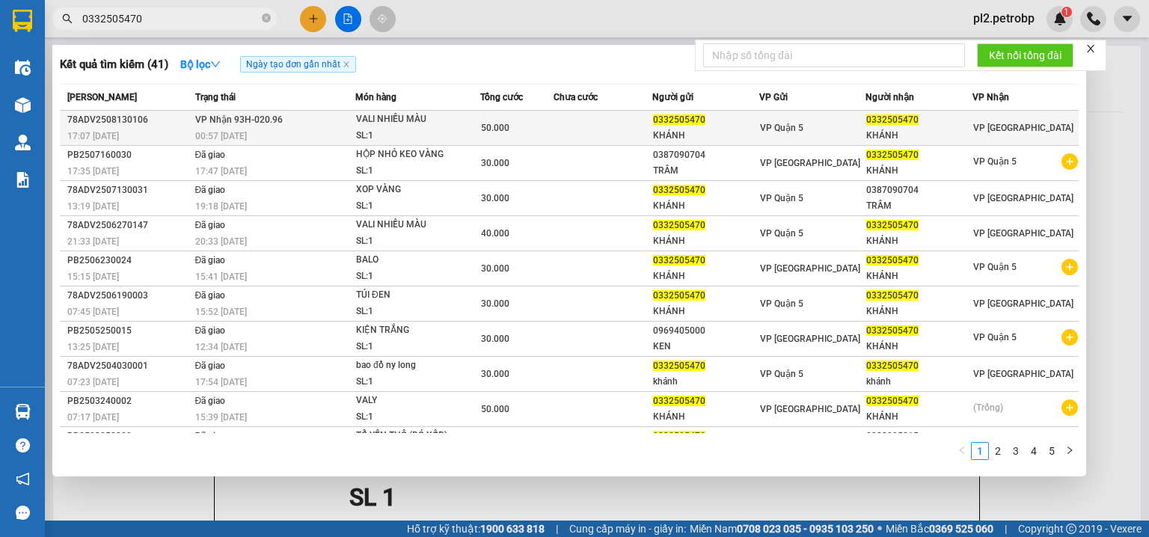
type input "0332505470"
click at [356, 123] on div "VALI NHIỀU MÀU" at bounding box center [412, 119] width 112 height 16
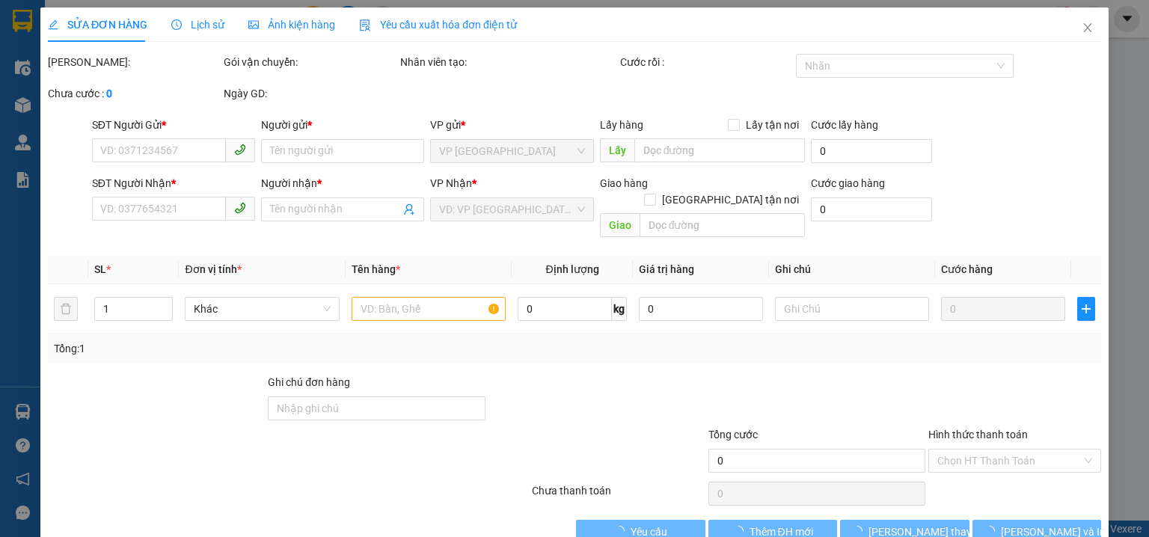
type input "0332505470"
type input "KHÁNH"
type input "0332505470"
type input "KHÁNH"
type input "50.000"
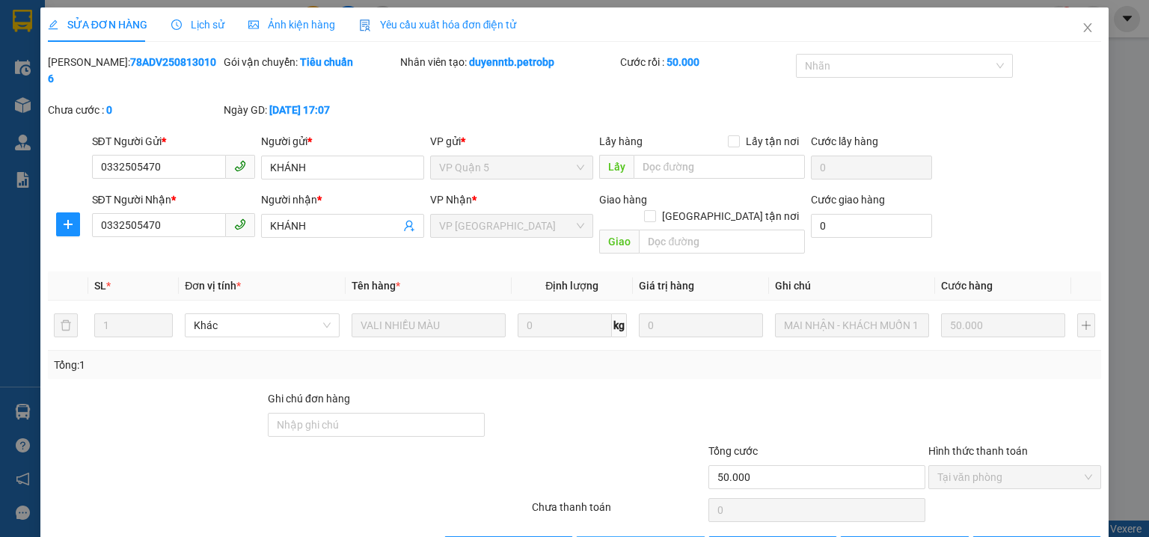
click at [1082, 28] on icon "close" at bounding box center [1088, 28] width 12 height 12
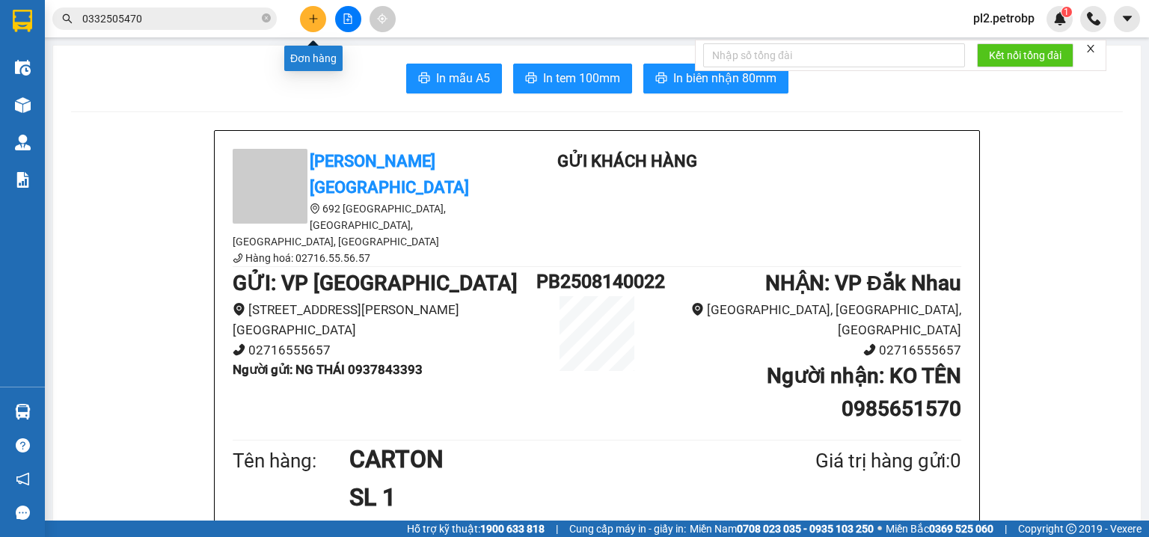
click at [309, 22] on icon "plus" at bounding box center [313, 18] width 10 height 10
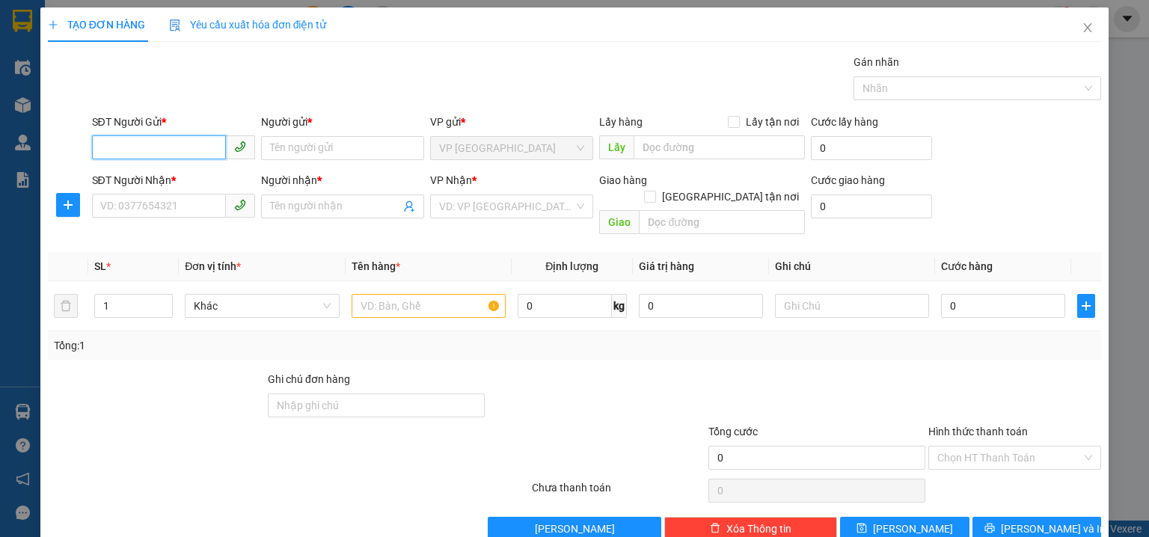
click at [186, 150] on input "SĐT Người Gửi *" at bounding box center [159, 147] width 134 height 24
click at [179, 176] on div "0908696022 - HÀ" at bounding box center [184, 177] width 168 height 16
type input "0908696022"
type input "HÀ"
type input "0918252222"
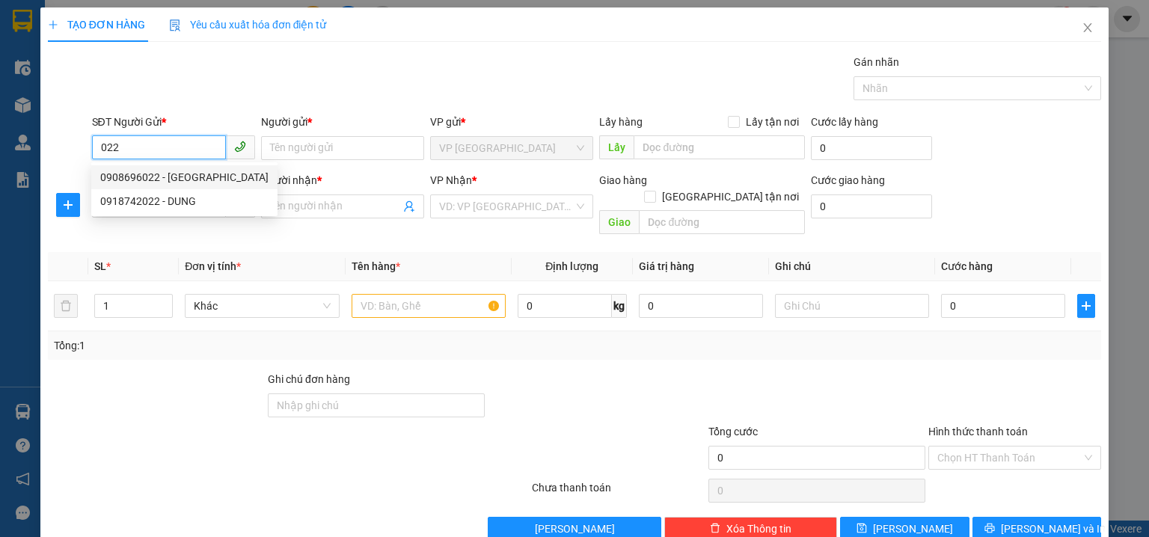
type input "TÂM NGUYÊN"
type input "60.000"
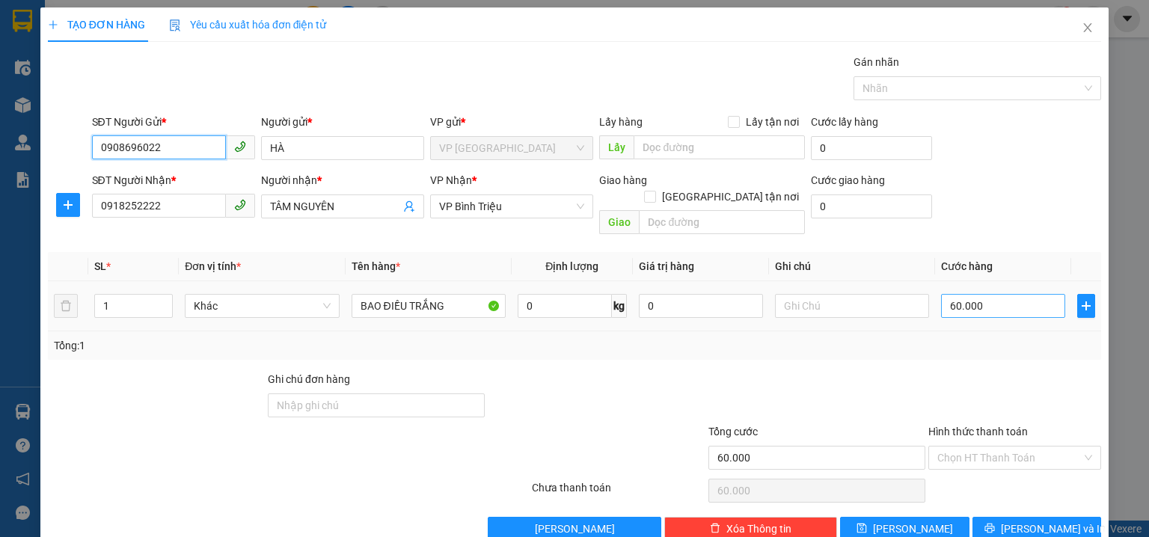
type input "0908696022"
click at [994, 294] on input "60.000" at bounding box center [1003, 306] width 124 height 24
type input "5"
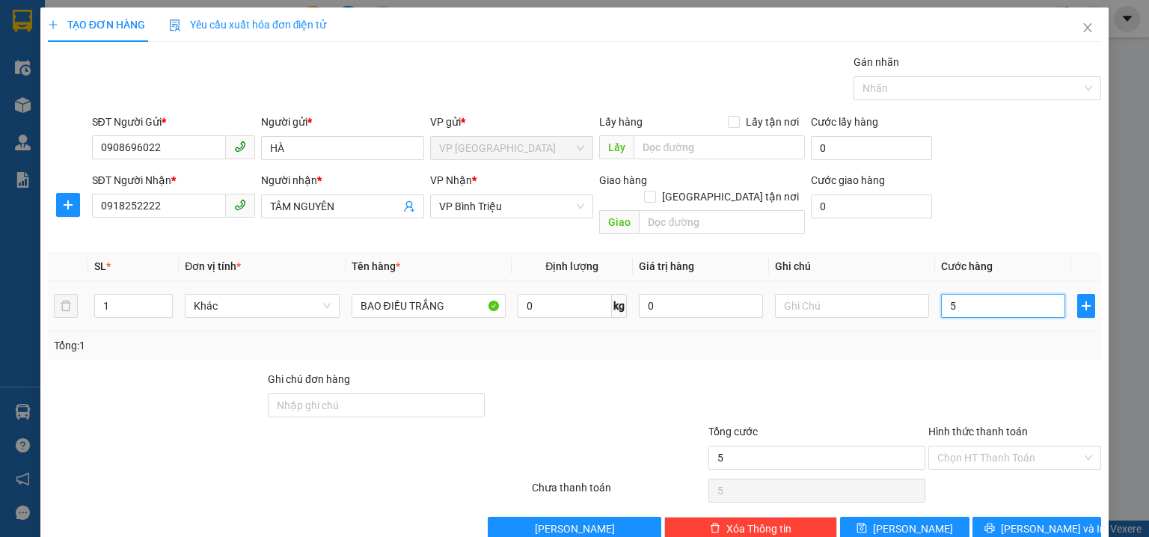
type input "50"
type input "50.000"
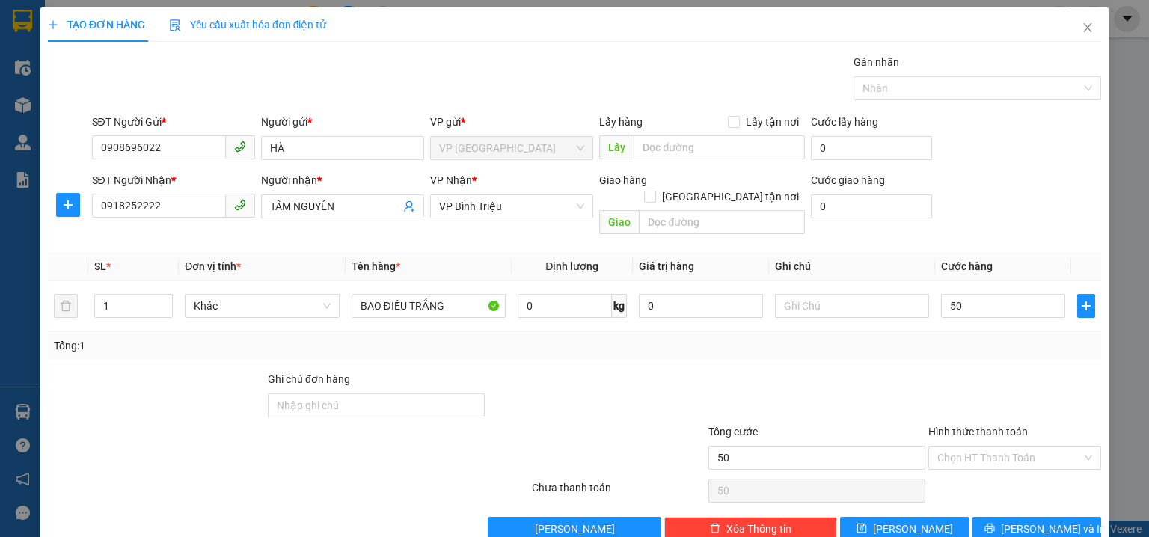
type input "50.000"
click at [1003, 181] on div "SĐT Người Nhận * 0918252222 Người nhận * TÂM NGUYÊN VP Nhận * VP Bình Triệu Gia…" at bounding box center [597, 206] width 1016 height 69
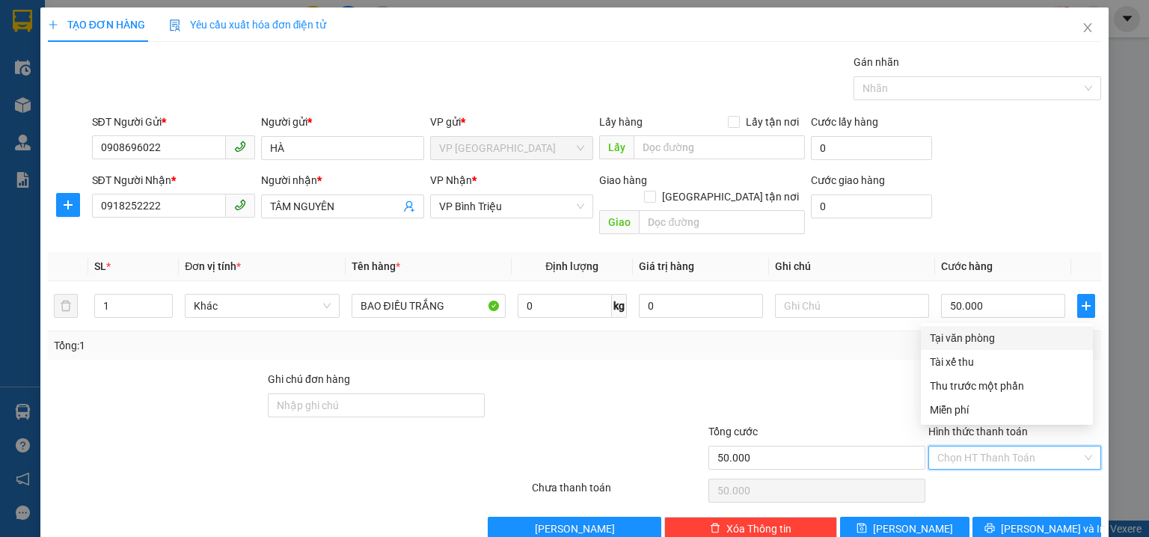
click at [979, 447] on input "Hình thức thanh toán" at bounding box center [1009, 458] width 144 height 22
click at [991, 345] on div "Tại văn phòng" at bounding box center [1007, 338] width 154 height 16
type input "0"
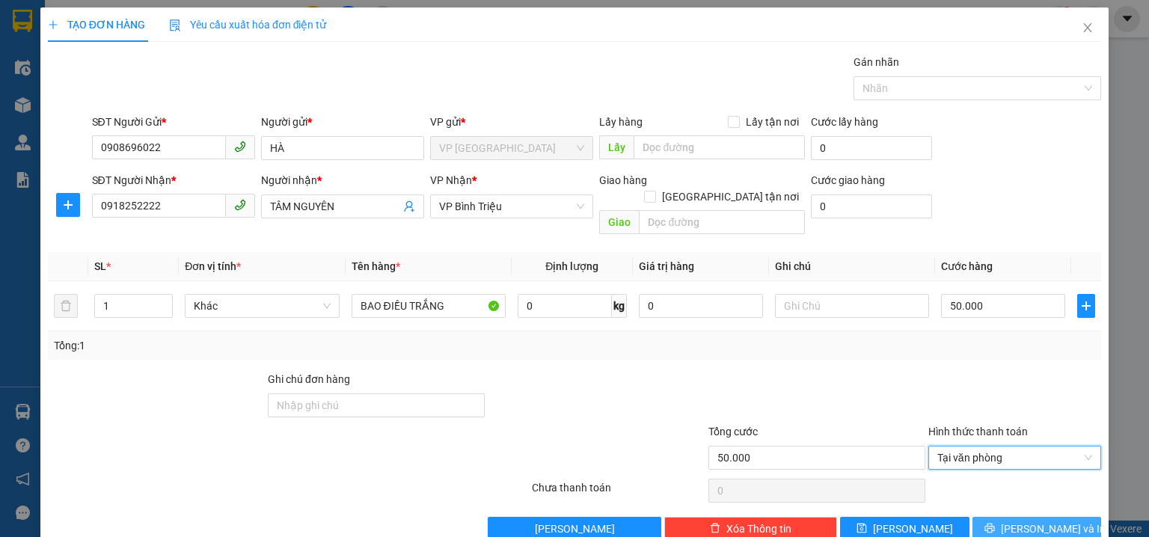
click at [1036, 521] on span "[PERSON_NAME] và In" at bounding box center [1053, 529] width 105 height 16
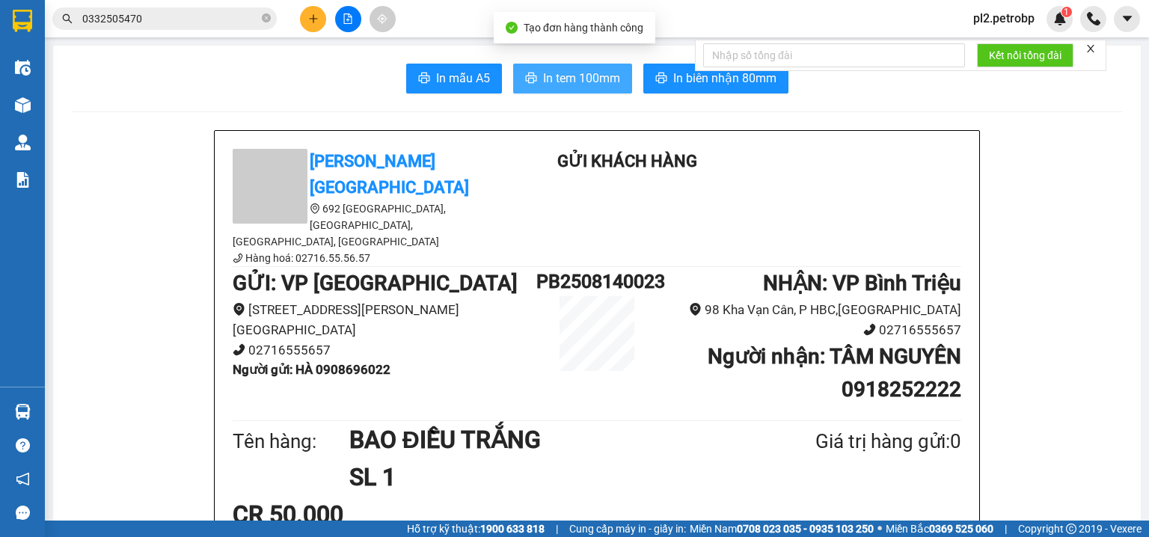
drag, startPoint x: 581, startPoint y: 82, endPoint x: 806, endPoint y: 0, distance: 239.1
click at [583, 81] on span "In tem 100mm" at bounding box center [581, 78] width 77 height 19
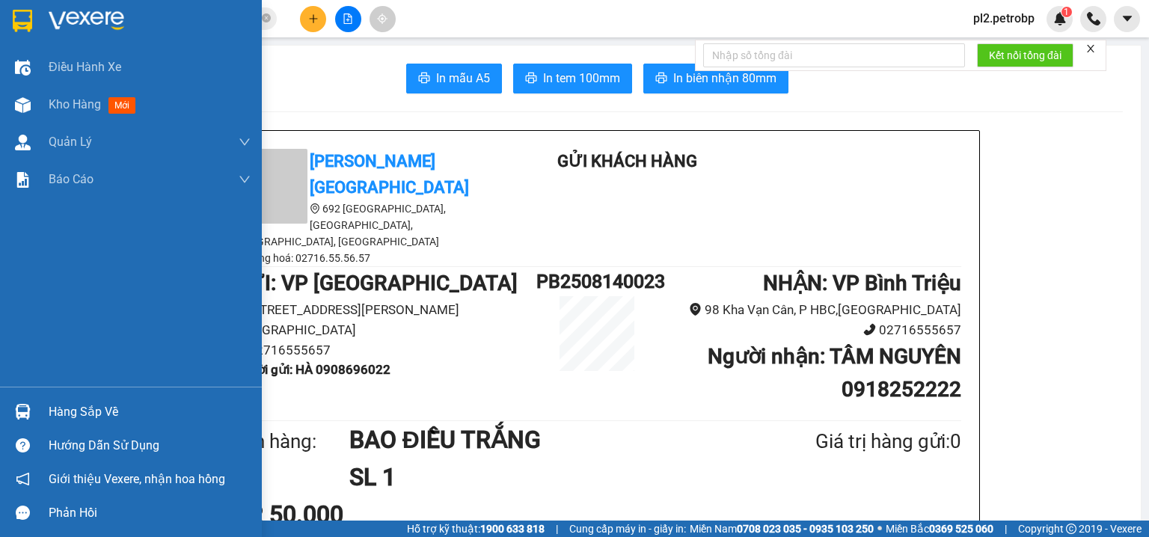
click at [80, 403] on div "Hàng sắp về" at bounding box center [150, 412] width 202 height 22
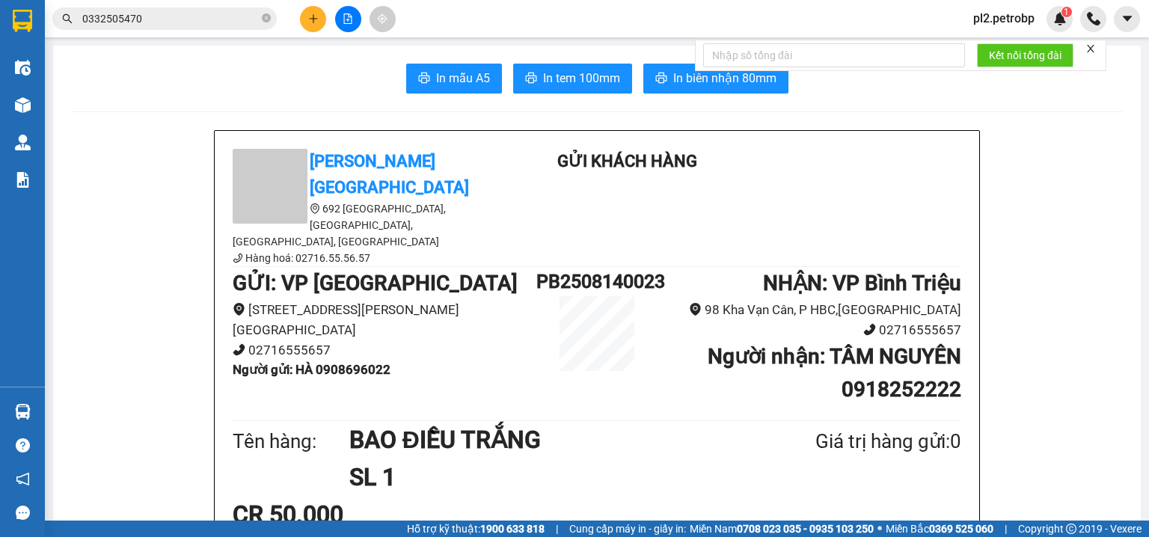
click at [205, 78] on section "Kết quả tìm kiếm ( 41 ) Bộ lọc Ngày tạo đơn gần nhất Mã ĐH Trạng thái Món hàng …" at bounding box center [574, 268] width 1149 height 537
click at [304, 18] on button at bounding box center [313, 19] width 26 height 26
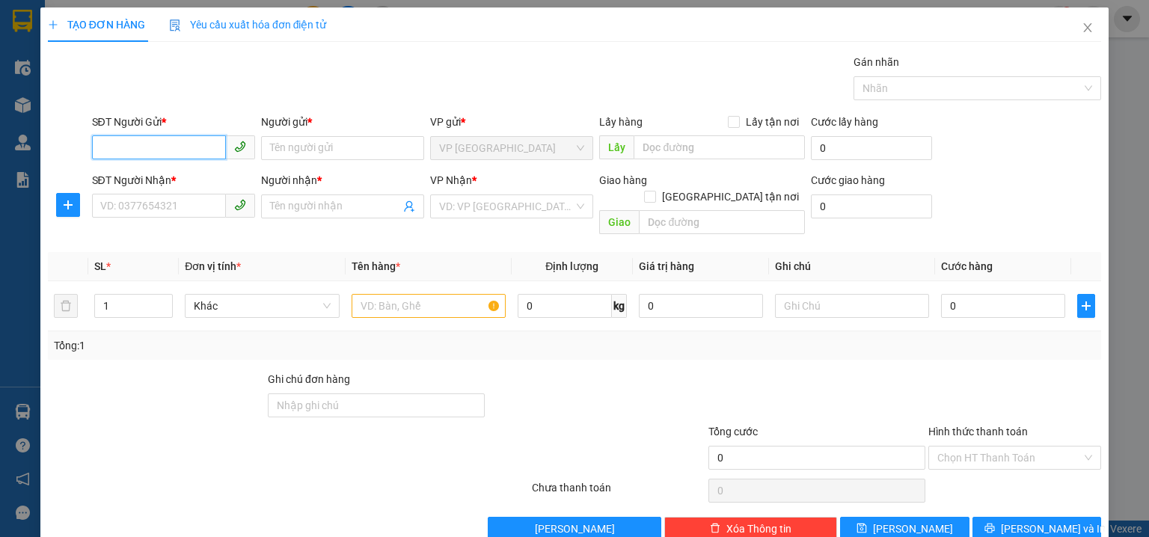
click at [141, 147] on input "SĐT Người Gửi *" at bounding box center [159, 147] width 134 height 24
type input "0976372642"
click at [159, 181] on div "0976372642 - như" at bounding box center [172, 177] width 144 height 16
type input "như"
type input "0961608397"
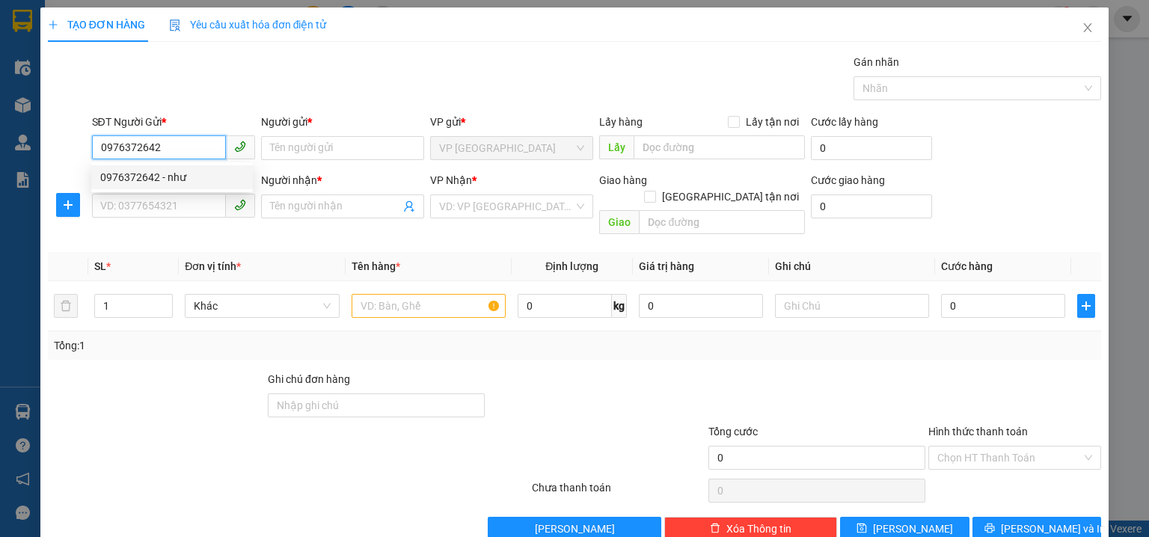
type input "HÒA"
type input "30.000"
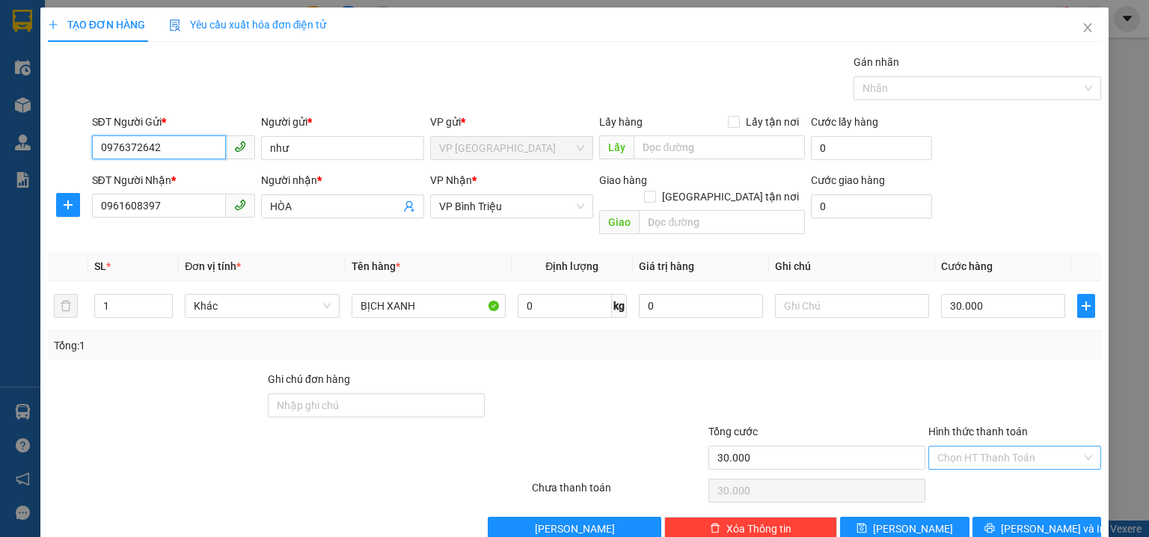
type input "0976372642"
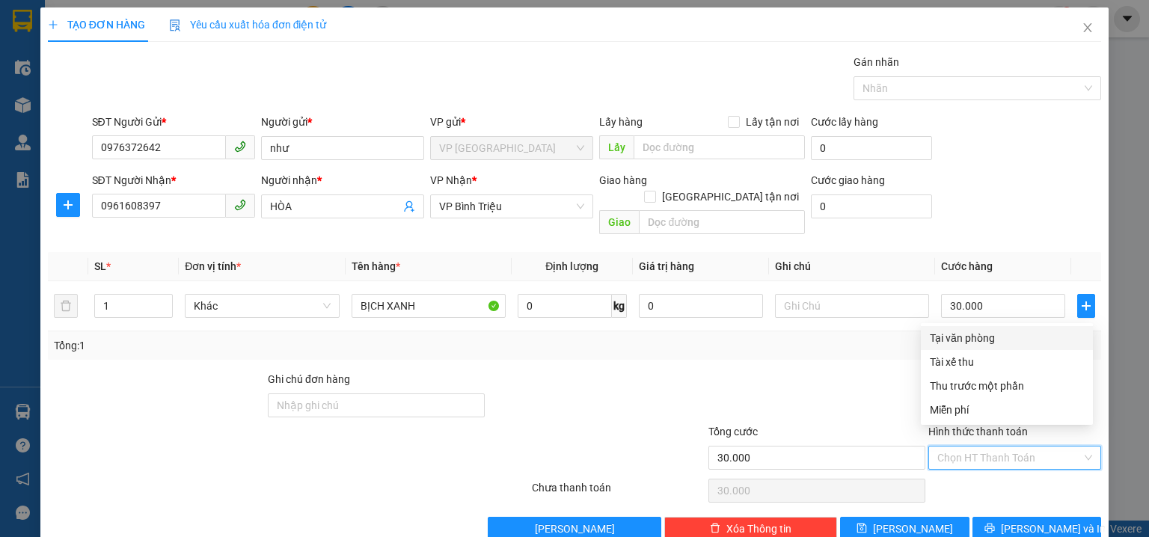
click at [985, 447] on input "Hình thức thanh toán" at bounding box center [1009, 458] width 144 height 22
click at [964, 330] on div "Tại văn phòng" at bounding box center [1007, 338] width 154 height 16
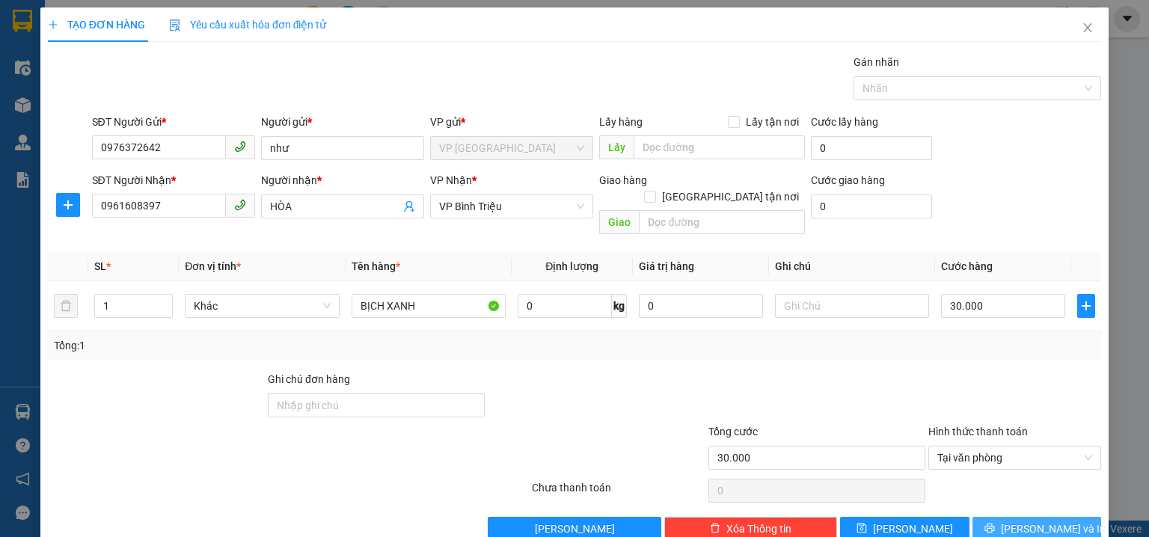
drag, startPoint x: 1032, startPoint y: 504, endPoint x: 996, endPoint y: 478, distance: 44.4
click at [1030, 521] on span "[PERSON_NAME] và In" at bounding box center [1053, 529] width 105 height 16
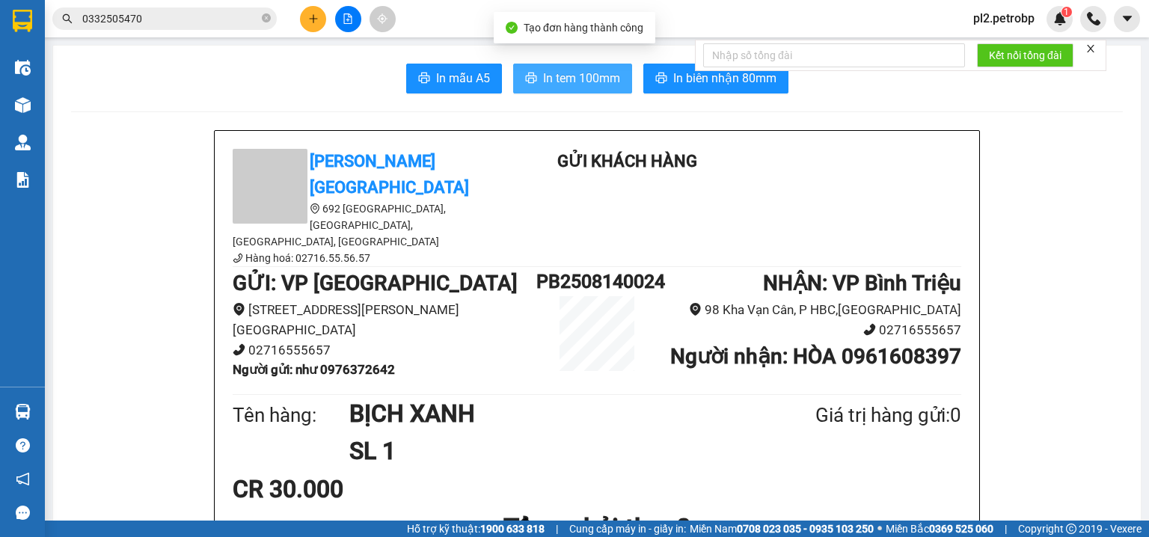
drag, startPoint x: 595, startPoint y: 81, endPoint x: 745, endPoint y: 7, distance: 167.6
click at [595, 81] on span "In tem 100mm" at bounding box center [581, 78] width 77 height 19
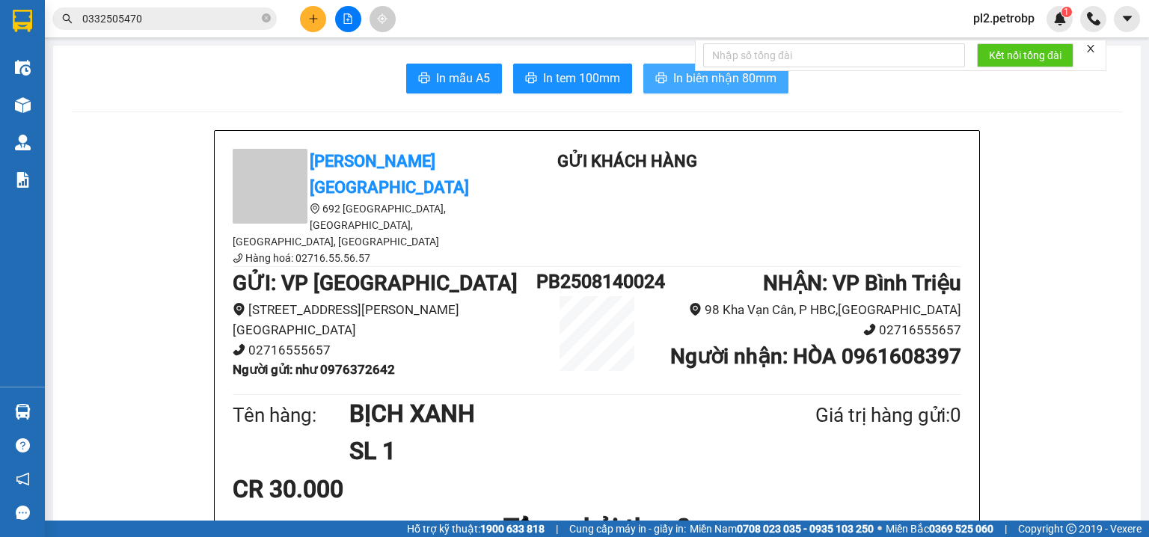
click at [673, 75] on span "In biên nhận 80mm" at bounding box center [724, 78] width 103 height 19
drag, startPoint x: 267, startPoint y: 18, endPoint x: 308, endPoint y: 129, distance: 118.8
click at [267, 21] on icon "close-circle" at bounding box center [266, 17] width 9 height 9
click at [187, 15] on input "text" at bounding box center [170, 18] width 177 height 16
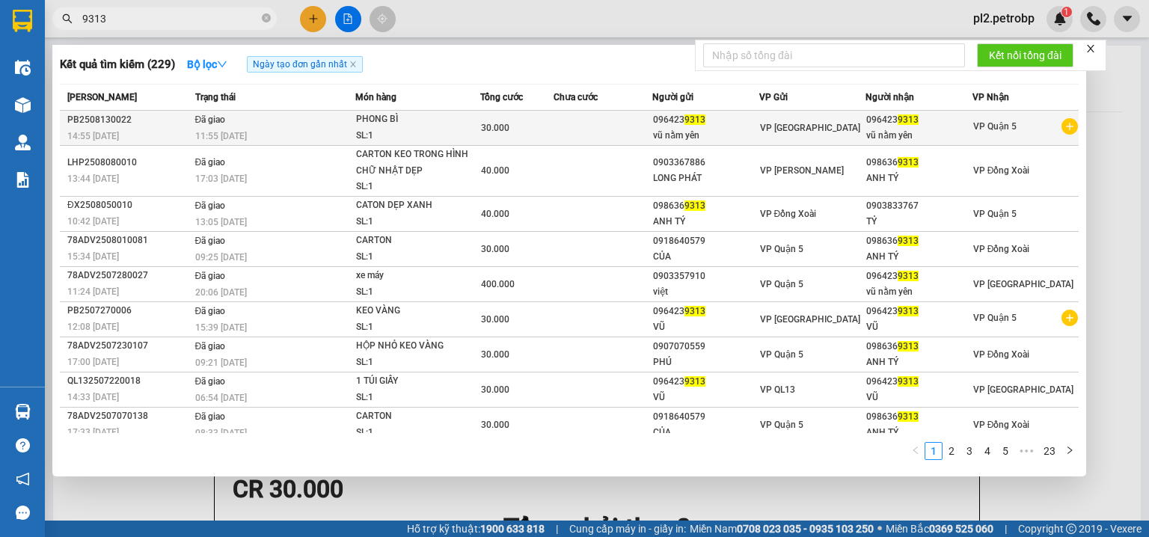
click at [482, 129] on span "30.000" at bounding box center [495, 128] width 28 height 10
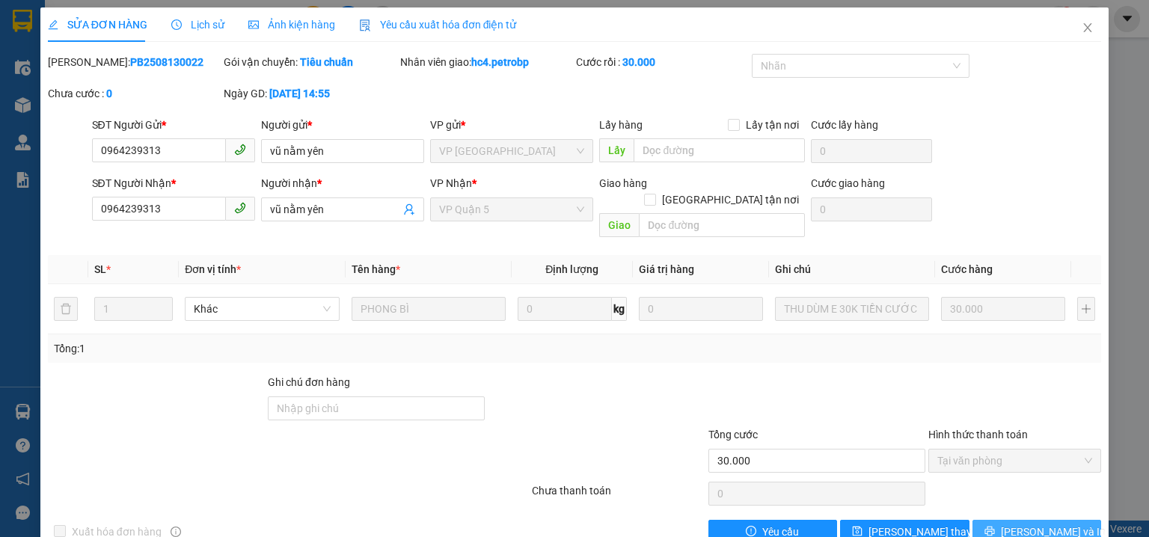
click at [995, 526] on icon "printer" at bounding box center [990, 531] width 10 height 10
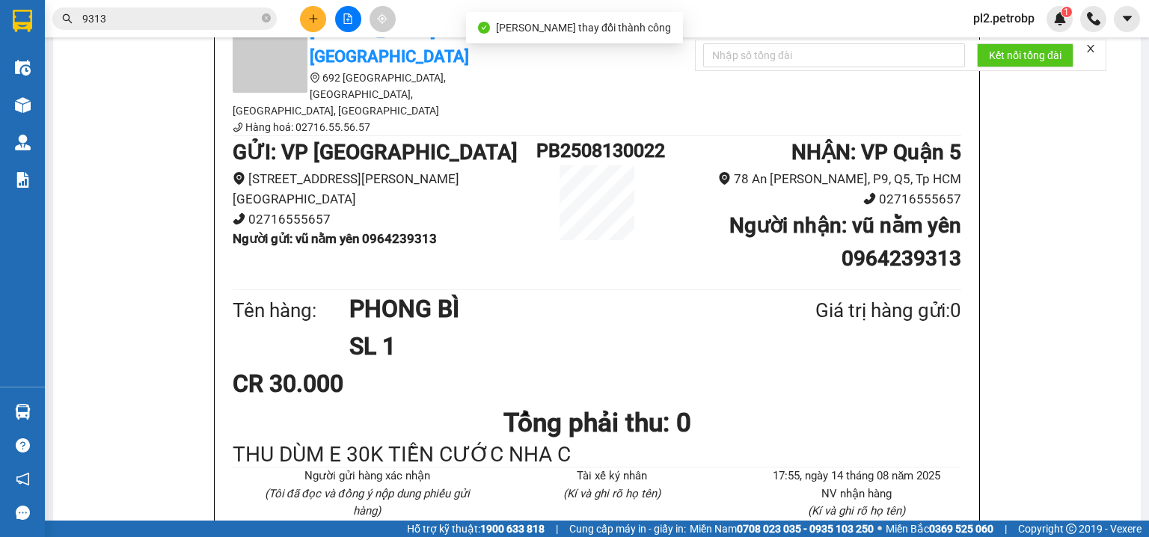
scroll to position [139, 0]
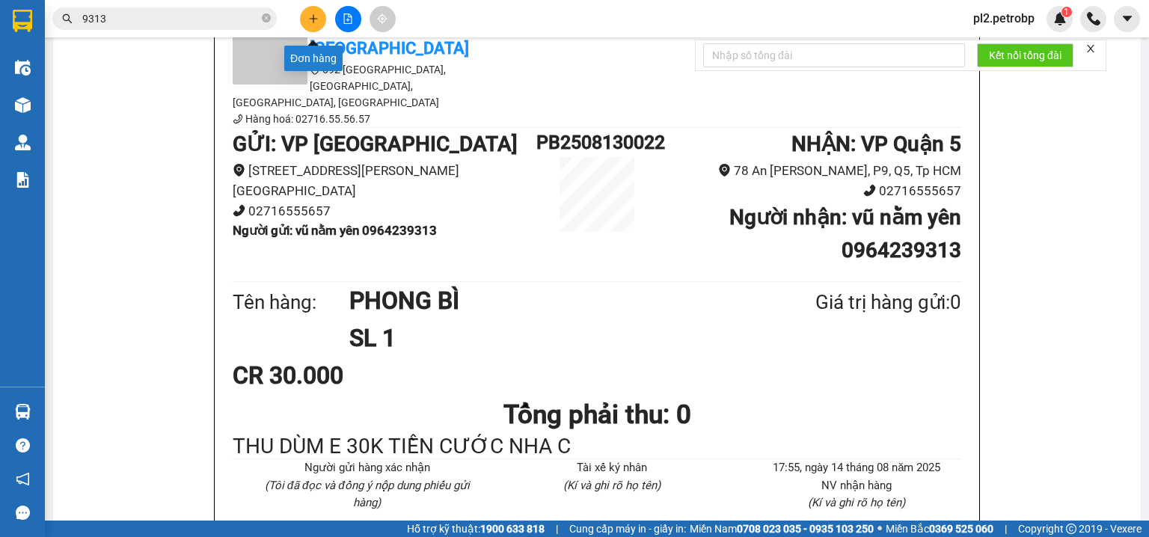
click at [305, 11] on button at bounding box center [313, 19] width 26 height 26
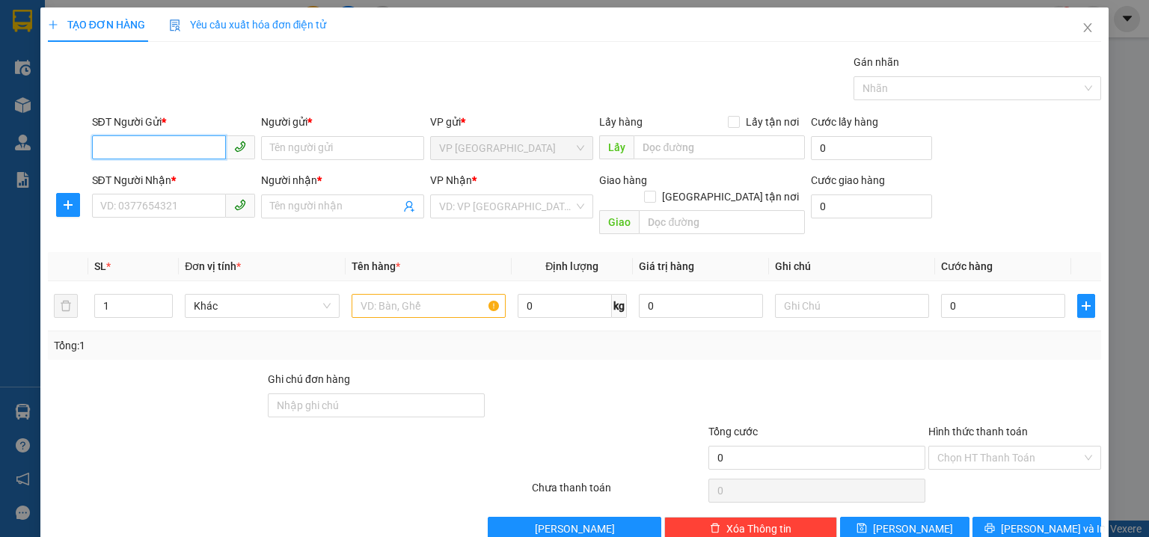
click at [180, 153] on input "SĐT Người Gửi *" at bounding box center [159, 147] width 134 height 24
click at [190, 182] on div "0984776828 - KHANG" at bounding box center [172, 177] width 144 height 16
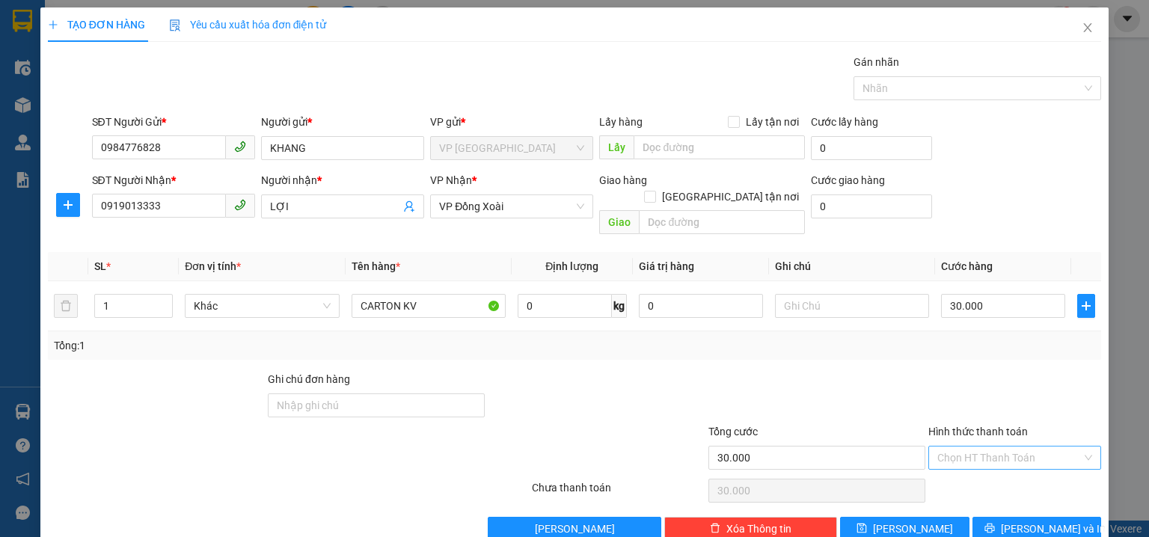
drag, startPoint x: 978, startPoint y: 440, endPoint x: 979, endPoint y: 430, distance: 9.8
click at [977, 447] on input "Hình thức thanh toán" at bounding box center [1009, 458] width 144 height 22
drag, startPoint x: 964, startPoint y: 334, endPoint x: 1010, endPoint y: 413, distance: 91.5
click at [964, 335] on div "Tại văn phòng" at bounding box center [1007, 338] width 154 height 16
drag, startPoint x: 1030, startPoint y: 506, endPoint x: 706, endPoint y: 218, distance: 433.5
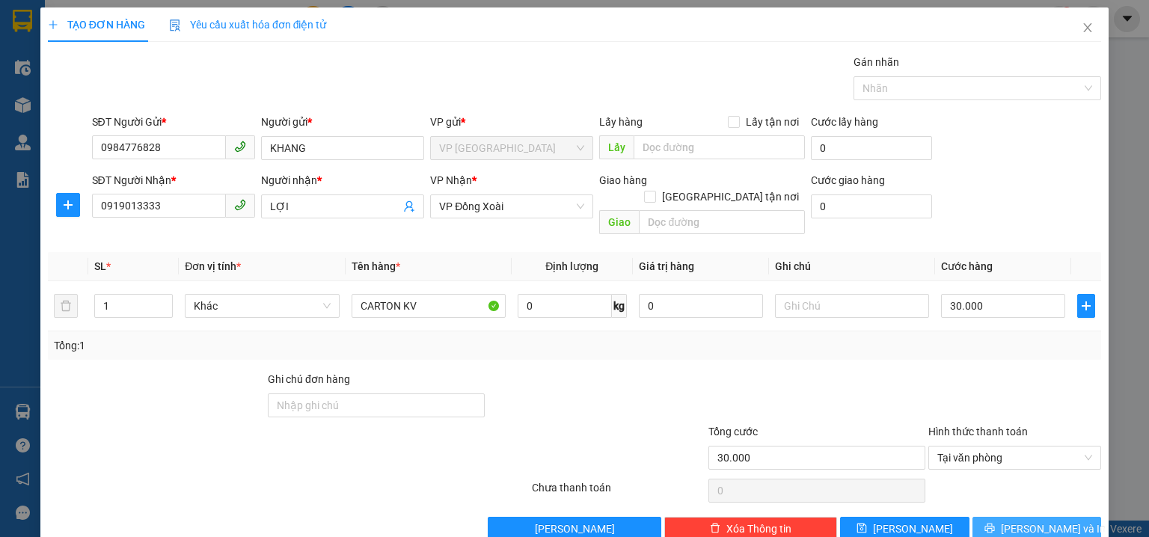
click at [1027, 517] on button "[PERSON_NAME] và In" at bounding box center [1037, 529] width 129 height 24
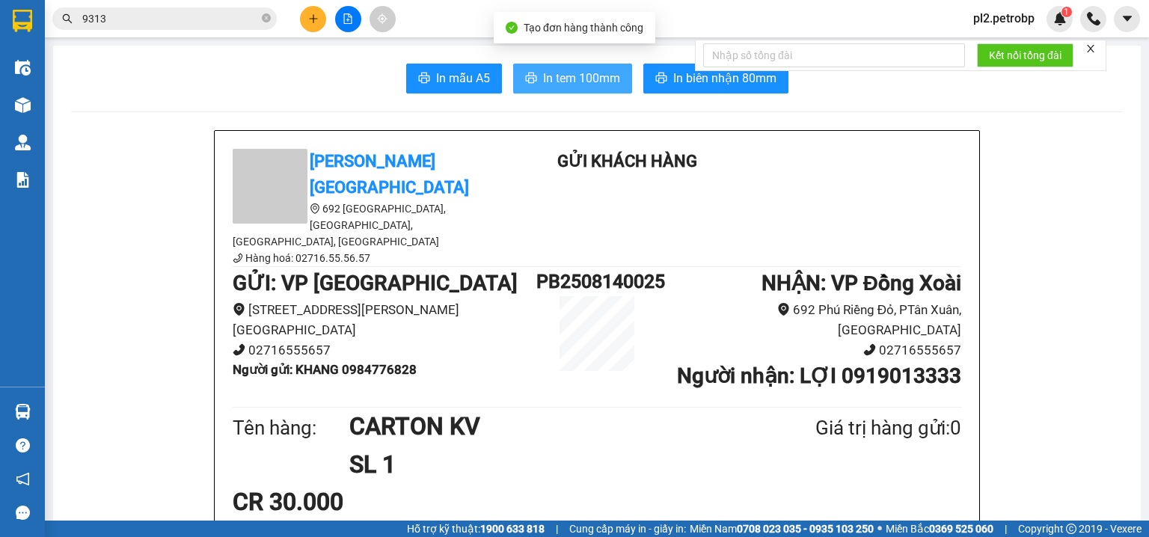
drag, startPoint x: 567, startPoint y: 71, endPoint x: 772, endPoint y: 5, distance: 215.3
click at [579, 64] on button "In tem 100mm" at bounding box center [572, 79] width 119 height 30
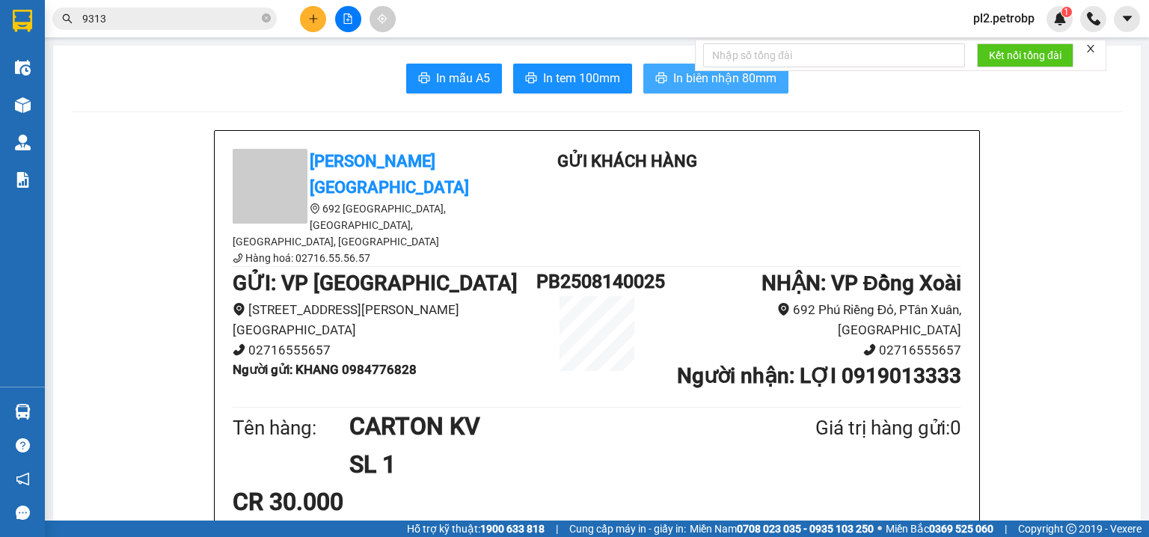
click at [675, 80] on span "In biên nhận 80mm" at bounding box center [724, 78] width 103 height 19
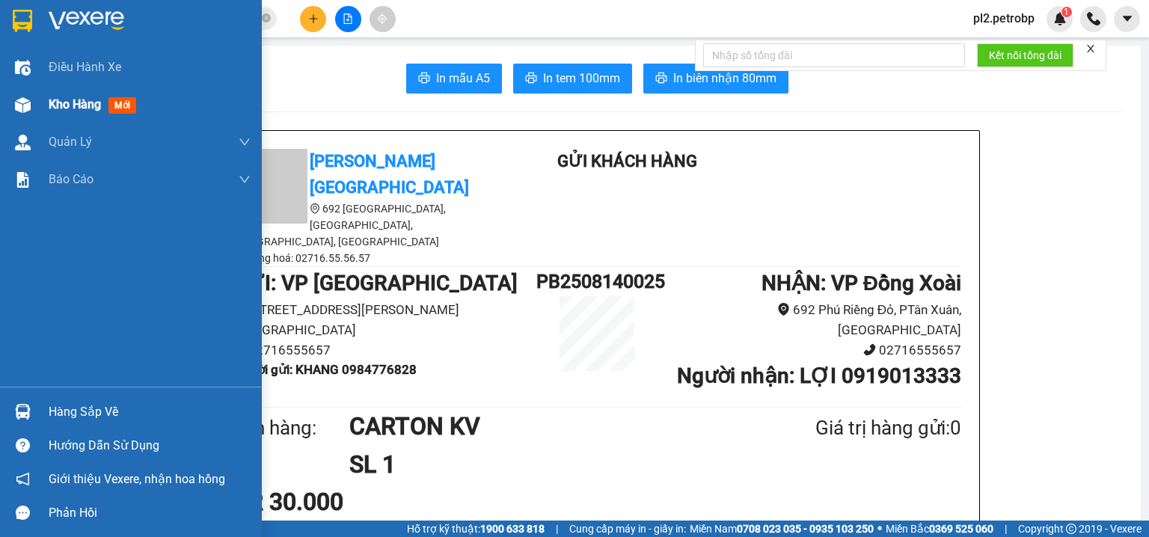
click at [90, 109] on span "Kho hàng" at bounding box center [75, 104] width 52 height 14
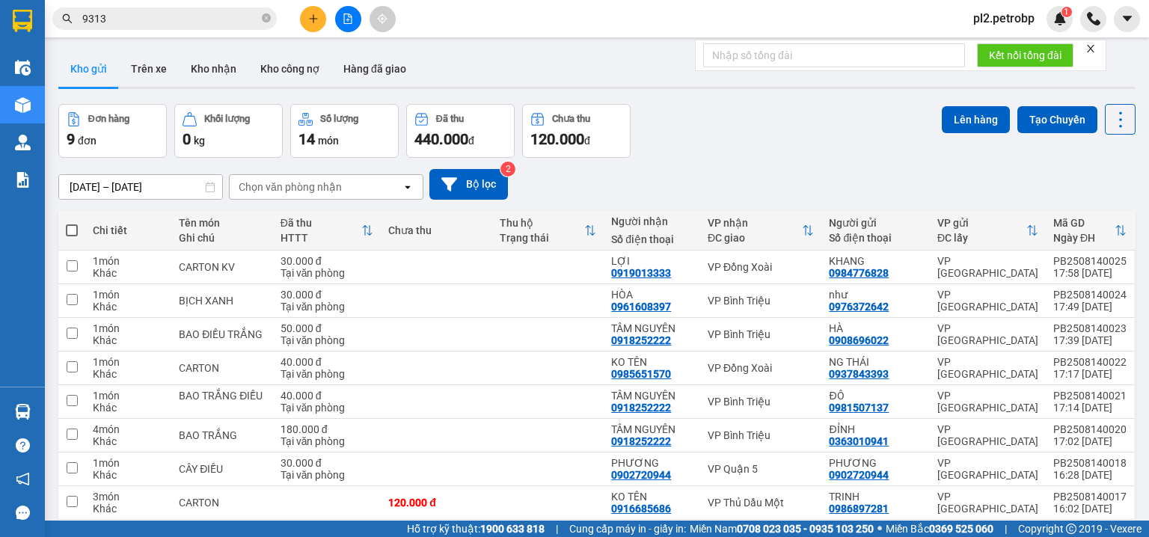
click at [72, 224] on span at bounding box center [72, 230] width 12 height 12
click at [72, 223] on input "checkbox" at bounding box center [72, 223] width 0 height 0
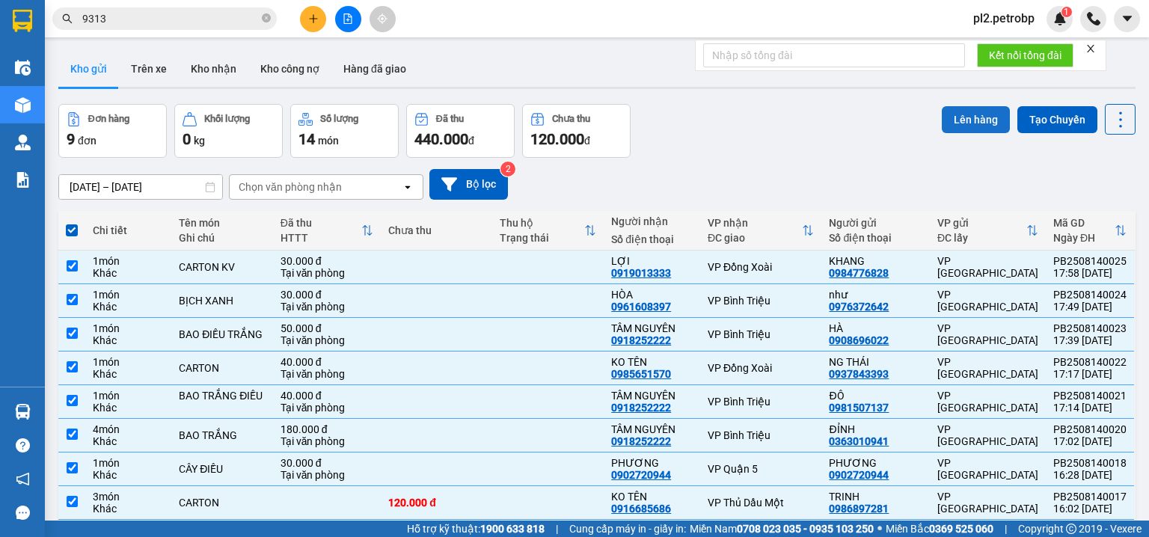
click at [965, 126] on button "Lên hàng" at bounding box center [976, 119] width 68 height 27
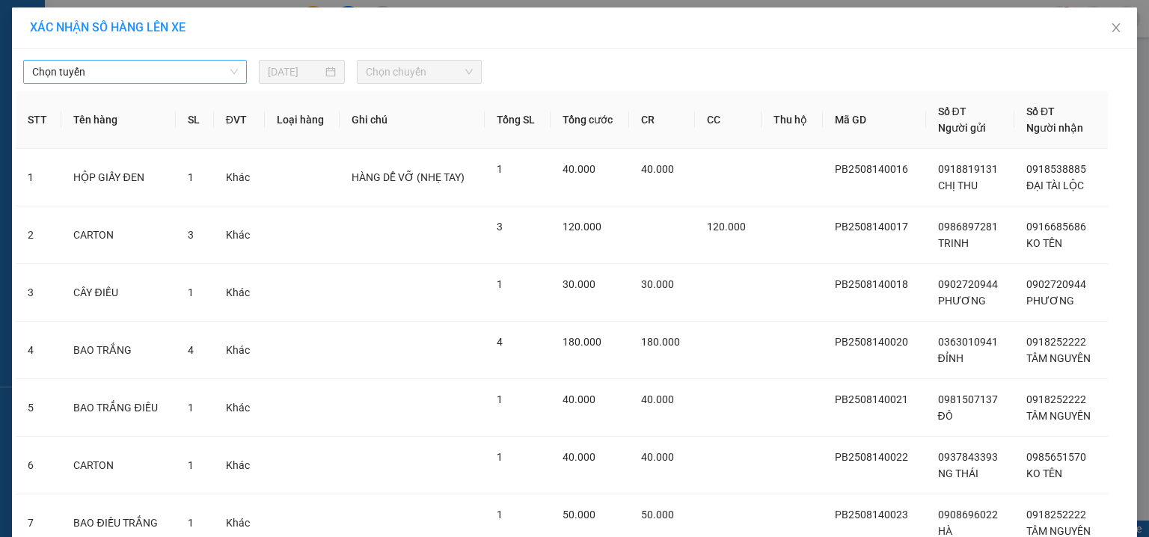
click at [123, 73] on span "Chọn tuyến" at bounding box center [135, 72] width 206 height 22
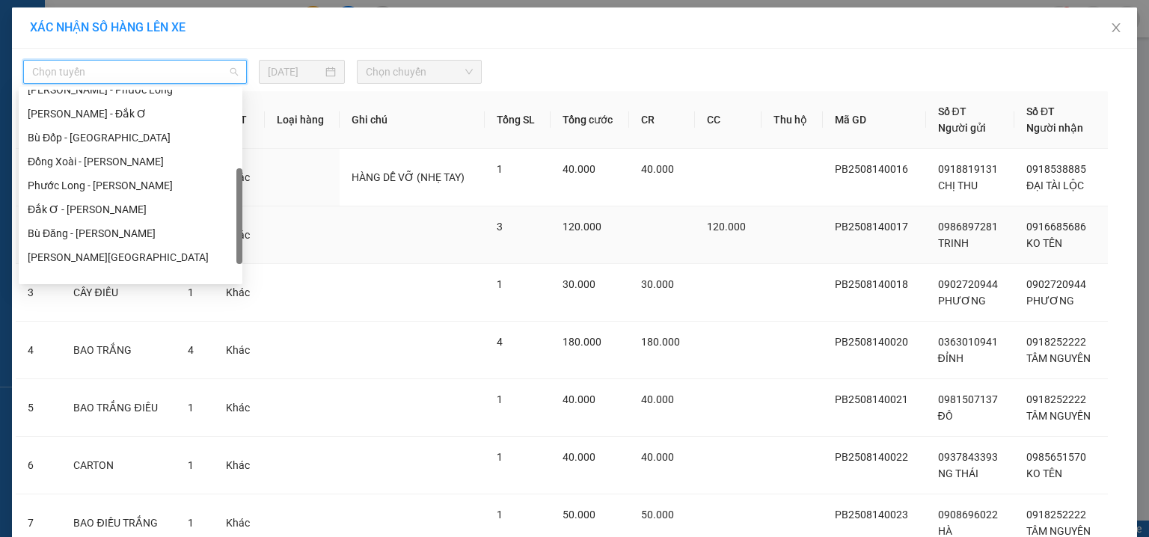
scroll to position [287, 0]
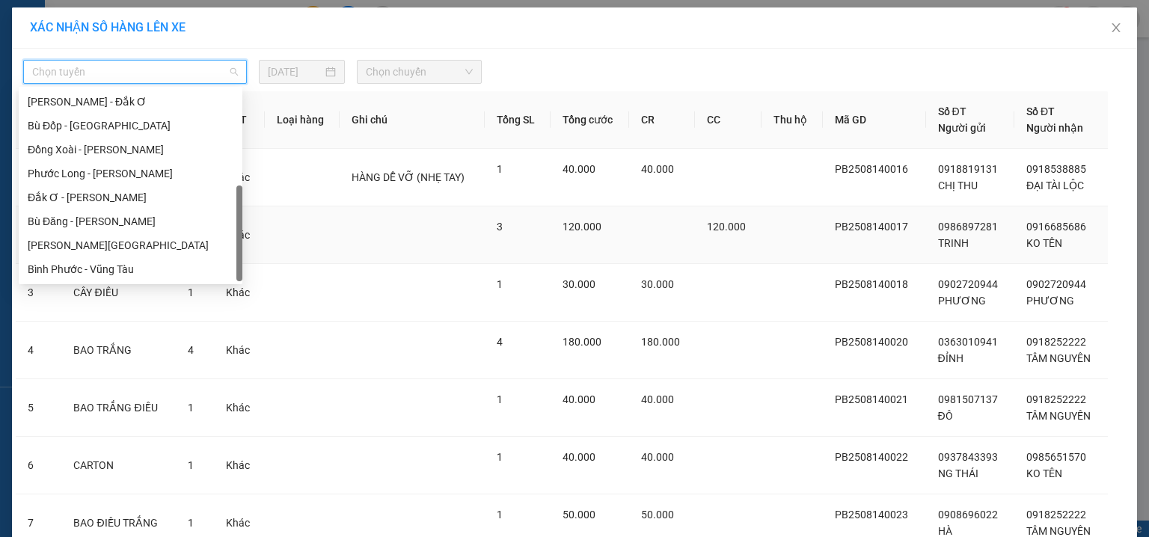
drag, startPoint x: 240, startPoint y: 111, endPoint x: 256, endPoint y: 233, distance: 123.0
click at [256, 233] on body "Kết quả tìm kiếm ( 229 ) Bộ lọc Ngày tạo đơn gần nhất Mã ĐH Trạng thái Món hàng…" at bounding box center [574, 268] width 1149 height 537
click at [174, 180] on div "Phước Long - Hồ Chí Minh" at bounding box center [131, 173] width 206 height 16
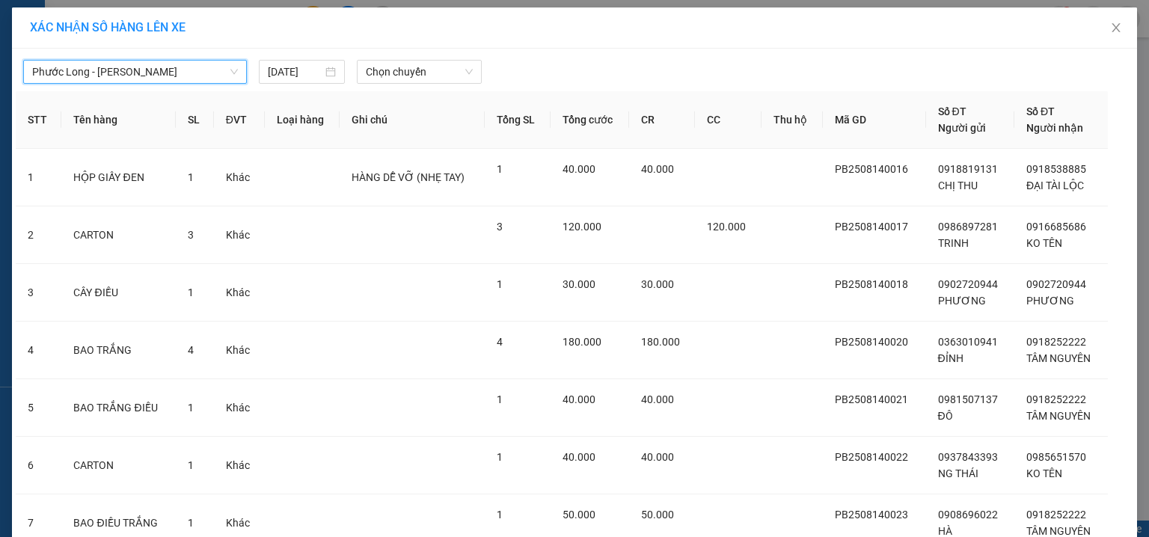
click at [449, 92] on th "Ghi chú" at bounding box center [412, 120] width 145 height 58
click at [440, 72] on span "Chọn chuyến" at bounding box center [420, 72] width 108 height 22
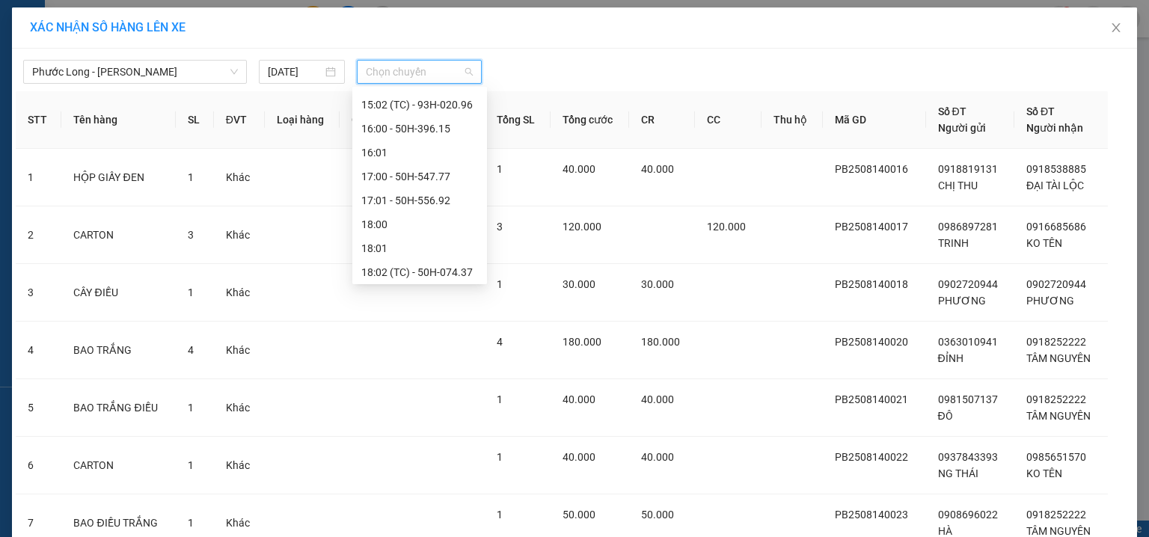
scroll to position [766, 0]
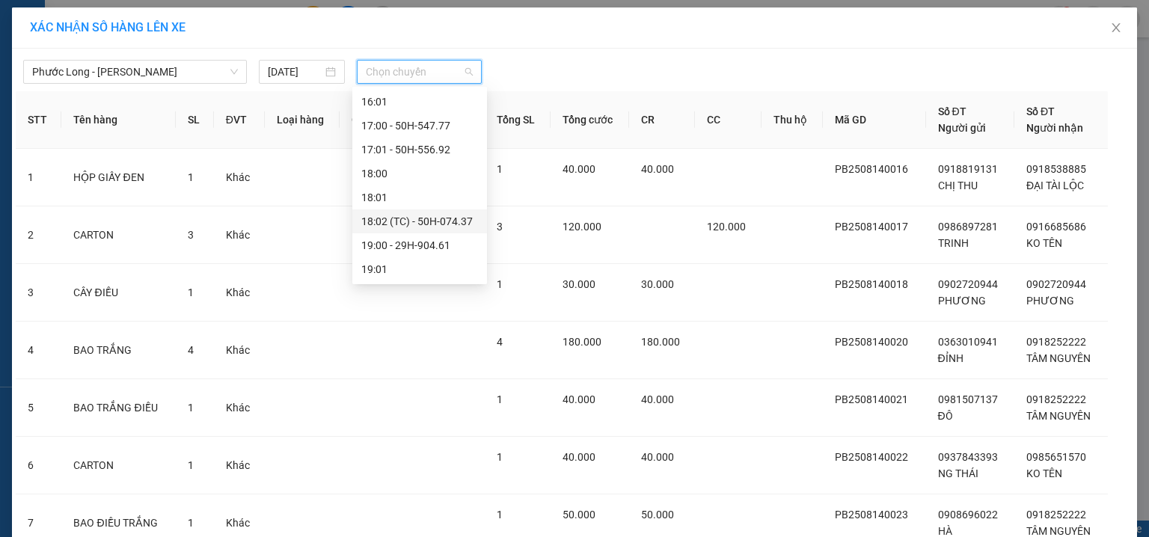
click at [443, 215] on div "18:02 (TC) - 50H-074.37" at bounding box center [419, 221] width 117 height 16
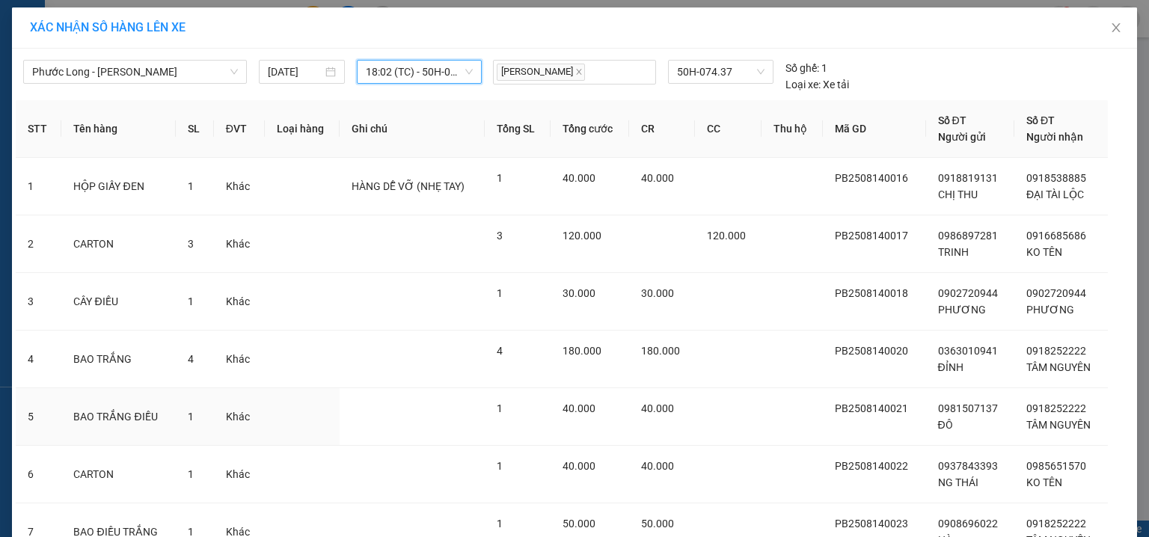
scroll to position [247, 0]
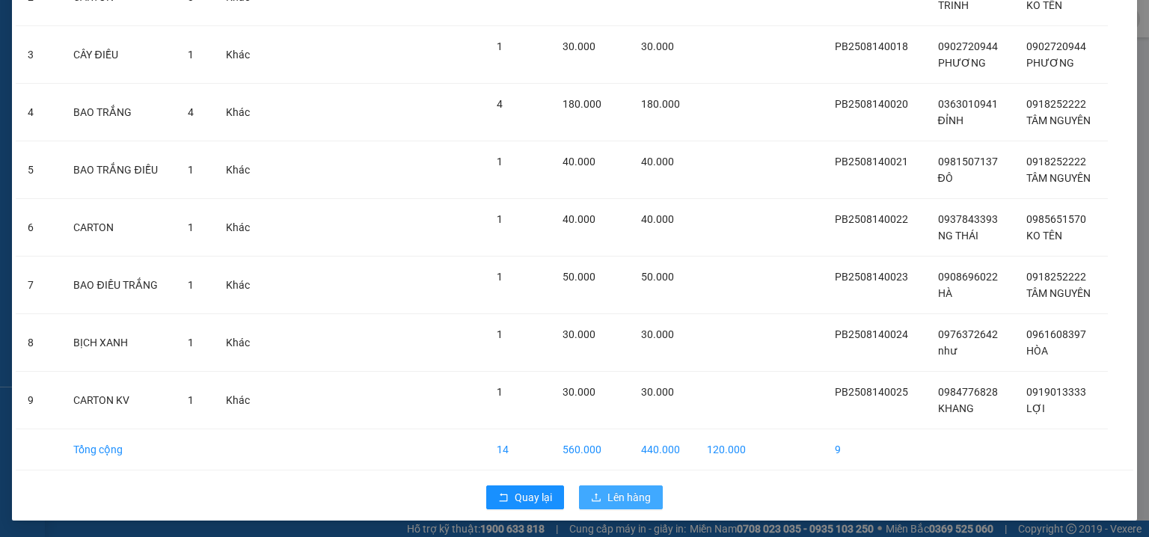
click at [631, 492] on span "Lên hàng" at bounding box center [629, 497] width 43 height 16
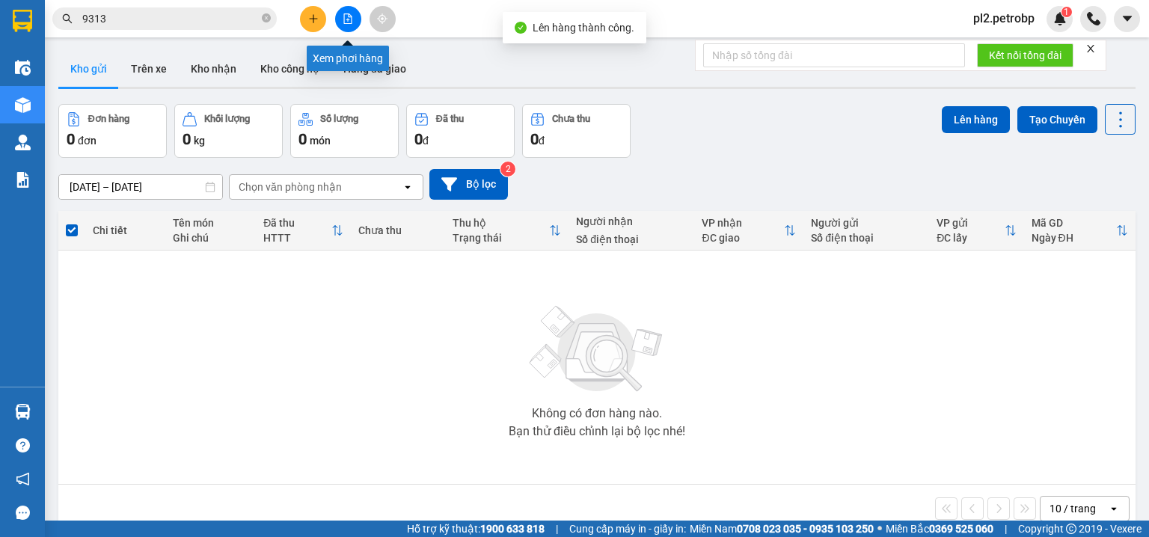
click at [341, 7] on button at bounding box center [348, 19] width 26 height 26
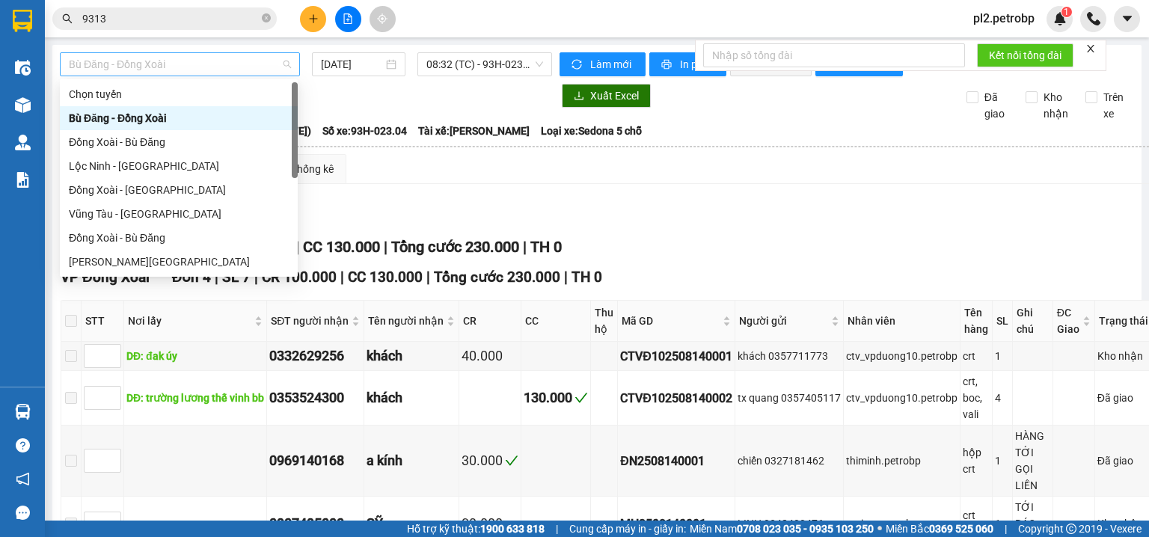
click at [230, 54] on span "Bù Đăng - Đồng Xoài" at bounding box center [180, 64] width 222 height 22
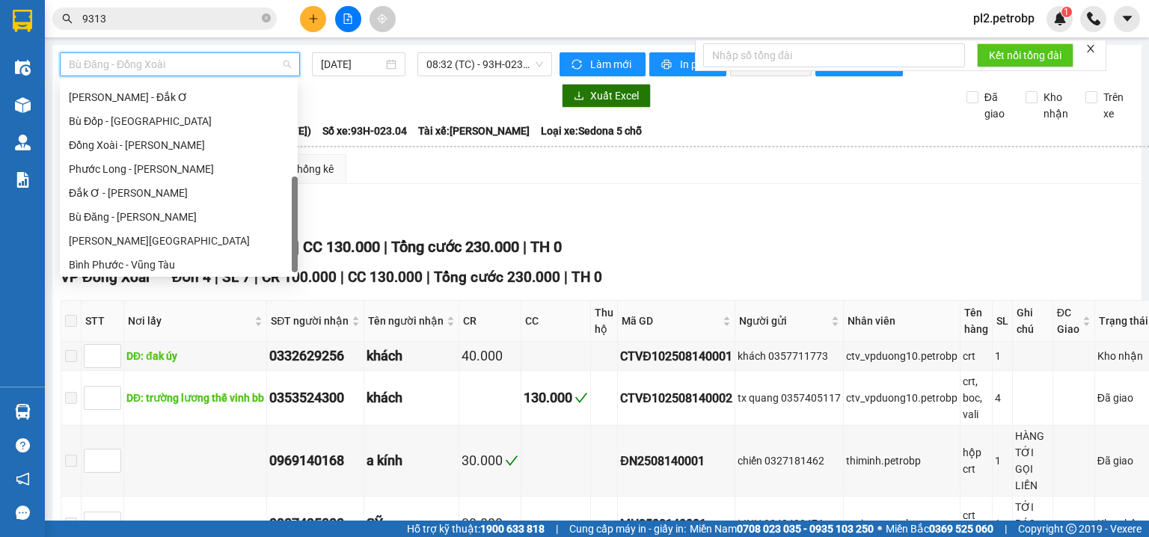
scroll to position [287, 0]
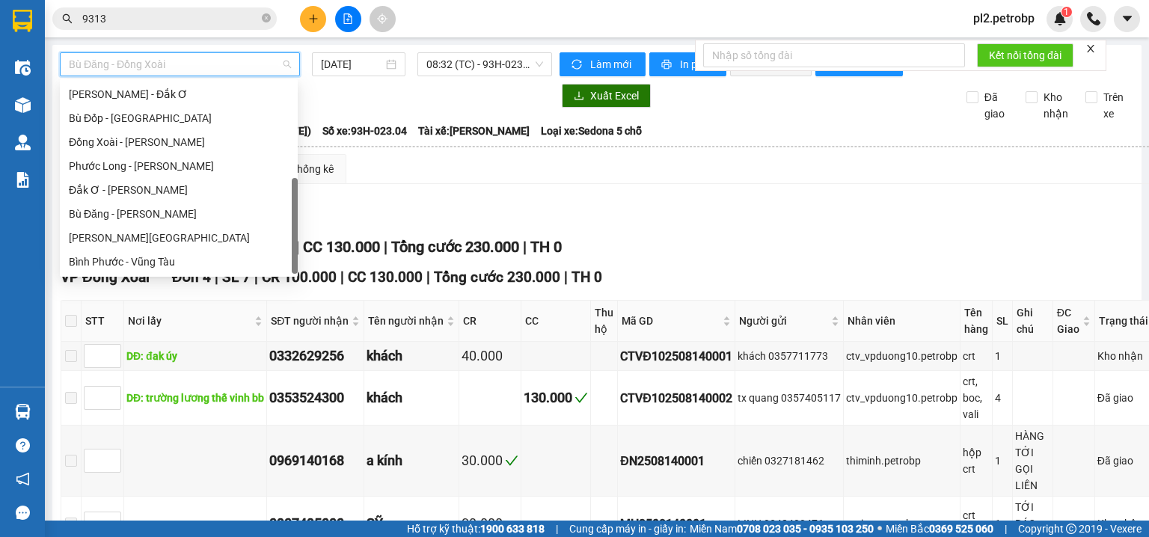
drag, startPoint x: 293, startPoint y: 103, endPoint x: 302, endPoint y: 208, distance: 105.1
click at [302, 208] on body "Kết quả tìm kiếm ( 229 ) Bộ lọc Ngày tạo đơn gần nhất Mã ĐH Trạng thái Món hàng…" at bounding box center [574, 268] width 1149 height 537
click at [248, 165] on div "Phước Long - Hồ Chí Minh" at bounding box center [179, 166] width 220 height 16
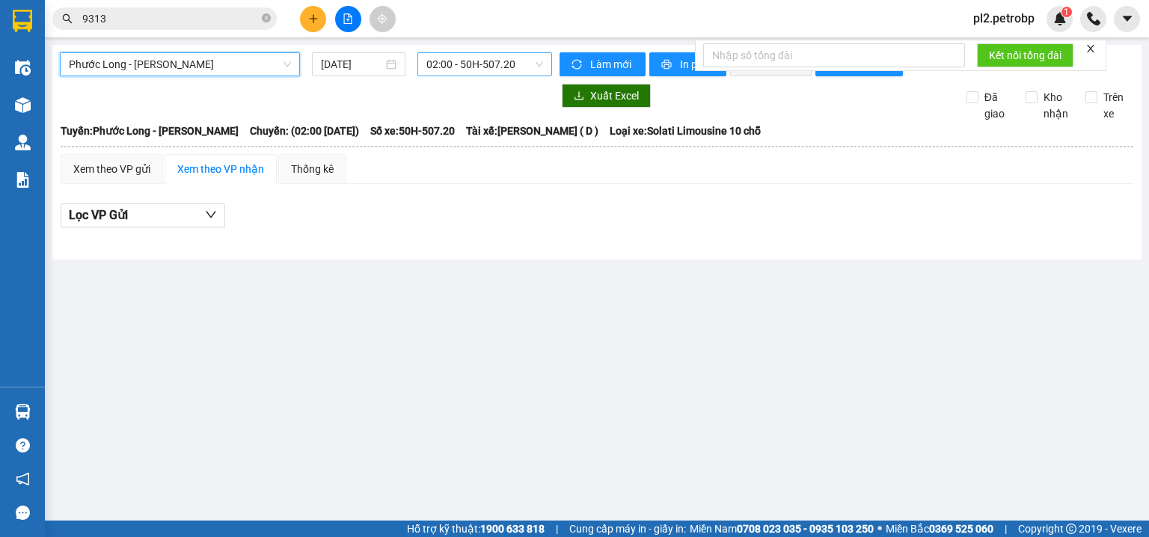
click at [475, 52] on div "02:00 - 50H-507.20" at bounding box center [484, 64] width 135 height 24
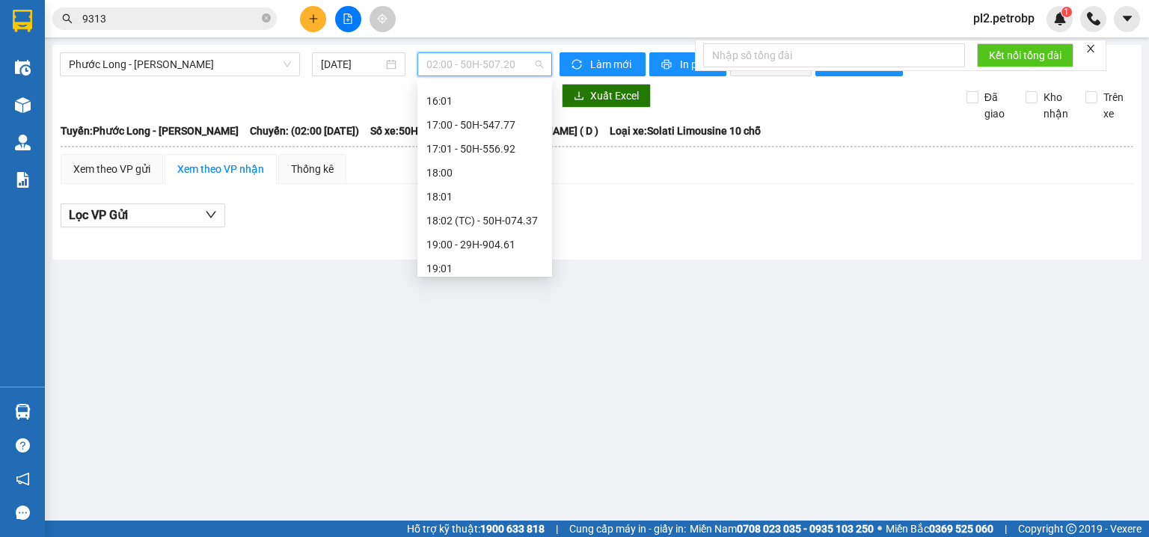
scroll to position [766, 0]
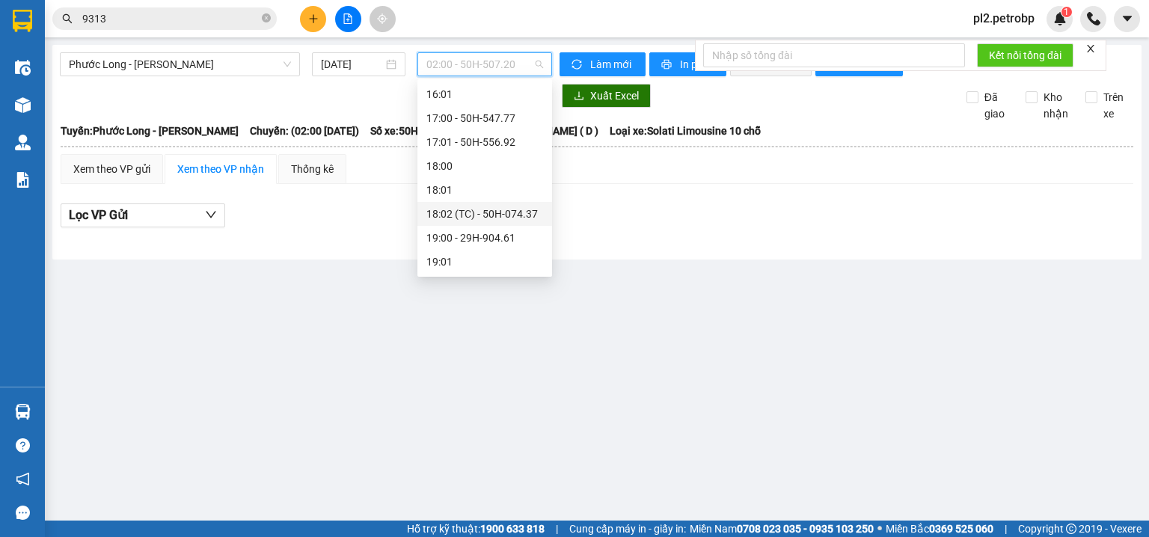
click at [519, 212] on div "18:02 (TC) - 50H-074.37" at bounding box center [484, 214] width 117 height 16
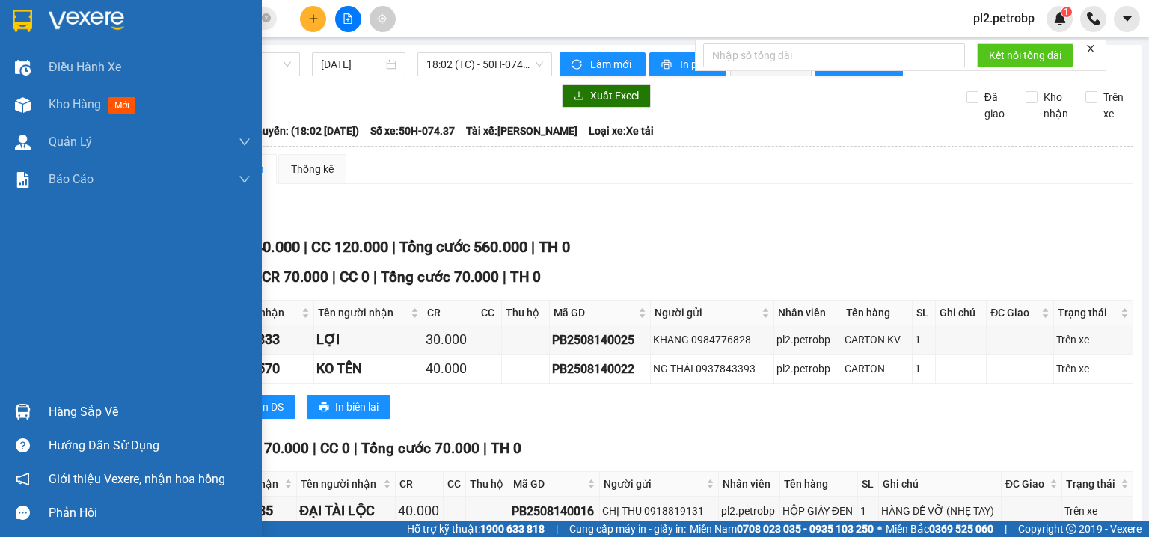
click at [43, 408] on div "Hàng sắp về" at bounding box center [131, 412] width 262 height 34
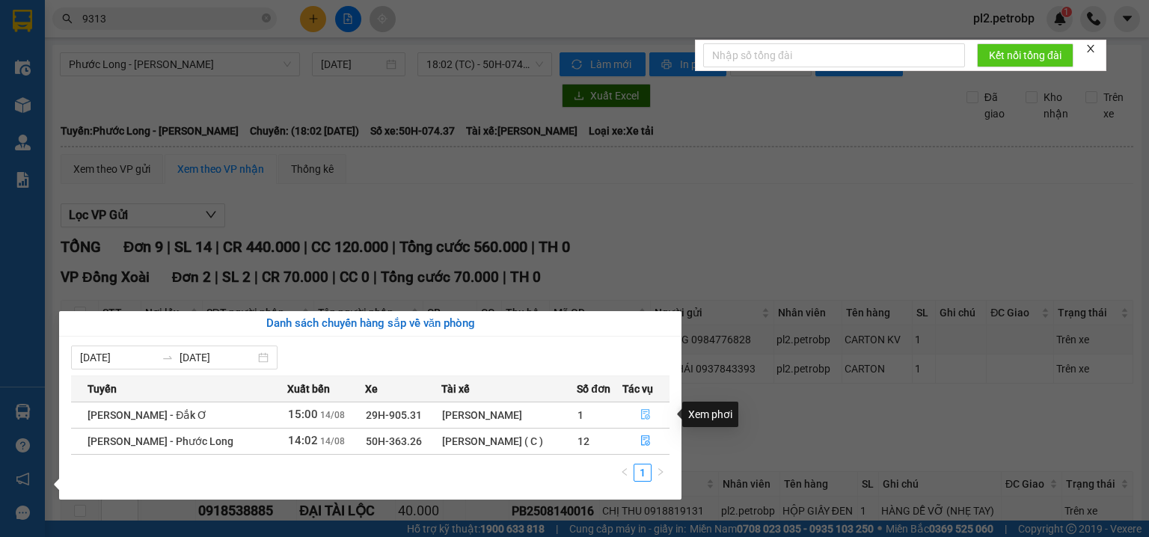
click at [645, 413] on icon "file-done" at bounding box center [645, 414] width 10 height 10
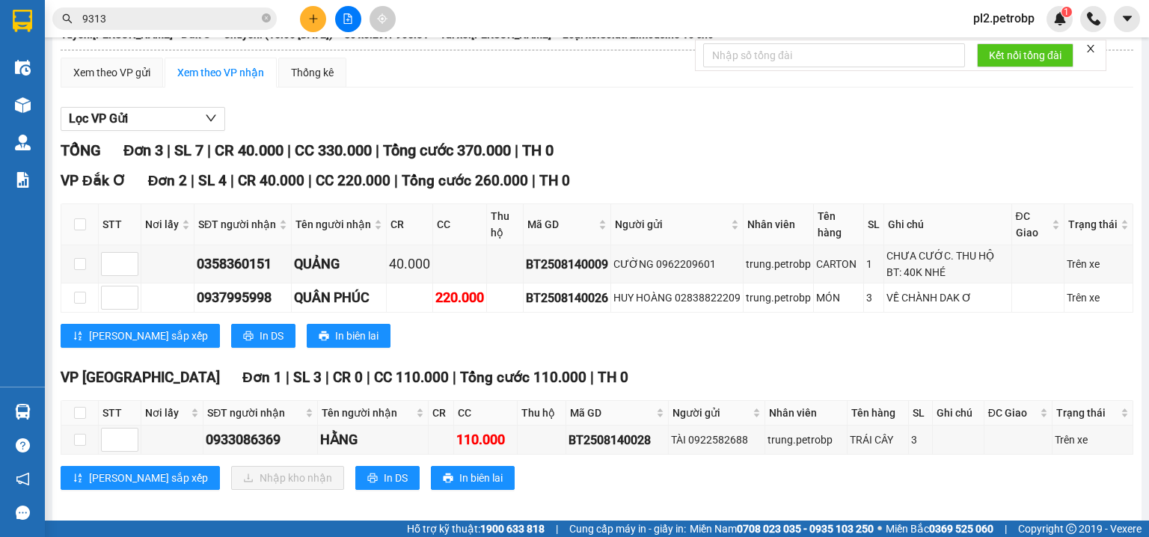
scroll to position [118, 0]
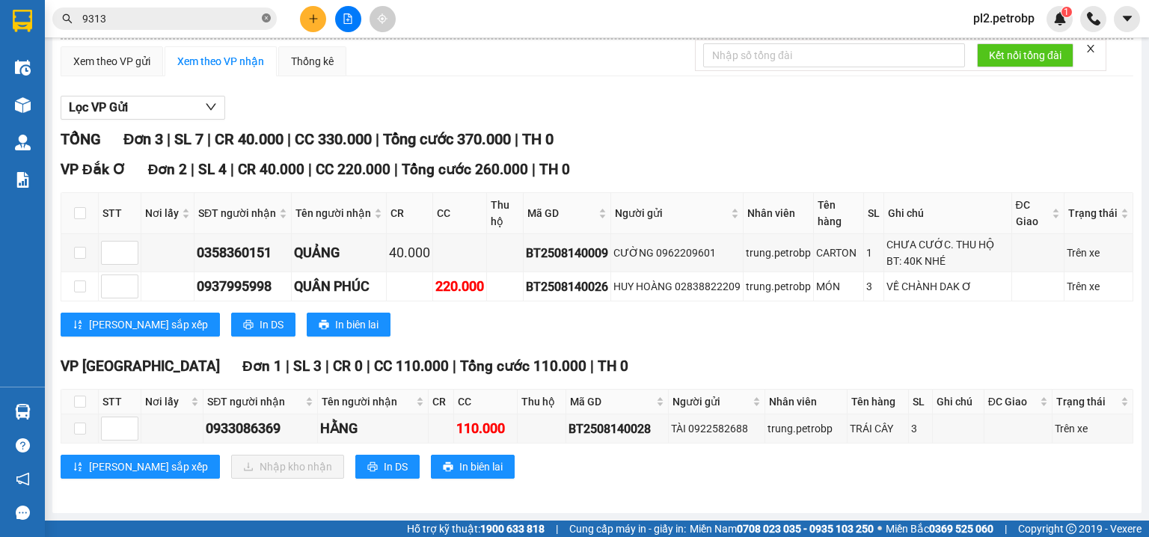
click at [269, 14] on icon "close-circle" at bounding box center [266, 17] width 9 height 9
click at [227, 19] on input "text" at bounding box center [170, 18] width 177 height 16
click at [209, 19] on input "text" at bounding box center [170, 18] width 177 height 16
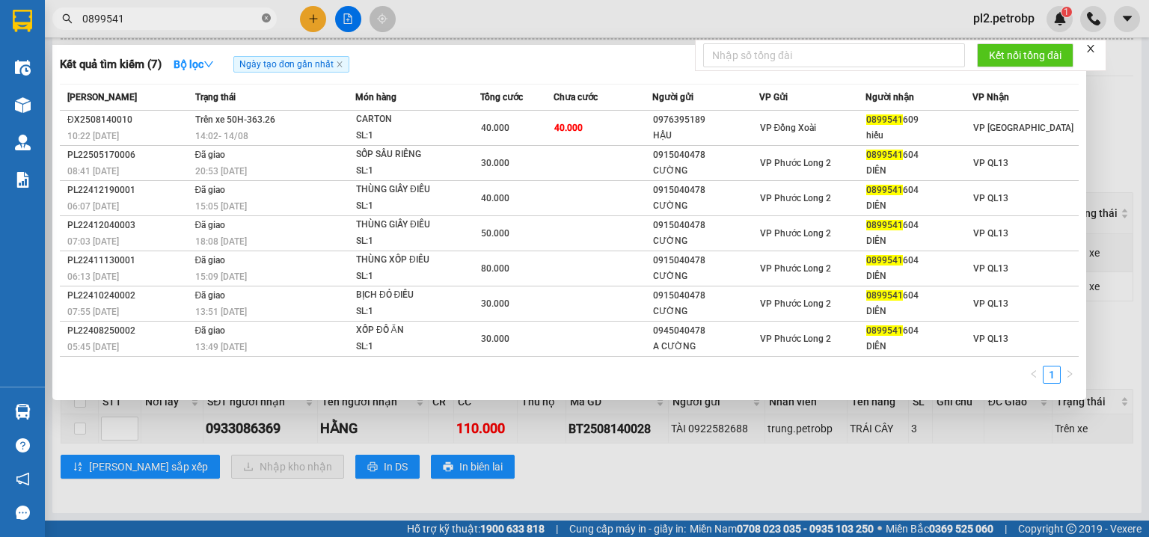
click at [269, 19] on icon "close-circle" at bounding box center [266, 17] width 9 height 9
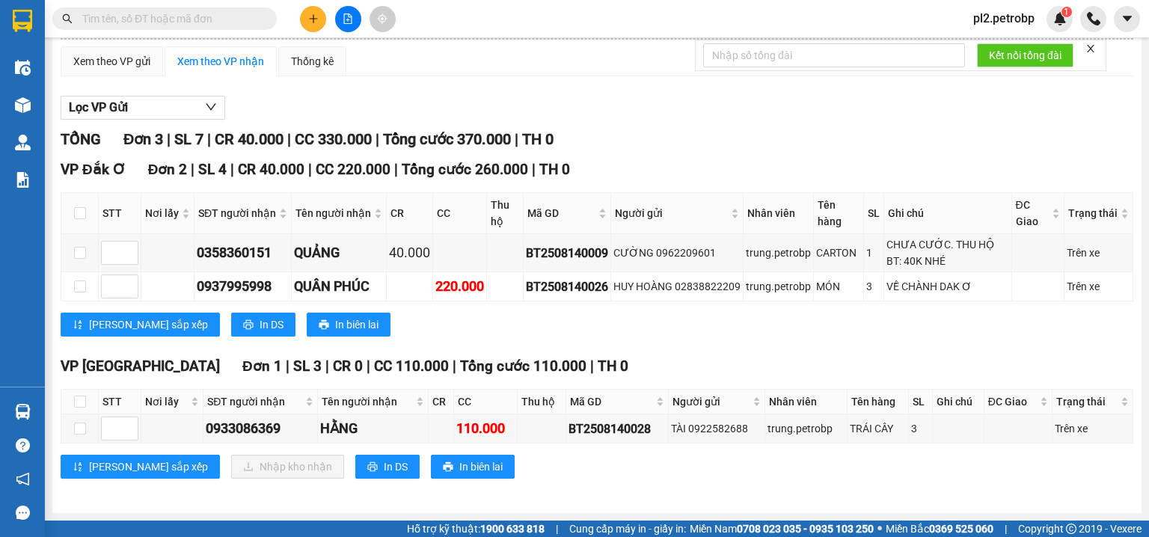
click at [201, 10] on input "text" at bounding box center [170, 18] width 177 height 16
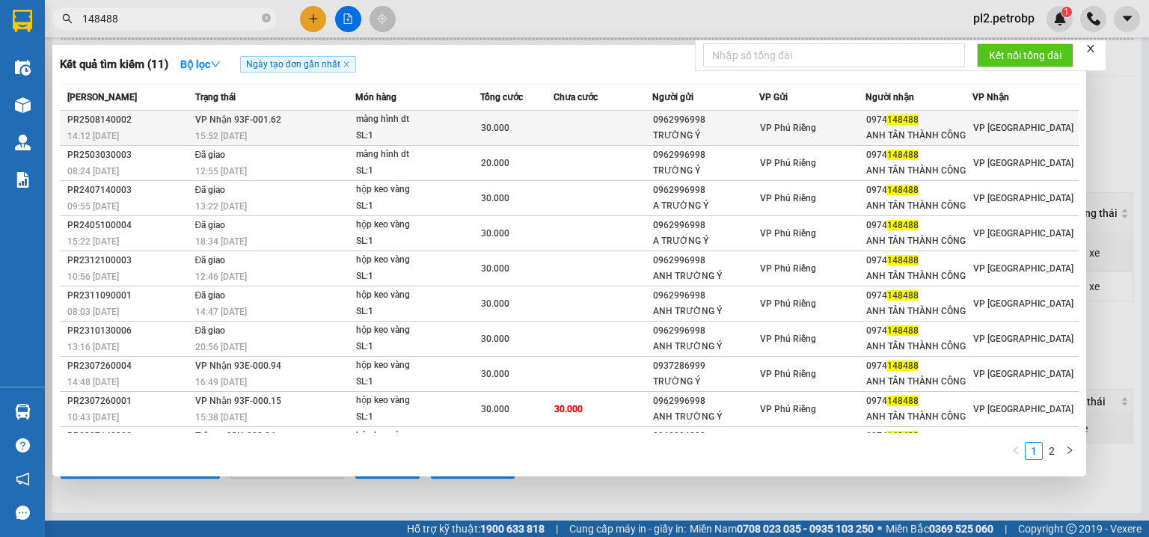
click at [409, 114] on div "màng hình dt" at bounding box center [412, 119] width 112 height 16
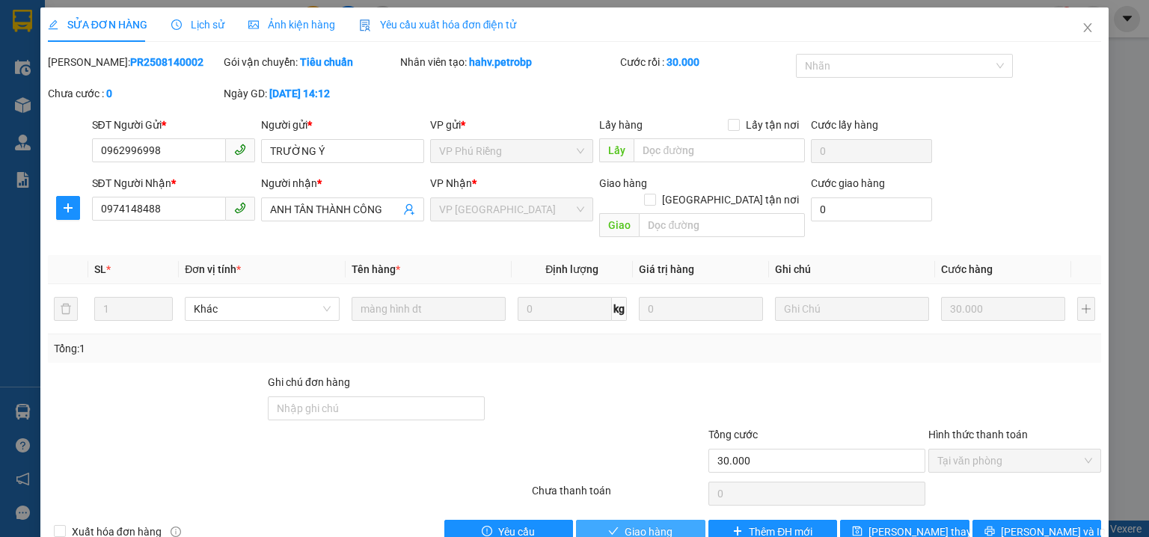
drag, startPoint x: 673, startPoint y: 506, endPoint x: 676, endPoint y: 494, distance: 12.2
click at [675, 520] on button "Giao hàng" at bounding box center [640, 532] width 129 height 24
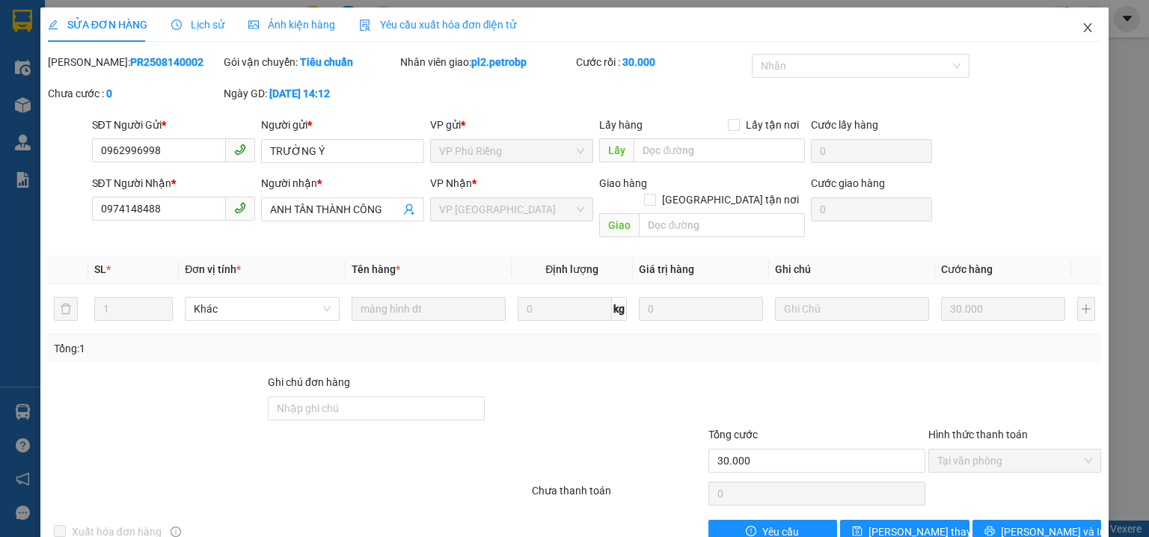
click at [1082, 24] on icon "close" at bounding box center [1088, 28] width 12 height 12
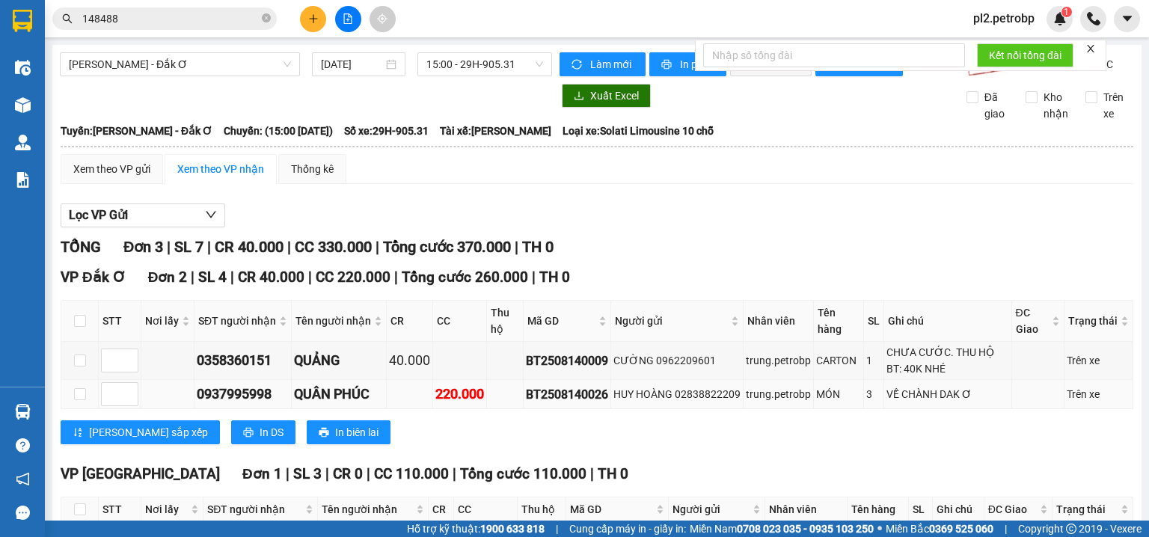
scroll to position [118, 0]
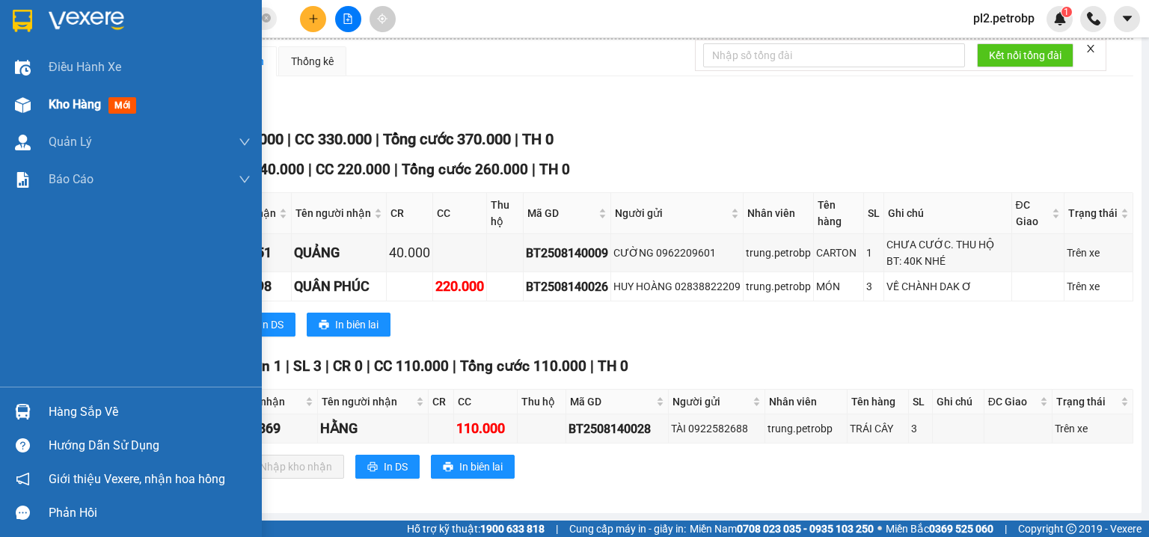
click at [92, 105] on span "Kho hàng" at bounding box center [75, 104] width 52 height 14
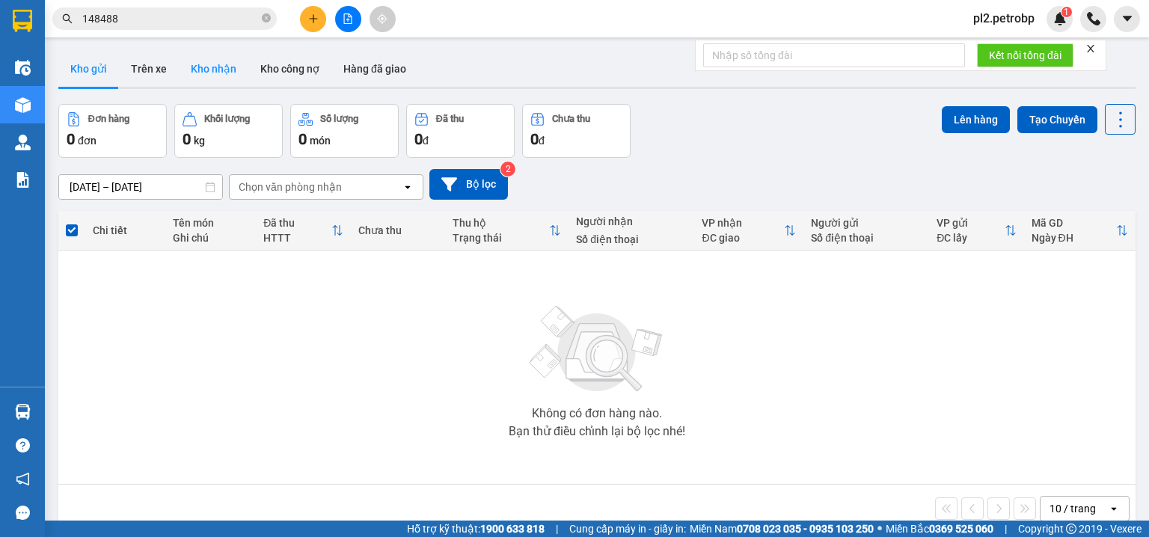
click at [209, 61] on button "Kho nhận" at bounding box center [214, 69] width 70 height 36
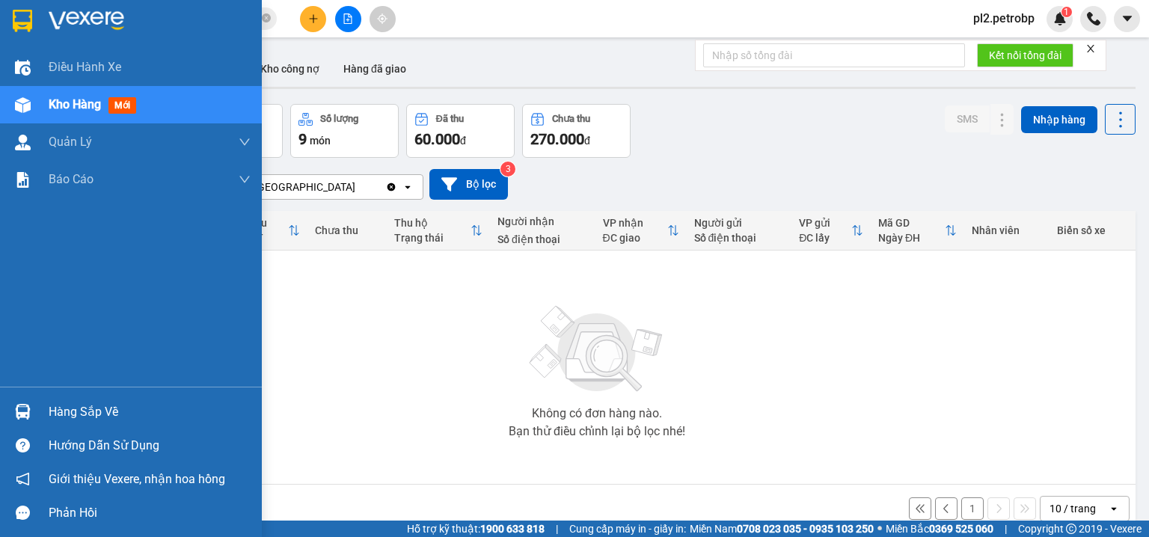
click at [71, 398] on div "Hàng sắp về" at bounding box center [131, 412] width 262 height 34
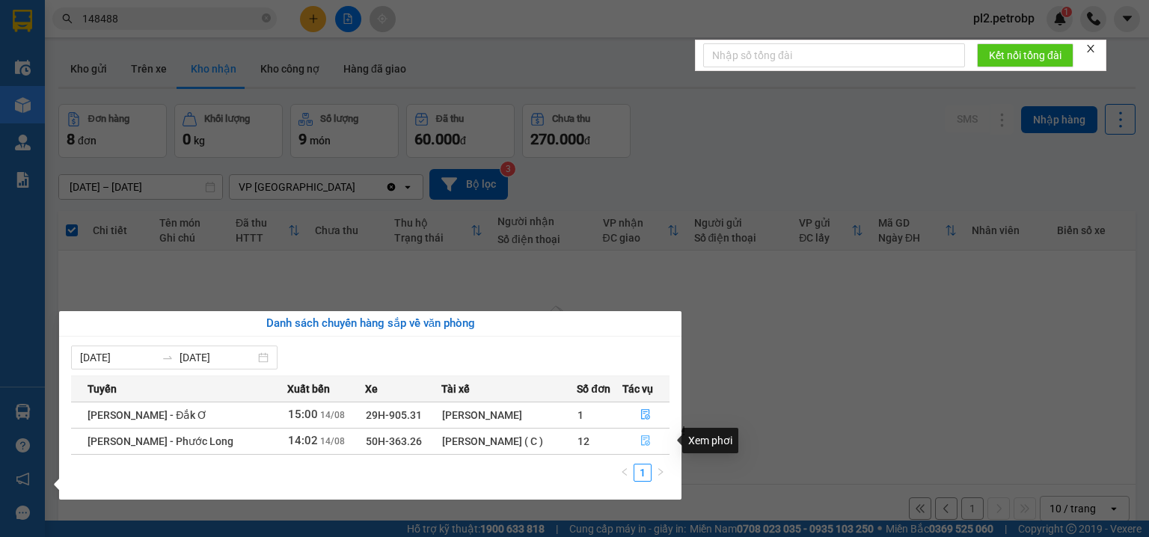
click at [643, 444] on icon "file-done" at bounding box center [645, 440] width 10 height 10
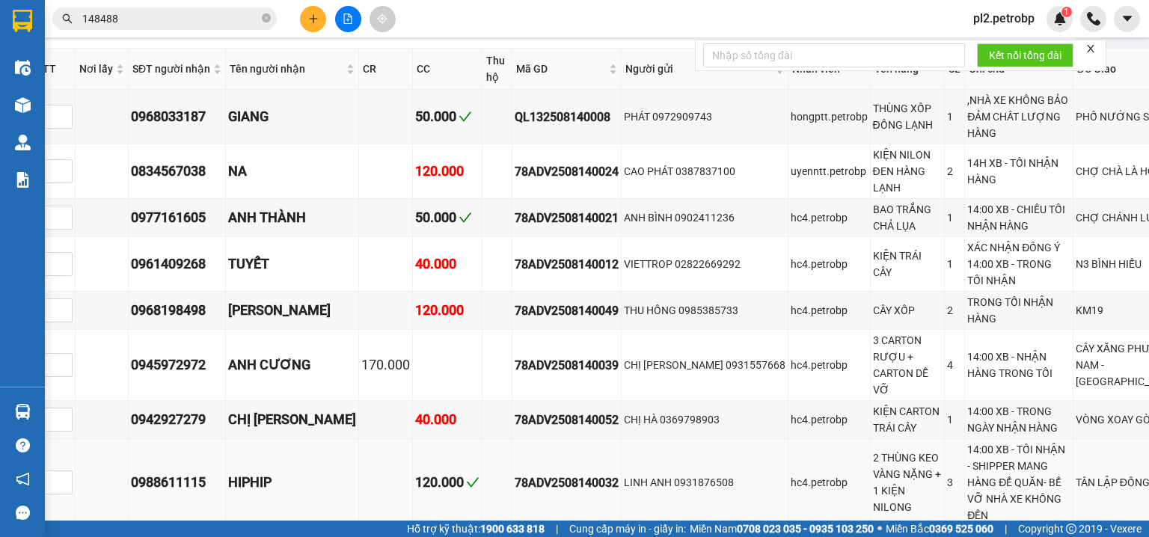
scroll to position [252, 66]
drag, startPoint x: 582, startPoint y: 272, endPoint x: 469, endPoint y: 275, distance: 113.0
click at [469, 275] on tr "0961409268 TUYẾT 40.000 78ADV2508140012 VIETTROP 02822669292 hc4.petrobp KIỆN T…" at bounding box center [634, 264] width 1276 height 55
copy div "78ADV2508140012"
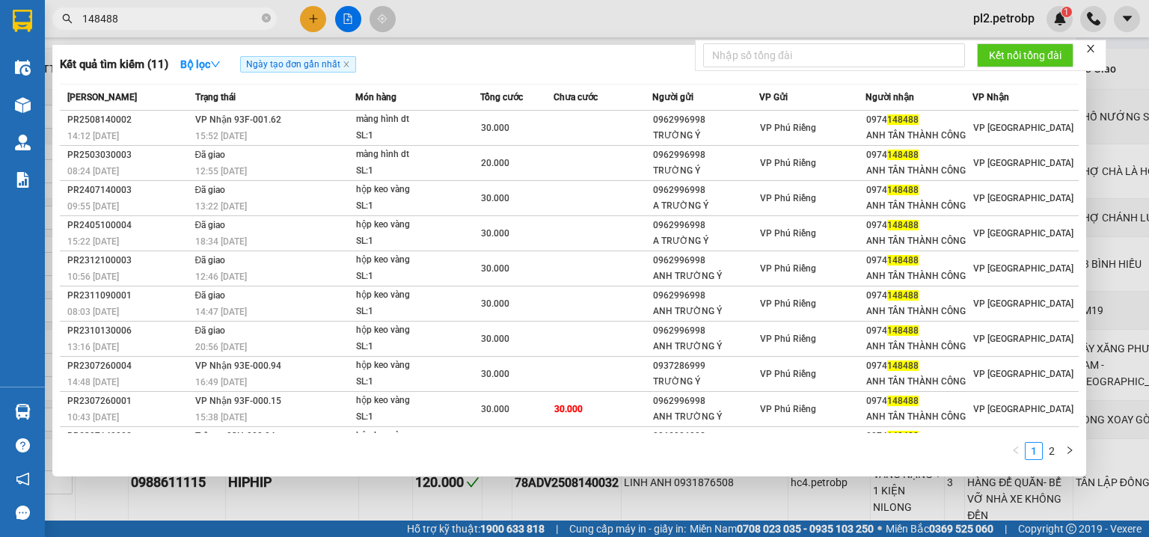
drag, startPoint x: 266, startPoint y: 14, endPoint x: 233, endPoint y: 17, distance: 33.1
click at [262, 15] on icon "close-circle" at bounding box center [266, 17] width 9 height 9
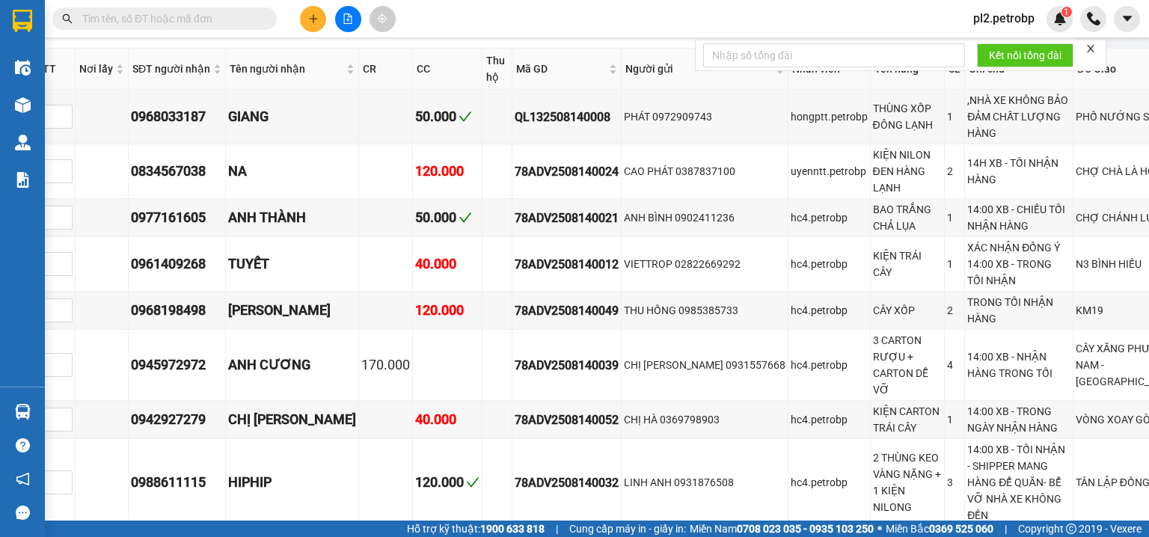
paste input "78ADV2508140012"
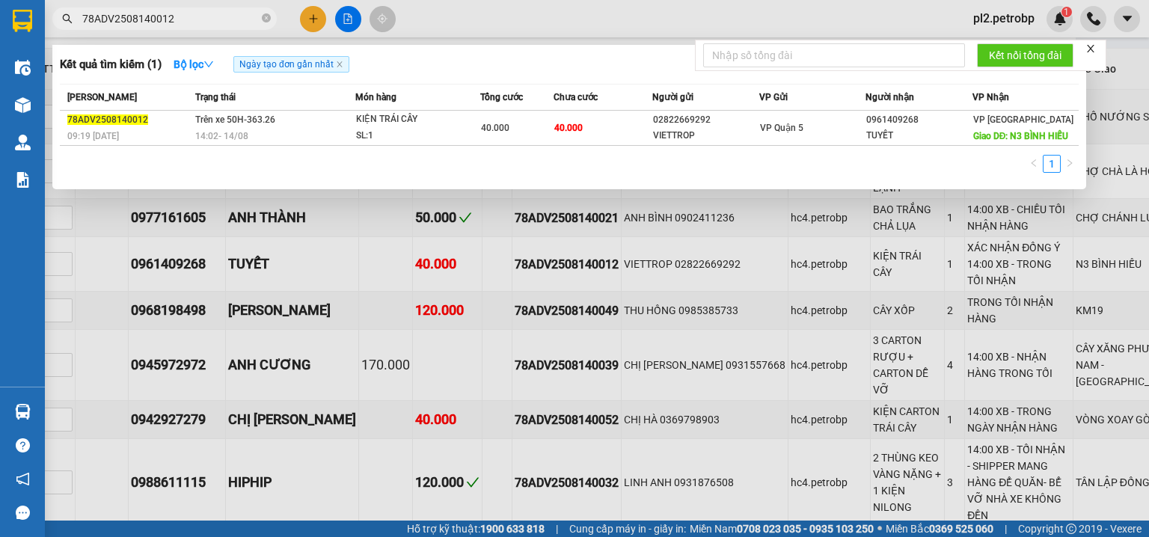
click at [592, 7] on div at bounding box center [574, 268] width 1149 height 537
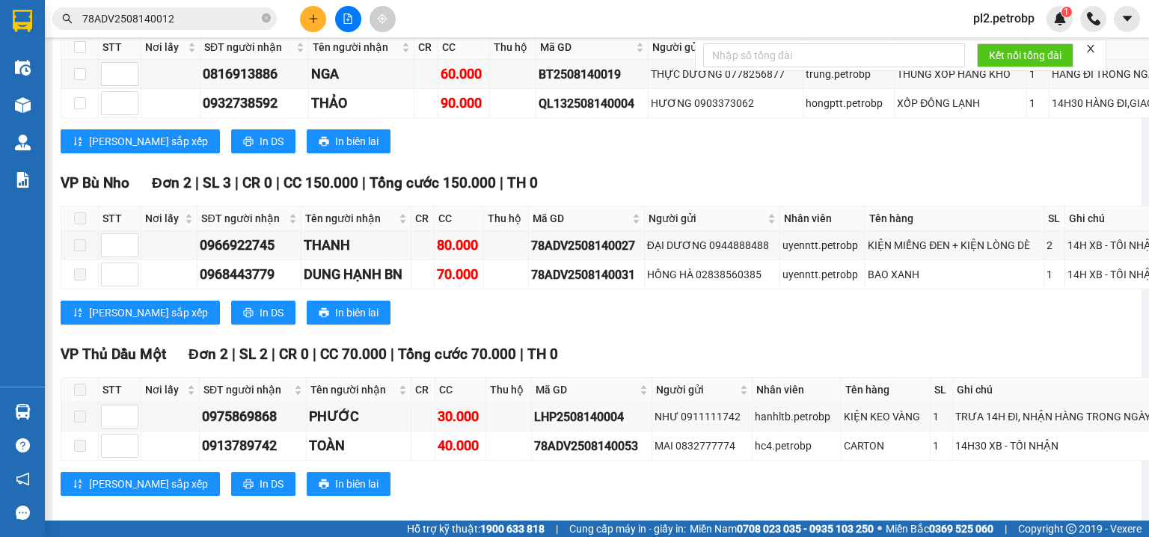
scroll to position [5084, 0]
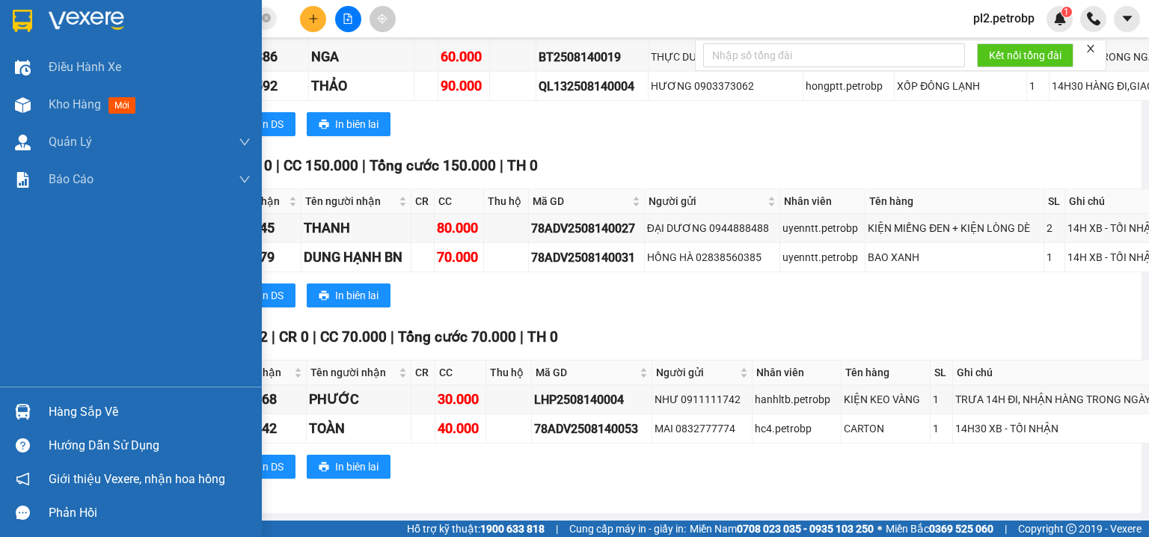
click at [43, 417] on div "Hàng sắp về" at bounding box center [131, 412] width 262 height 34
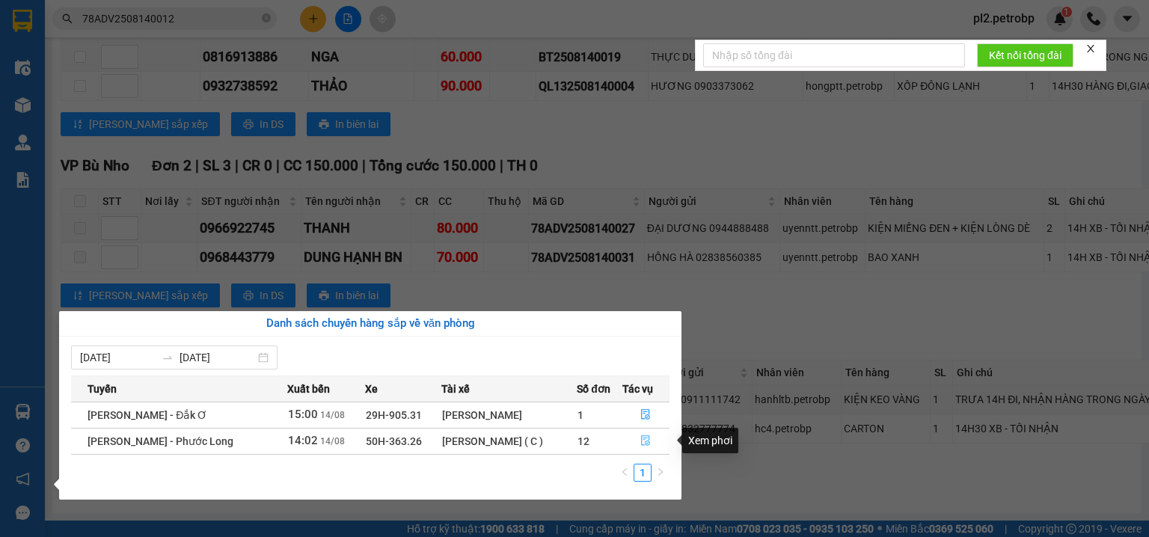
click at [647, 438] on icon "file-done" at bounding box center [646, 441] width 9 height 10
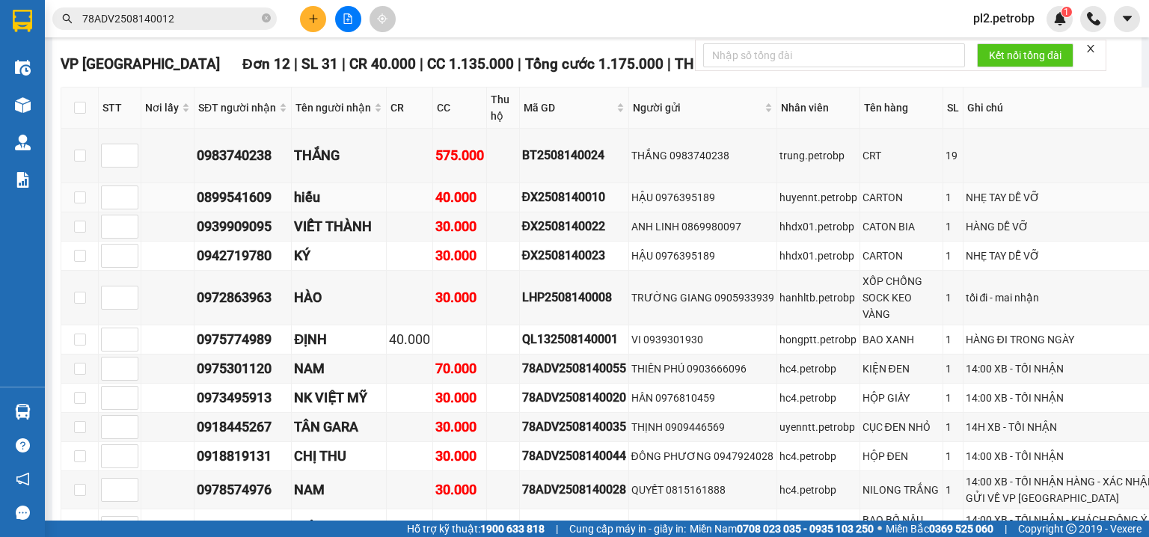
scroll to position [4009, 0]
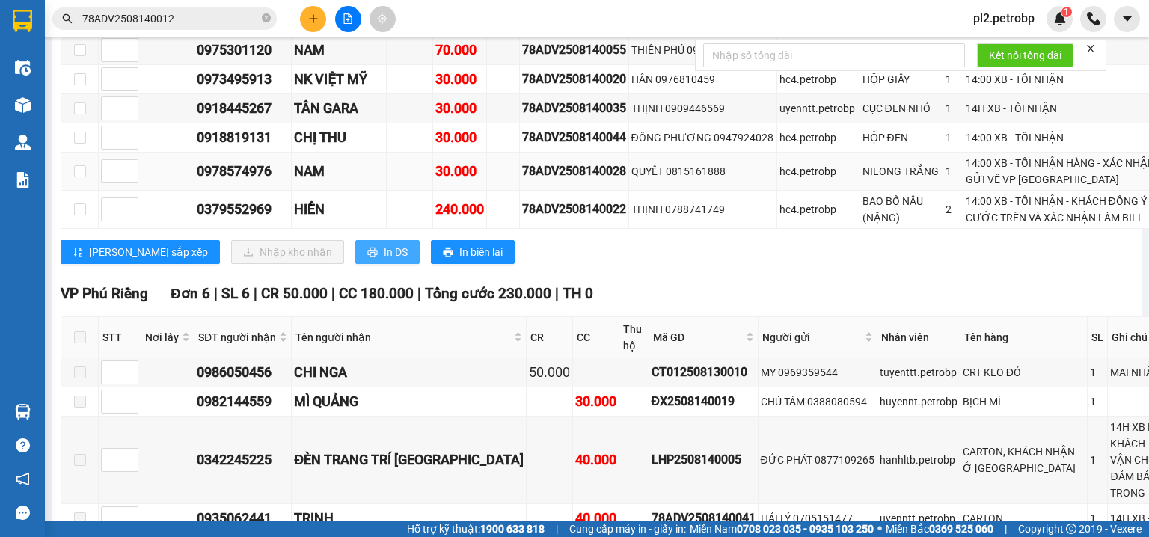
drag, startPoint x: 339, startPoint y: 381, endPoint x: 383, endPoint y: 282, distance: 108.2
click at [384, 260] on span "In DS" at bounding box center [396, 252] width 24 height 16
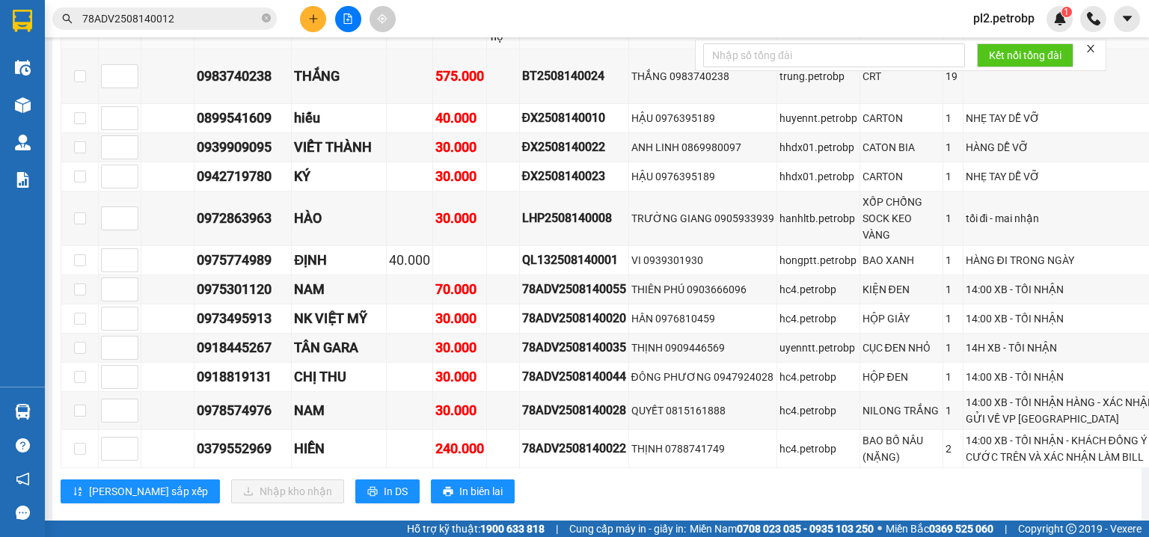
click at [79, 34] on input "checkbox" at bounding box center [80, 28] width 12 height 12
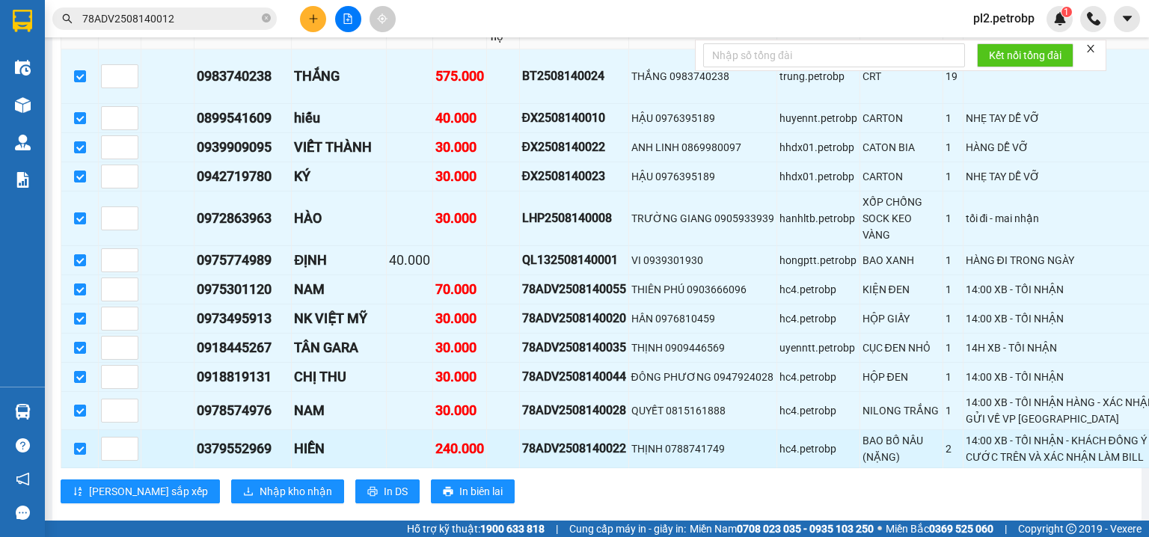
scroll to position [3930, 0]
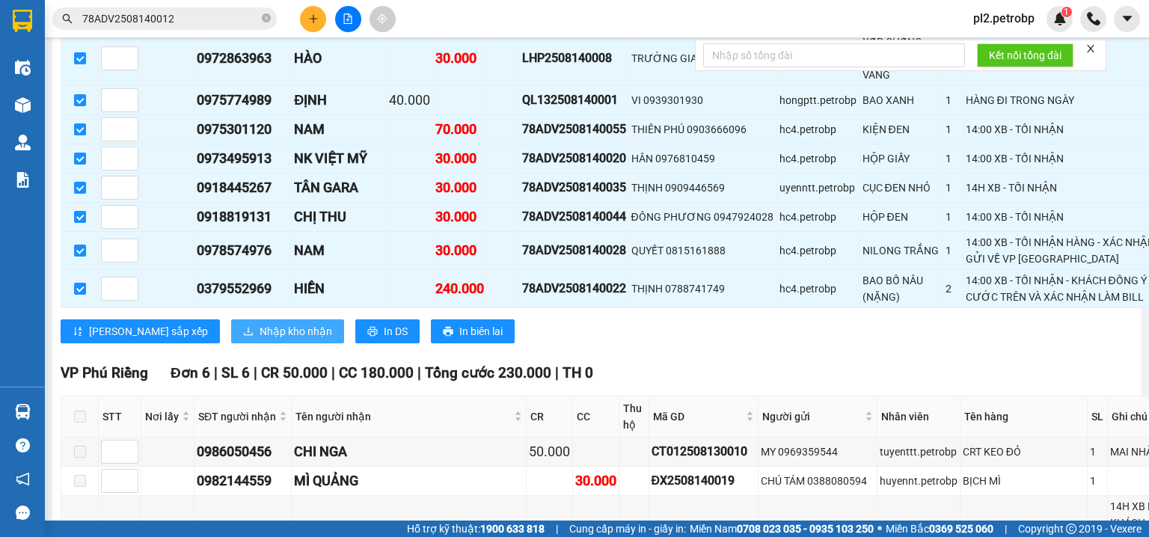
click at [263, 340] on span "Nhập kho nhận" at bounding box center [296, 331] width 73 height 16
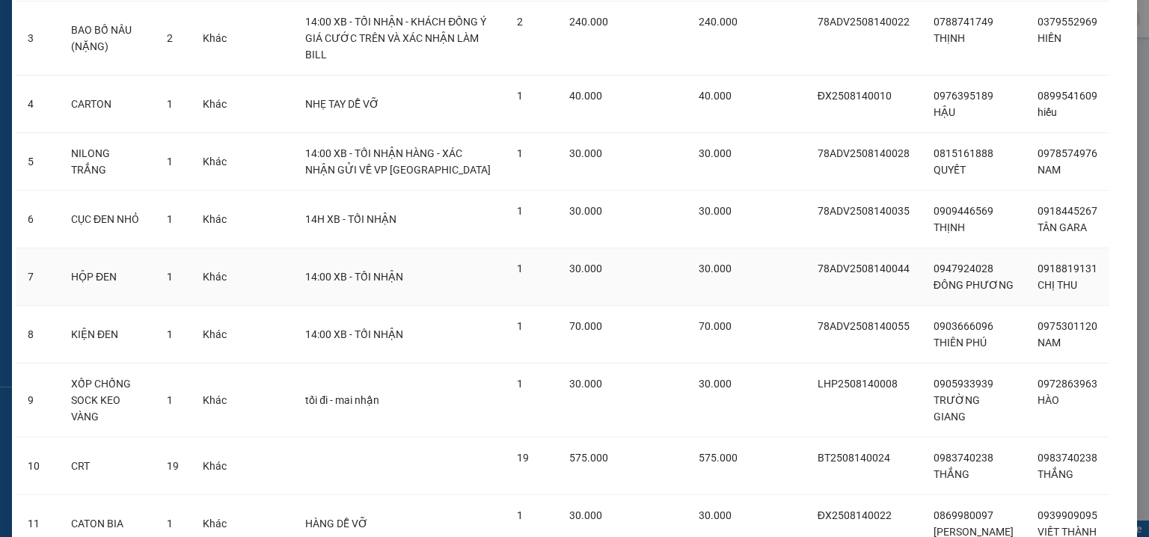
scroll to position [436, 0]
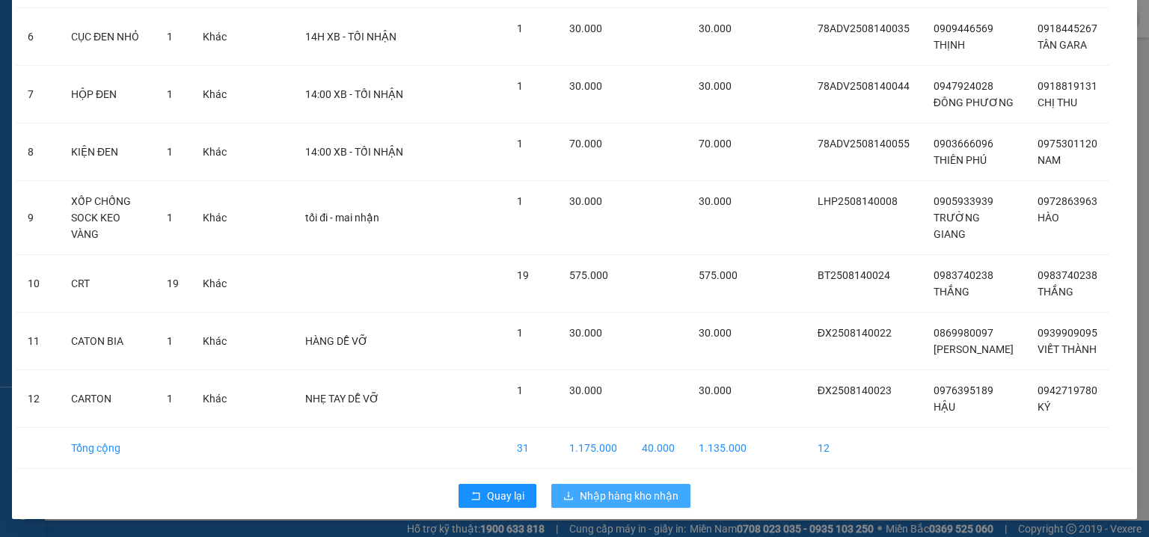
click at [647, 491] on span "Nhập hàng kho nhận" at bounding box center [629, 496] width 99 height 16
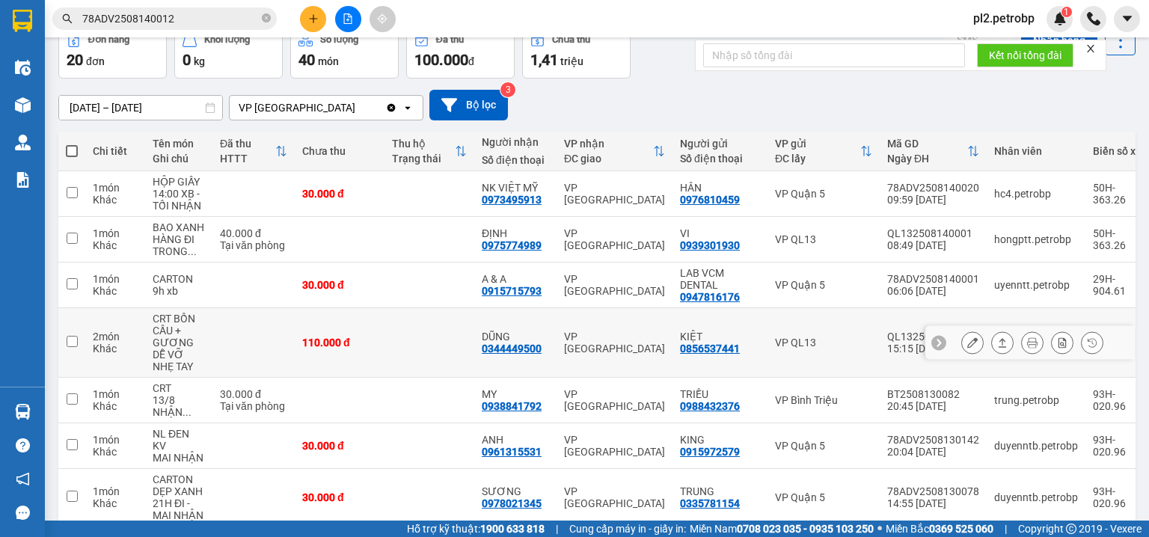
scroll to position [287, 0]
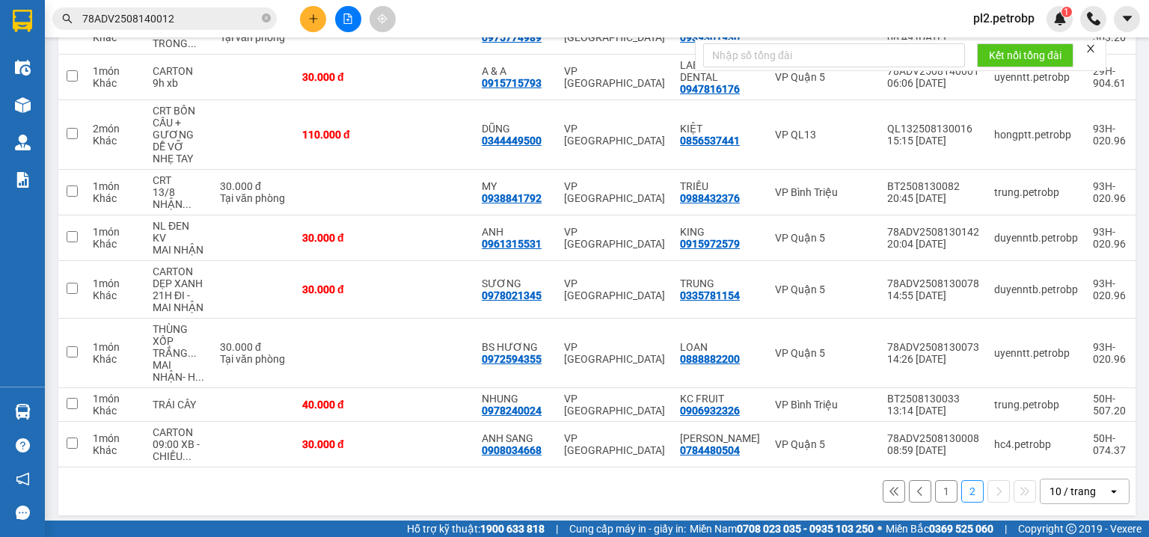
click at [936, 485] on button "1" at bounding box center [946, 491] width 22 height 22
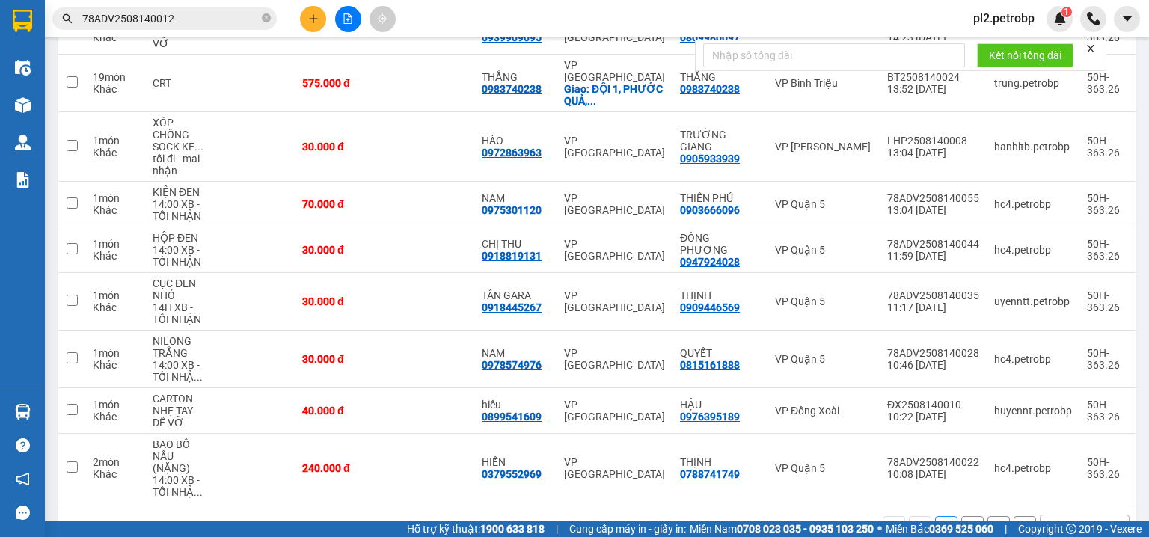
scroll to position [48, 0]
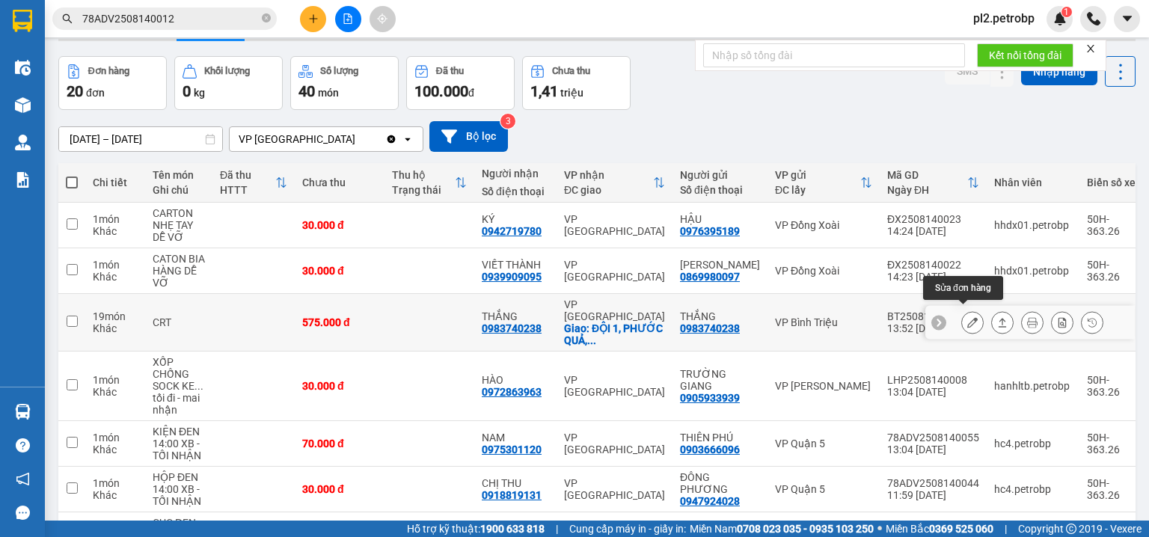
click at [967, 317] on icon at bounding box center [972, 322] width 10 height 10
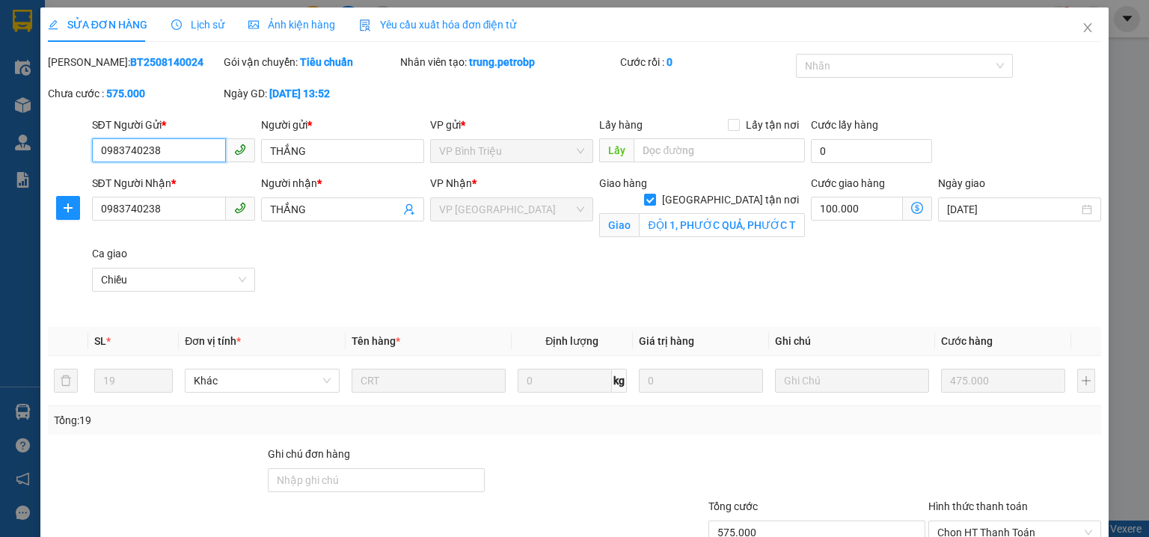
scroll to position [106, 0]
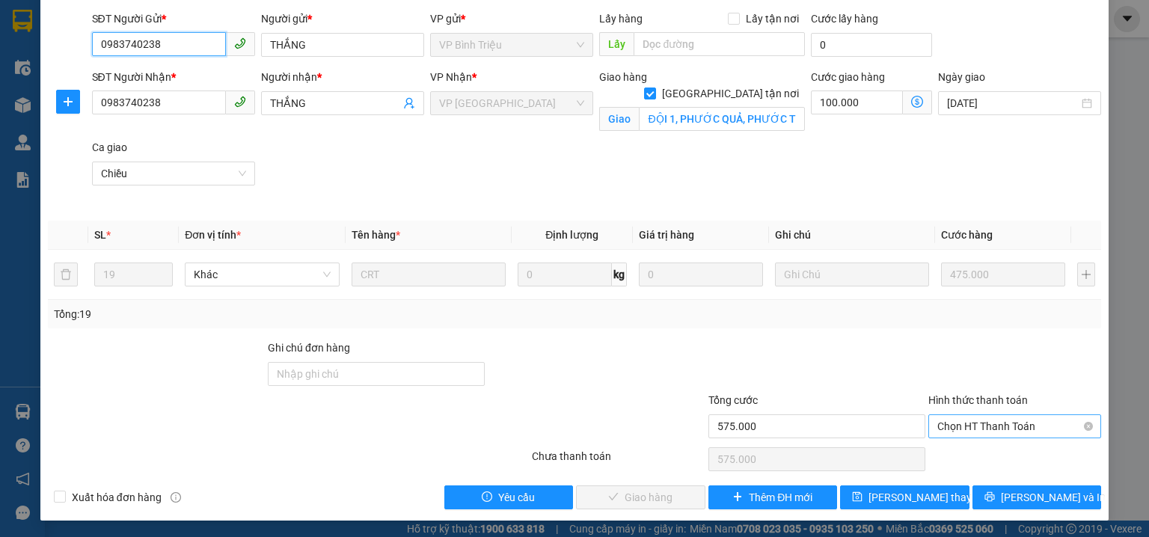
click at [957, 427] on span "Chọn HT Thanh Toán" at bounding box center [1014, 426] width 155 height 22
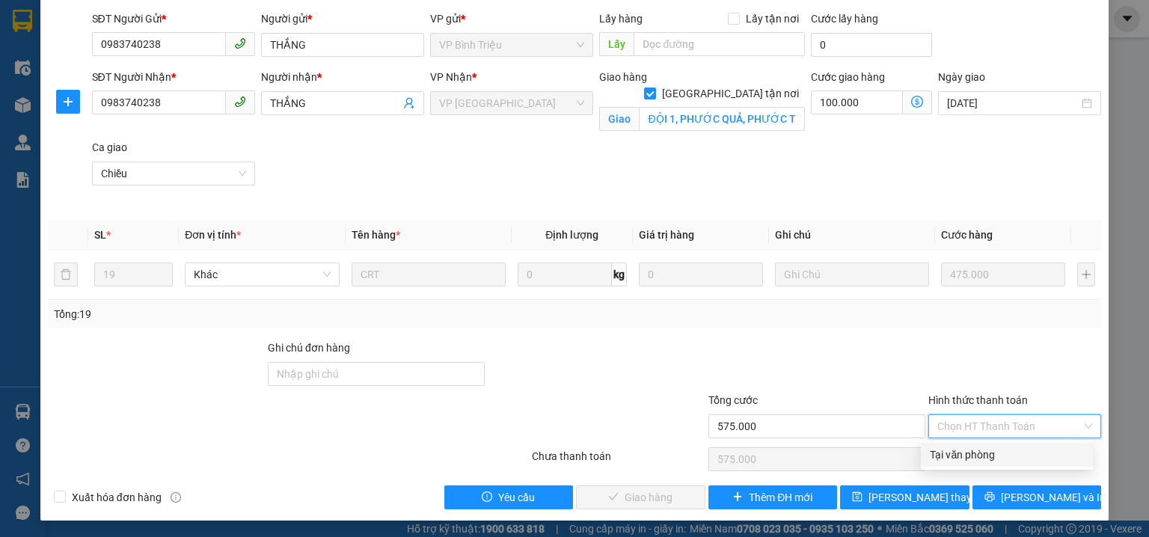
click at [962, 451] on div "Tại văn phòng" at bounding box center [1007, 455] width 154 height 16
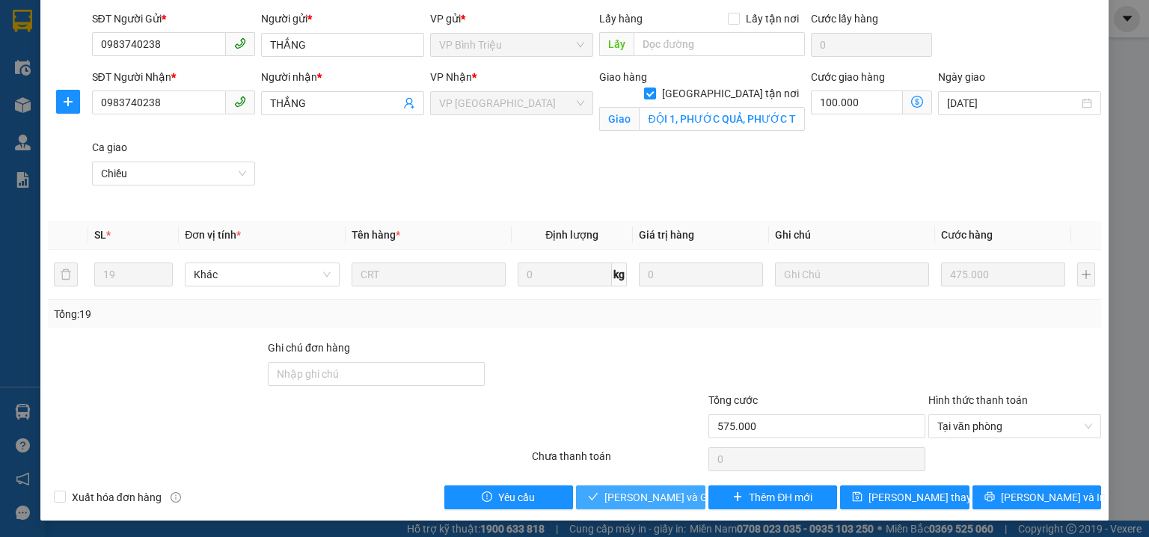
click at [669, 495] on span "[PERSON_NAME] và Giao hàng" at bounding box center [677, 497] width 144 height 16
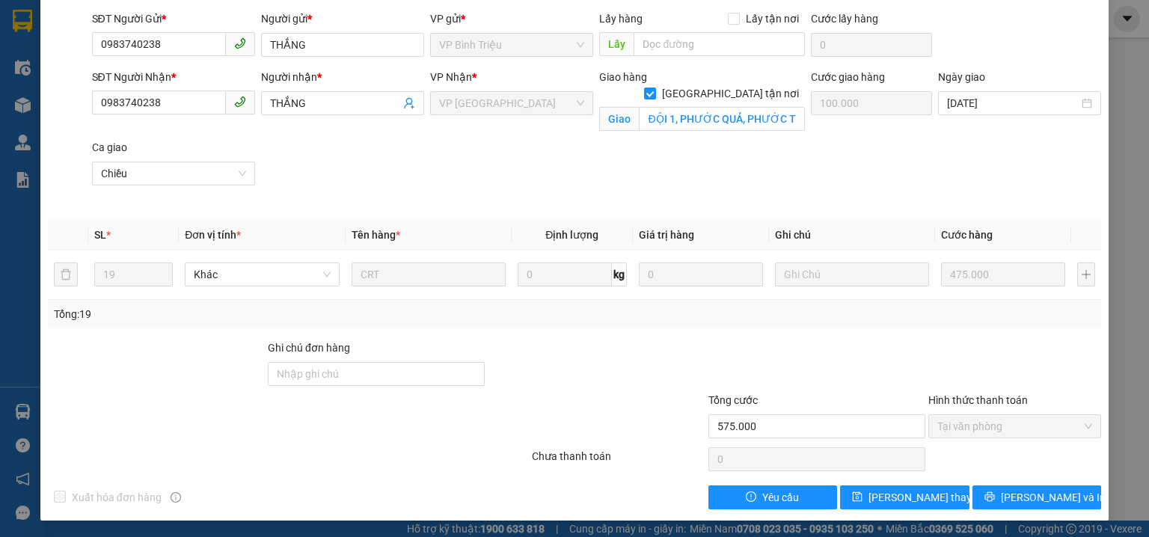
scroll to position [27, 0]
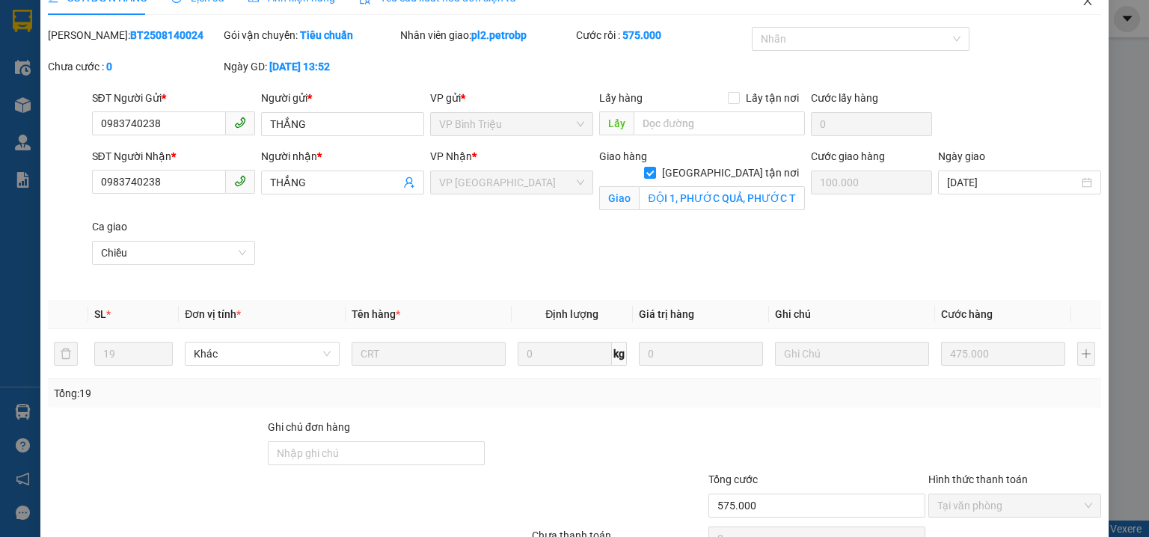
click at [1082, 4] on icon "close" at bounding box center [1088, 1] width 12 height 12
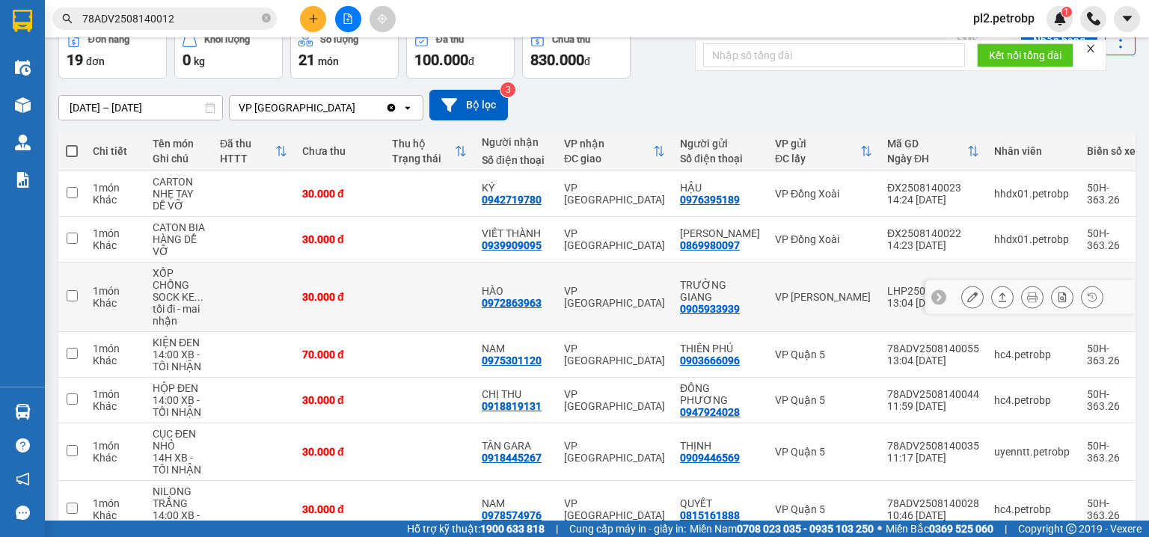
scroll to position [159, 0]
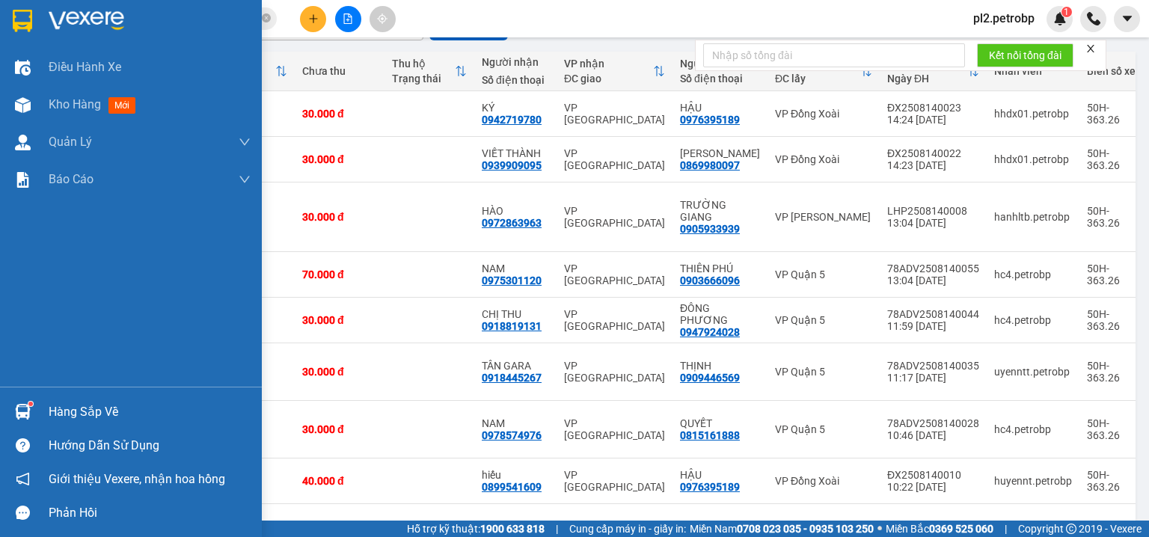
click at [36, 407] on div "Hàng sắp về" at bounding box center [131, 412] width 262 height 34
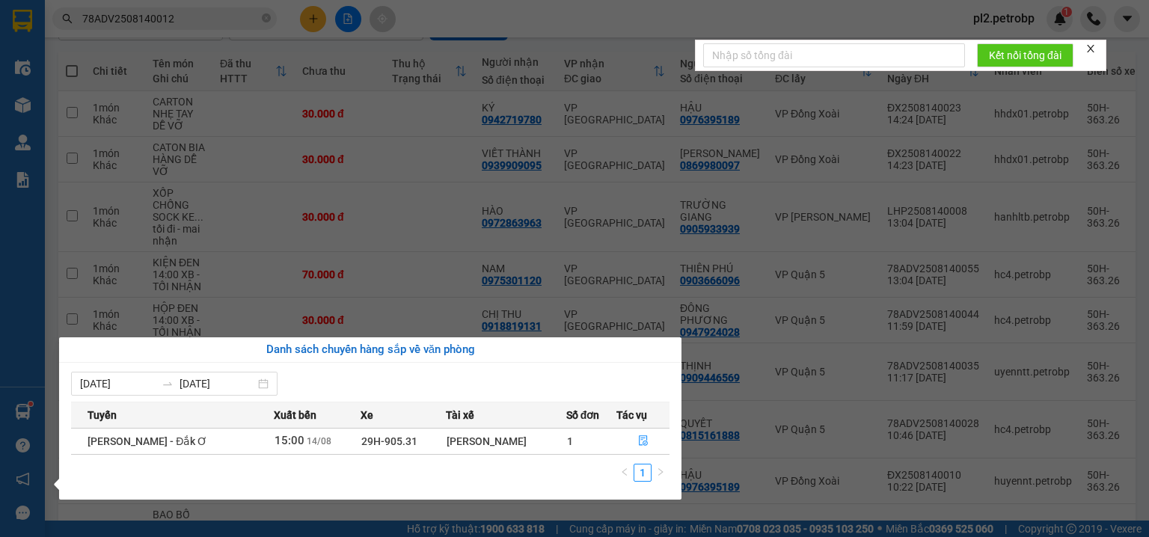
click at [358, 9] on section "Kết quả tìm kiếm ( 1 ) Bộ lọc Ngày tạo đơn gần nhất Mã ĐH Trạng thái Món hàng T…" at bounding box center [574, 268] width 1149 height 537
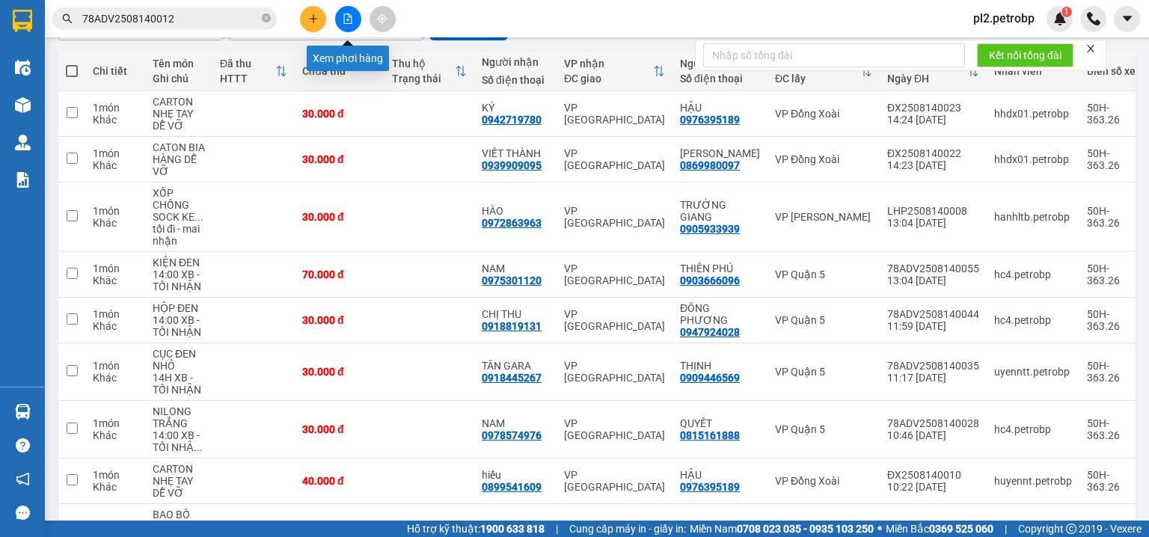
click at [350, 12] on button at bounding box center [348, 19] width 26 height 26
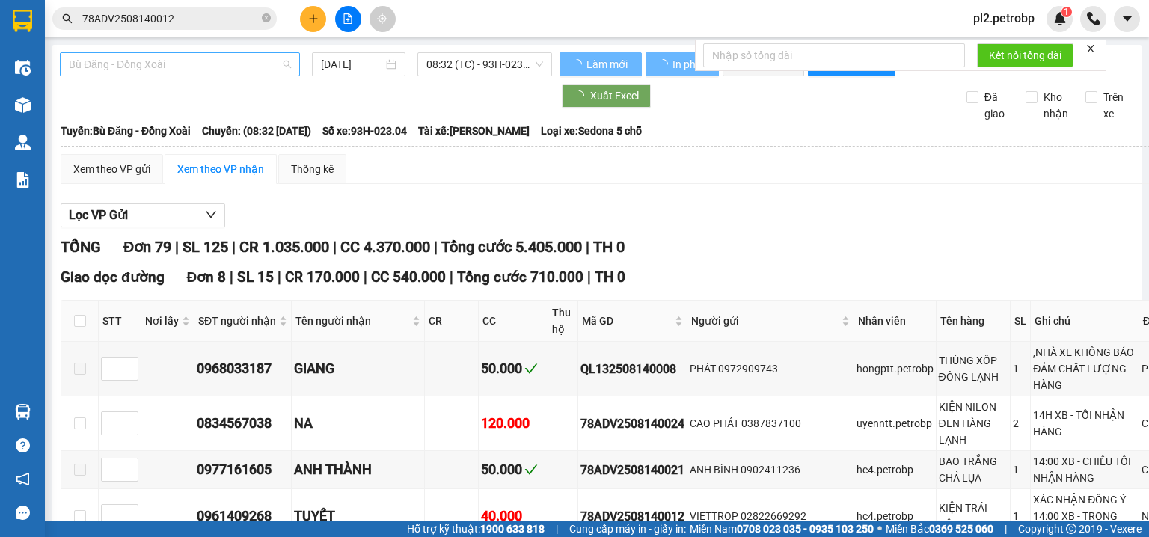
click at [198, 70] on span "Bù Đăng - Đồng Xoài" at bounding box center [180, 64] width 222 height 22
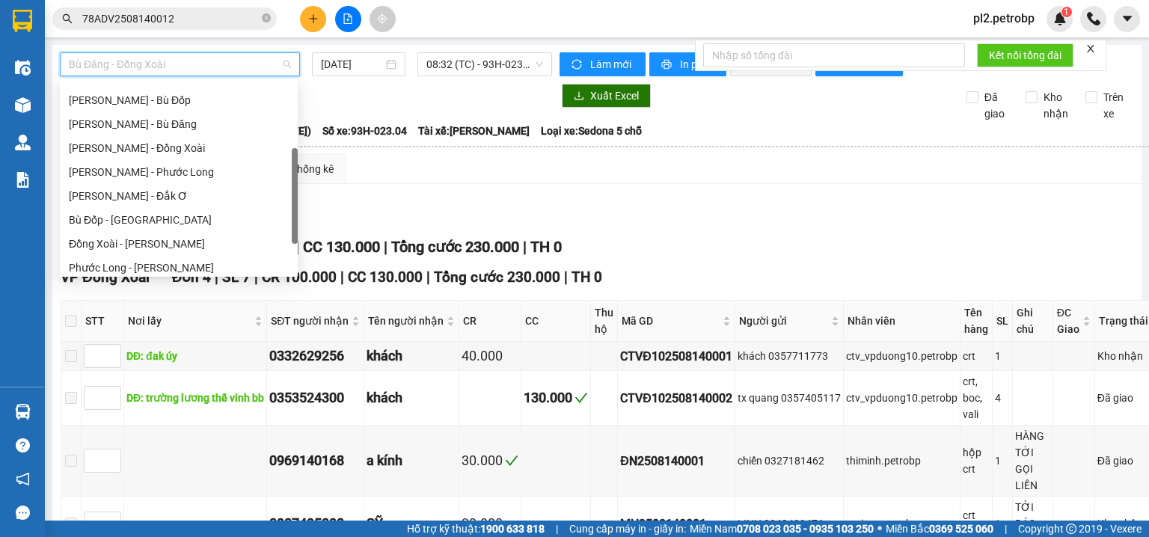
drag, startPoint x: 293, startPoint y: 124, endPoint x: 262, endPoint y: 192, distance: 74.3
click at [296, 191] on div at bounding box center [295, 196] width 6 height 96
drag, startPoint x: 248, startPoint y: 194, endPoint x: 377, endPoint y: 127, distance: 144.9
click at [248, 194] on div "Hồ Chí Minh - Đắk Ơ" at bounding box center [179, 194] width 220 height 16
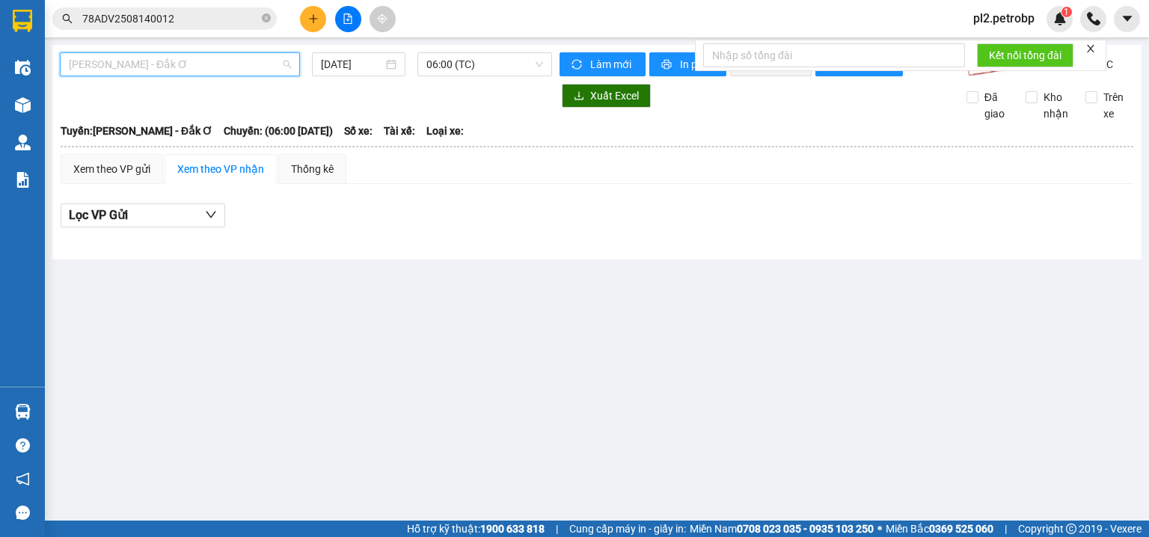
click at [248, 63] on span "Hồ Chí Minh - Đắk Ơ" at bounding box center [180, 64] width 222 height 22
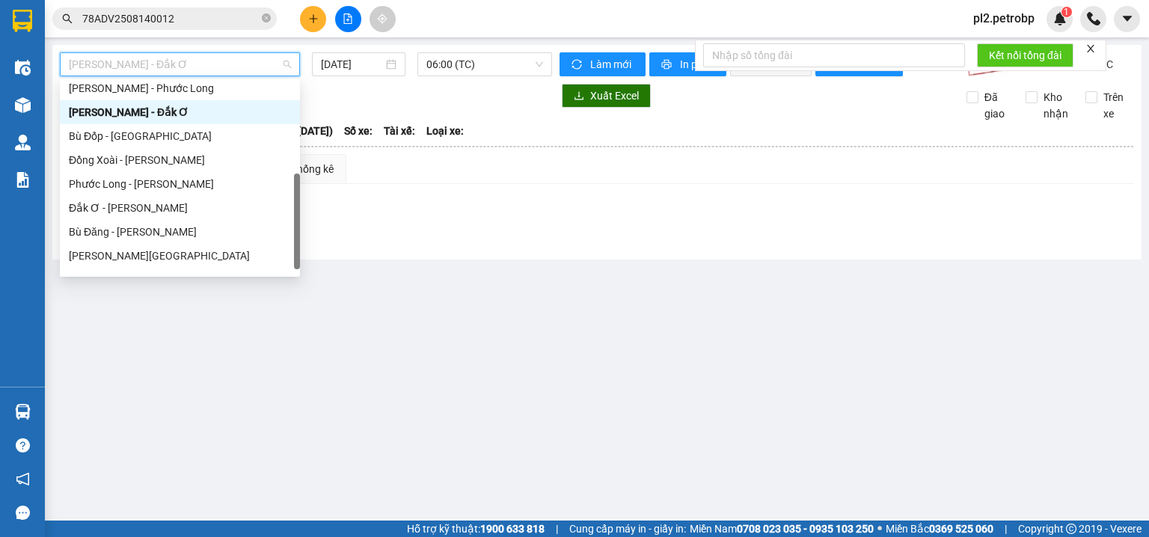
scroll to position [275, 0]
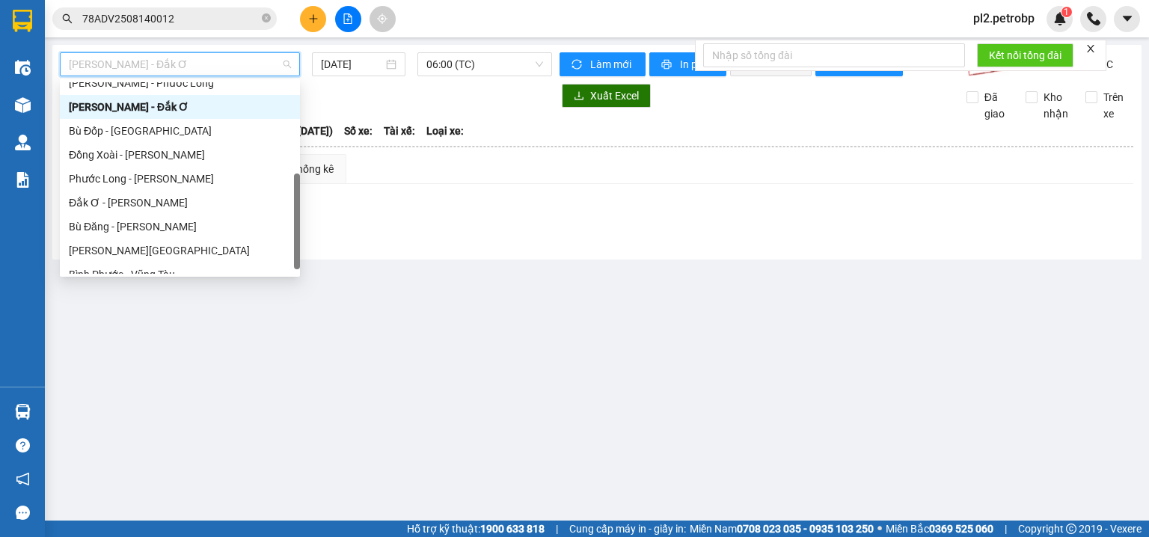
drag, startPoint x: 296, startPoint y: 159, endPoint x: 298, endPoint y: 183, distance: 24.7
click at [298, 183] on div at bounding box center [297, 222] width 6 height 96
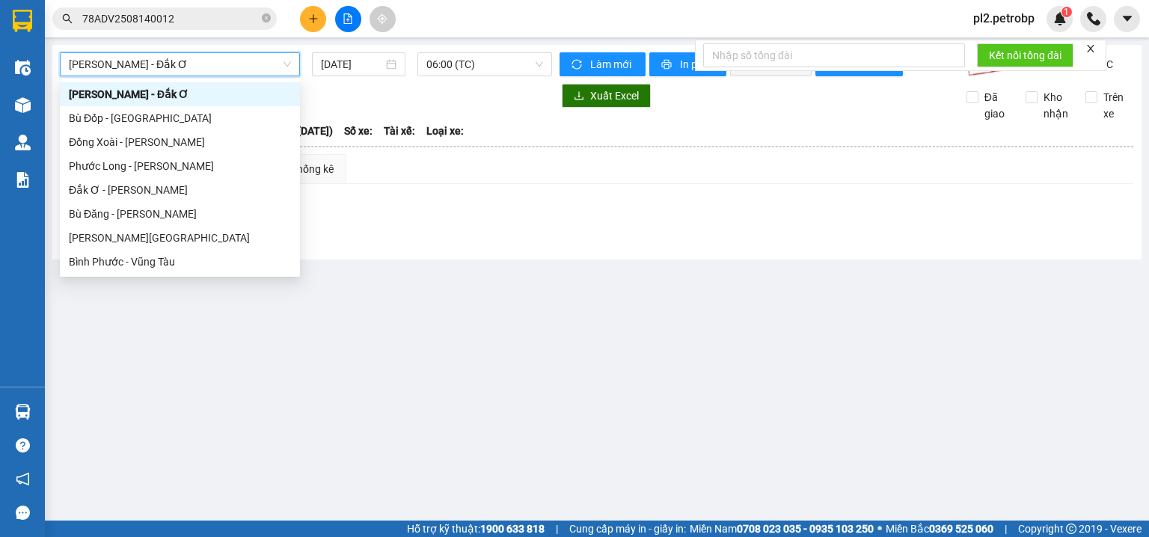
click at [209, 63] on span "Hồ Chí Minh - Đắk Ơ" at bounding box center [180, 64] width 222 height 22
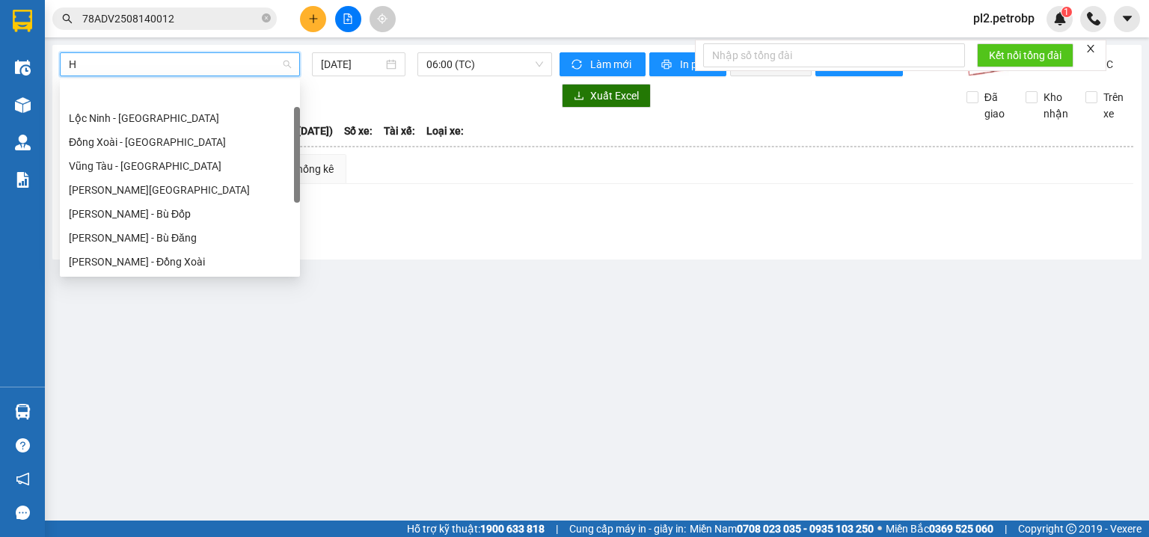
scroll to position [48, 0]
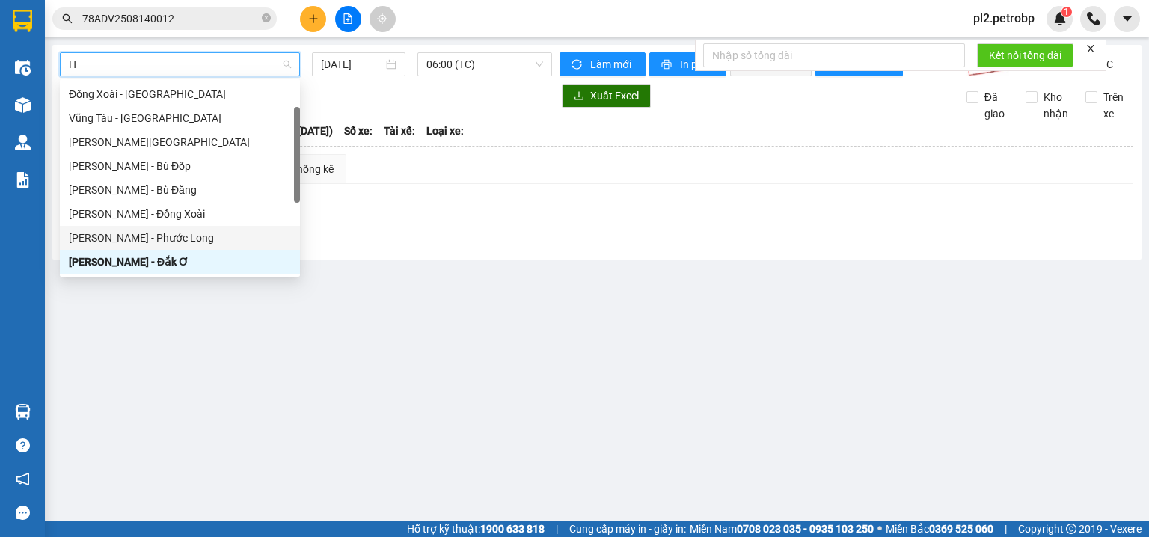
click at [198, 236] on div "[PERSON_NAME] - Phước Long" at bounding box center [180, 238] width 222 height 16
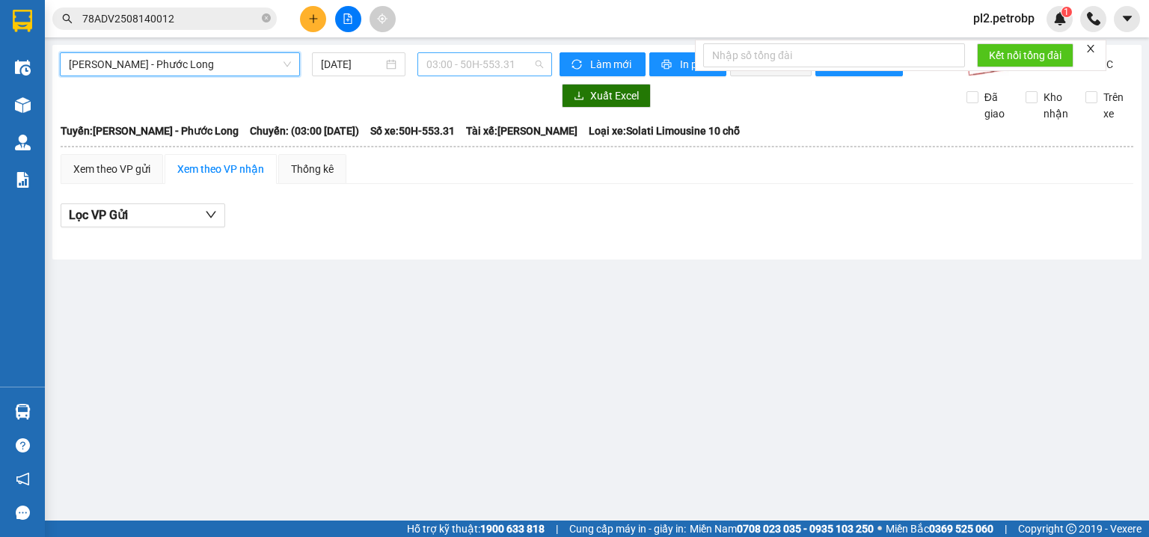
click at [495, 67] on span "03:00 - 50H-553.31" at bounding box center [484, 64] width 117 height 22
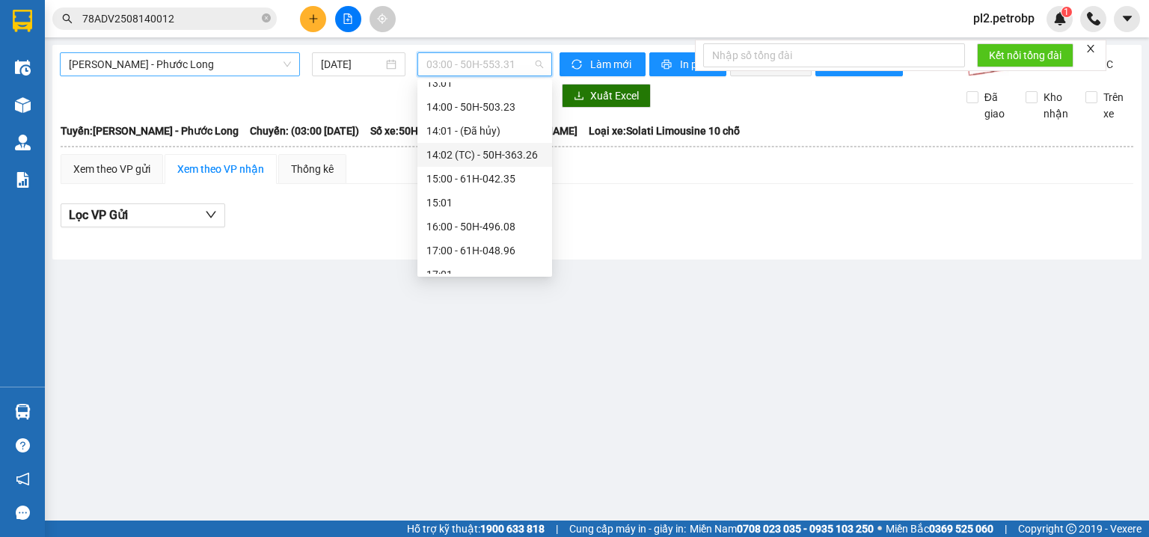
scroll to position [554, 0]
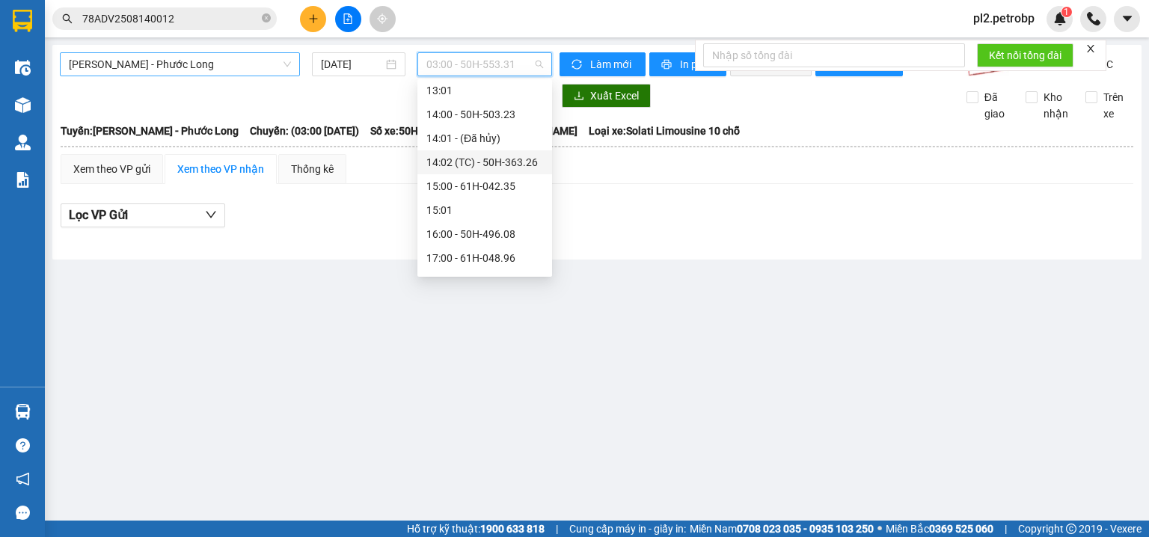
click at [524, 157] on div "14:02 (TC) - 50H-363.26" at bounding box center [484, 162] width 117 height 16
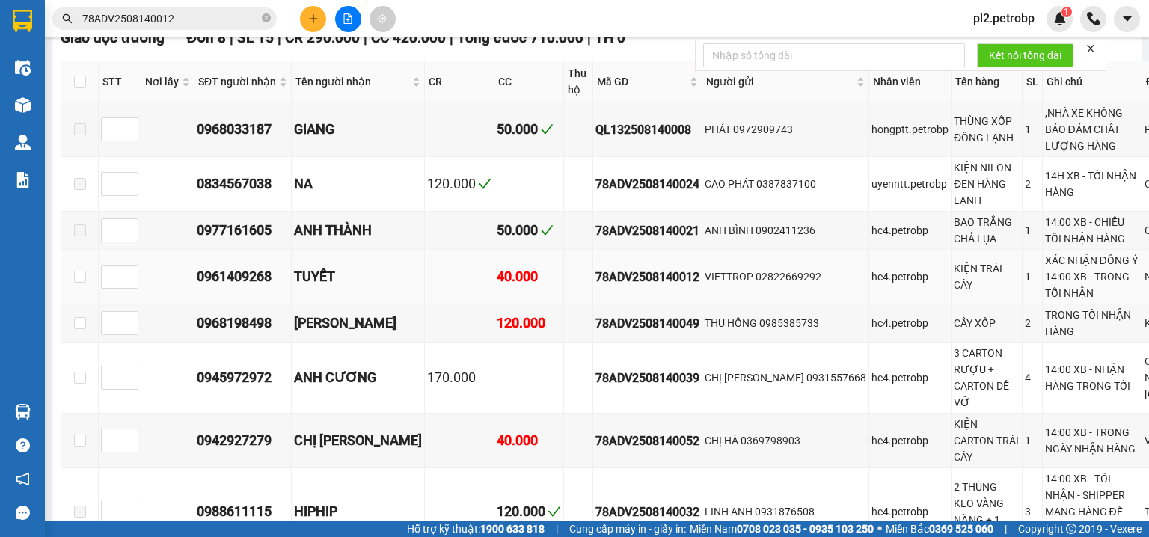
scroll to position [319, 0]
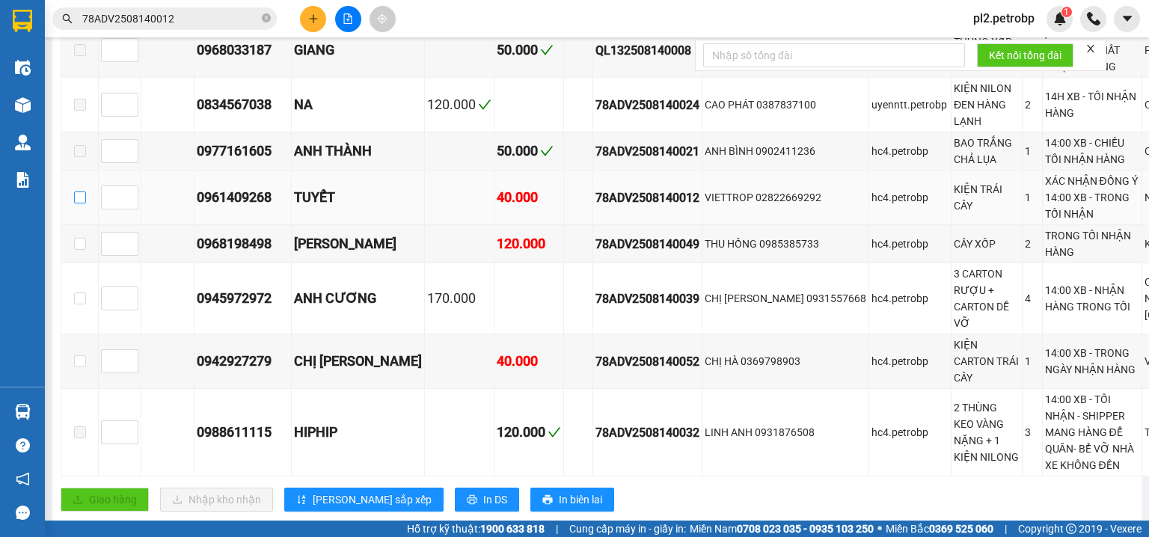
click at [81, 204] on input "checkbox" at bounding box center [80, 198] width 12 height 12
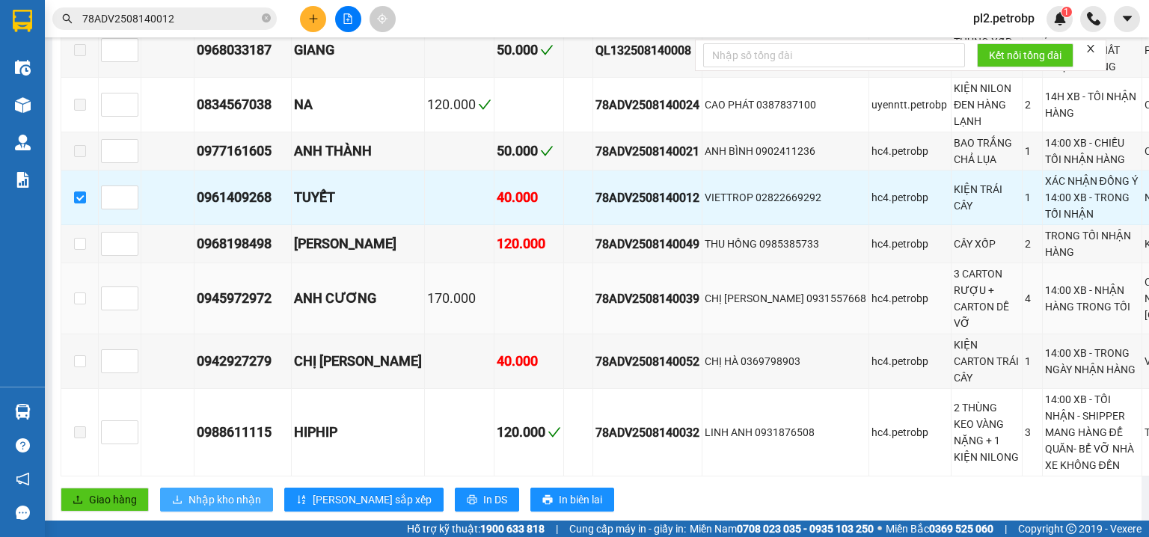
drag, startPoint x: 215, startPoint y: 473, endPoint x: 606, endPoint y: 335, distance: 414.1
click at [216, 492] on span "Nhập kho nhận" at bounding box center [225, 500] width 73 height 16
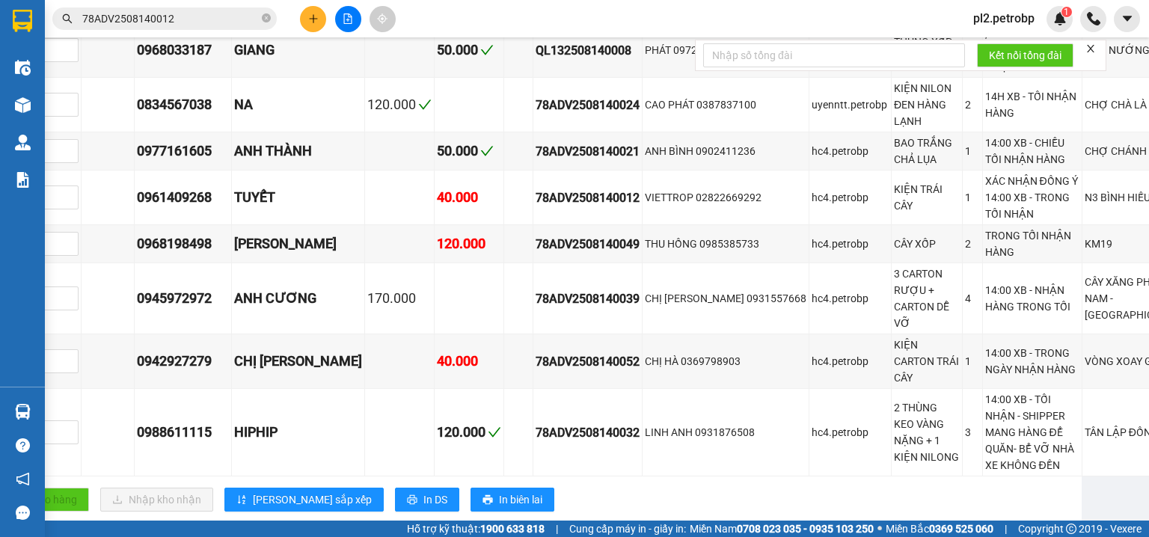
scroll to position [319, 90]
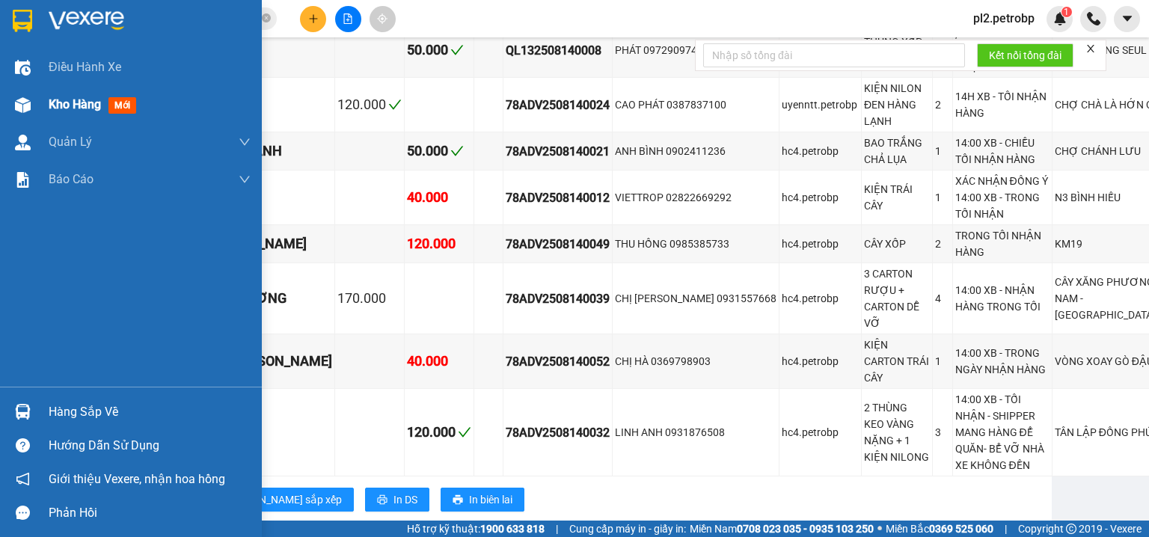
click at [54, 106] on span "Kho hàng" at bounding box center [75, 104] width 52 height 14
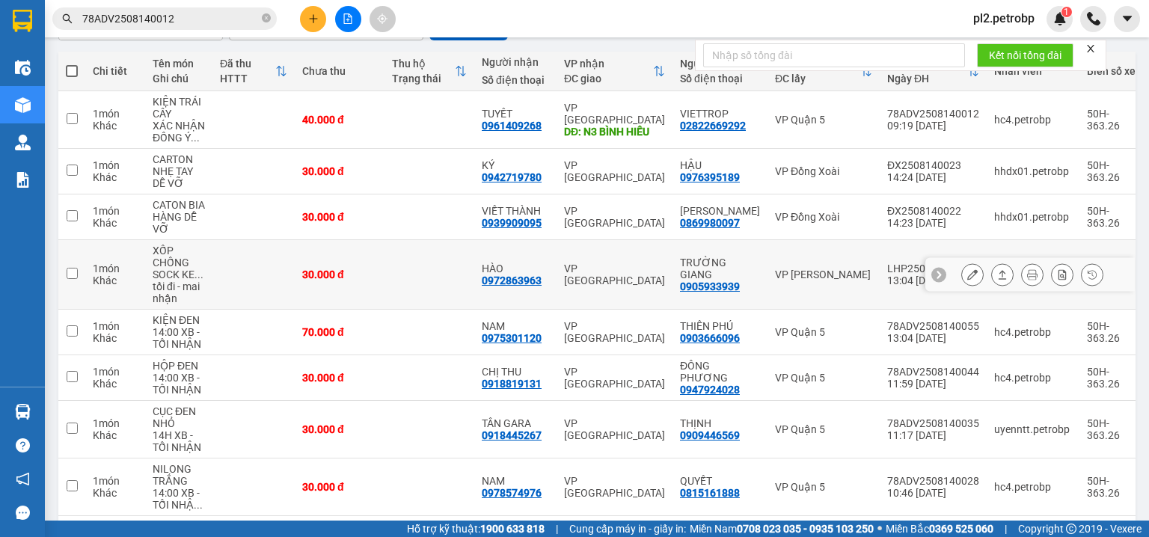
scroll to position [239, 0]
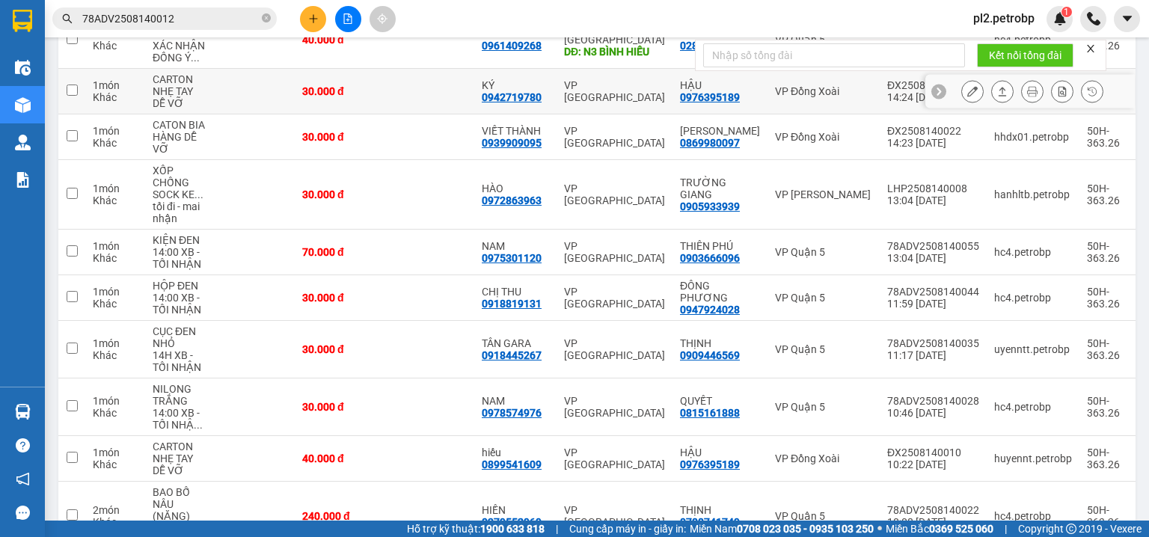
click at [967, 93] on icon at bounding box center [972, 91] width 10 height 10
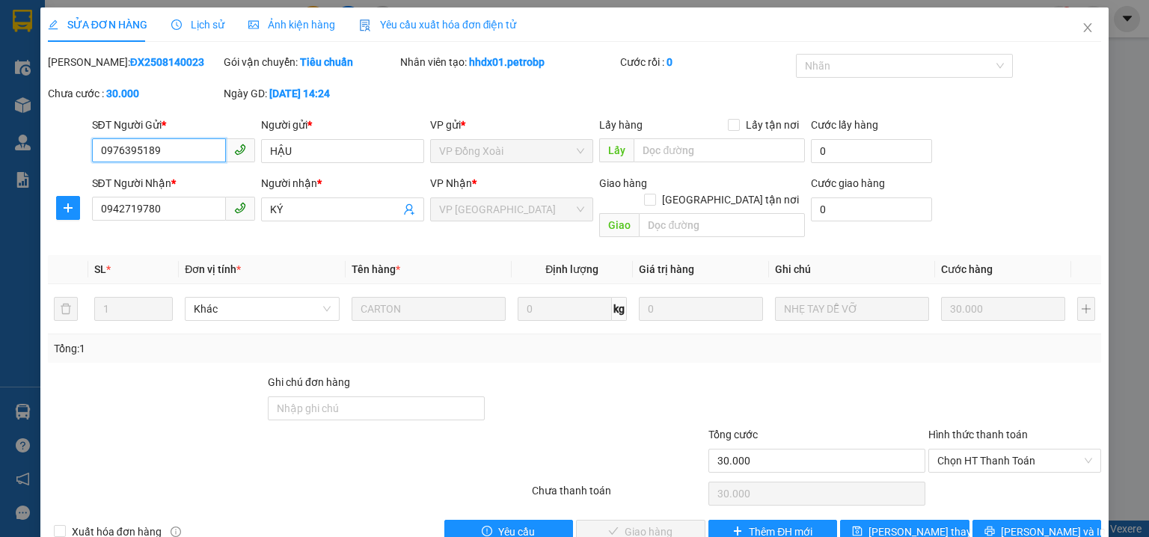
drag, startPoint x: 934, startPoint y: 438, endPoint x: 940, endPoint y: 456, distance: 18.9
click at [937, 450] on span "Chọn HT Thanh Toán" at bounding box center [1014, 461] width 155 height 22
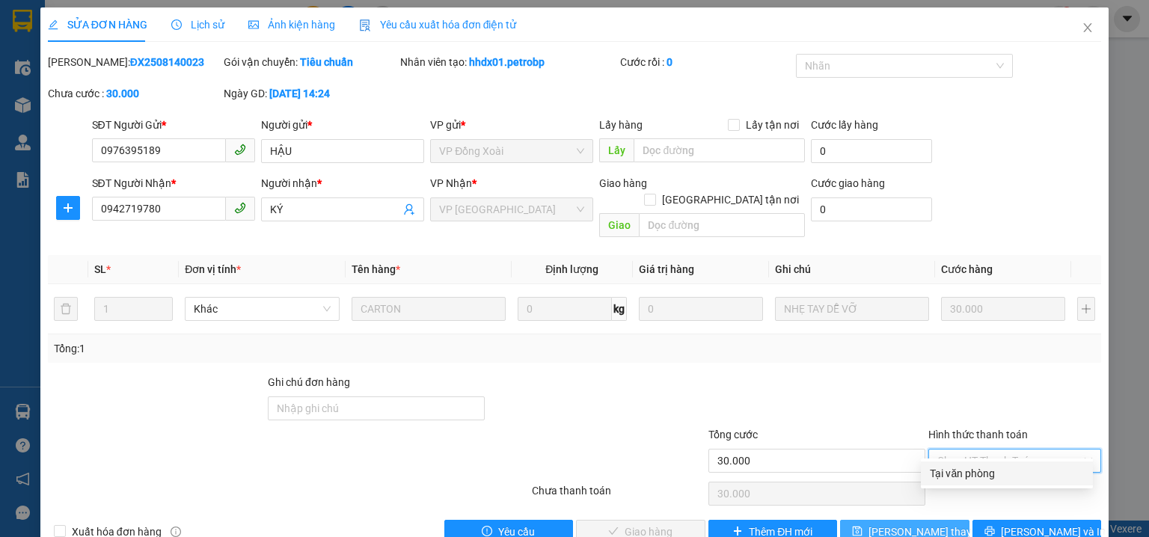
drag, startPoint x: 937, startPoint y: 468, endPoint x: 841, endPoint y: 519, distance: 108.4
click at [926, 479] on div "Tại văn phòng" at bounding box center [1007, 474] width 172 height 24
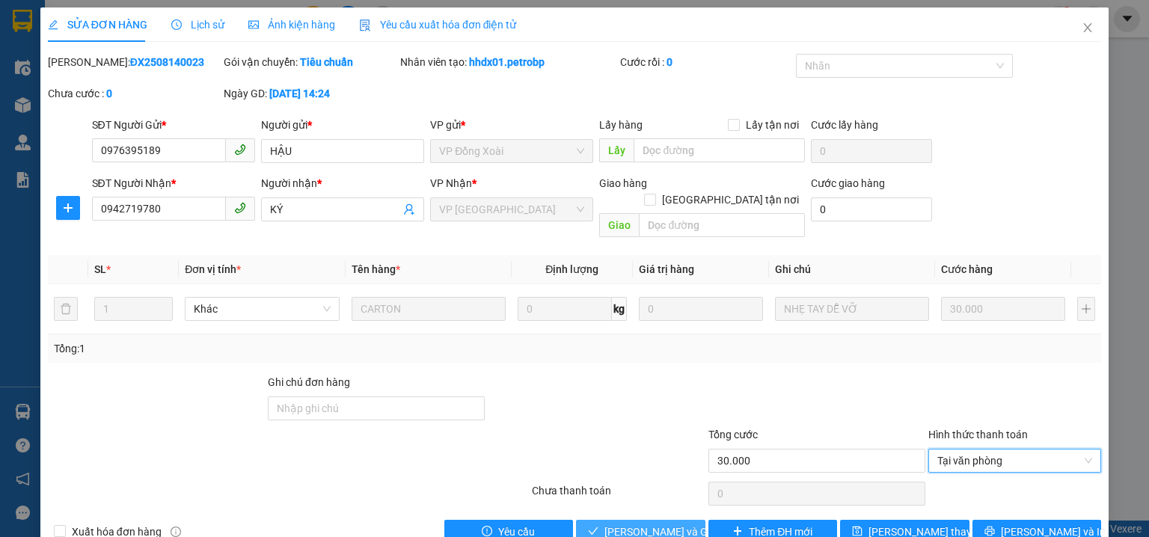
click at [642, 524] on span "[PERSON_NAME] và Giao hàng" at bounding box center [677, 532] width 144 height 16
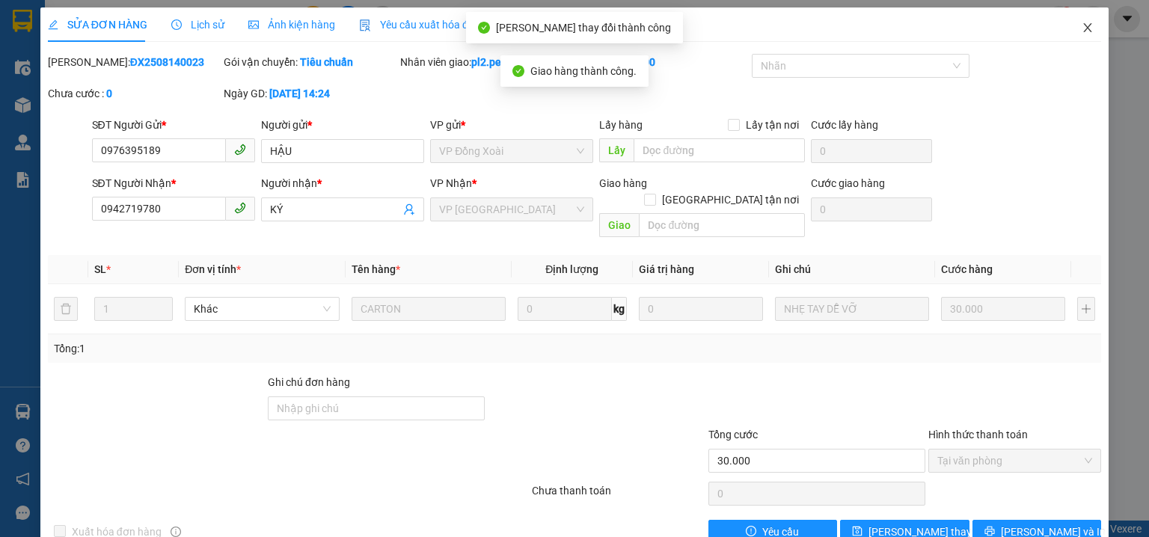
drag, startPoint x: 1077, startPoint y: 25, endPoint x: 1012, endPoint y: 11, distance: 67.2
click at [1082, 26] on icon "close" at bounding box center [1088, 28] width 12 height 12
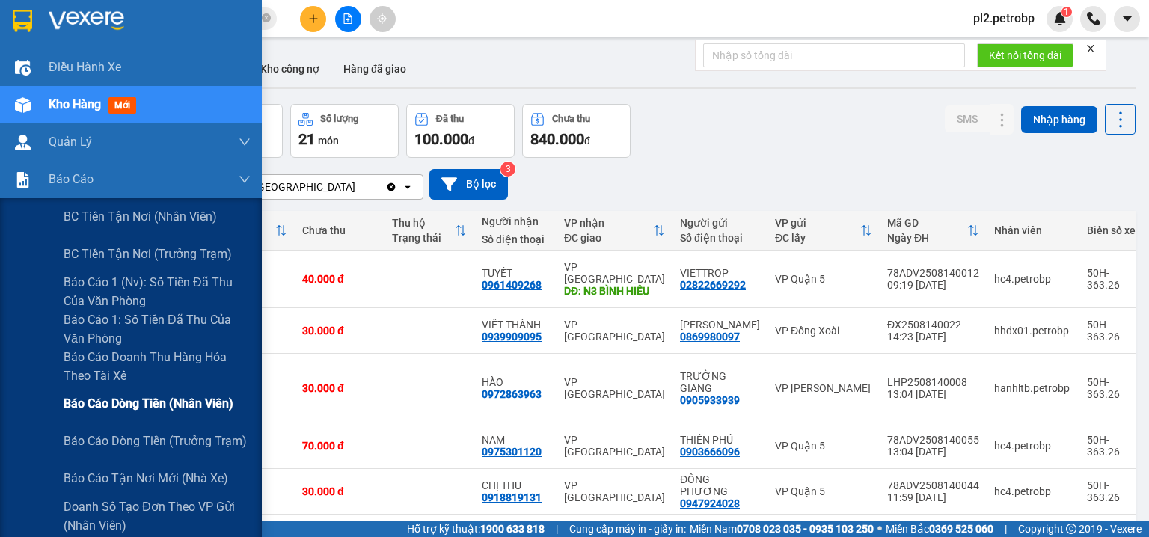
scroll to position [319, 0]
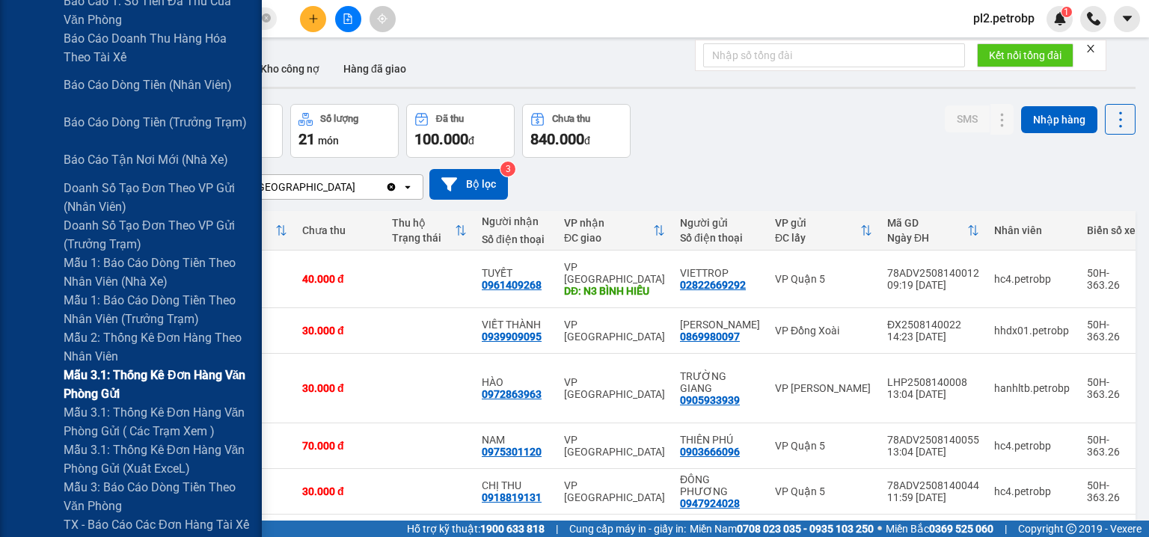
click at [131, 372] on span "Mẫu 3.1: Thống kê đơn hàng văn phòng gửi" at bounding box center [157, 384] width 187 height 37
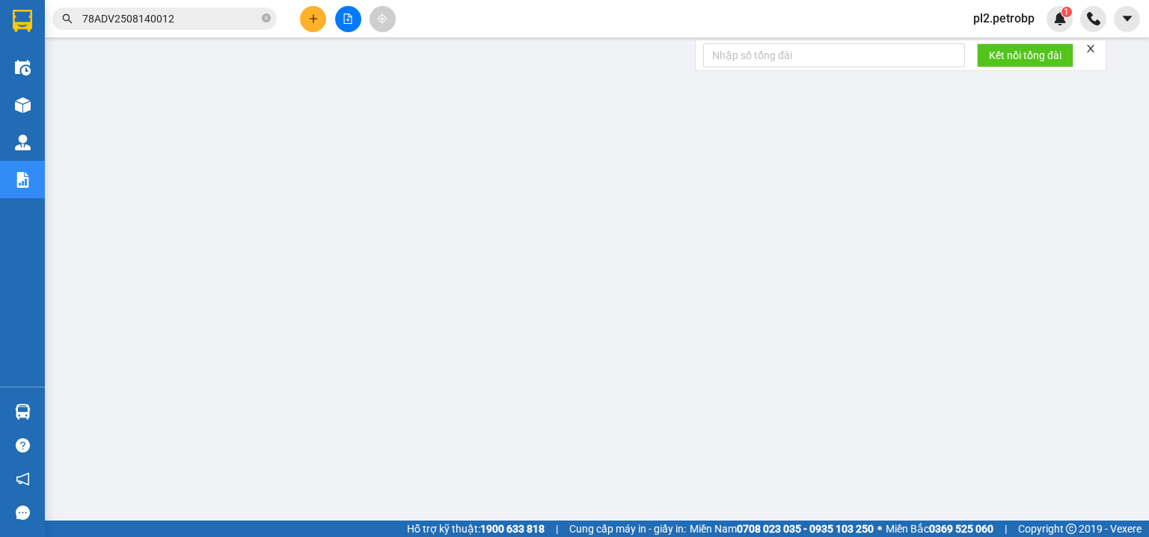
click at [1092, 48] on icon "close" at bounding box center [1090, 48] width 7 height 7
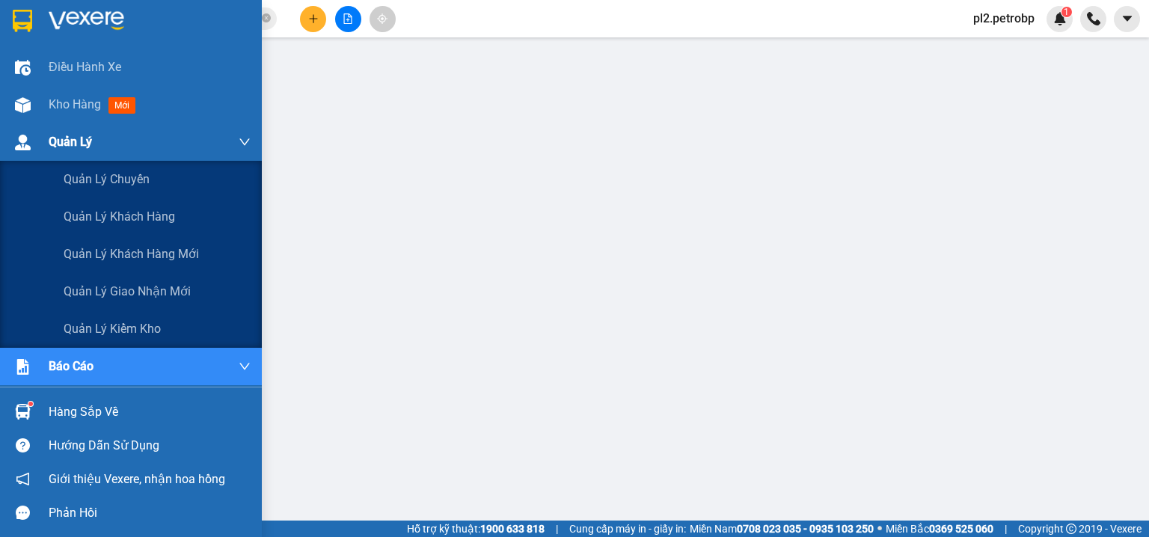
click at [86, 131] on div "Quản Lý" at bounding box center [150, 141] width 202 height 37
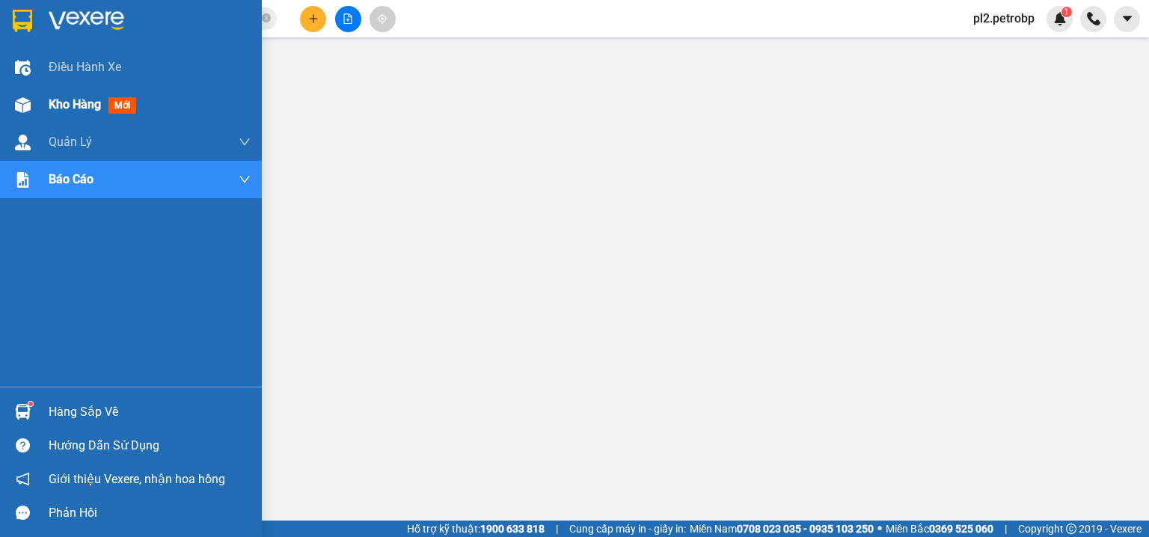
click at [66, 102] on span "Kho hàng" at bounding box center [75, 104] width 52 height 14
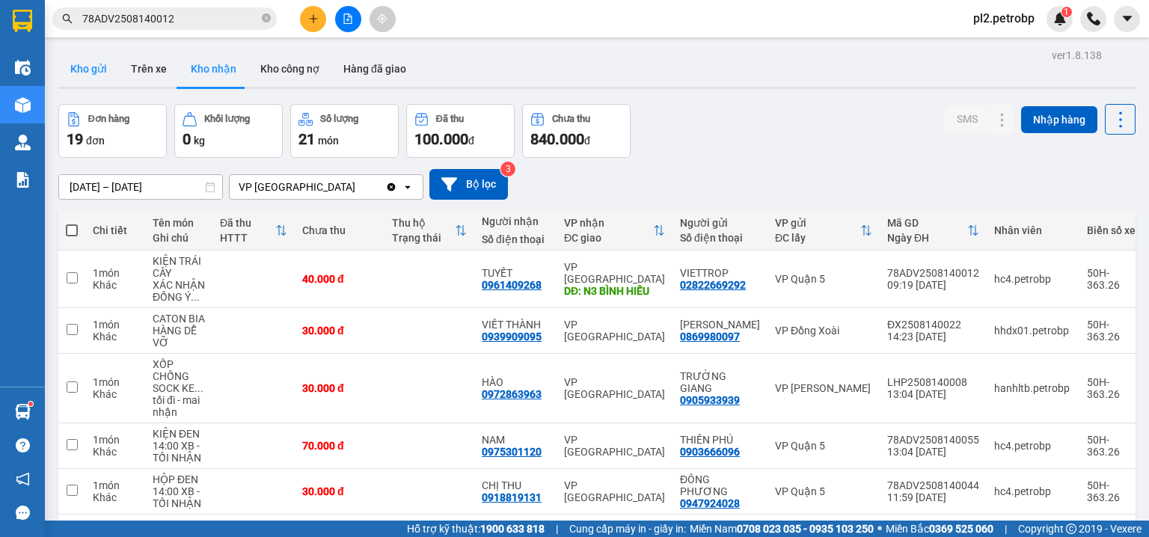
click at [99, 64] on button "Kho gửi" at bounding box center [88, 69] width 61 height 36
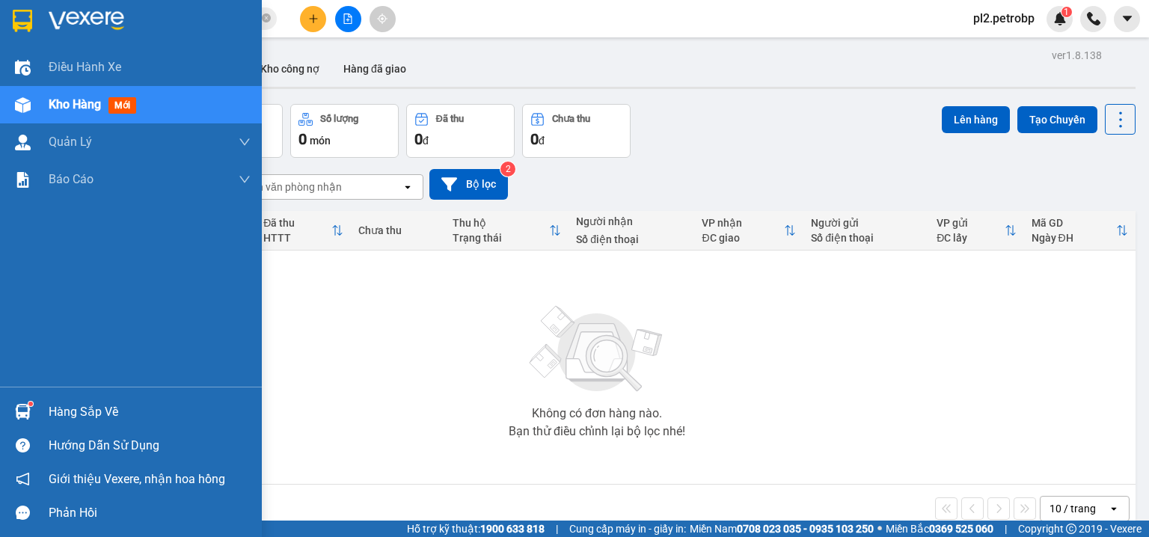
click at [58, 409] on div "Hàng sắp về" at bounding box center [150, 412] width 202 height 22
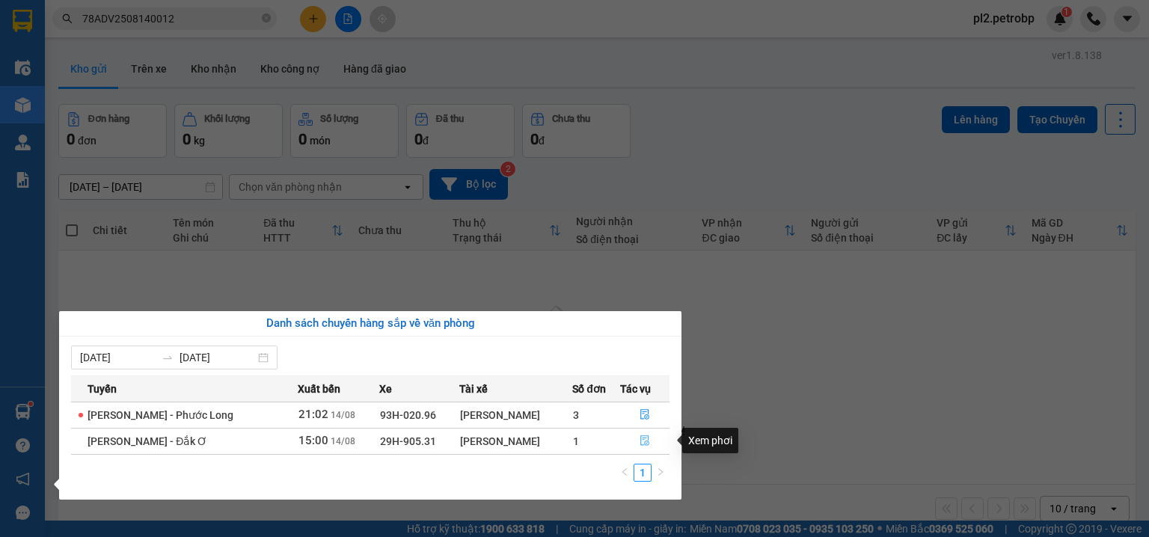
click at [642, 436] on icon "file-done" at bounding box center [644, 441] width 9 height 10
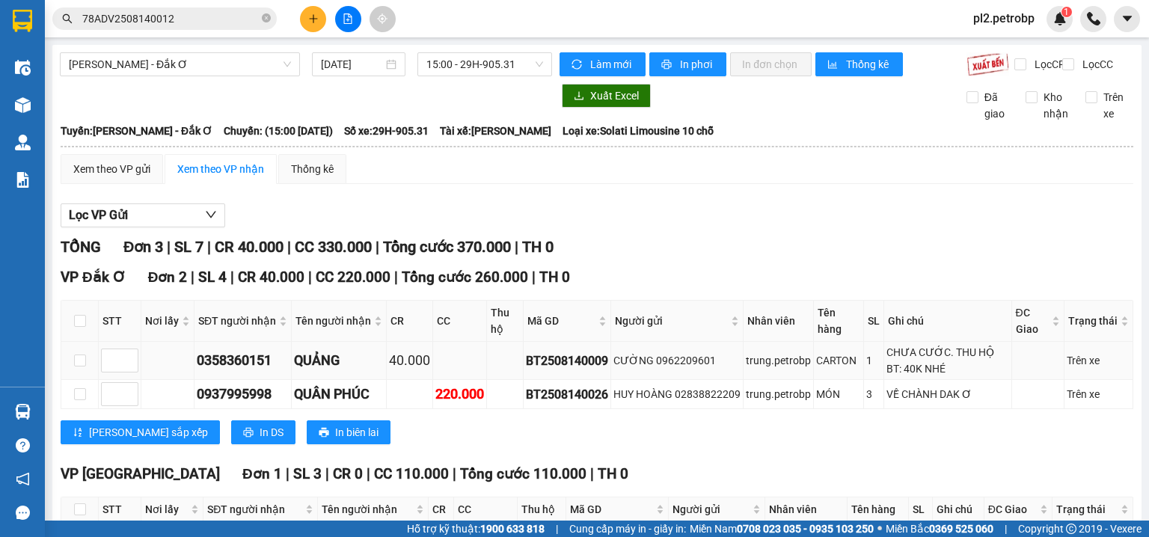
scroll to position [118, 0]
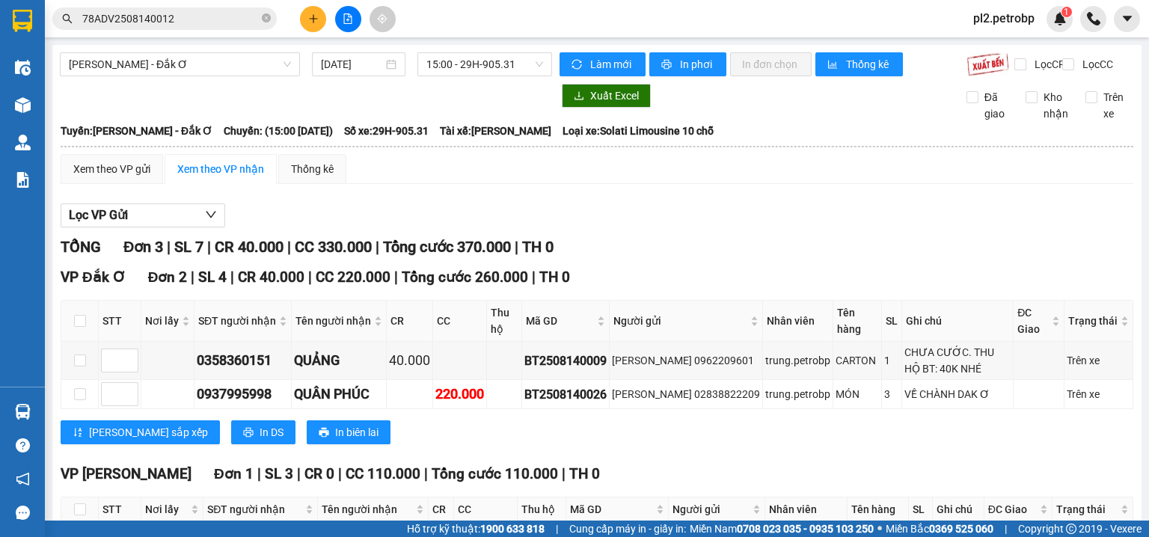
scroll to position [118, 0]
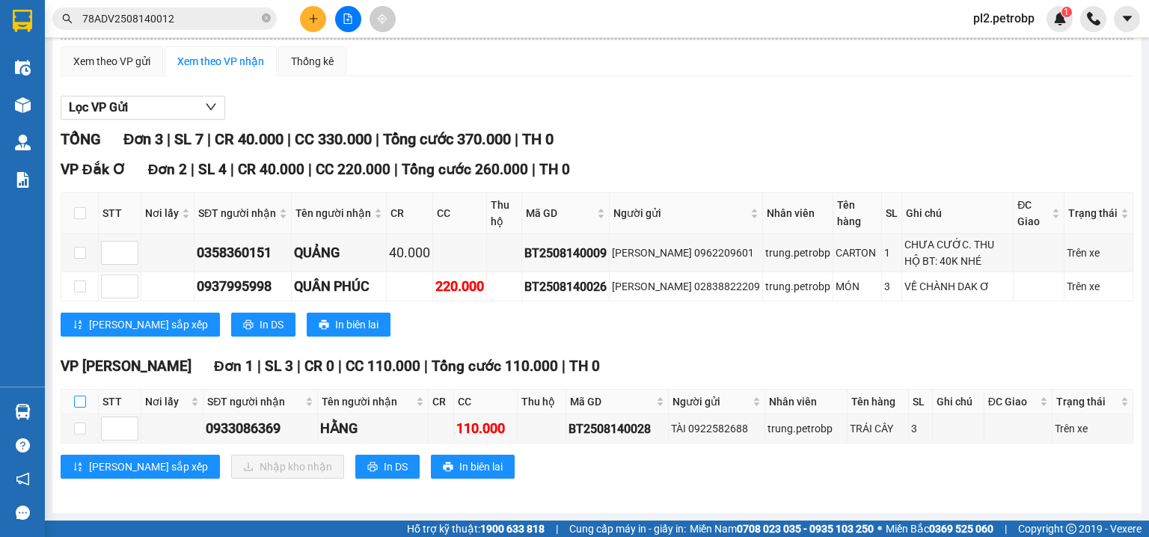
click at [82, 402] on input "checkbox" at bounding box center [80, 402] width 12 height 12
checkbox input "true"
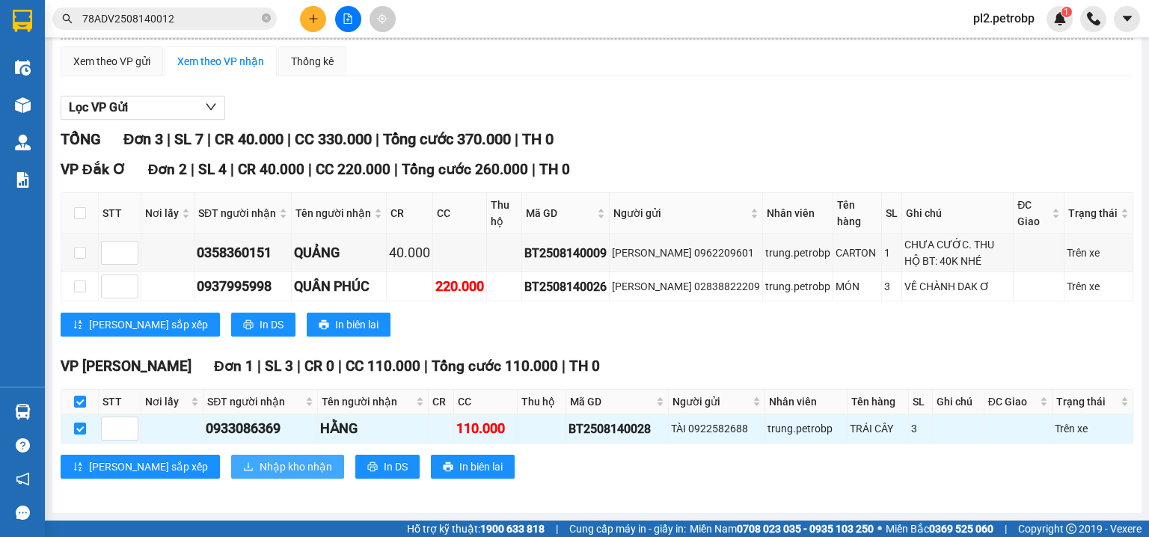
click at [243, 471] on icon "download" at bounding box center [248, 467] width 10 height 10
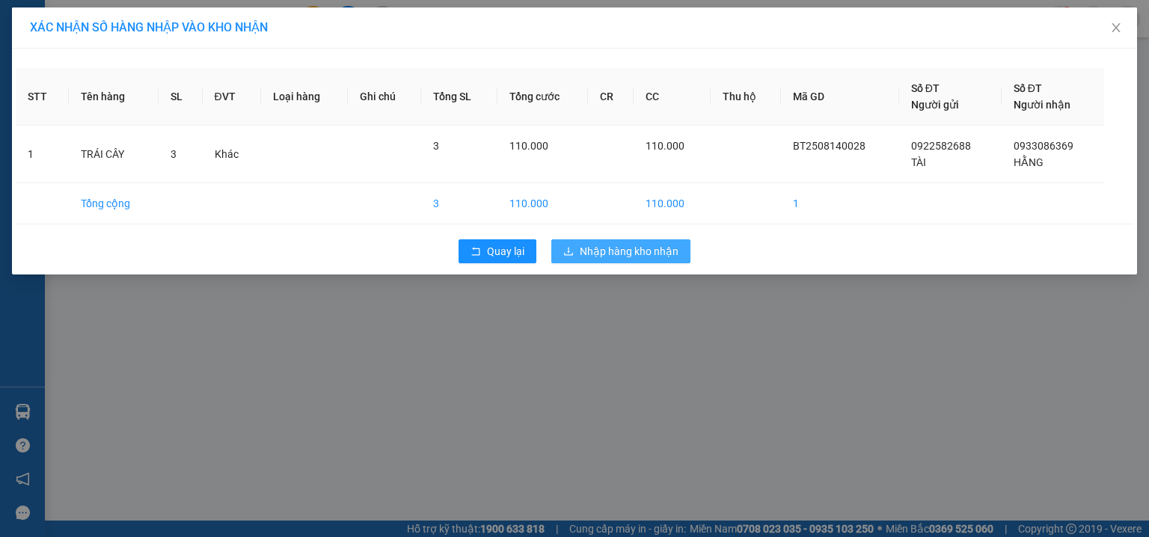
click at [642, 251] on span "Nhập hàng kho nhận" at bounding box center [629, 251] width 99 height 16
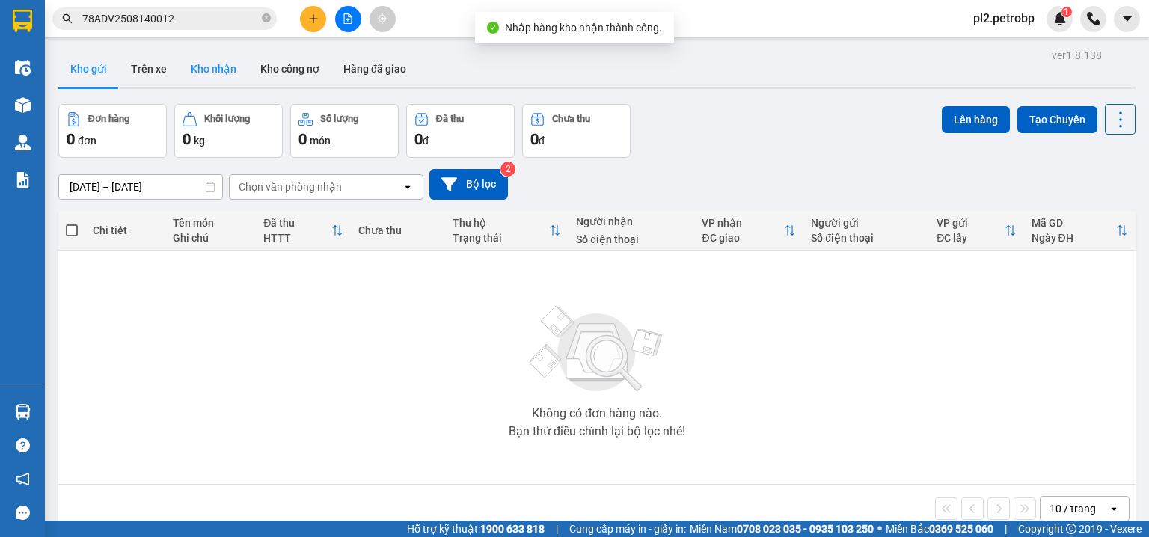
click at [206, 64] on button "Kho nhận" at bounding box center [214, 69] width 70 height 36
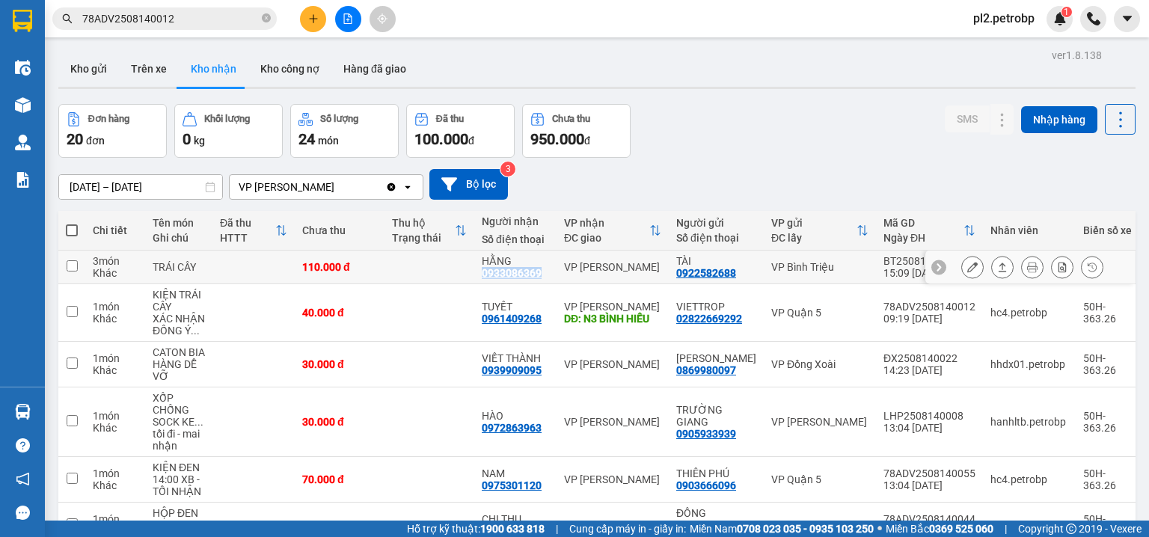
drag, startPoint x: 548, startPoint y: 271, endPoint x: 477, endPoint y: 270, distance: 71.1
click at [477, 270] on td "HẰNG 0933086369" at bounding box center [515, 268] width 82 height 34
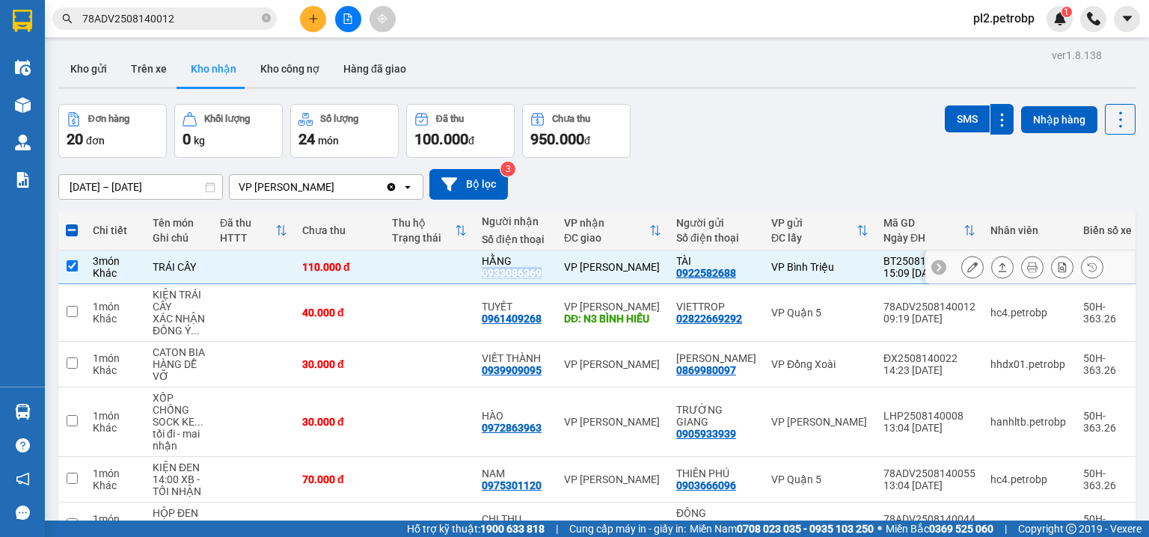
copy div "0933086369"
click at [459, 263] on td at bounding box center [430, 268] width 90 height 34
checkbox input "false"
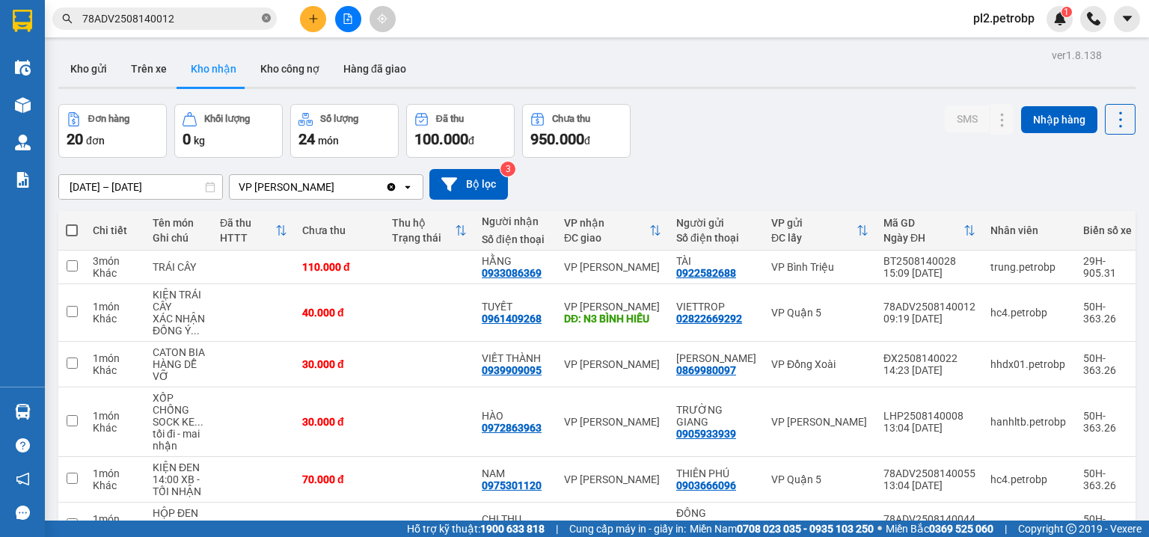
click at [266, 16] on icon "close-circle" at bounding box center [266, 17] width 9 height 9
paste input "0933086369"
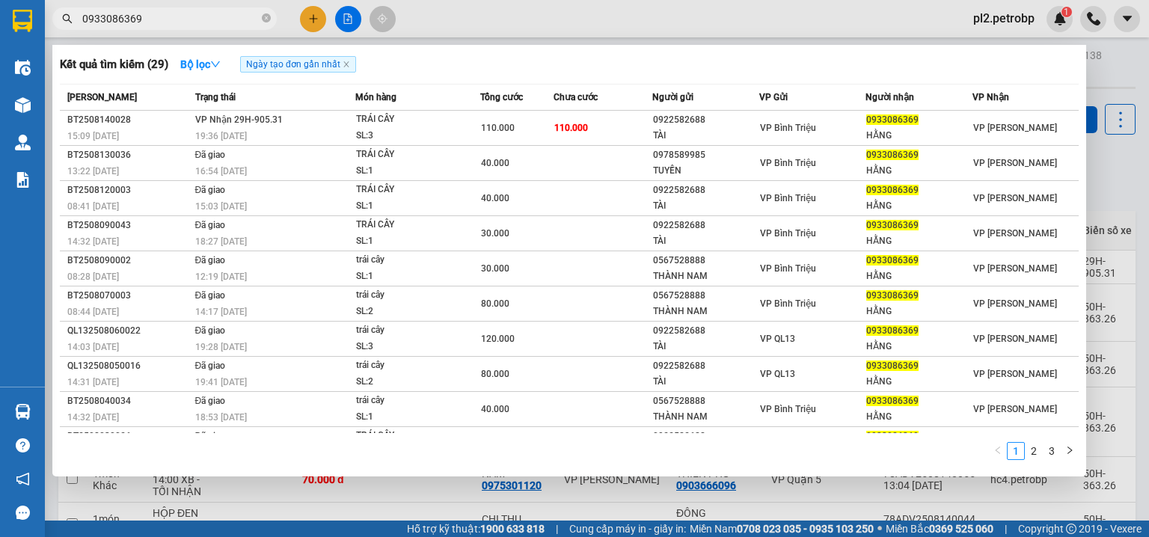
type input "0933086369"
click at [661, 13] on div at bounding box center [574, 268] width 1149 height 537
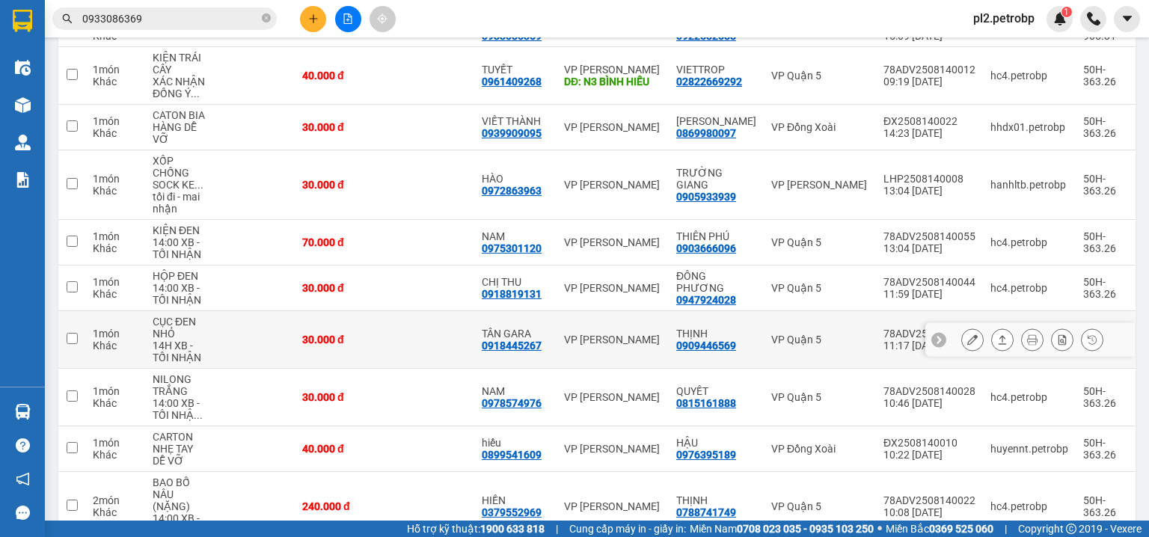
scroll to position [317, 0]
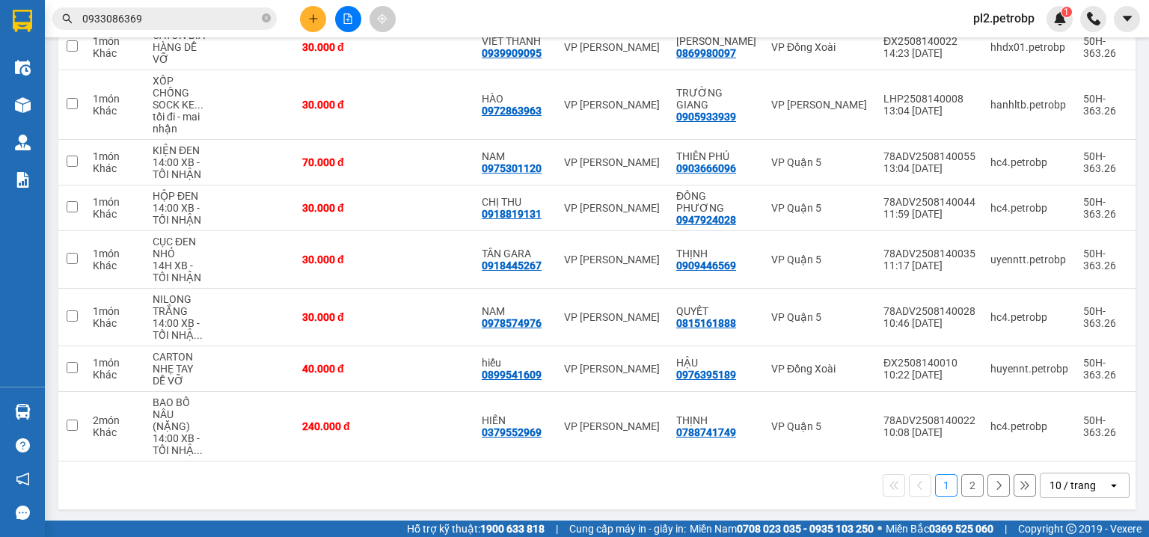
click at [966, 480] on button "2" at bounding box center [972, 485] width 22 height 22
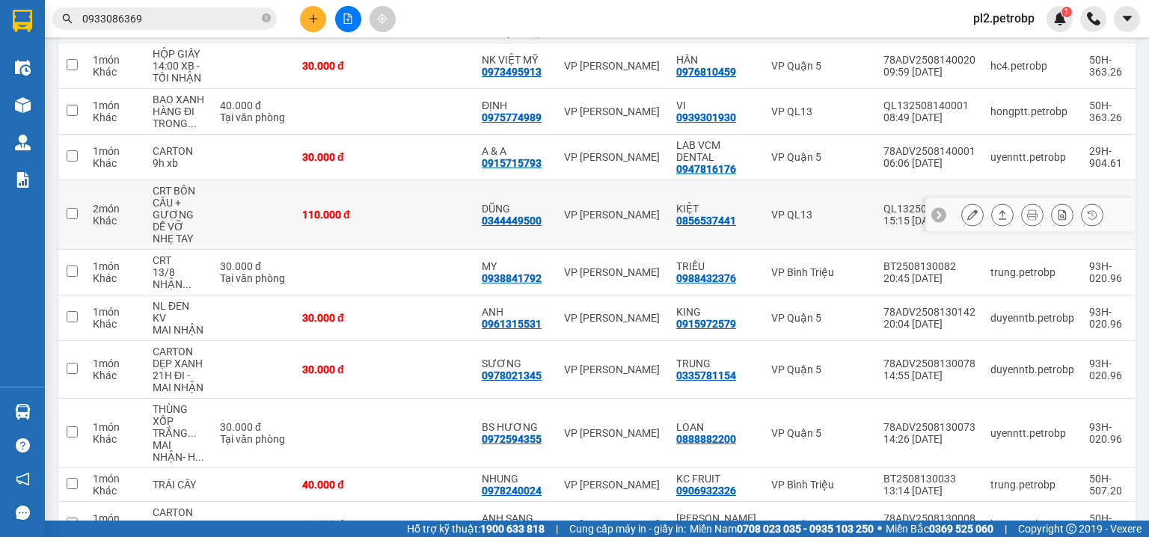
scroll to position [287, 0]
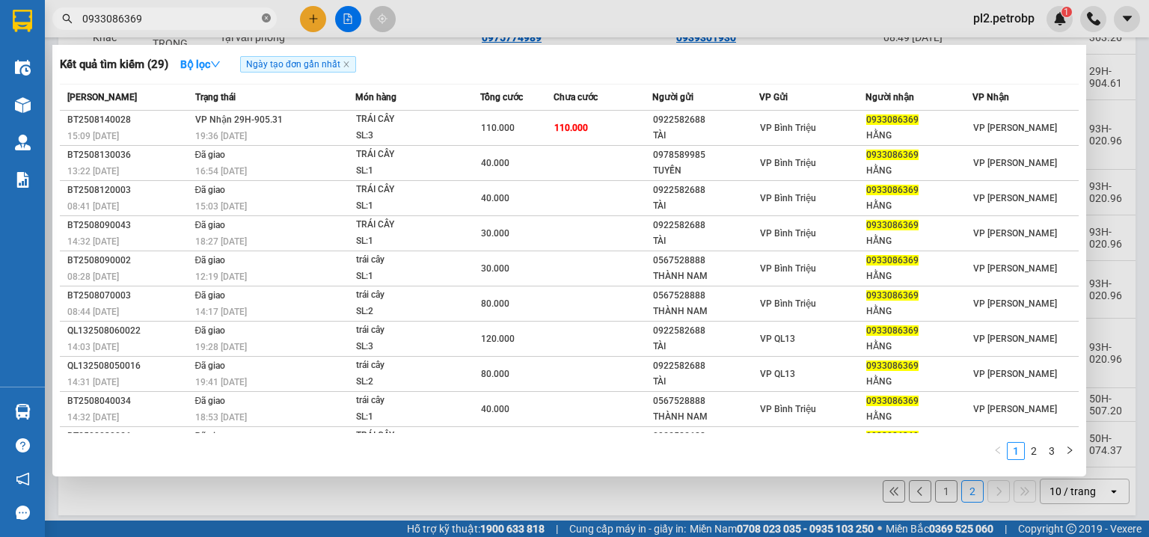
click at [268, 13] on span at bounding box center [266, 19] width 9 height 14
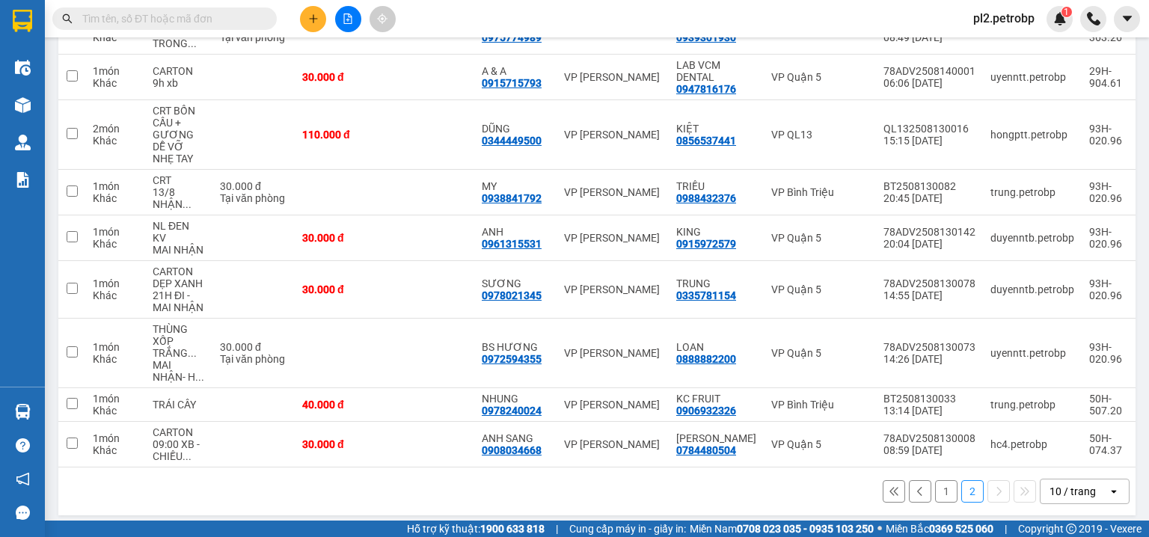
click at [215, 36] on div "Kết quả tìm kiếm ( 29 ) Bộ lọc Ngày tạo đơn gần nhất Mã ĐH Trạng thái Món hàng …" at bounding box center [574, 18] width 1149 height 37
click at [212, 21] on input "text" at bounding box center [170, 18] width 177 height 16
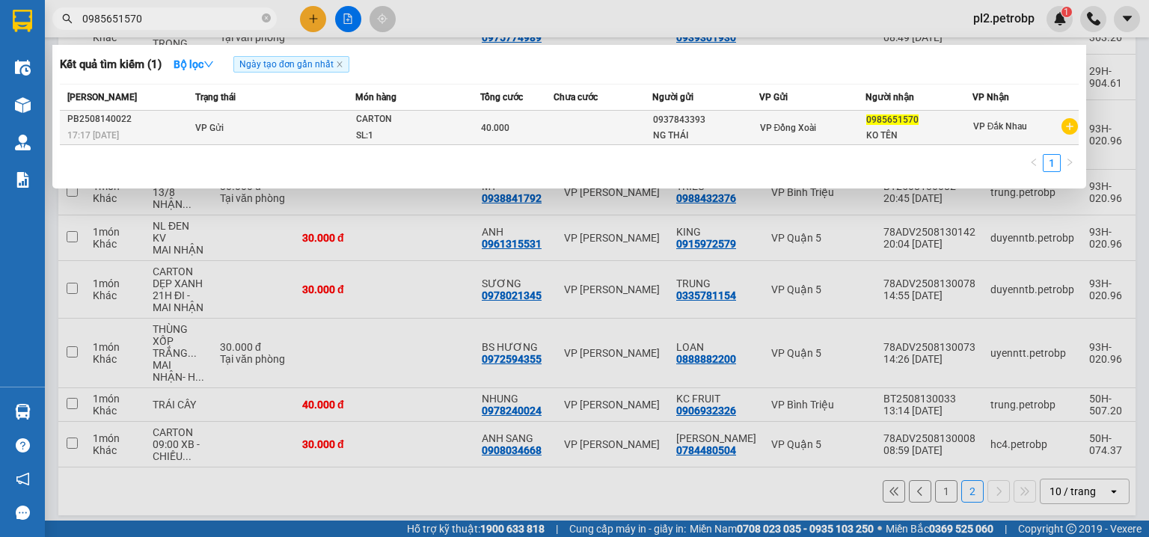
type input "0985651570"
click at [859, 135] on td "VP Đồng Xoài" at bounding box center [812, 128] width 107 height 34
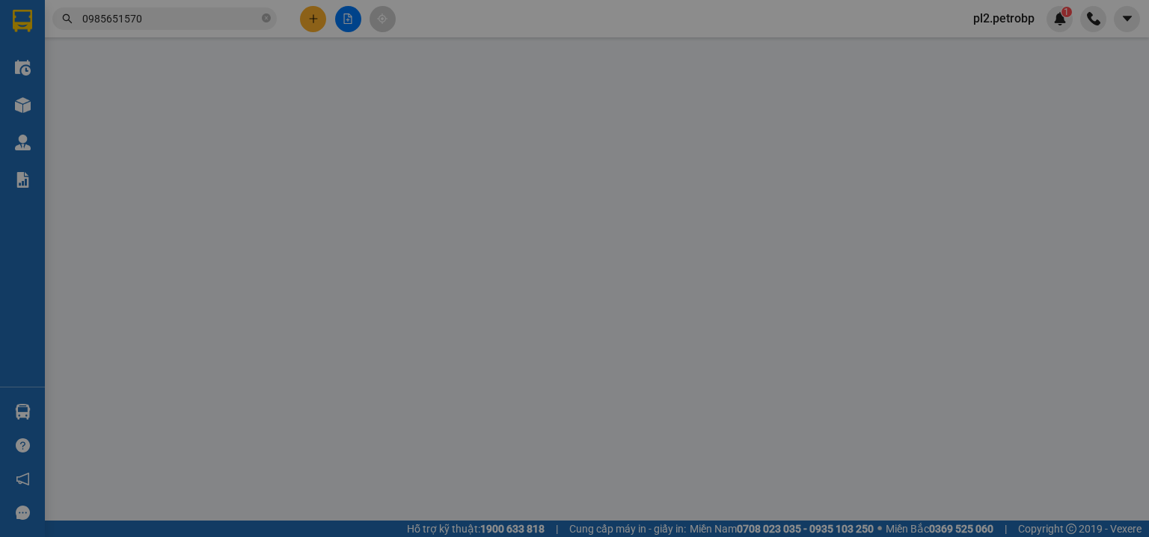
type input "0937843393"
type input "NG THÁI"
type input "0985651570"
type input "KO TÊN"
type input "40.000"
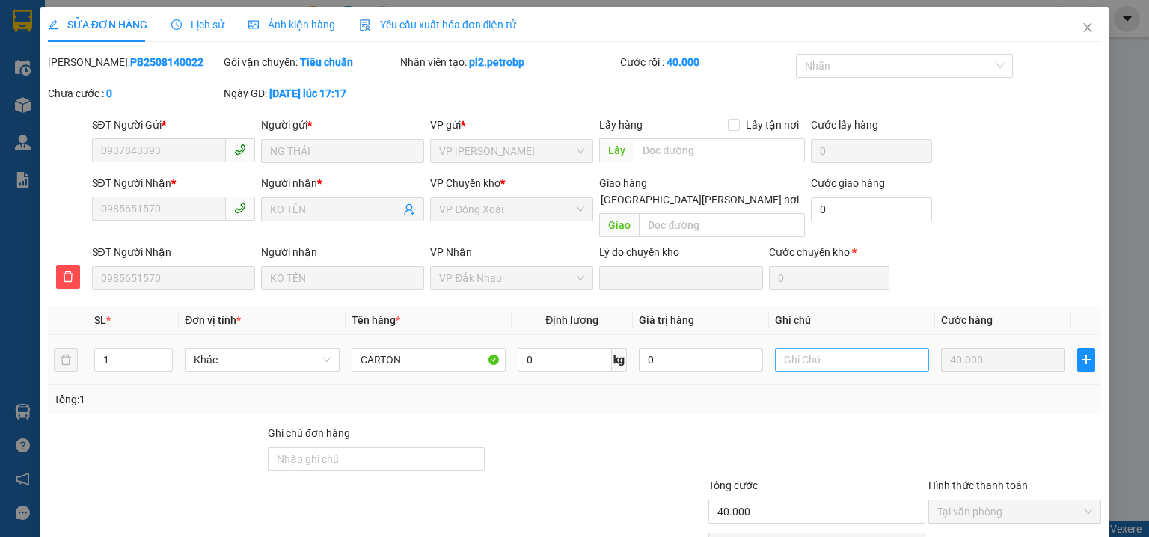
scroll to position [69, 0]
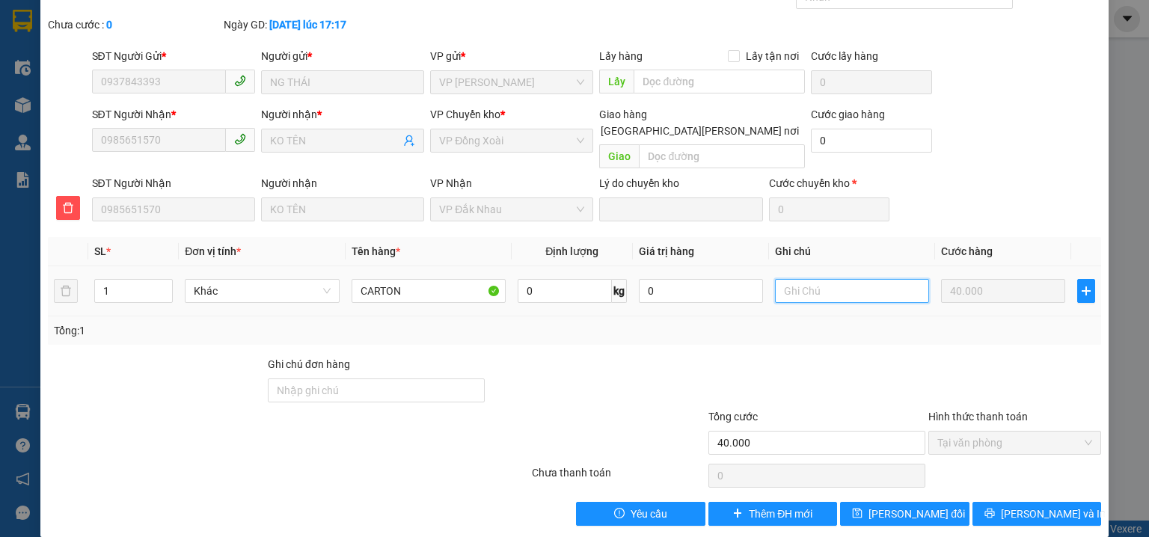
click at [848, 281] on input "text" at bounding box center [852, 291] width 154 height 24
type input "0966072696"
click at [934, 502] on button "[PERSON_NAME] thay đổi" at bounding box center [904, 514] width 129 height 24
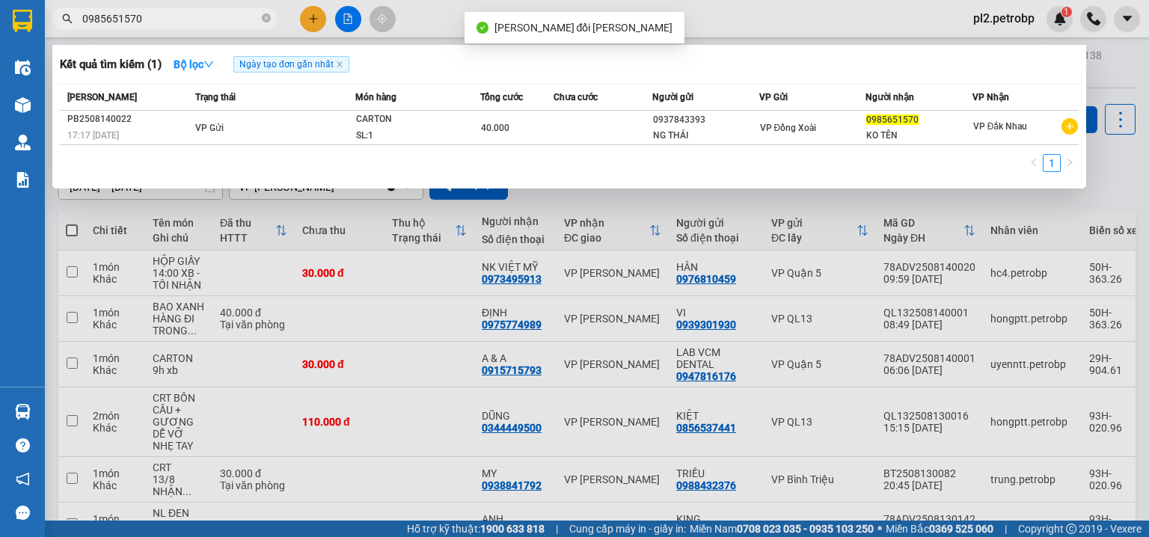
click at [189, 15] on input "0985651570" at bounding box center [170, 18] width 177 height 16
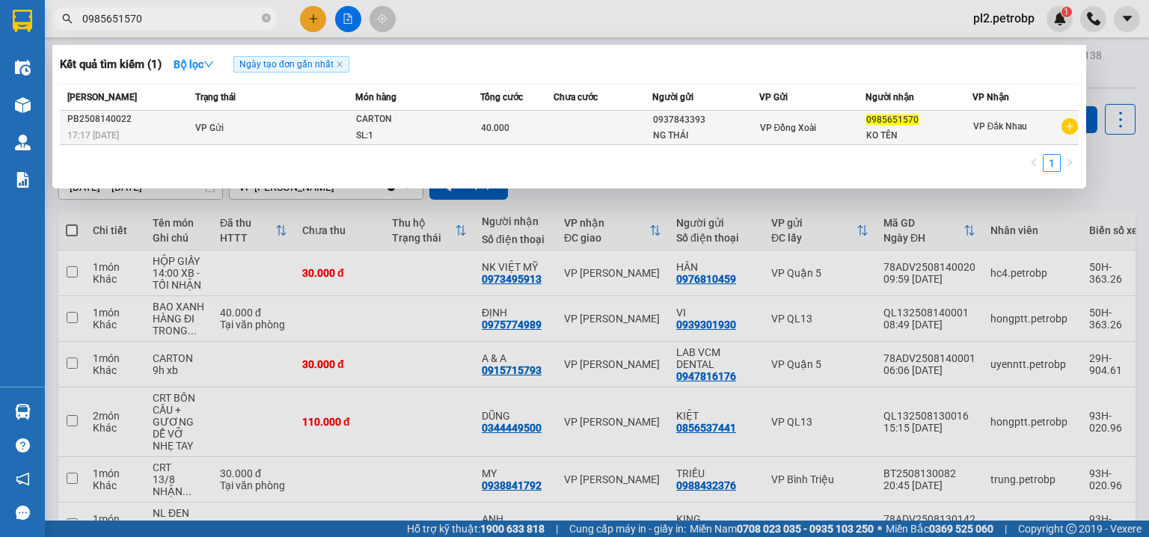
click at [583, 116] on td at bounding box center [603, 128] width 99 height 34
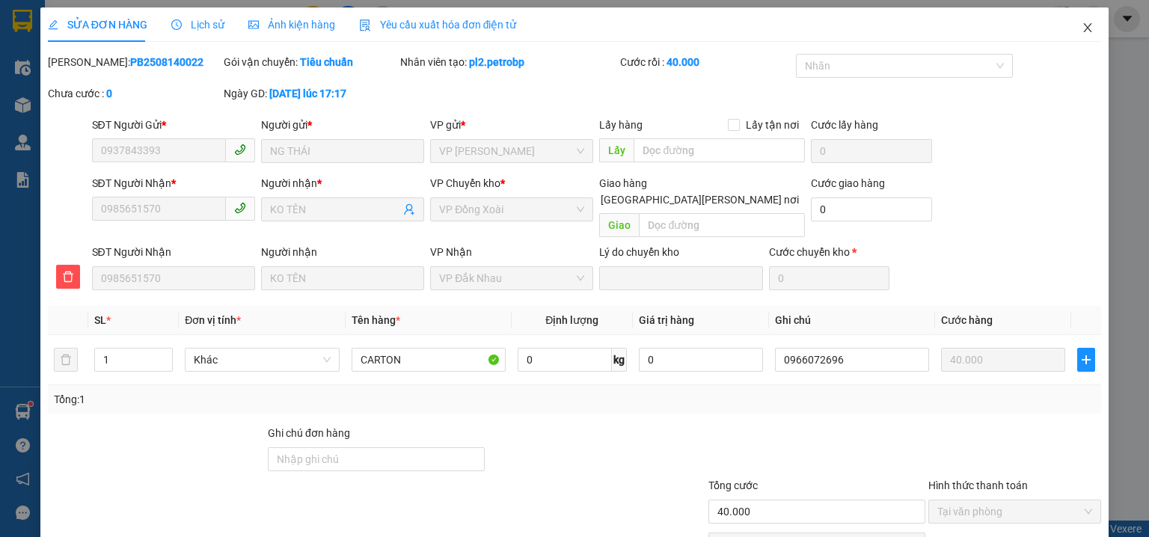
click at [1082, 25] on icon "close" at bounding box center [1088, 28] width 12 height 12
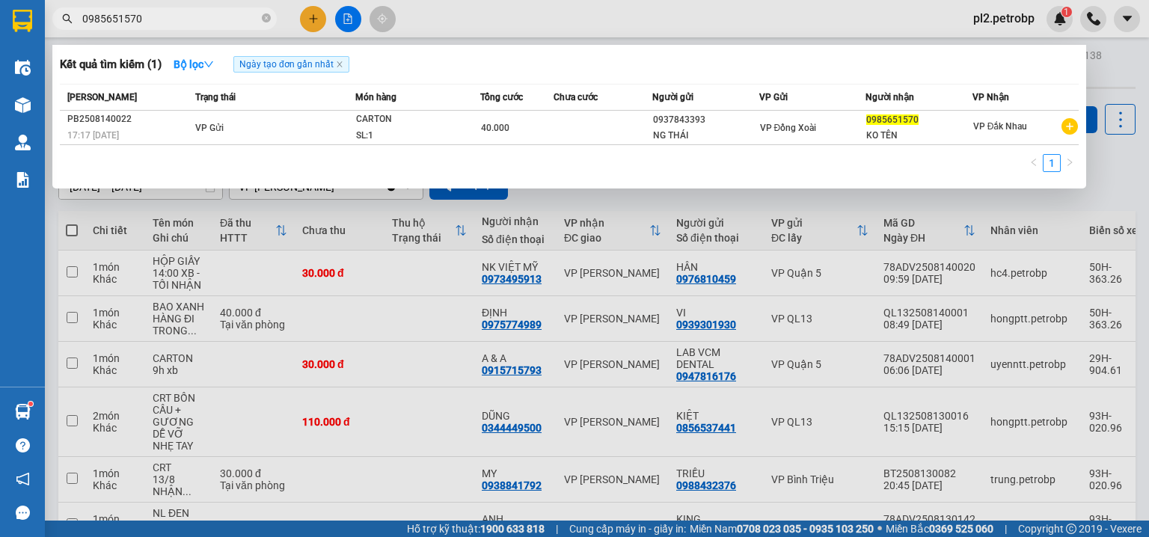
click at [272, 15] on span "0985651570" at bounding box center [164, 18] width 224 height 22
click at [260, 17] on span "0985651570" at bounding box center [164, 18] width 224 height 22
click at [268, 16] on icon "close-circle" at bounding box center [266, 17] width 9 height 9
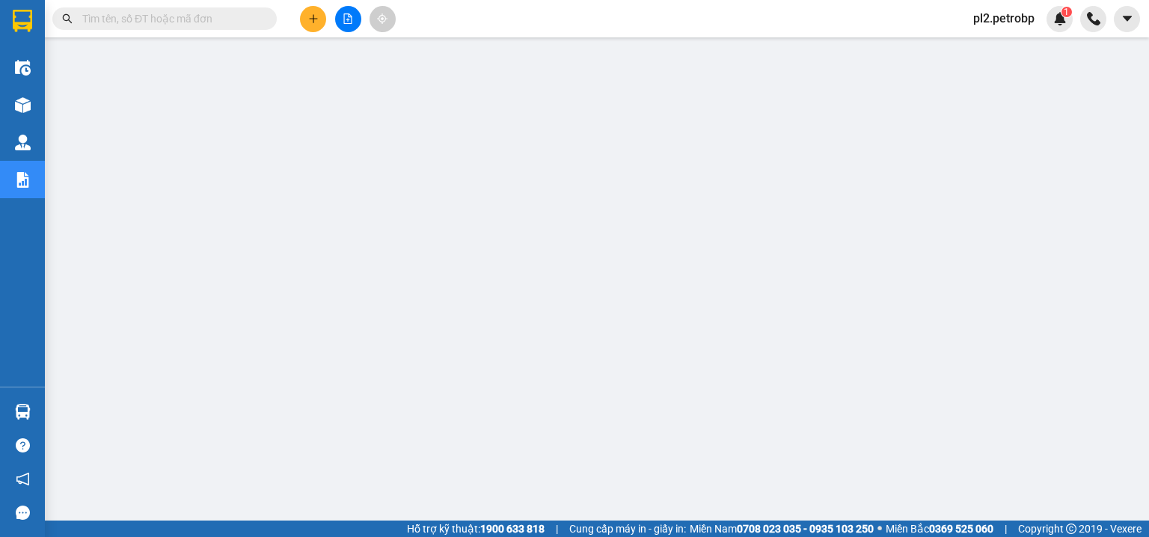
click at [207, 10] on input "text" at bounding box center [170, 18] width 177 height 16
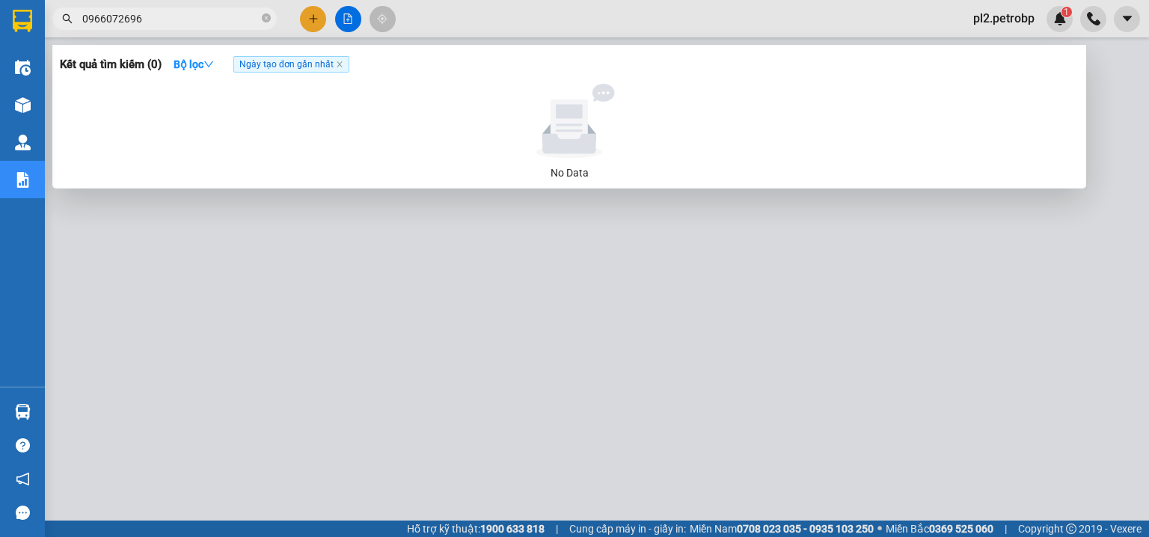
type input "0966072696"
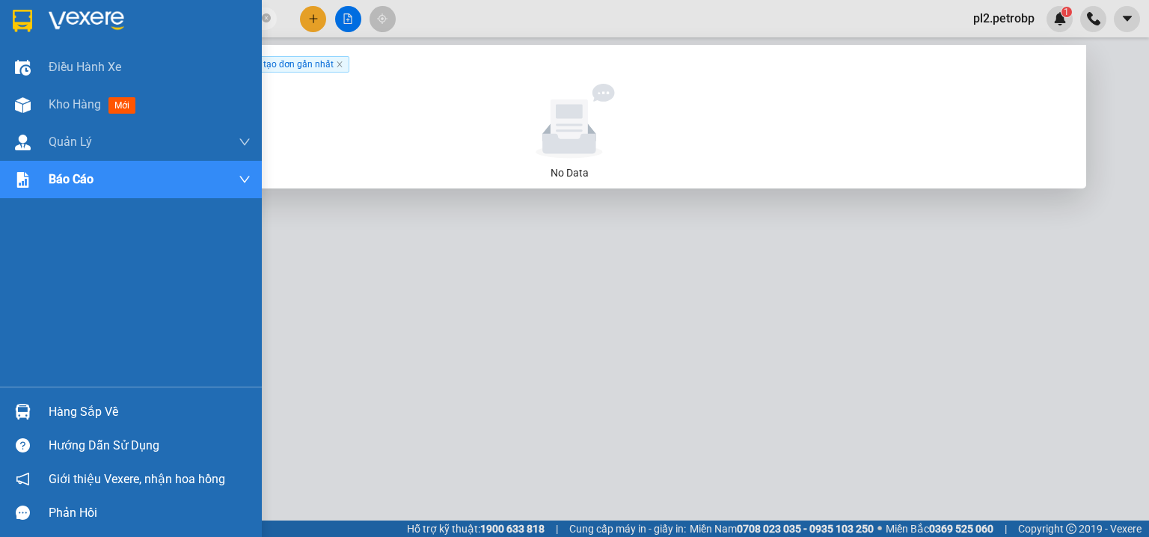
click at [58, 399] on div "Hàng sắp về" at bounding box center [131, 412] width 262 height 34
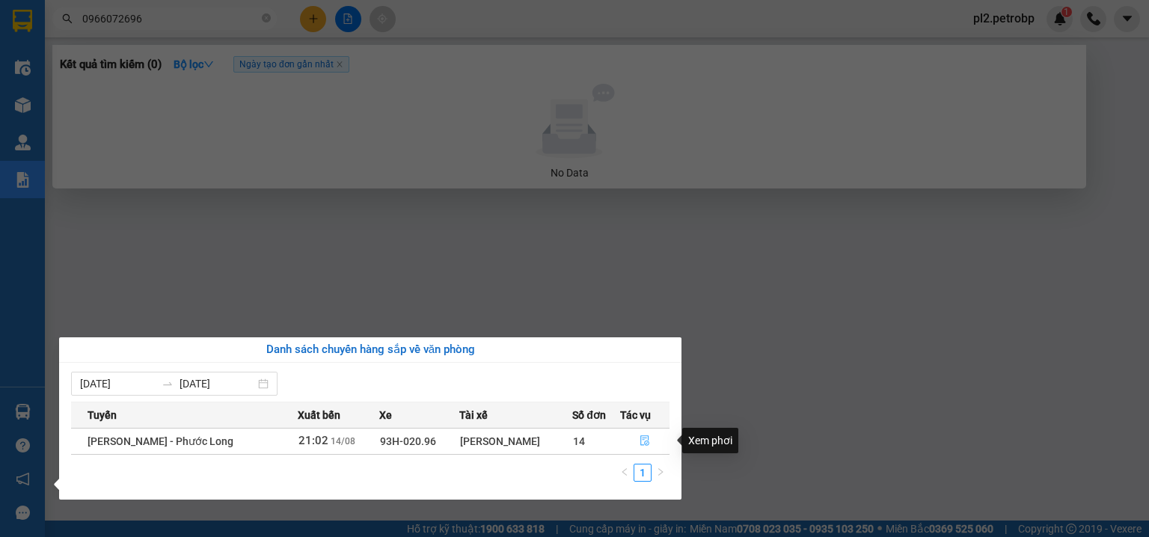
click at [643, 440] on icon "file-done" at bounding box center [645, 440] width 10 height 10
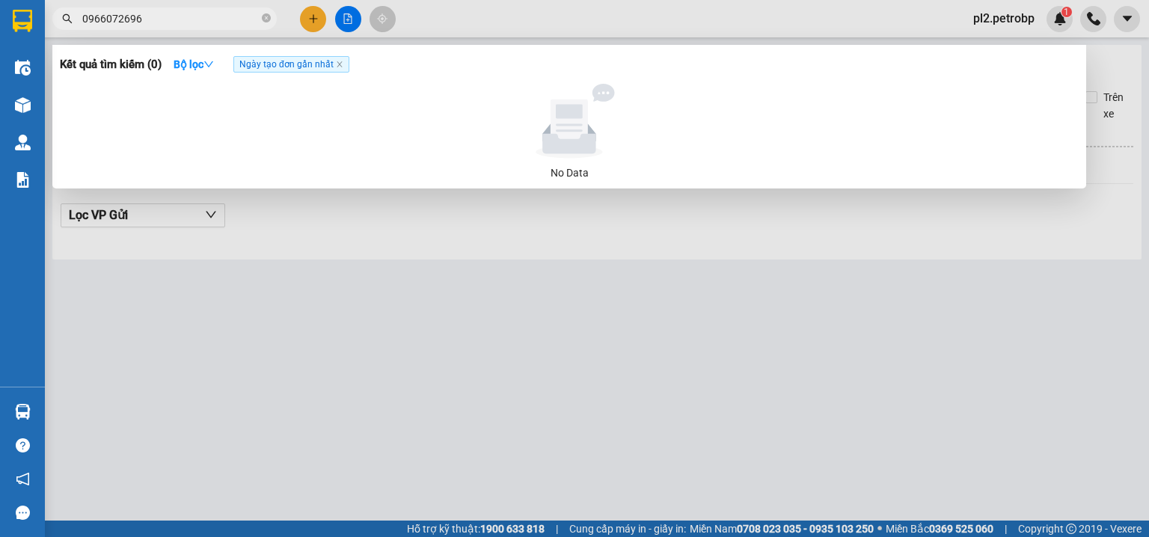
click at [627, 248] on div at bounding box center [574, 268] width 1149 height 537
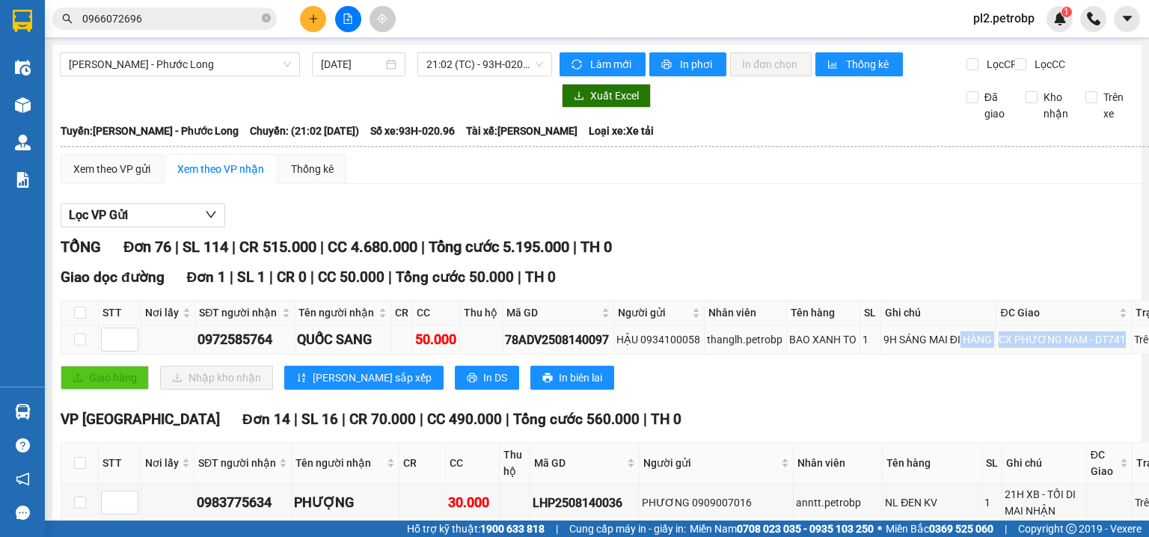
drag, startPoint x: 1000, startPoint y: 383, endPoint x: 960, endPoint y: 359, distance: 47.0
click at [960, 355] on tr "0972585764 QUỐC SANG 50.000 78ADV2508140097 HẬU 0934100058 thanglh.petrobp BAO …" at bounding box center [631, 339] width 1140 height 29
click at [864, 431] on div "VP Phước Bình Đơn 14 | SL 16 | CR 70.000 | CC 490.000 | Tổng cước 560.000 | TH 0" at bounding box center [631, 420] width 1141 height 22
drag, startPoint x: 602, startPoint y: 371, endPoint x: 494, endPoint y: 374, distance: 107.8
click at [505, 349] on div "78ADV2508140097" at bounding box center [558, 340] width 106 height 19
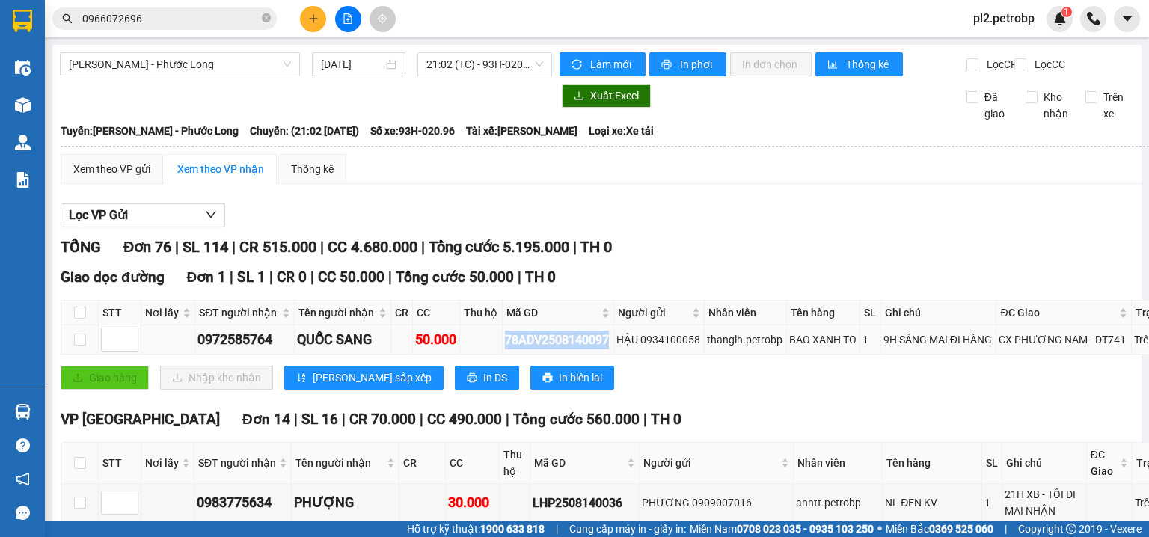
copy div "78ADV2508140097"
click at [266, 16] on icon "close-circle" at bounding box center [266, 17] width 9 height 9
paste input "78ADV2508140097"
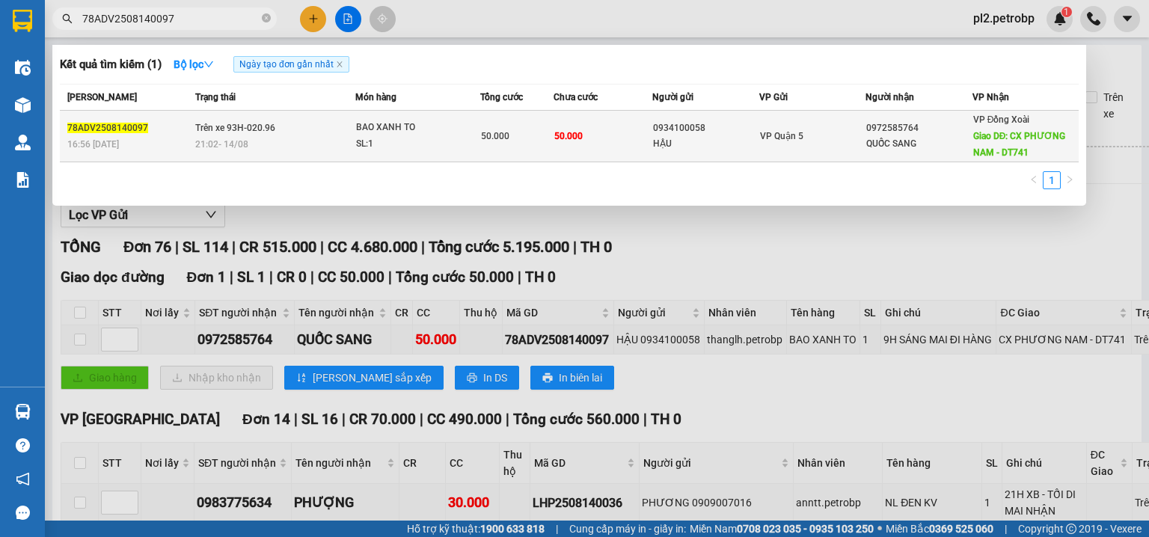
type input "78ADV2508140097"
click at [694, 147] on div "HẬU" at bounding box center [705, 144] width 105 height 16
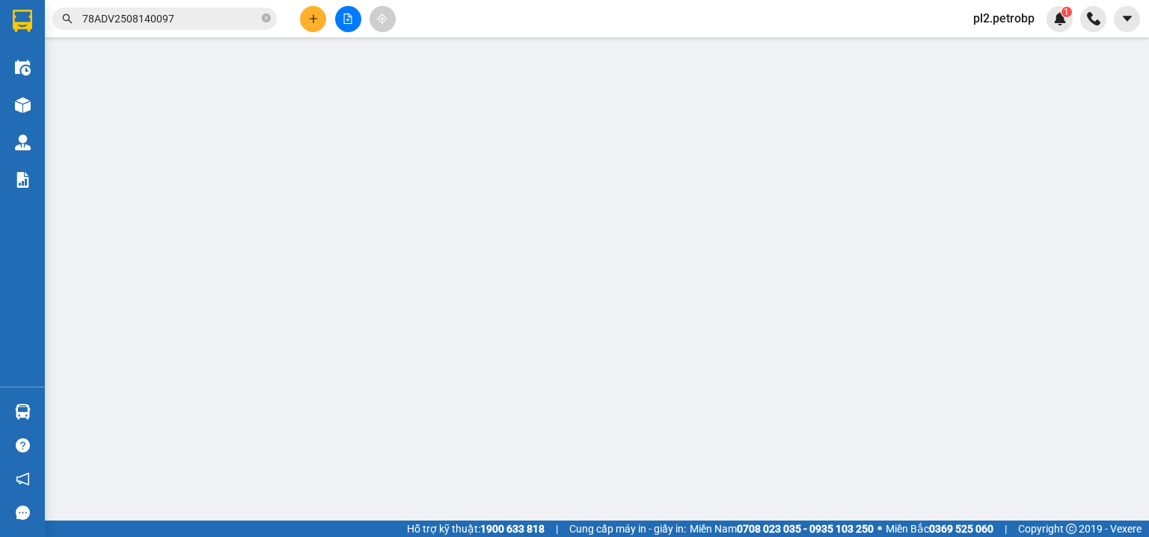
type input "0934100058"
type input "HẬU"
type input "0972585764"
type input "QUỐC SANG"
type input "CX PHƯƠNG NAM - DT741"
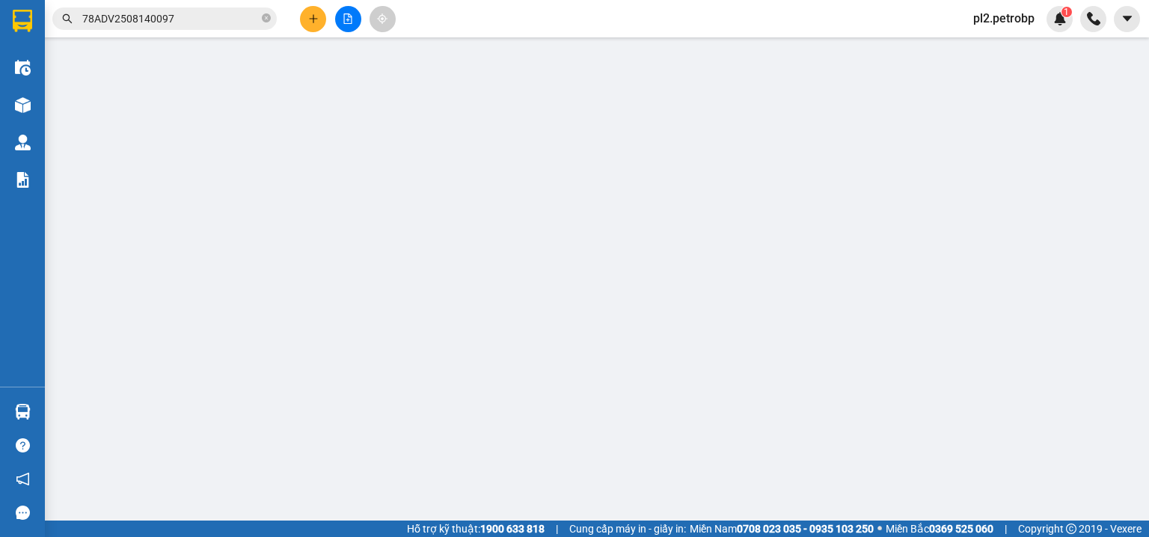
type input "50.000"
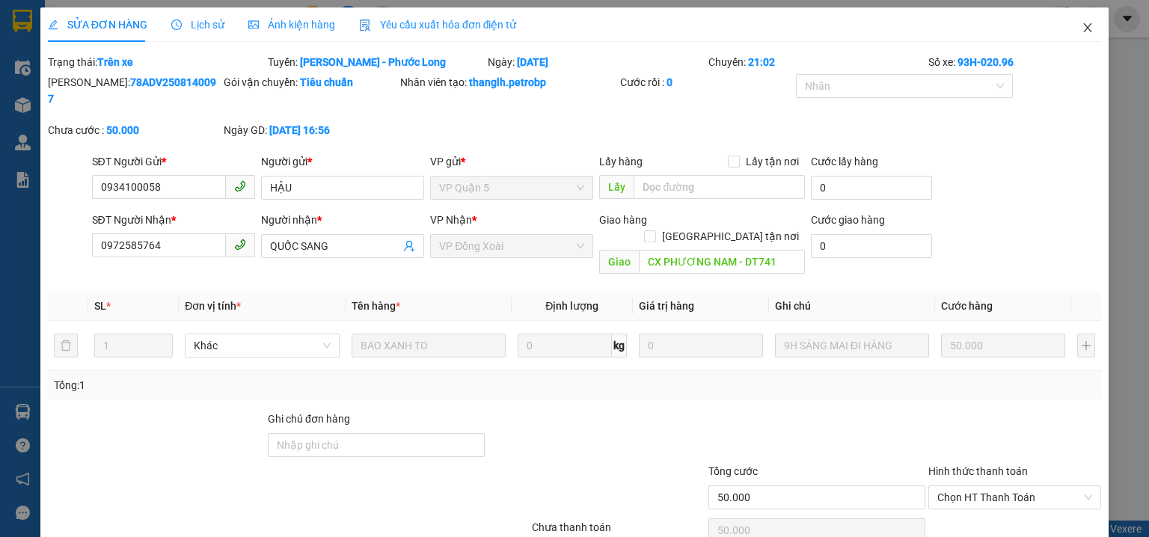
click at [1082, 25] on icon "close" at bounding box center [1088, 28] width 12 height 12
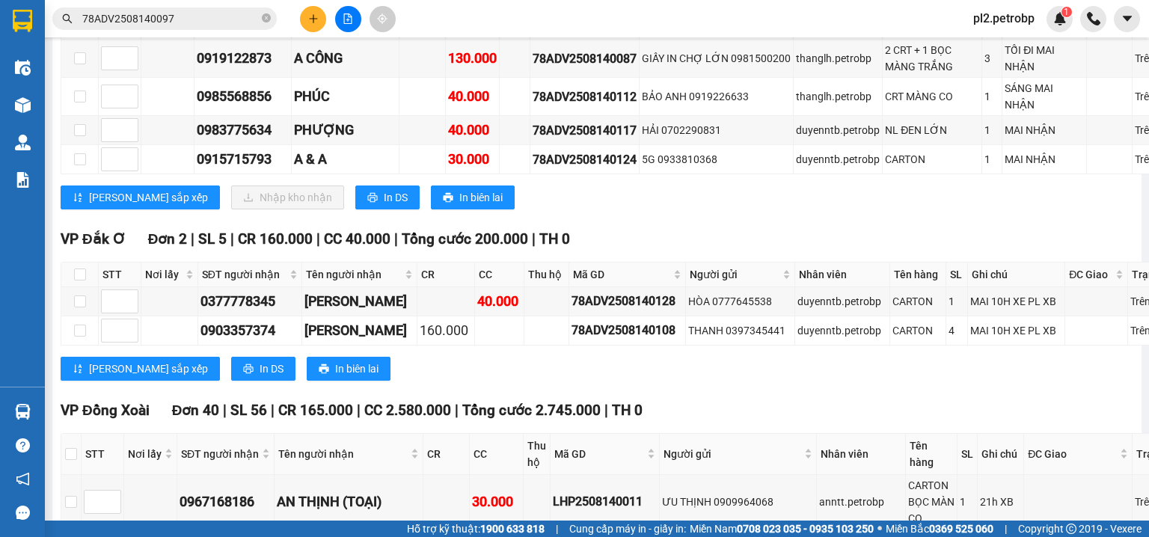
scroll to position [718, 0]
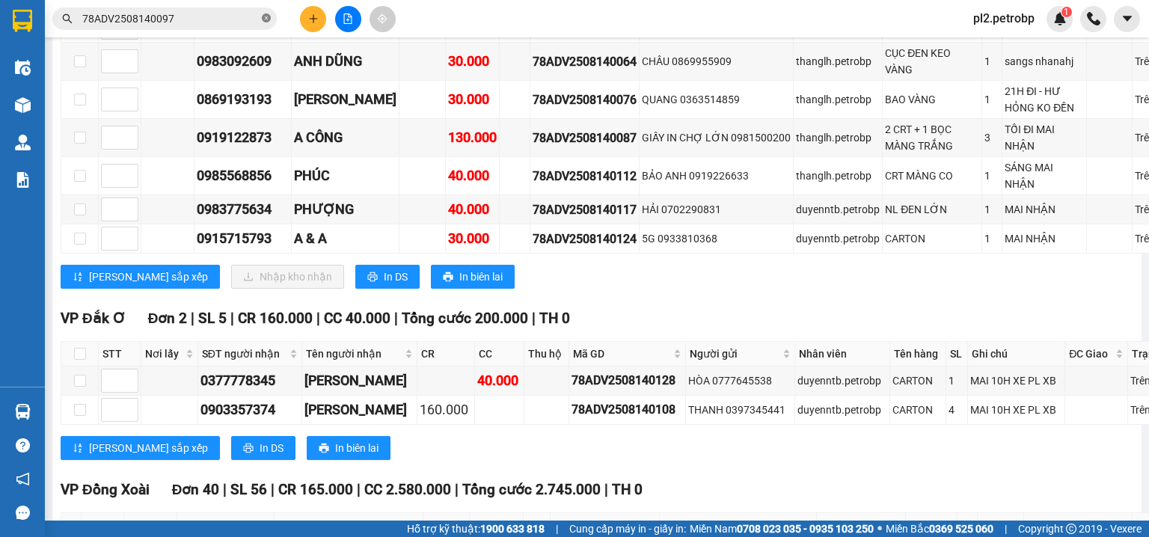
click at [267, 15] on icon "close-circle" at bounding box center [266, 17] width 9 height 9
click at [209, 16] on input "text" at bounding box center [170, 18] width 177 height 16
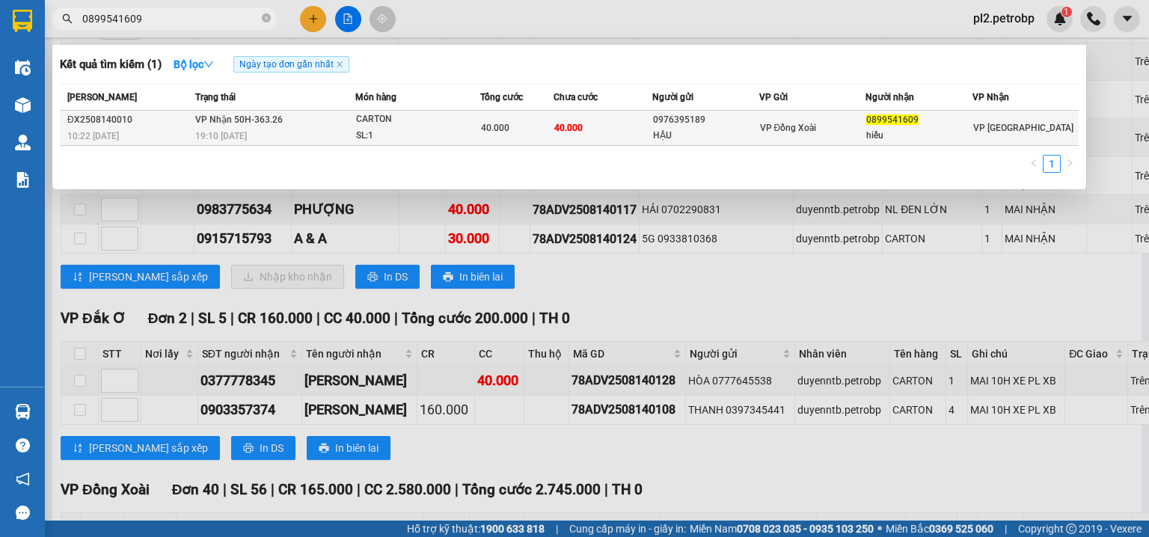
type input "0899541609"
click at [371, 130] on div "SL: 1" at bounding box center [412, 136] width 112 height 16
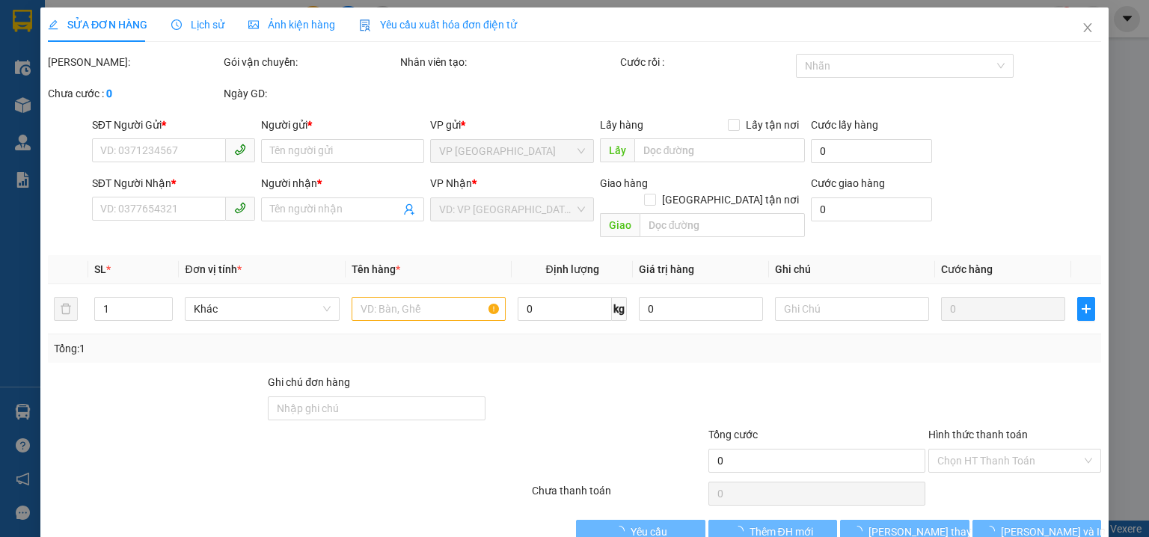
type input "0976395189"
type input "HẬU"
type input "0899541609"
type input "hiếu"
type input "40.000"
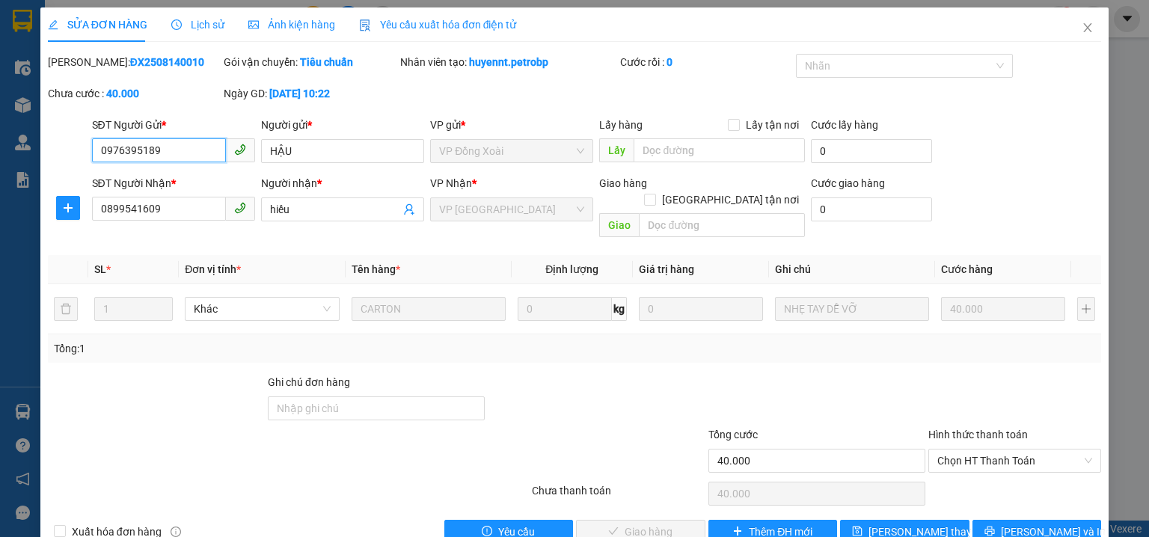
drag, startPoint x: 952, startPoint y: 441, endPoint x: 956, endPoint y: 456, distance: 15.6
click at [952, 450] on span "Chọn HT Thanh Toán" at bounding box center [1014, 461] width 155 height 22
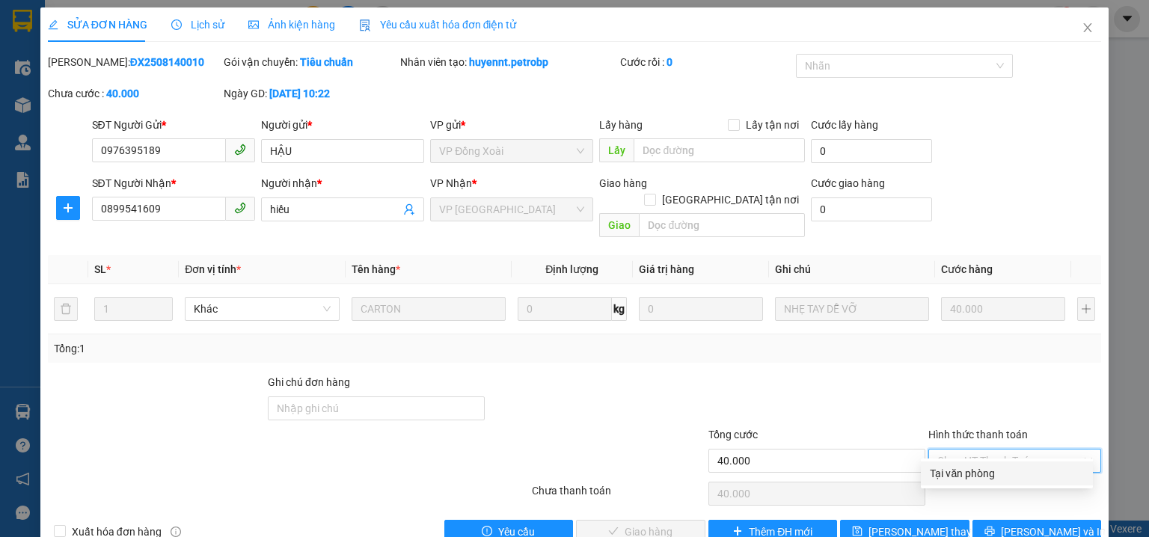
click at [958, 471] on div "Tại văn phòng" at bounding box center [1007, 473] width 154 height 16
type input "0"
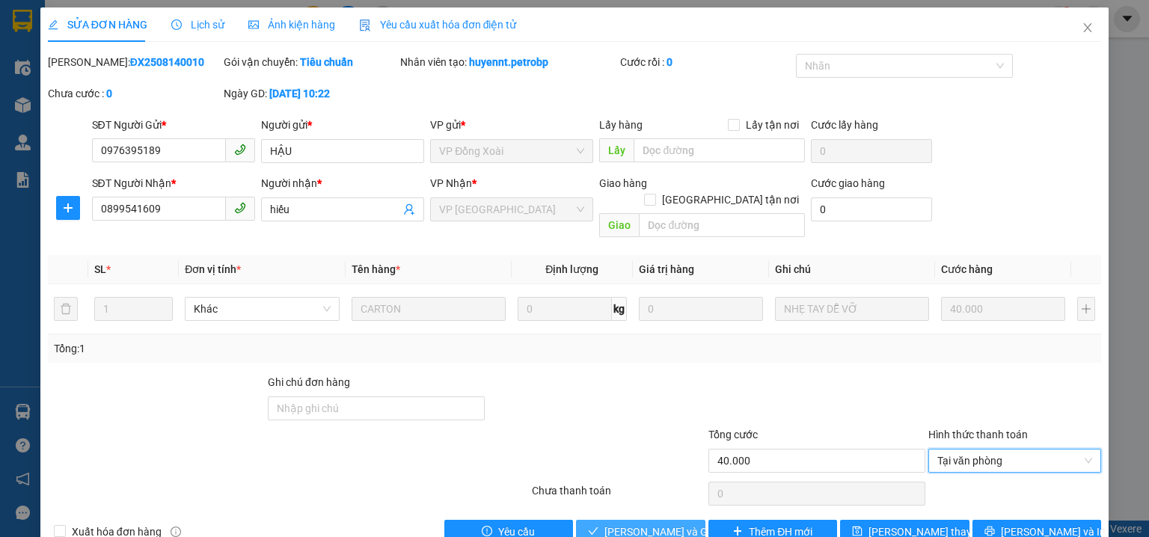
drag, startPoint x: 664, startPoint y: 506, endPoint x: 682, endPoint y: 462, distance: 47.3
click at [669, 488] on div "Total Paid Fee 0 Total UnPaid Fee 40.000 Cash Collection Total Fee Mã ĐH: ĐX250…" at bounding box center [574, 299] width 1053 height 490
click at [658, 524] on span "[PERSON_NAME] và Giao hàng" at bounding box center [677, 532] width 144 height 16
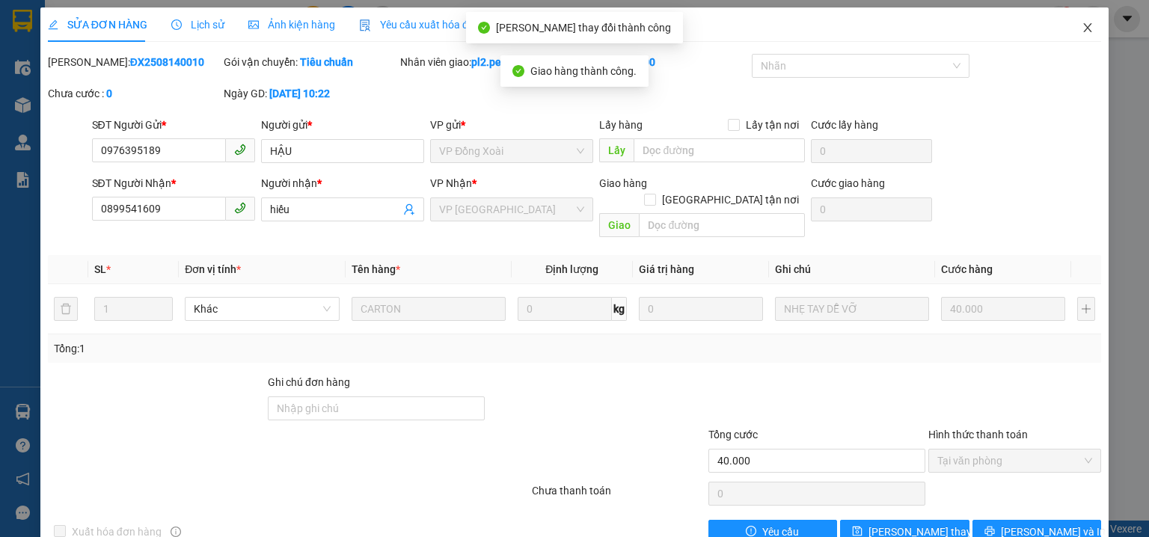
click at [1082, 24] on icon "close" at bounding box center [1088, 28] width 12 height 12
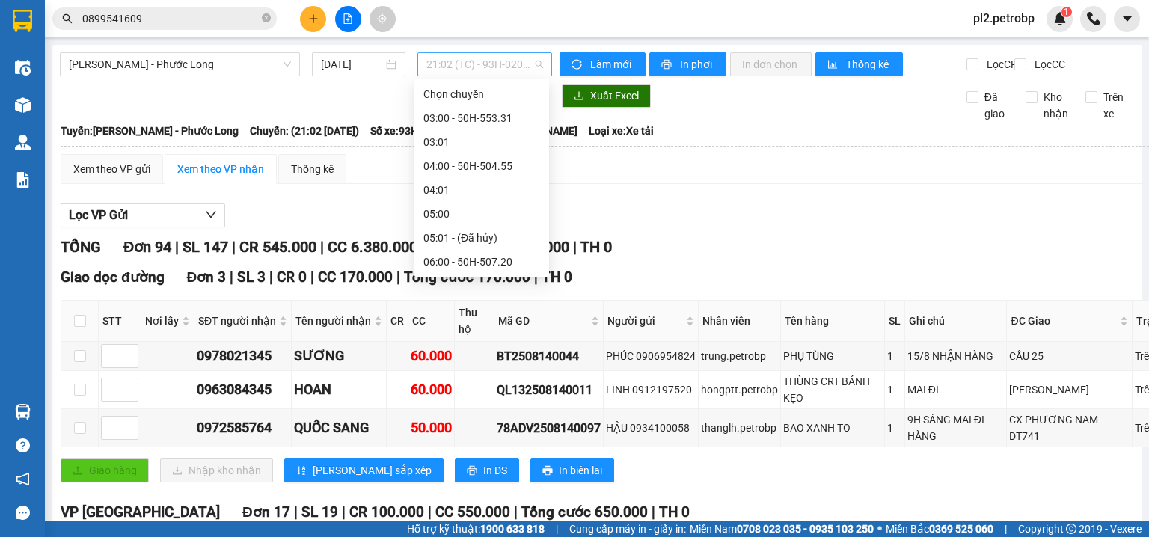
click at [501, 69] on span "21:02 (TC) - 93H-020.96" at bounding box center [484, 64] width 117 height 22
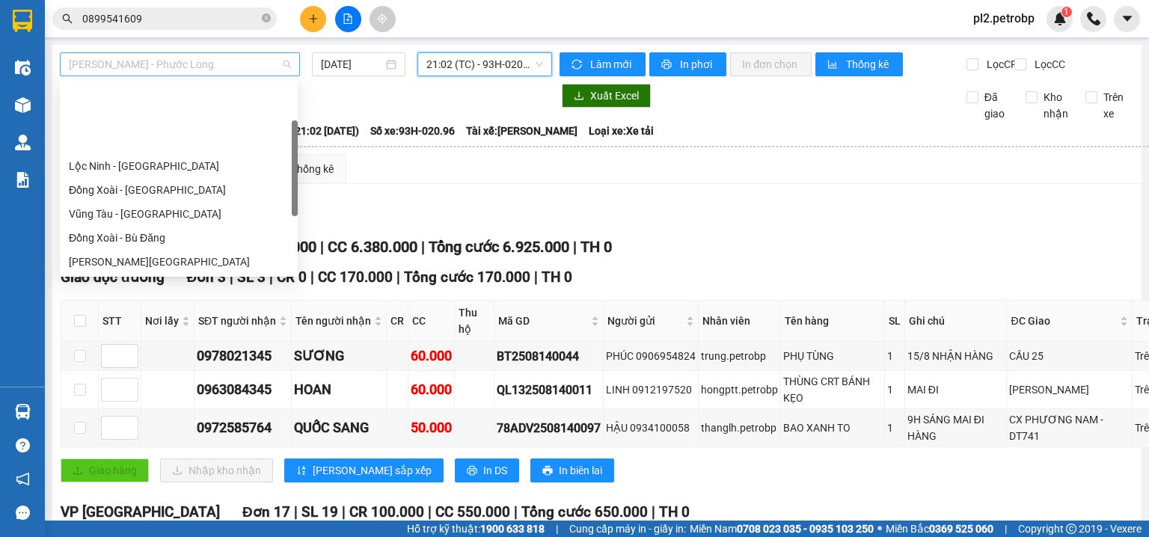
click at [217, 67] on span "[PERSON_NAME] - Phước Long" at bounding box center [180, 64] width 222 height 22
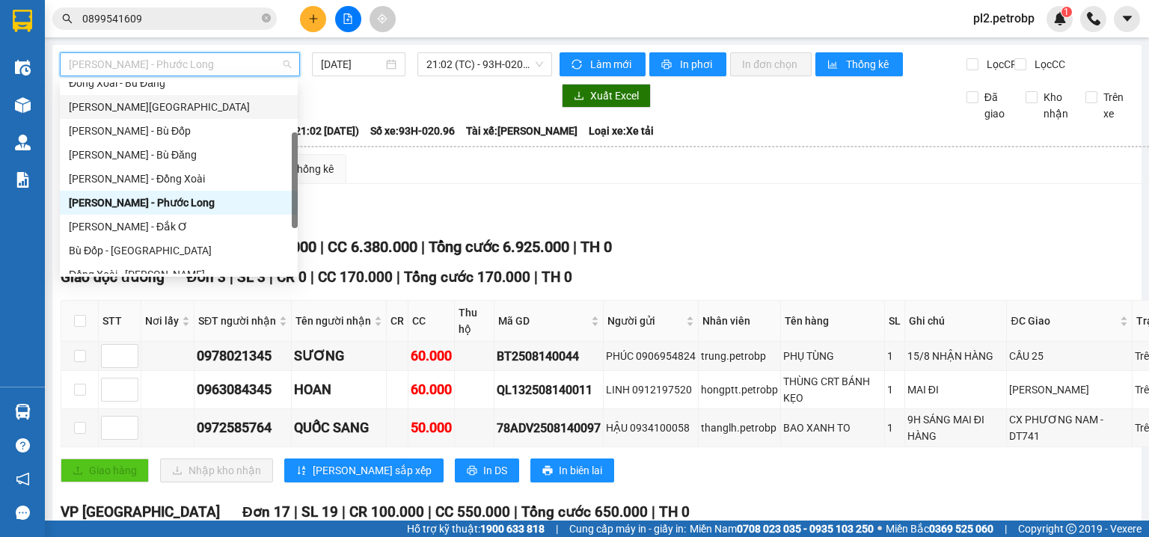
scroll to position [287, 0]
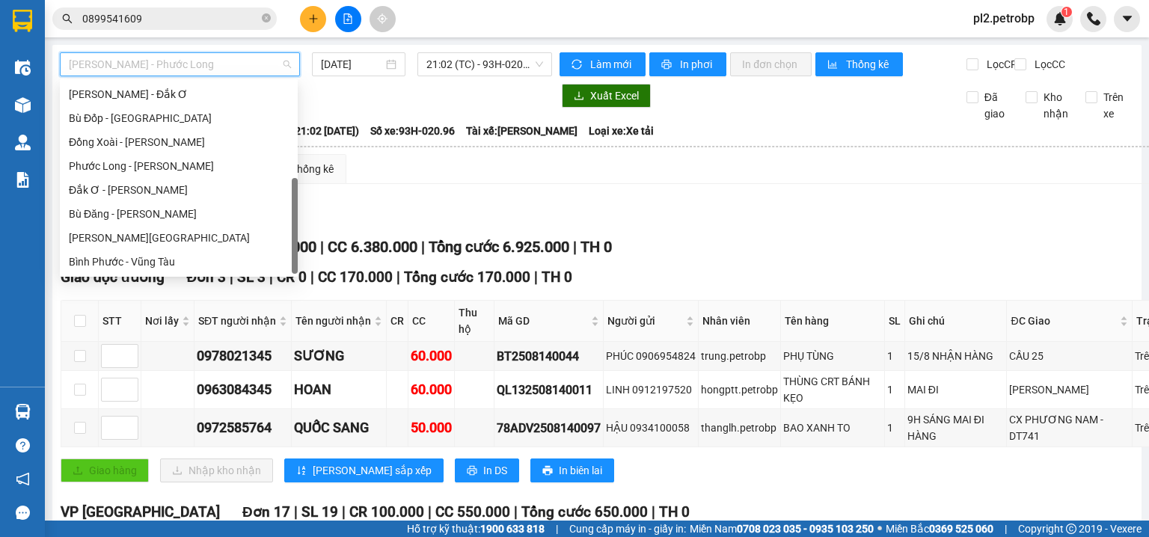
drag, startPoint x: 294, startPoint y: 163, endPoint x: 302, endPoint y: 272, distance: 109.5
click at [302, 272] on body "Kết quả tìm kiếm ( 1 ) Bộ lọc Ngày tạo đơn gần nhất Mã ĐH Trạng thái Món hàng T…" at bounding box center [574, 268] width 1149 height 537
click at [203, 165] on div "Phước Long - Hồ Chí Minh" at bounding box center [179, 166] width 220 height 16
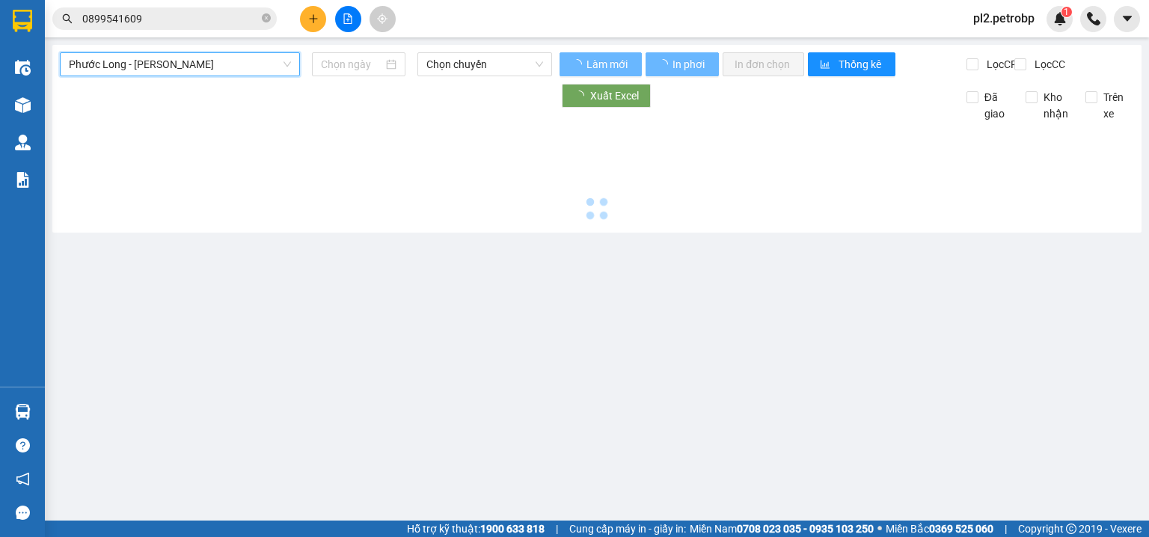
type input "[DATE]"
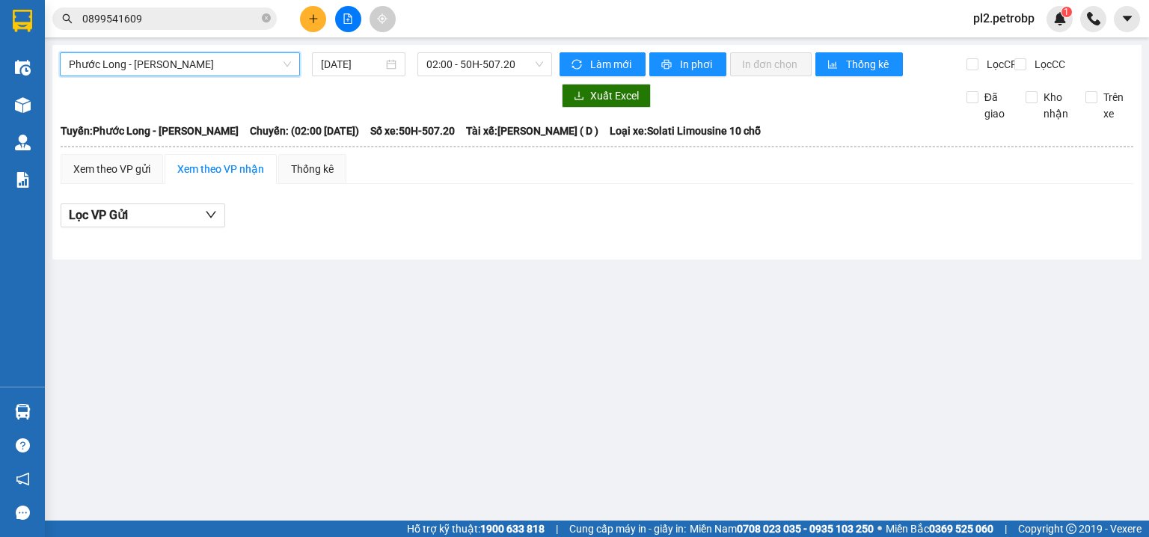
click at [235, 73] on span "Phước Long - Hồ Chí Minh" at bounding box center [180, 64] width 222 height 22
click at [451, 63] on span "02:00 - 50H-507.20" at bounding box center [484, 64] width 117 height 22
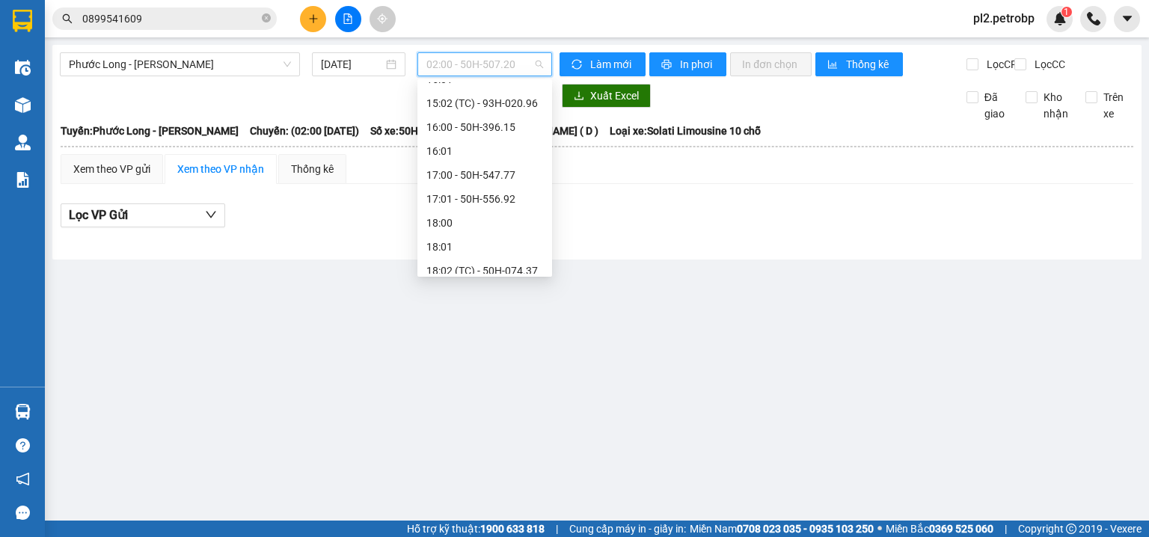
scroll to position [766, 0]
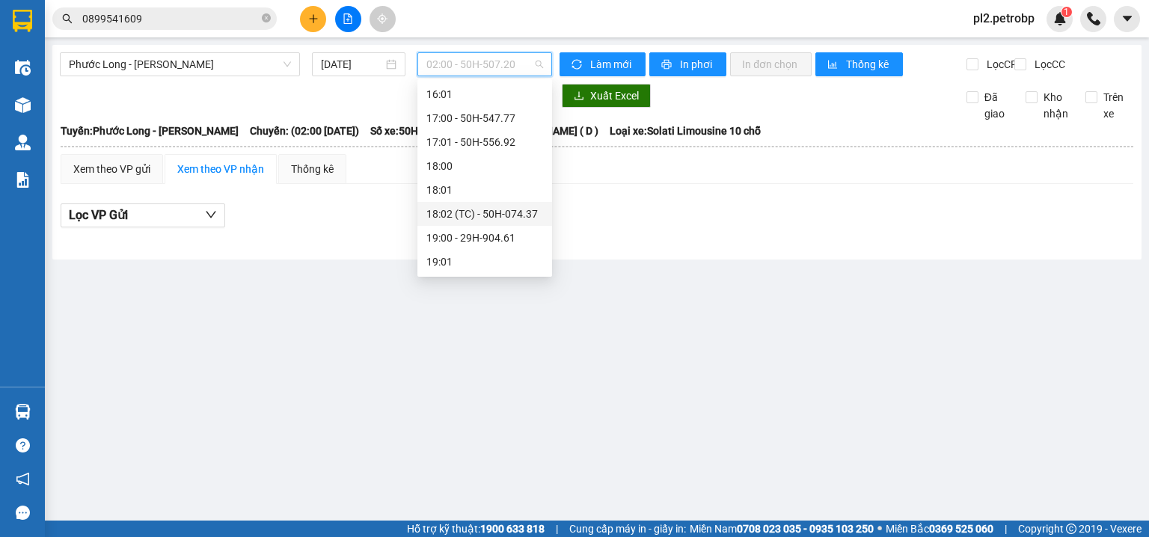
click at [531, 217] on div "18:02 (TC) - 50H-074.37" at bounding box center [484, 214] width 117 height 16
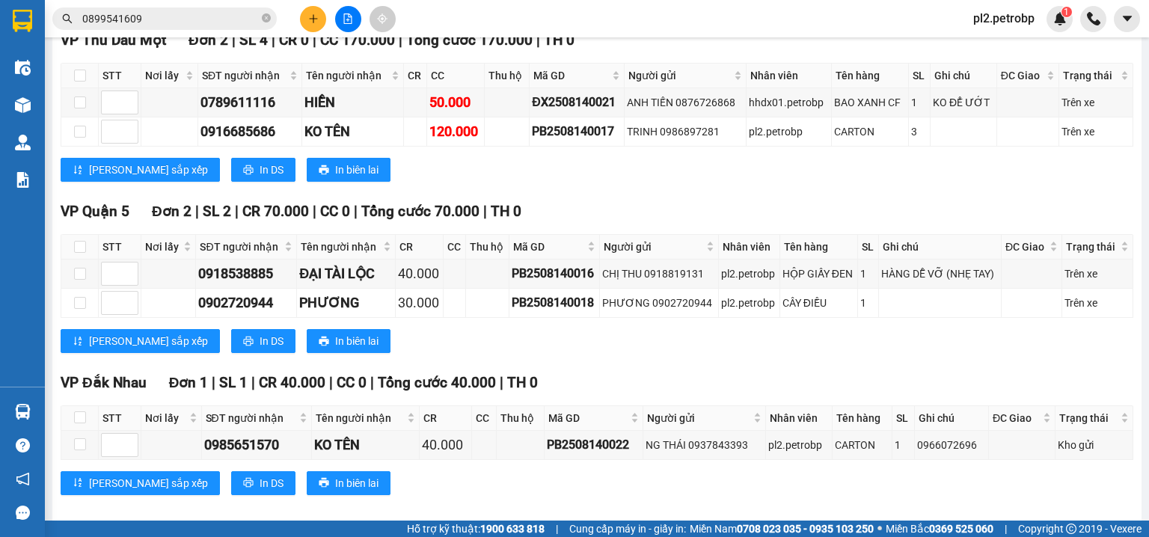
scroll to position [660, 0]
